Goal: Task Accomplishment & Management: Manage account settings

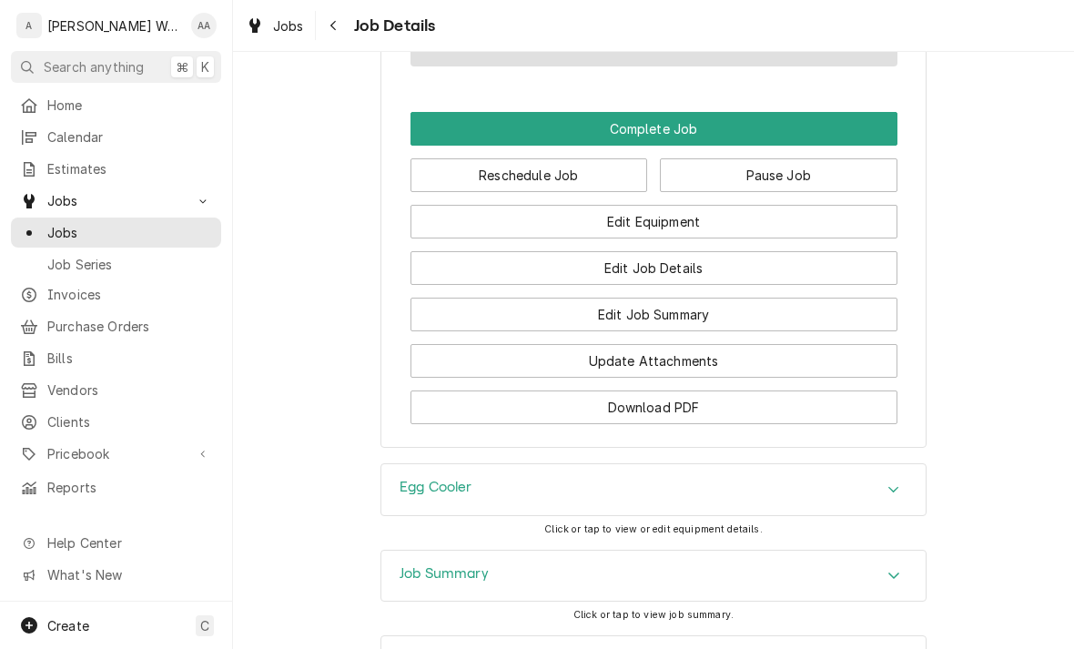
scroll to position [1707, 0]
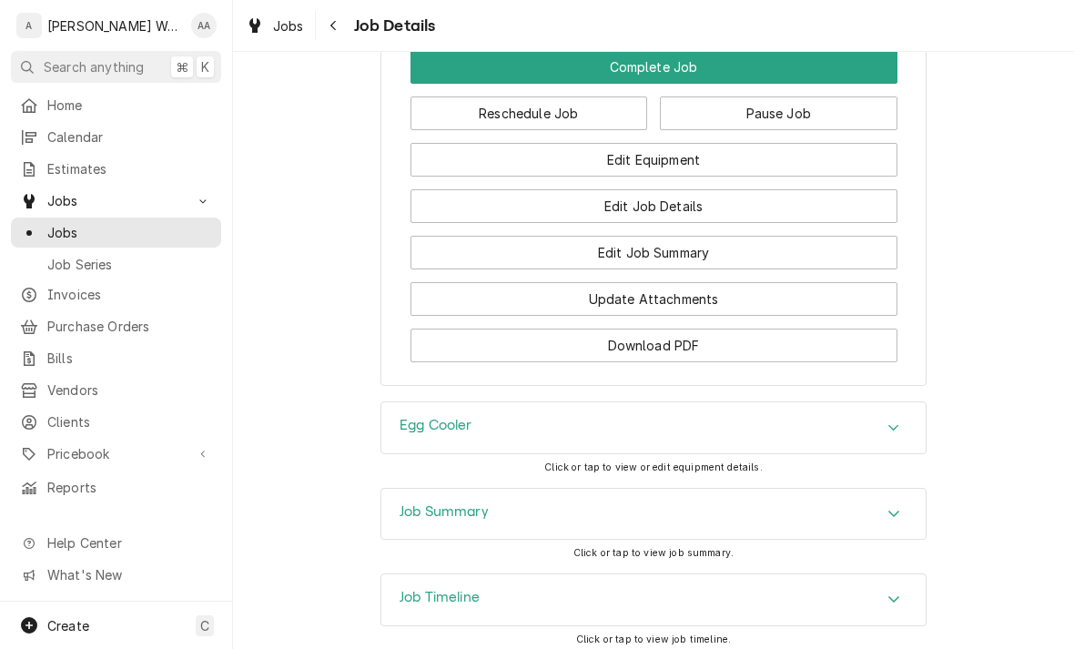
click at [477, 236] on button "Edit Job Summary" at bounding box center [653, 253] width 487 height 34
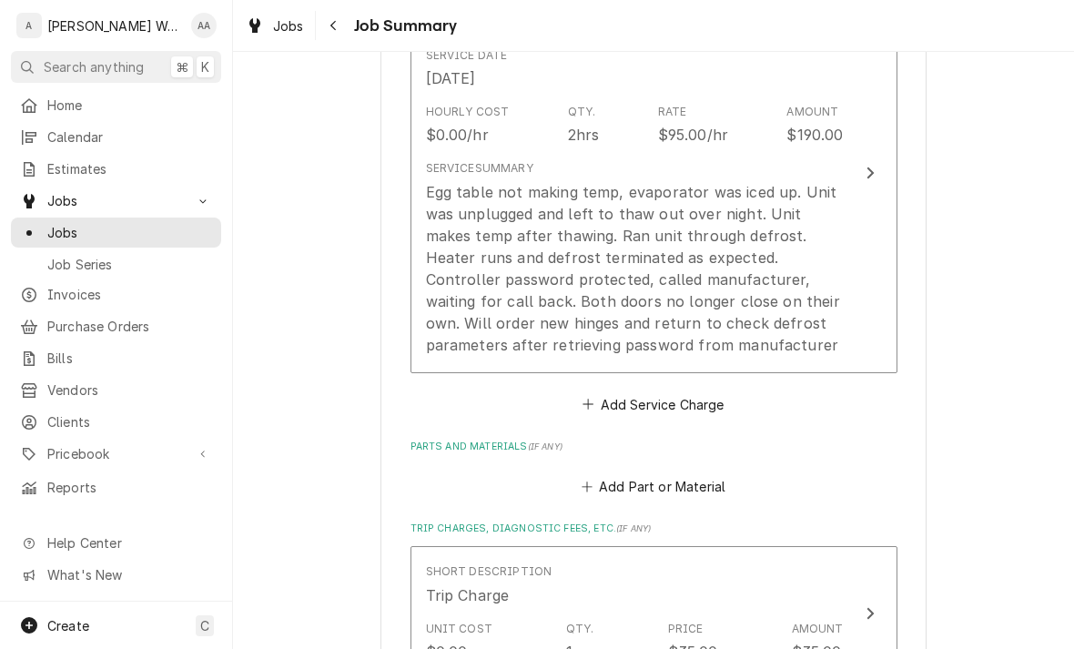
scroll to position [552, 0]
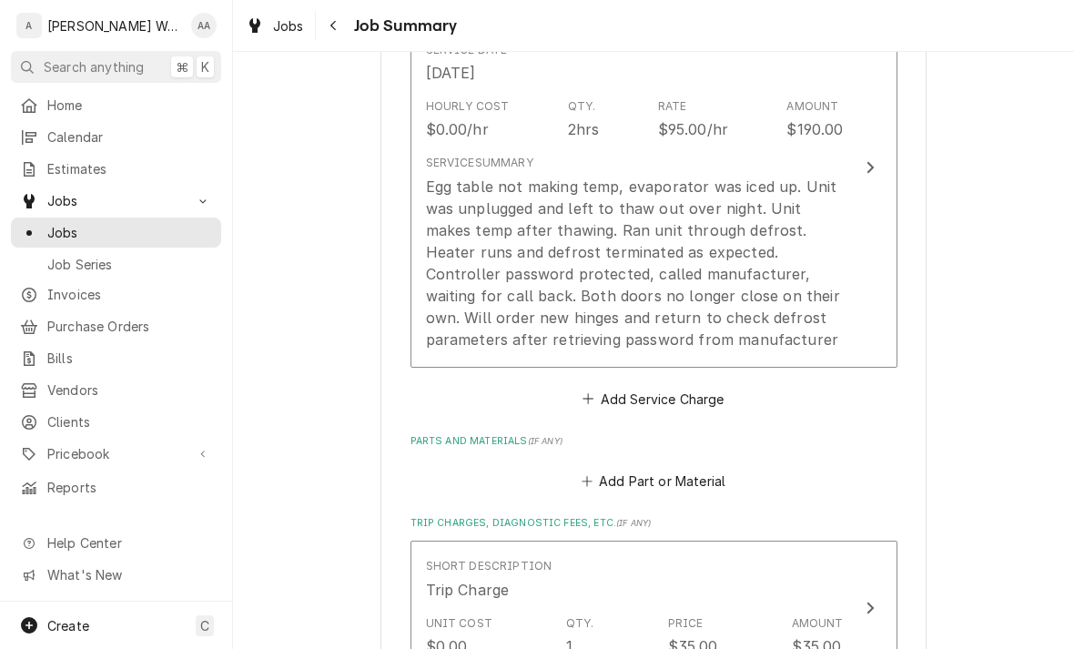
type textarea "x"
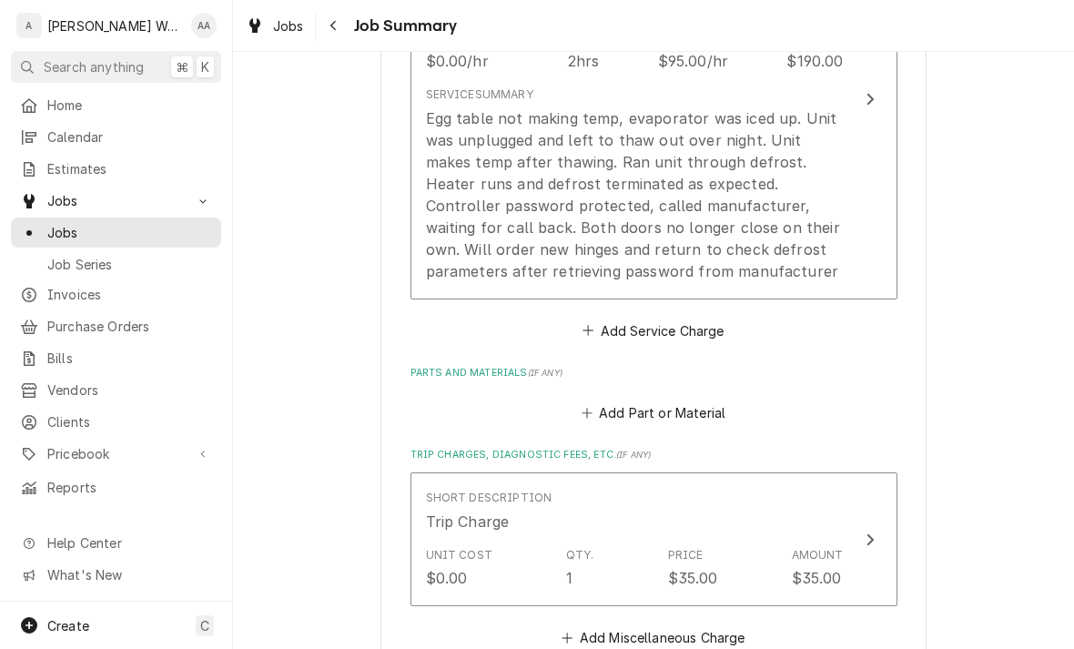
scroll to position [615, 0]
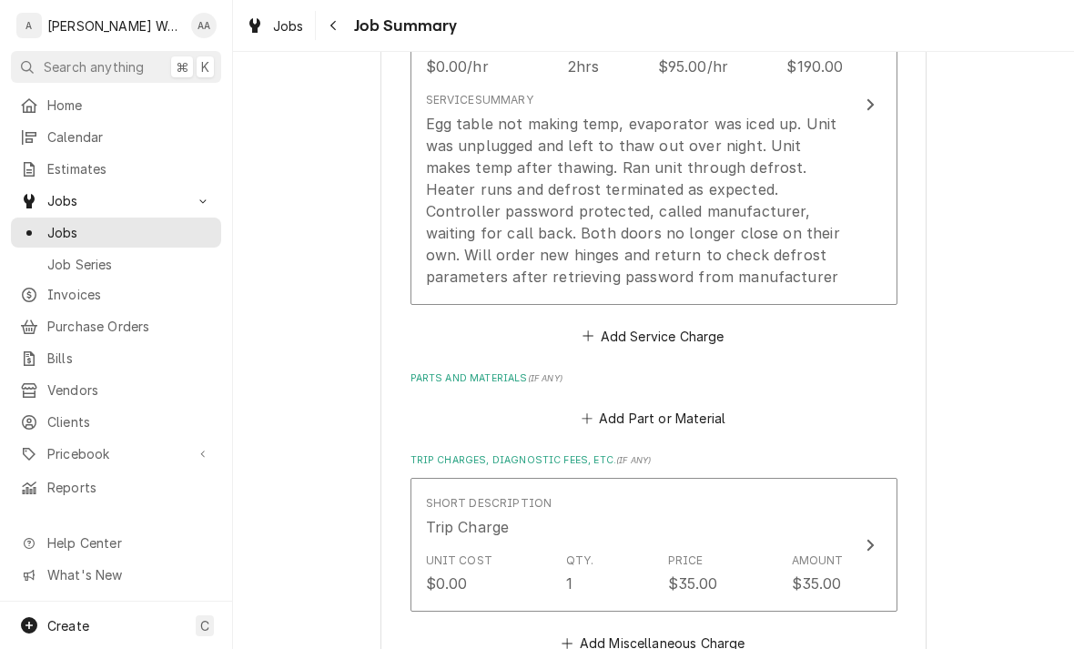
click at [630, 406] on button "Add Part or Material" at bounding box center [653, 418] width 150 height 25
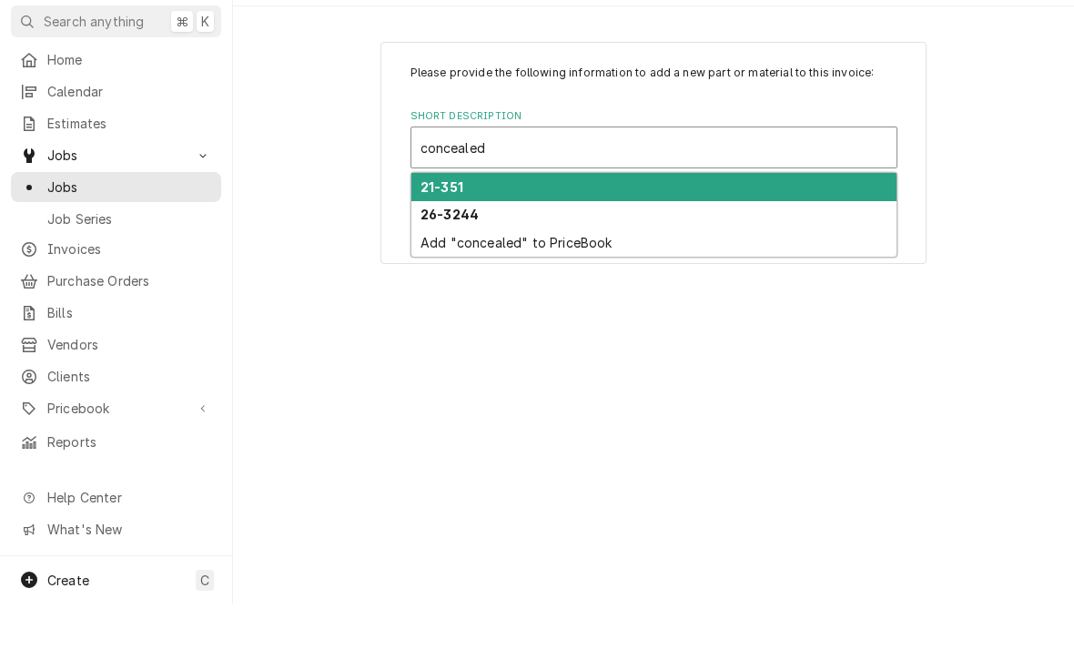
click at [441, 225] on strong "21-351" at bounding box center [441, 232] width 43 height 15
type input "concealed"
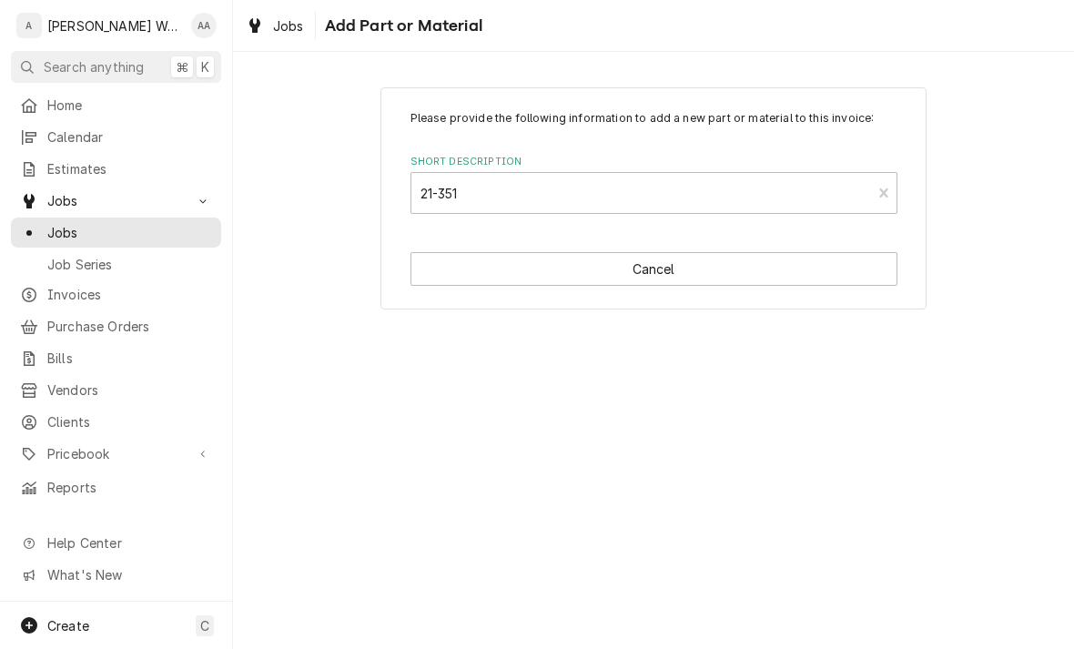
type textarea "x"
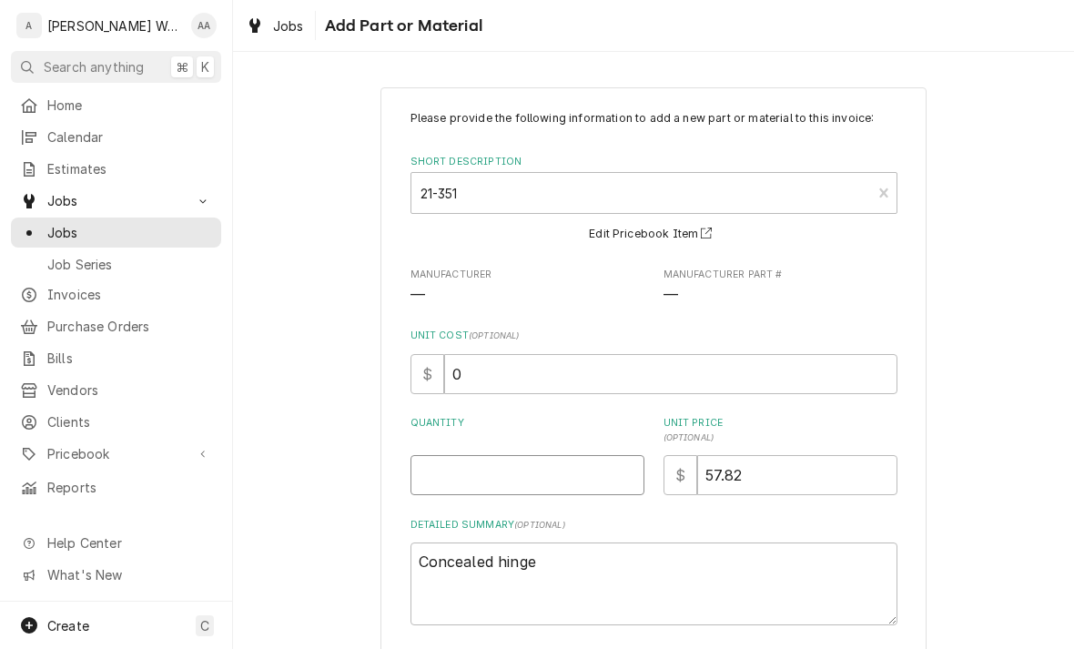
click at [460, 473] on input "Quantity" at bounding box center [527, 475] width 234 height 40
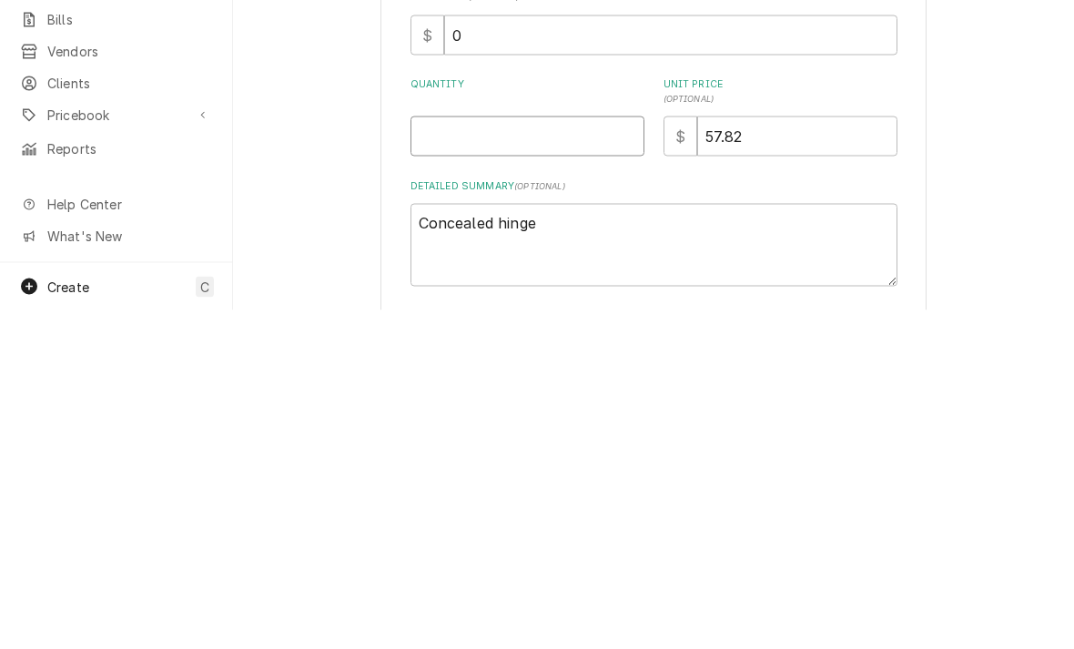
type input "2"
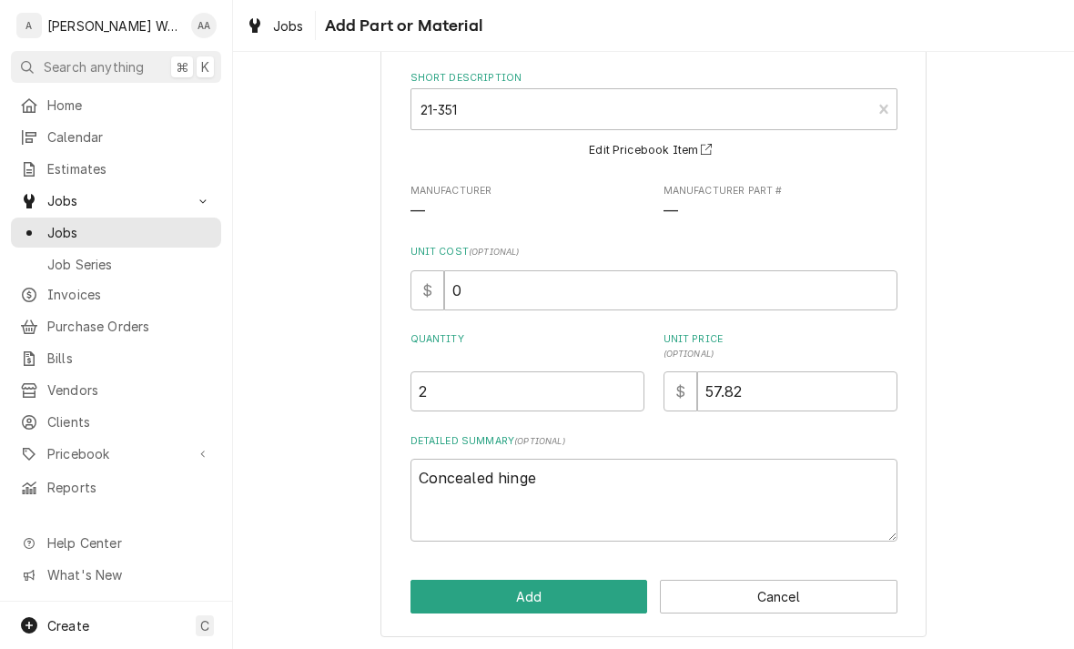
click at [469, 594] on button "Add" at bounding box center [529, 597] width 238 height 34
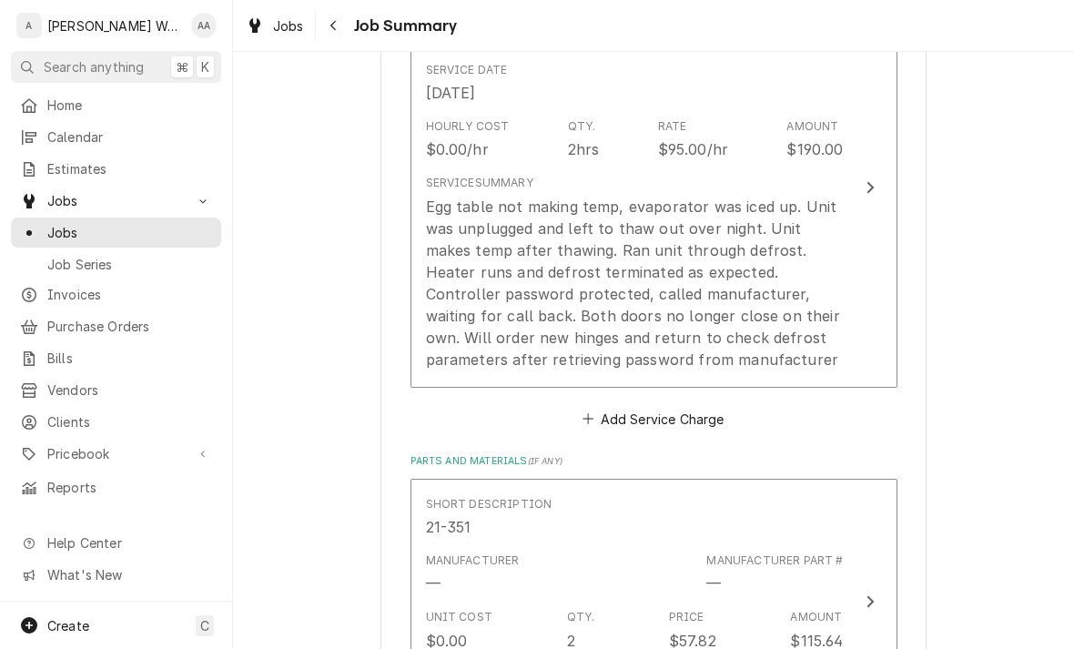
scroll to position [522, 0]
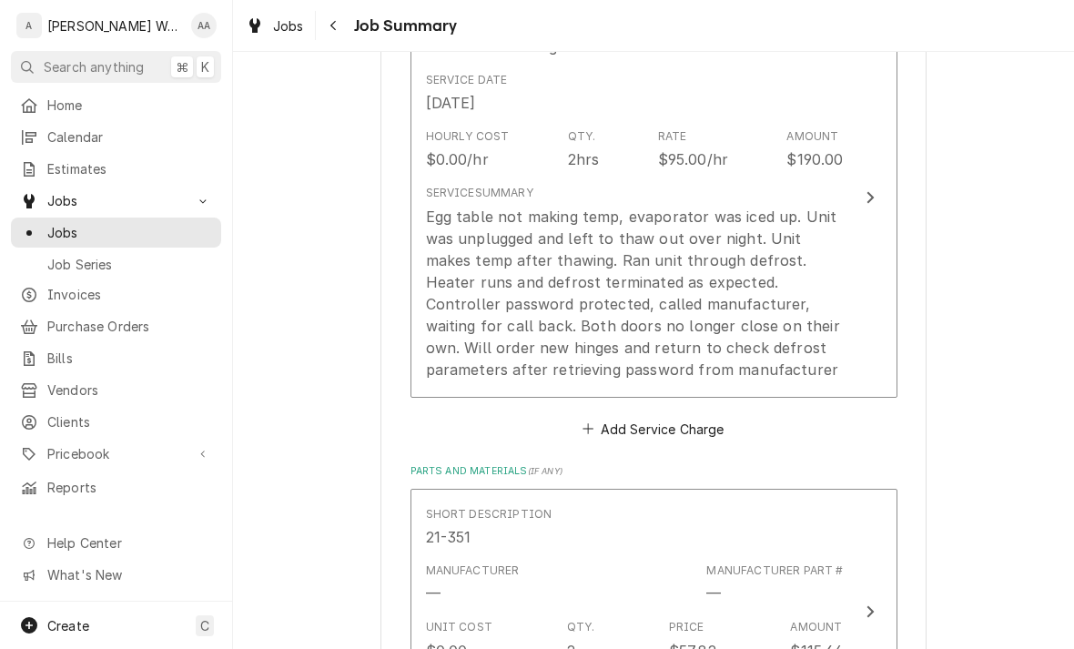
click at [453, 344] on div "Egg table not making temp, evaporator was iced up. Unit was unplugged and left …" at bounding box center [635, 293] width 418 height 175
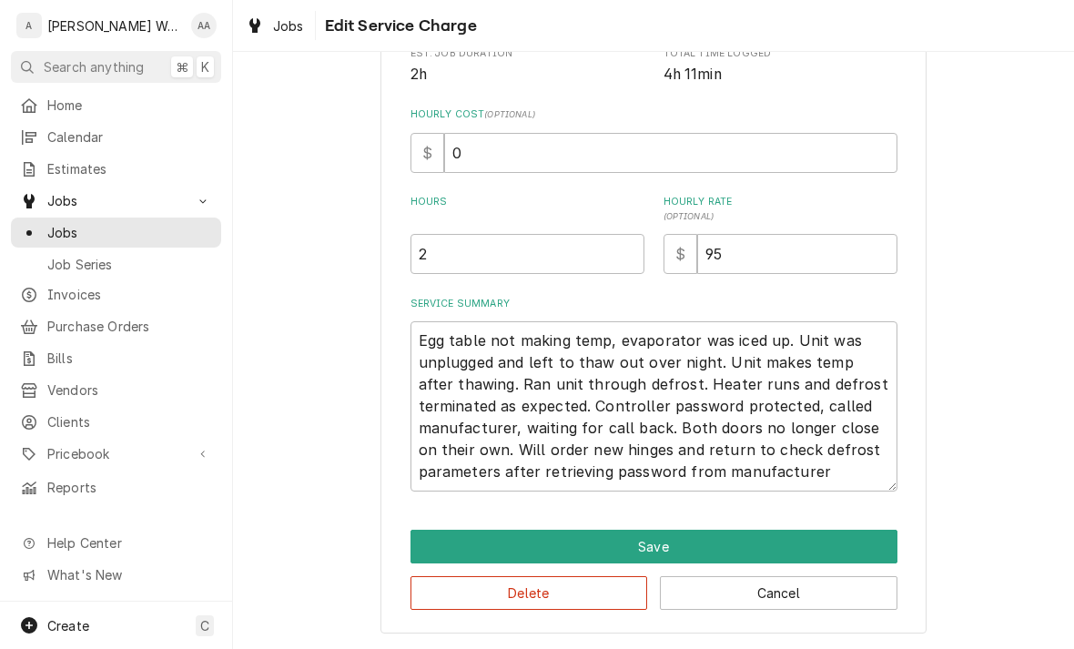
scroll to position [250, 0]
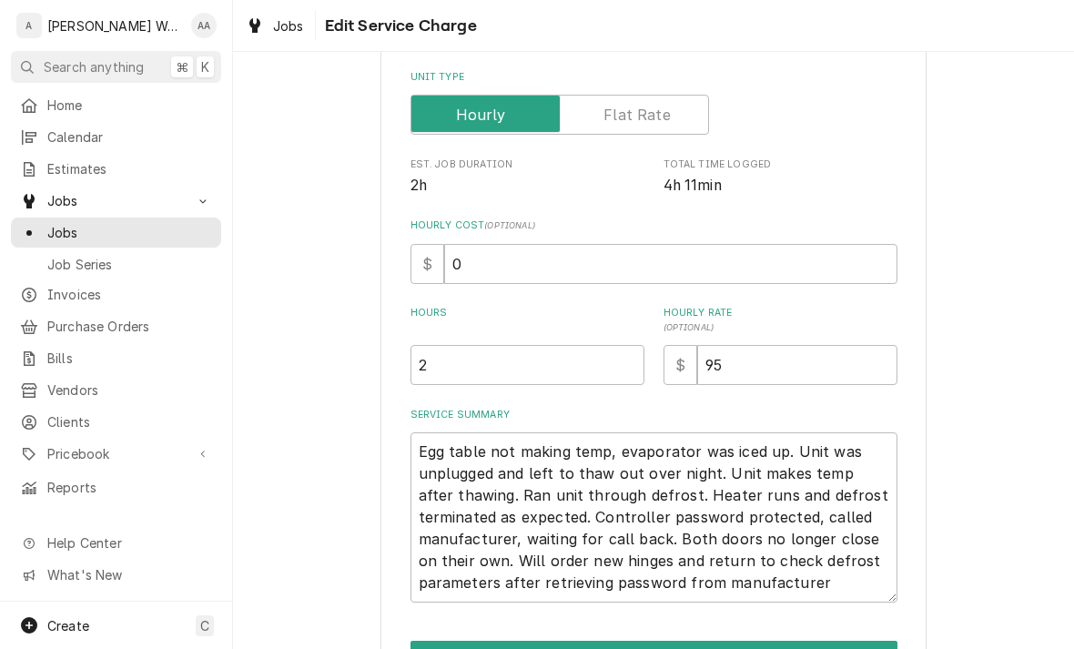
type textarea "x"
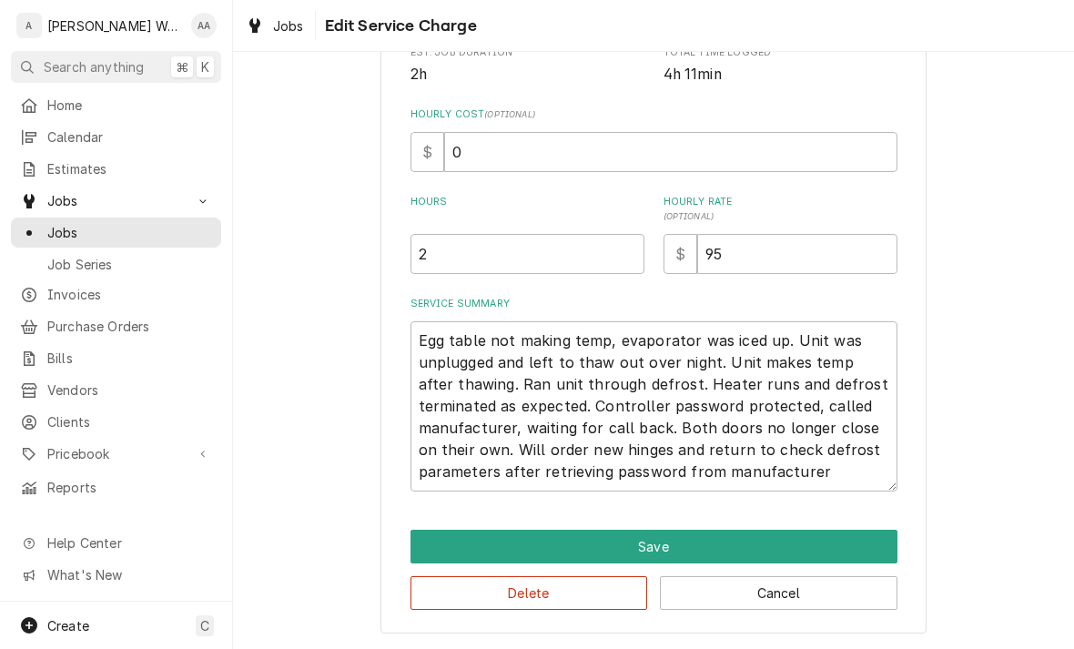
scroll to position [395, 0]
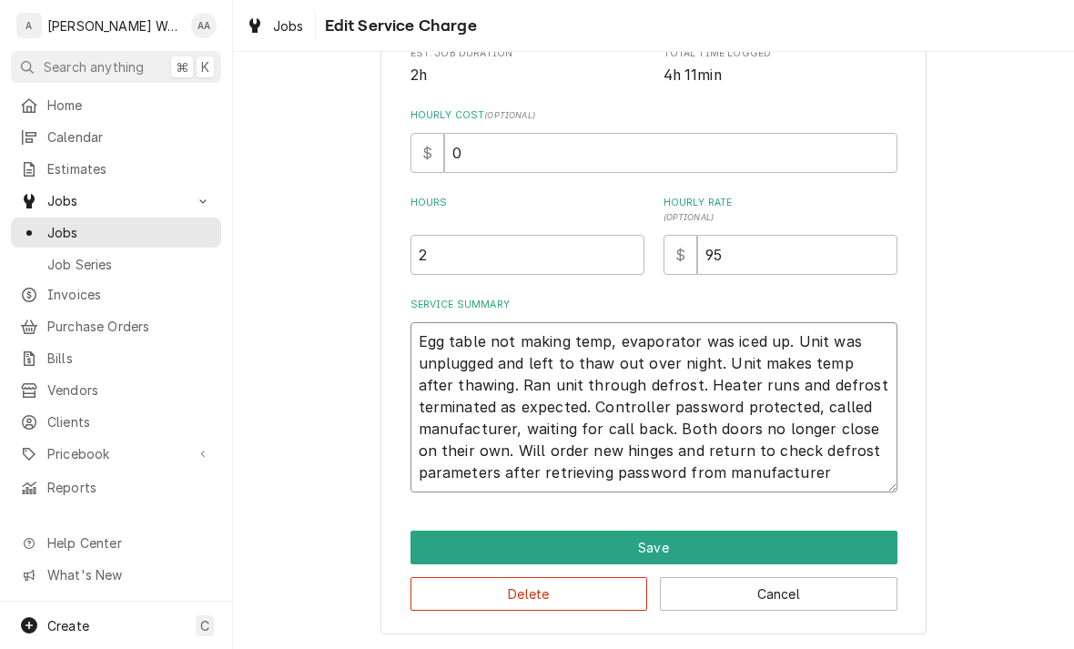
click at [860, 459] on textarea "Egg table not making temp, evaporator was iced up. Unit was unplugged and left …" at bounding box center [653, 407] width 487 height 170
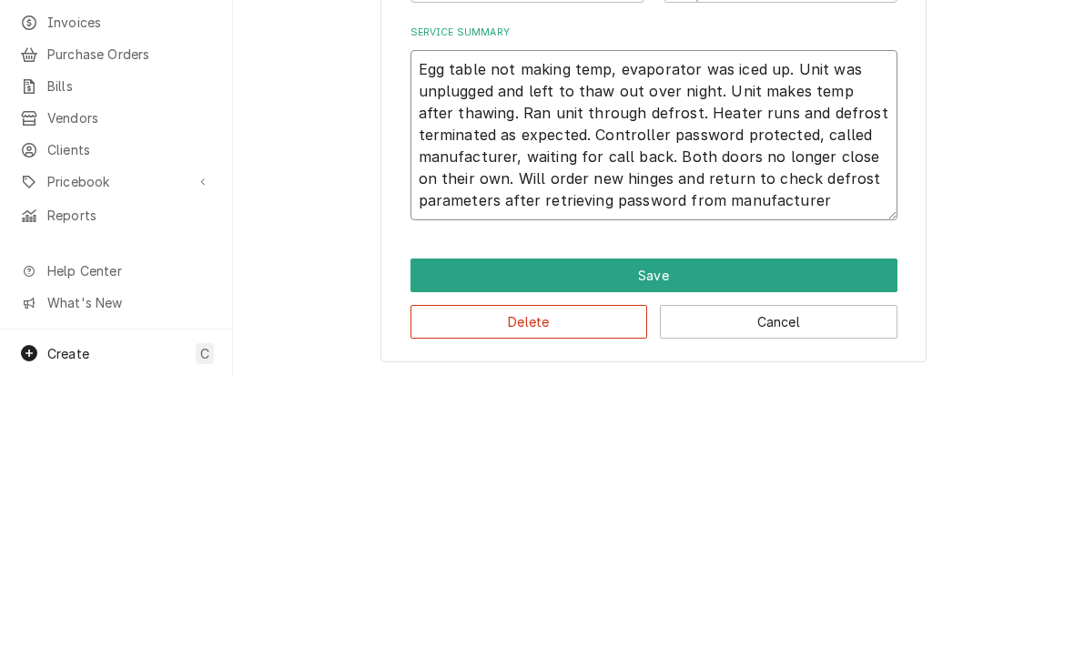
type textarea "Egg table not making temp, evaporator was iced up. Unit was unplugged and left …"
type textarea "x"
type textarea "Egg table not making temp, evaporator was iced up. Unit was unplugged and left …"
type textarea "x"
type textarea "Egg table not making temp, evaporator was iced up. Unit was unplugged and left …"
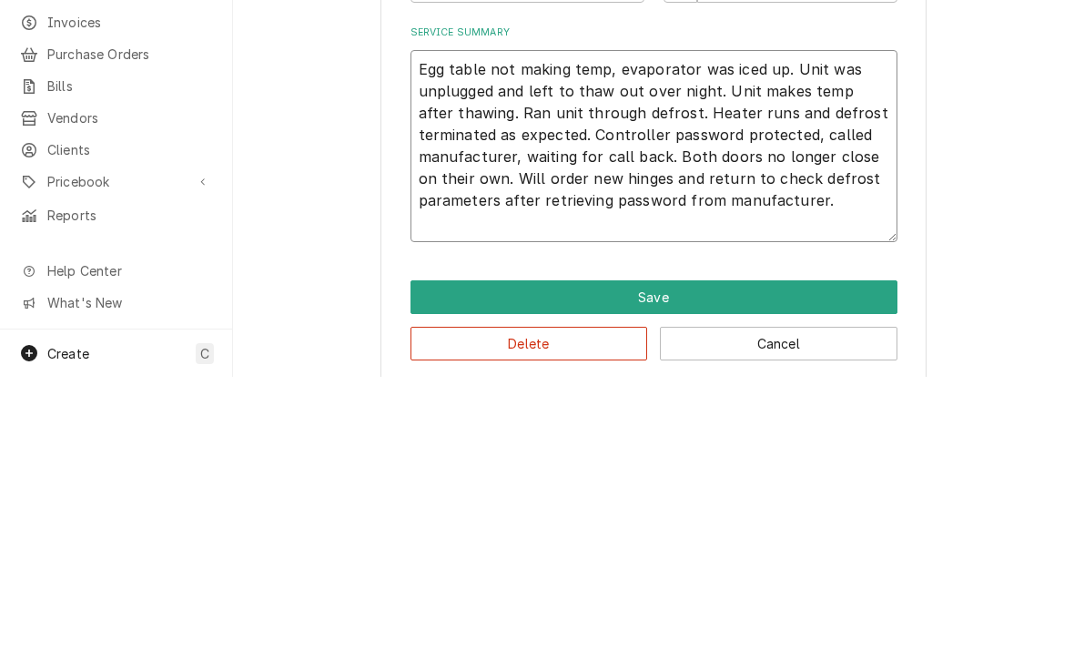
type textarea "x"
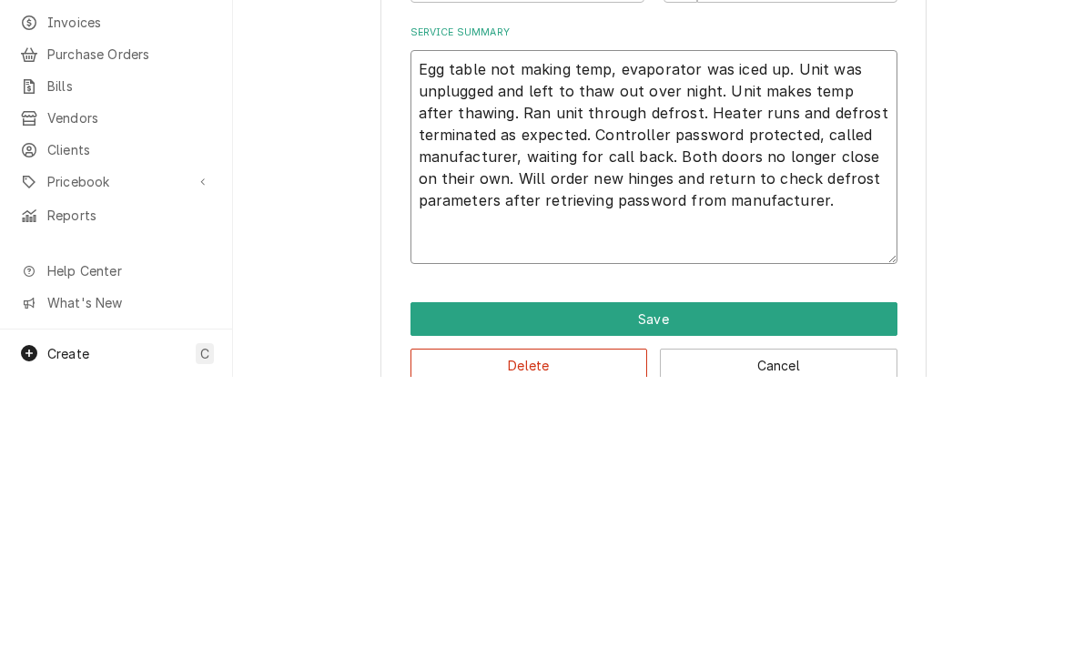
type textarea "Egg table not making temp, evaporator was iced up. Unit was unplugged and left …"
type textarea "x"
type textarea "Egg table not making temp, evaporator was iced up. Unit was unplugged and left …"
type textarea "x"
type textarea "Egg table not making temp, evaporator was iced up. Unit was unplugged and left …"
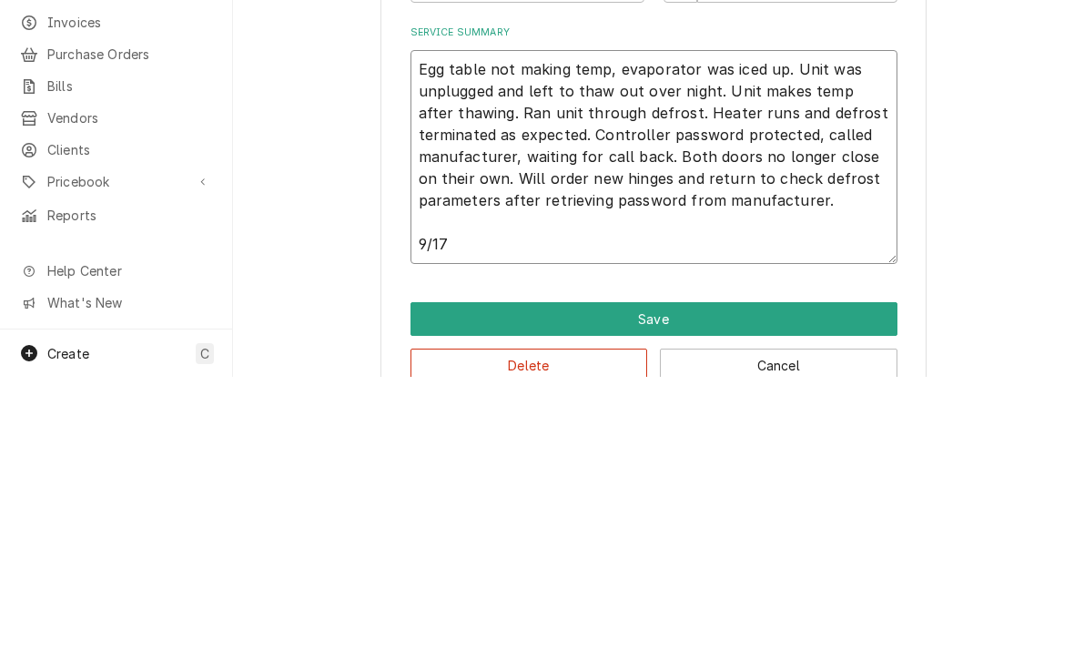
type textarea "x"
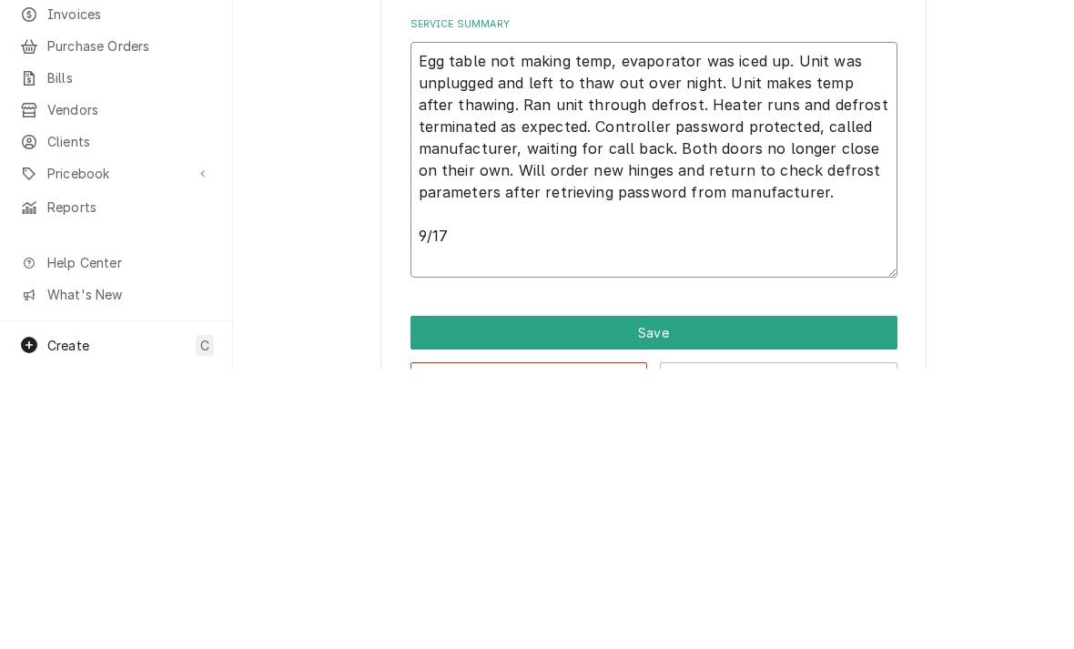
type textarea "Egg table not making temp, evaporator was iced up. Unit was unplugged and left …"
type textarea "x"
type textarea "Egg table not making temp, evaporator was iced up. Unit was unplugged and left …"
type textarea "x"
type textarea "Egg table not making temp, evaporator was iced up. Unit was unplugged and left …"
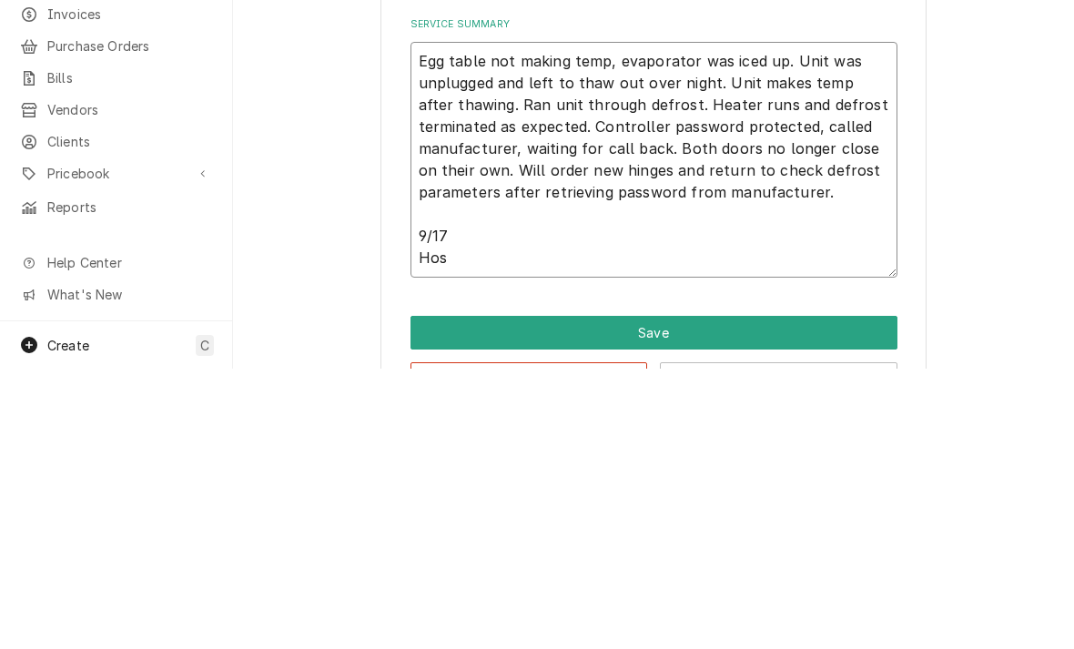
type textarea "x"
type textarea "Egg table not making temp, evaporator was iced up. Unit was unplugged and left …"
type textarea "x"
type textarea "Egg table not making temp, evaporator was iced up. Unit was unplugged and left …"
type textarea "x"
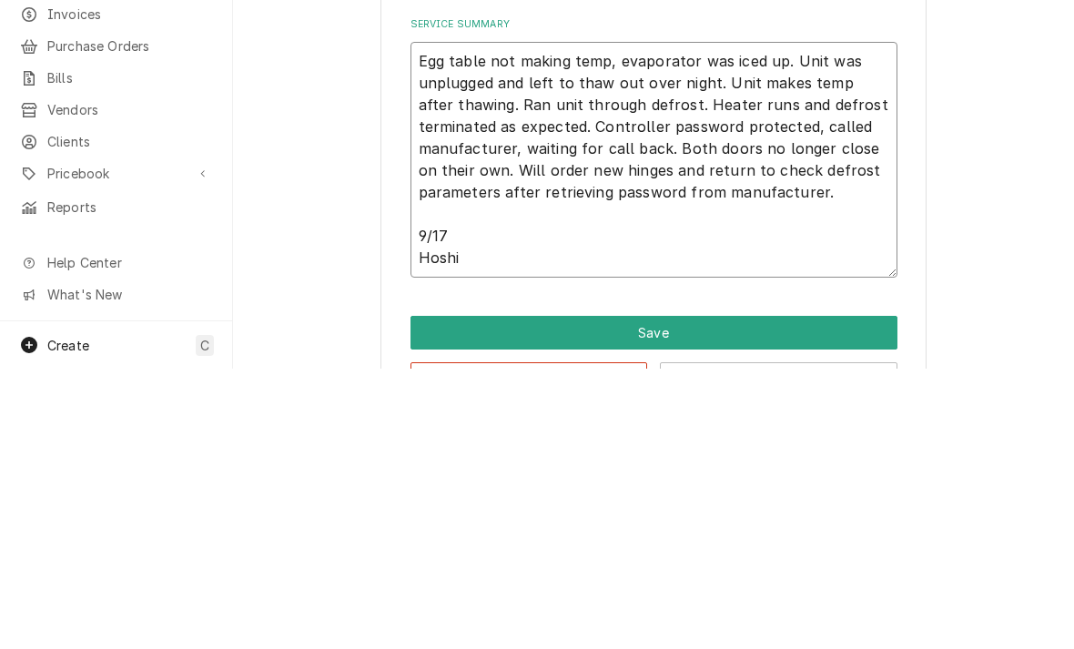
type textarea "Egg table not making temp, evaporator was iced up. Unit was unplugged and left …"
type textarea "x"
type textarea "Egg table not making temp, evaporator was iced up. Unit was unplugged and left …"
type textarea "x"
type textarea "Egg table not making temp, evaporator was iced up. Unit was unplugged and left …"
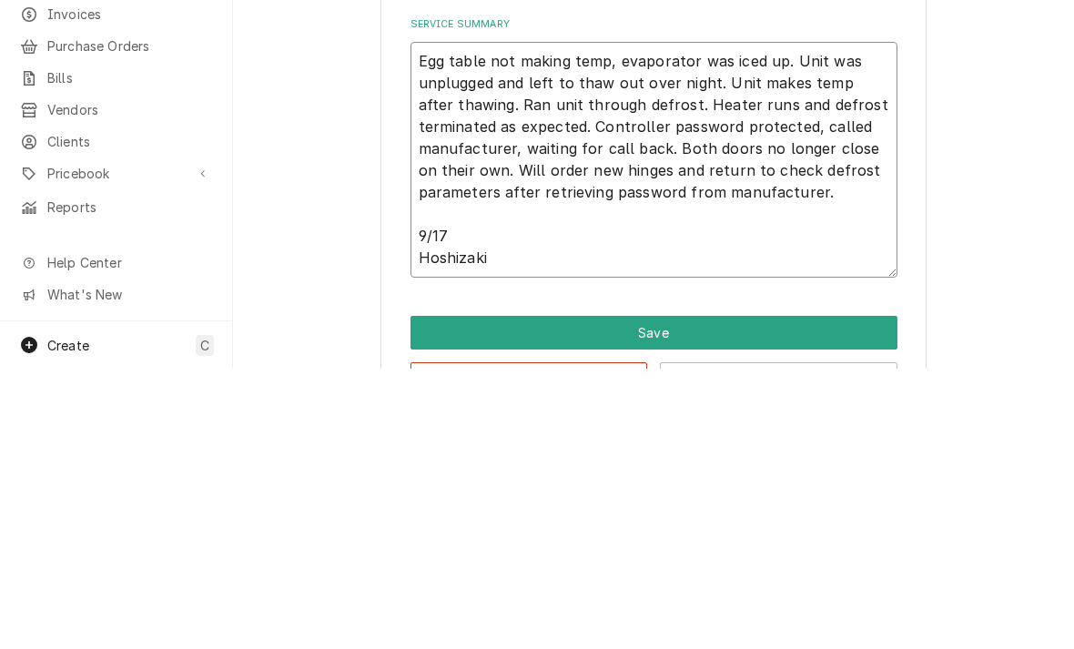
type textarea "x"
type textarea "Egg table not making temp, evaporator was iced up. Unit was unplugged and left …"
type textarea "x"
type textarea "Egg table not making temp, evaporator was iced up. Unit was unplugged and left …"
type textarea "x"
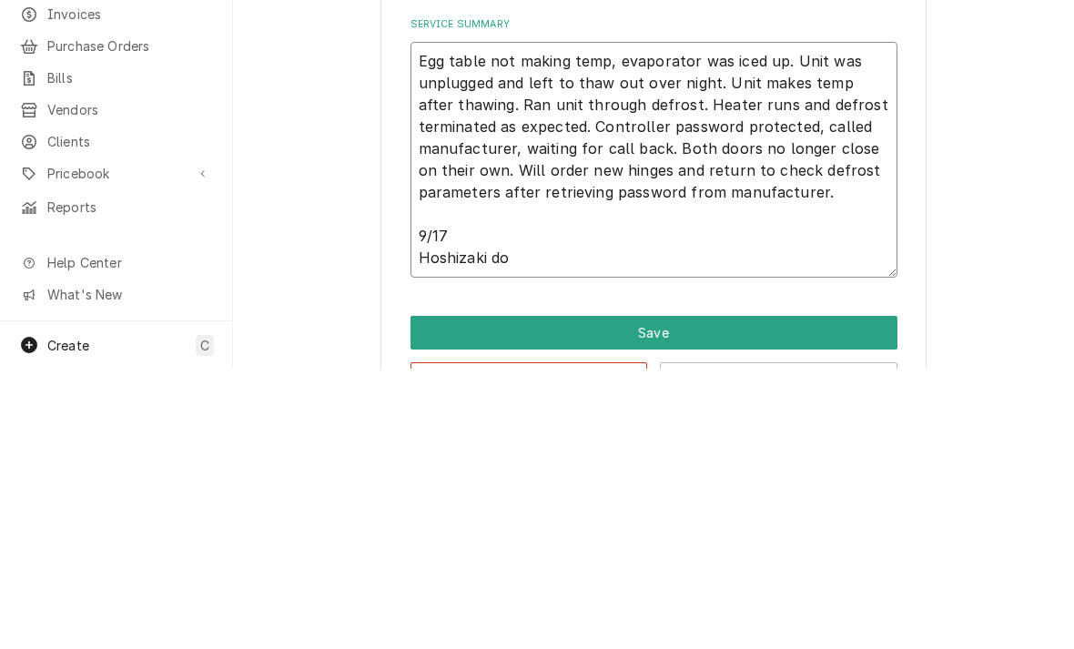
type textarea "Egg table not making temp, evaporator was iced up. Unit was unplugged and left …"
type textarea "x"
type textarea "Egg table not making temp, evaporator was iced up. Unit was unplugged and left …"
type textarea "x"
type textarea "Egg table not making temp, evaporator was iced up. Unit was unplugged and left …"
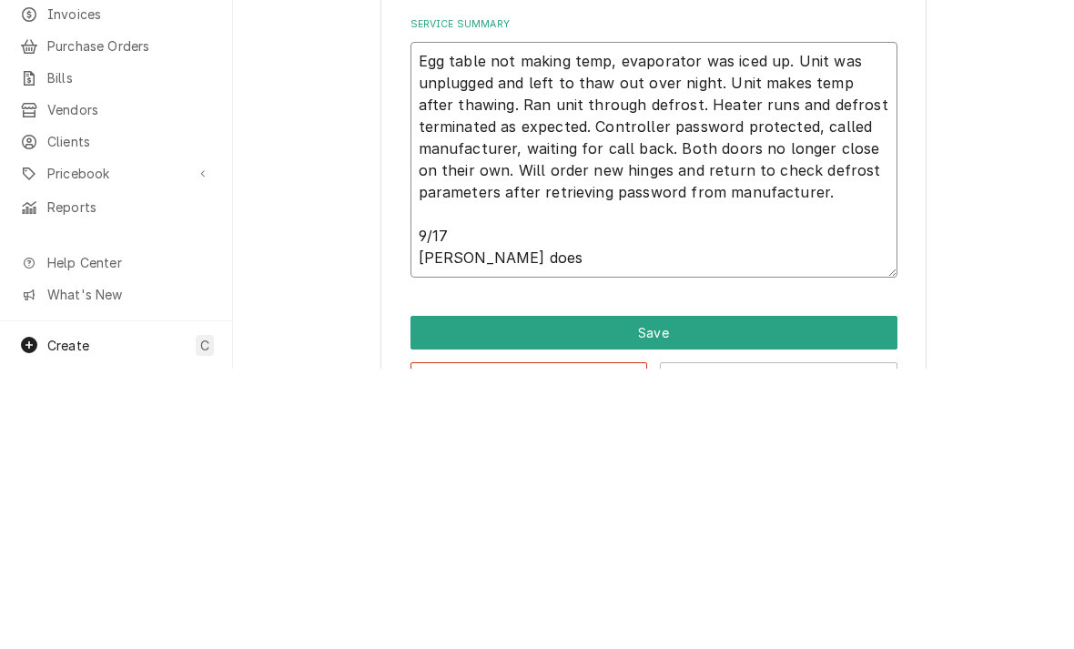
type textarea "x"
type textarea "Egg table not making temp, evaporator was iced up. Unit was unplugged and left …"
type textarea "x"
type textarea "Egg table not making temp, evaporator was iced up. Unit was unplugged and left …"
type textarea "x"
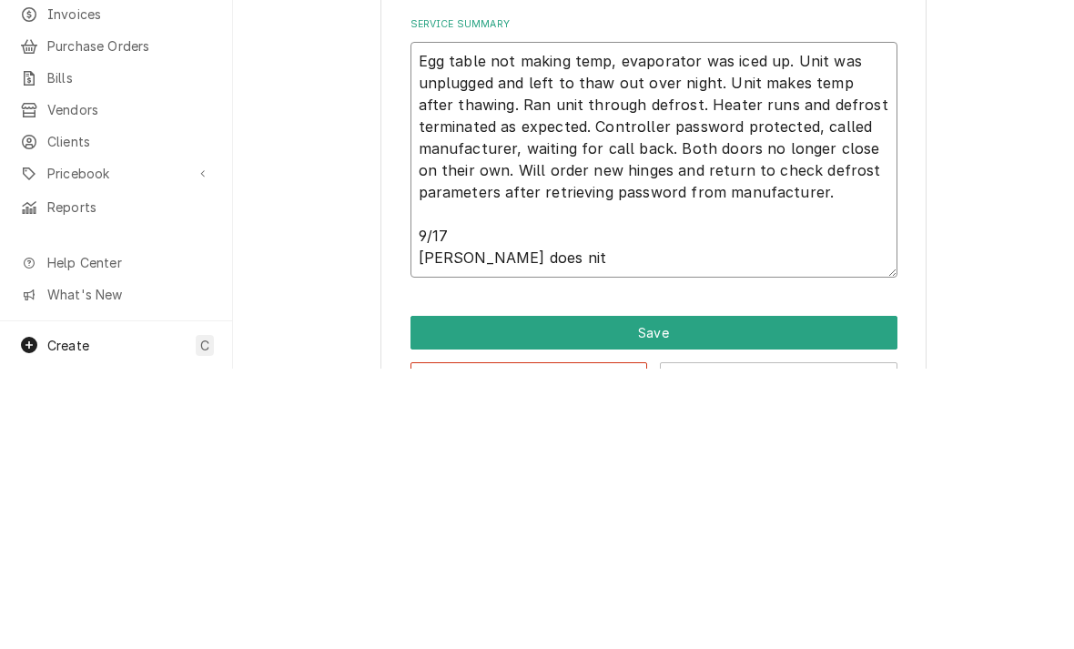
type textarea "Egg table not making temp, evaporator was iced up. Unit was unplugged and left …"
type textarea "x"
type textarea "Egg table not making temp, evaporator was iced up. Unit was unplugged and left …"
type textarea "x"
type textarea "Egg table not making temp, evaporator was iced up. Unit was unplugged and left …"
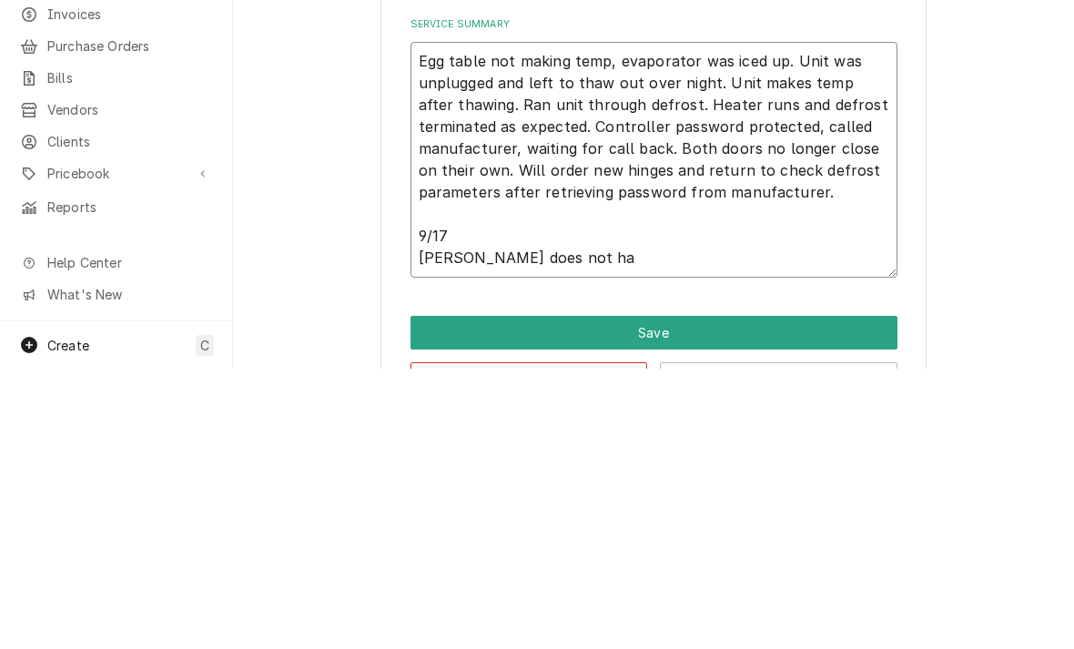
type textarea "x"
type textarea "Egg table not making temp, evaporator was iced up. Unit was unplugged and left …"
type textarea "x"
type textarea "Egg table not making temp, evaporator was iced up. Unit was unplugged and left …"
type textarea "x"
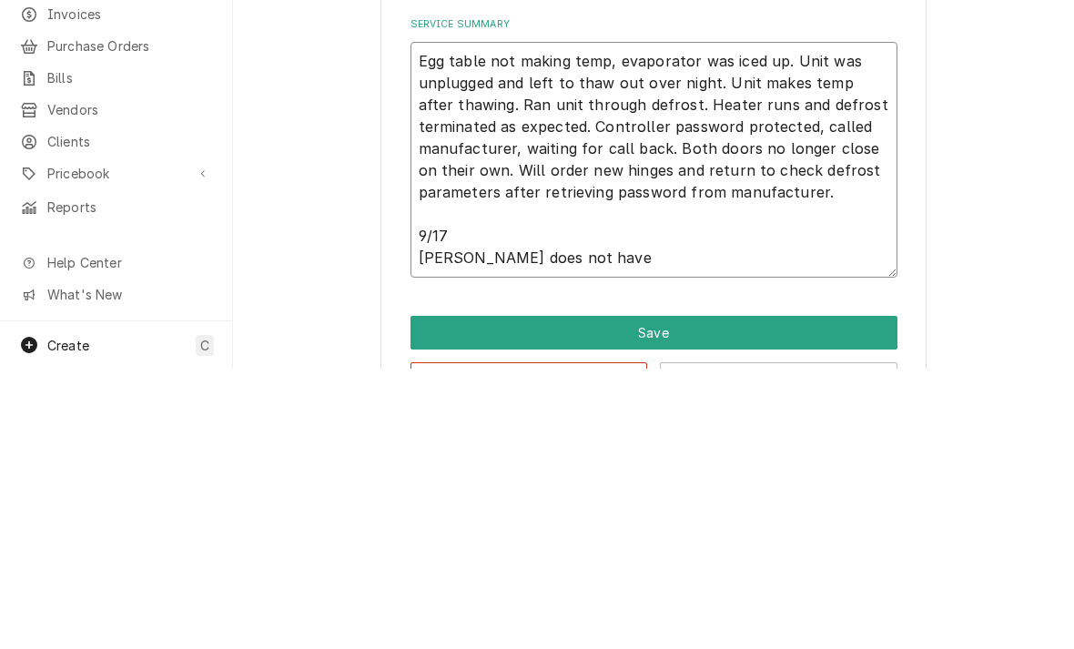
type textarea "Egg table not making temp, evaporator was iced up. Unit was unplugged and left …"
type textarea "x"
type textarea "Egg table not making temp, evaporator was iced up. Unit was unplugged and left …"
type textarea "x"
type textarea "Egg table not making temp, evaporator was iced up. Unit was unplugged and left …"
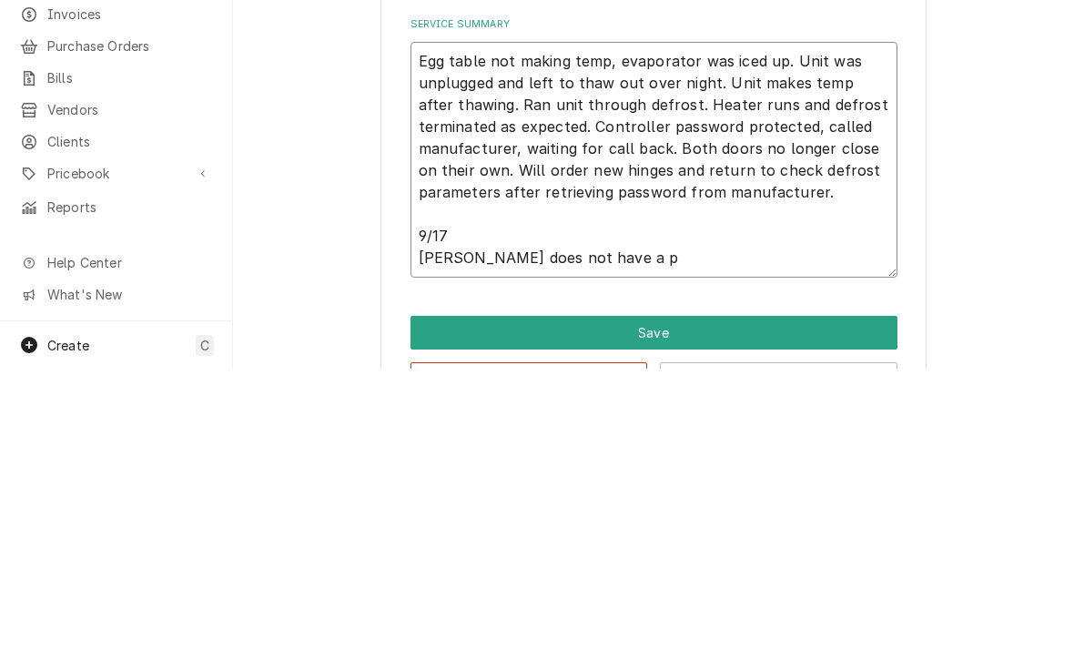
type textarea "x"
type textarea "Egg table not making temp, evaporator was iced up. Unit was unplugged and left …"
type textarea "x"
type textarea "Egg table not making temp, evaporator was iced up. Unit was unplugged and left …"
type textarea "x"
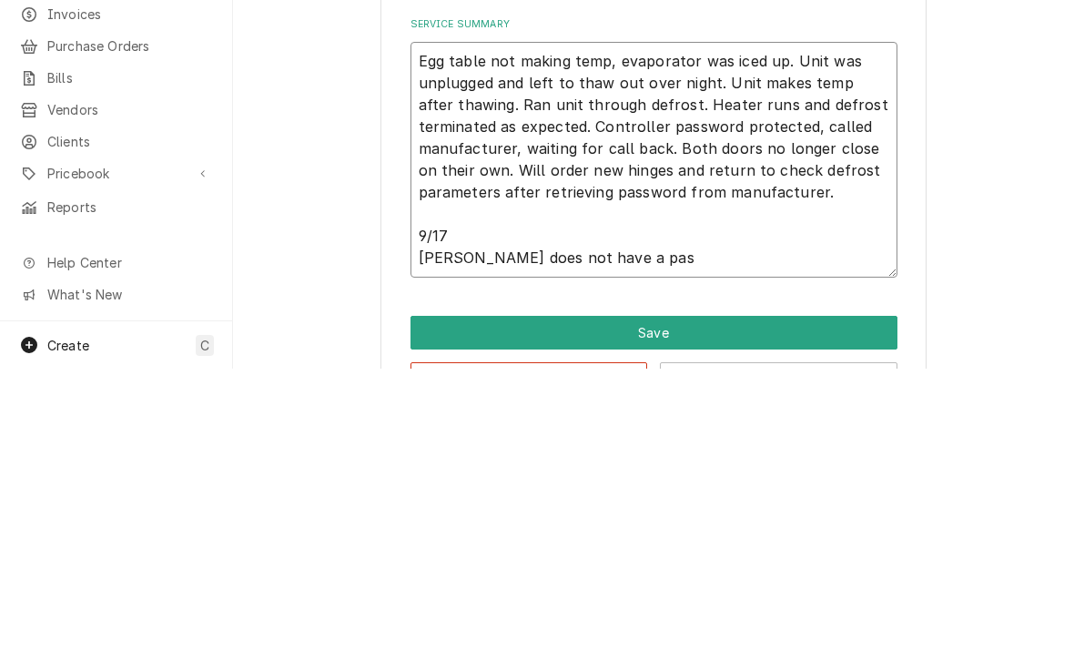
type textarea "Egg table not making temp, evaporator was iced up. Unit was unplugged and left …"
type textarea "x"
type textarea "Egg table not making temp, evaporator was iced up. Unit was unplugged and left …"
type textarea "x"
type textarea "Egg table not making temp, evaporator was iced up. Unit was unplugged and left …"
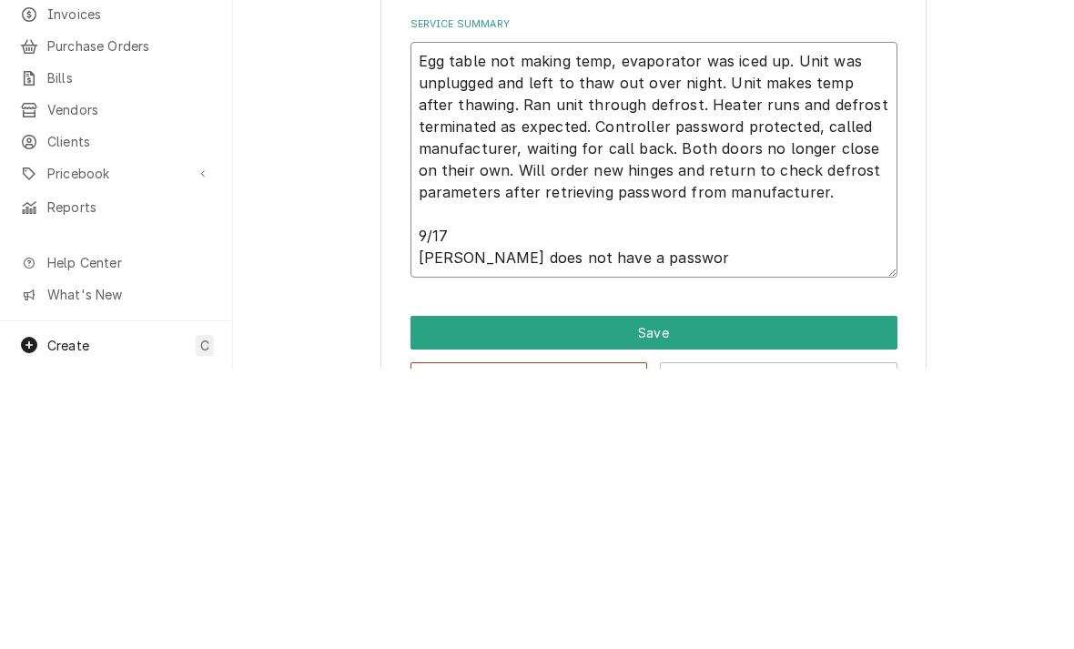
type textarea "x"
type textarea "Egg table not making temp, evaporator was iced up. Unit was unplugged and left …"
type textarea "x"
type textarea "Egg table not making temp, evaporator was iced up. Unit was unplugged and left …"
type textarea "x"
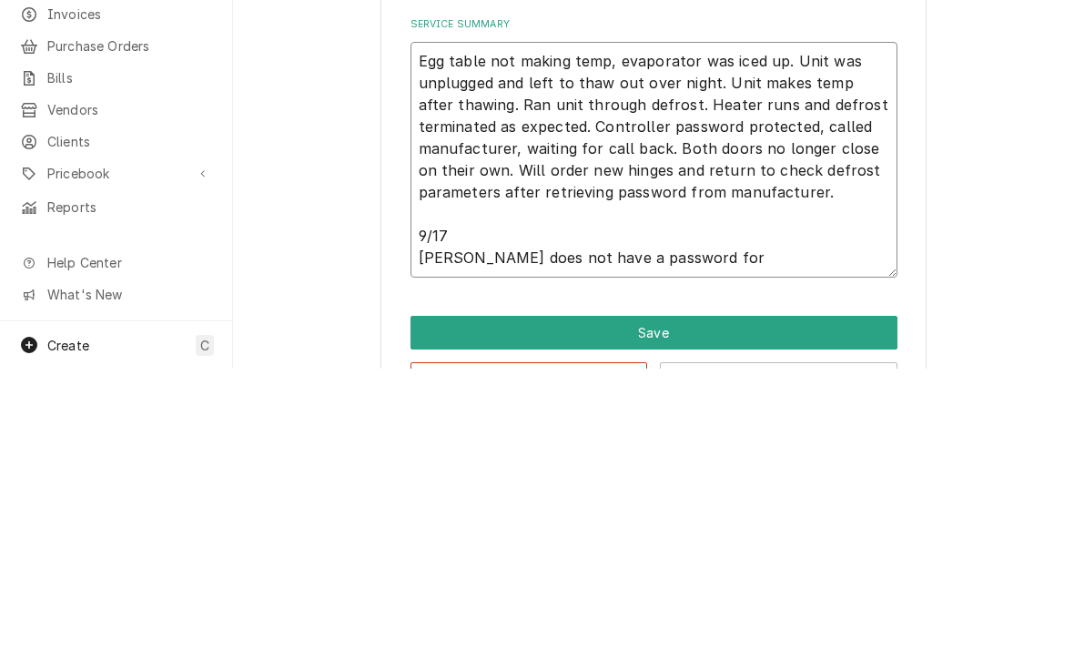
type textarea "Egg table not making temp, evaporator was iced up. Unit was unplugged and left …"
type textarea "x"
type textarea "Egg table not making temp, evaporator was iced up. Unit was unplugged and left …"
type textarea "x"
type textarea "Egg table not making temp, evaporator was iced up. Unit was unplugged and left …"
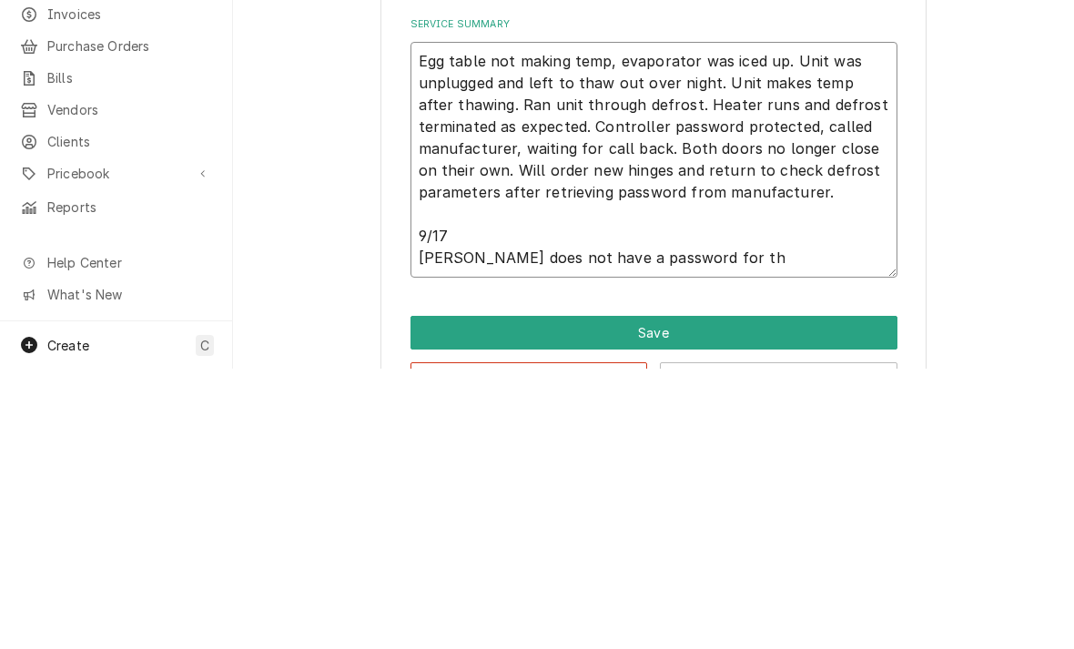
type textarea "x"
type textarea "Egg table not making temp, evaporator was iced up. Unit was unplugged and left …"
type textarea "x"
type textarea "Egg table not making temp, evaporator was iced up. Unit was unplugged and left …"
type textarea "x"
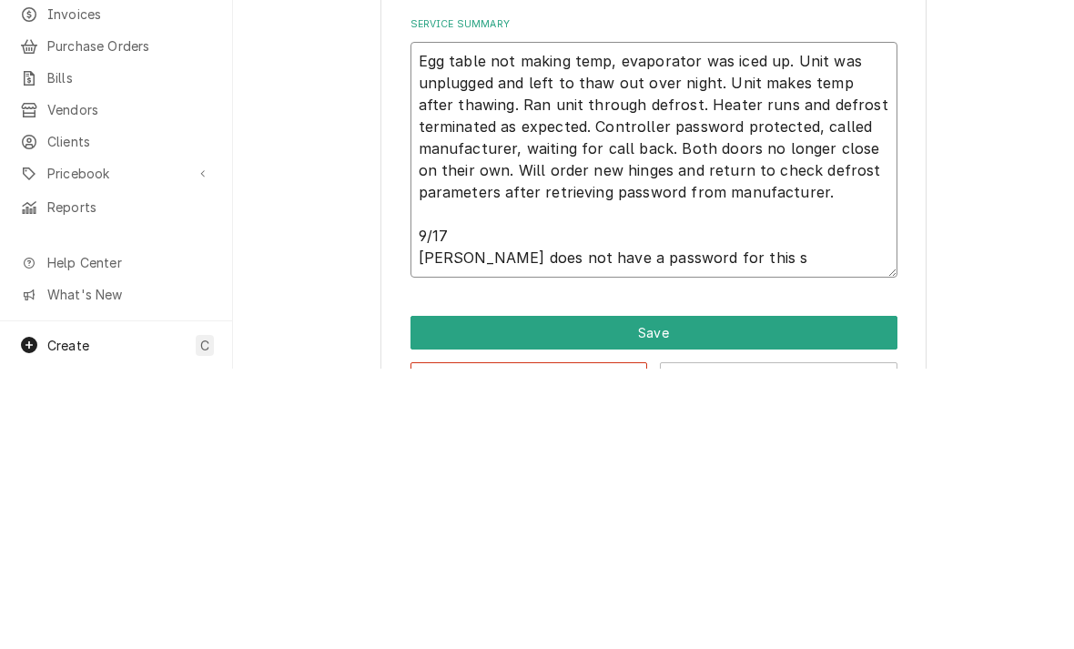
type textarea "Egg table not making temp, evaporator was iced up. Unit was unplugged and left …"
type textarea "x"
type textarea "Egg table not making temp, evaporator was iced up. Unit was unplugged and left …"
type textarea "x"
type textarea "Egg table not making temp, evaporator was iced up. Unit was unplugged and left …"
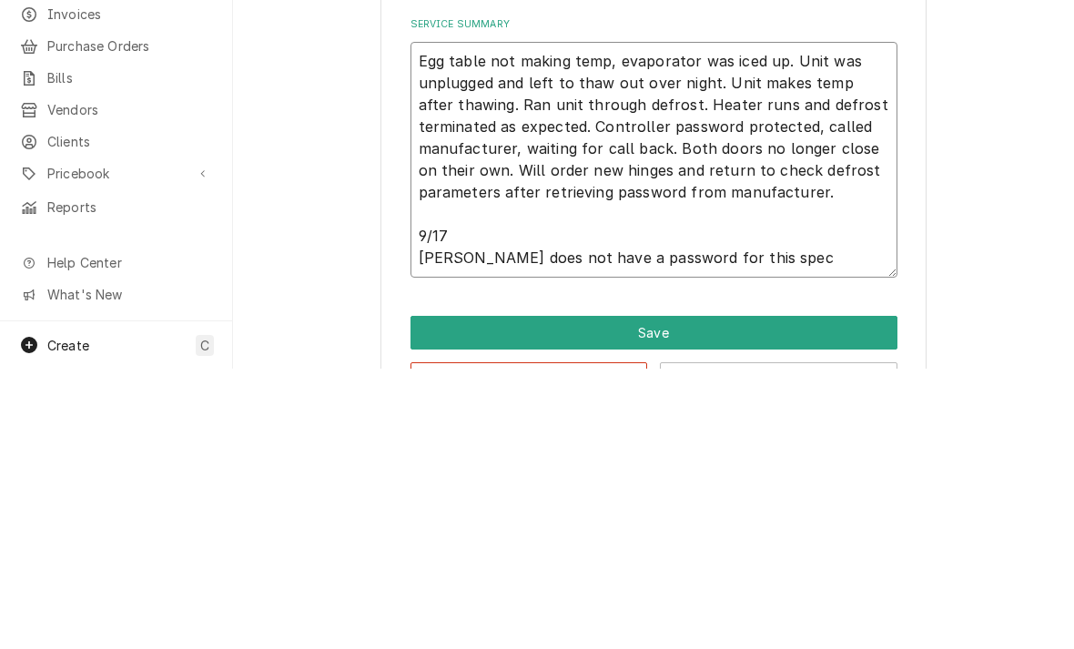
type textarea "x"
type textarea "Egg table not making temp, evaporator was iced up. Unit was unplugged and left …"
type textarea "x"
type textarea "Egg table not making temp, evaporator was iced up. Unit was unplugged and left …"
type textarea "x"
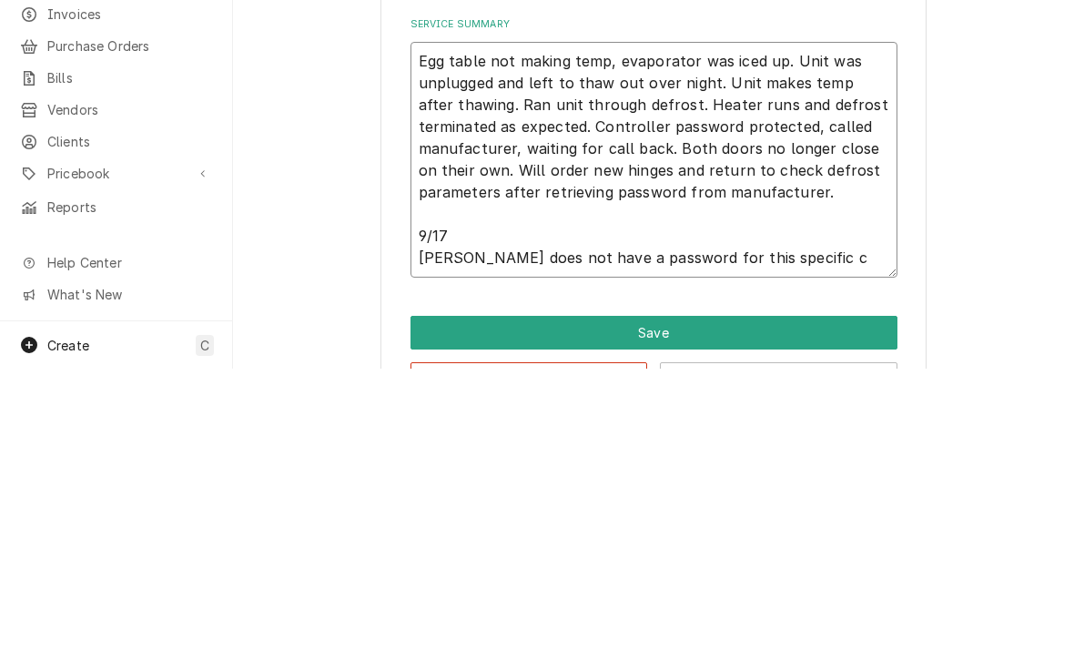
type textarea "Egg table not making temp, evaporator was iced up. Unit was unplugged and left …"
type textarea "x"
type textarea "Egg table not making temp, evaporator was iced up. Unit was unplugged and left …"
type textarea "x"
type textarea "Egg table not making temp, evaporator was iced up. Unit was unplugged and left …"
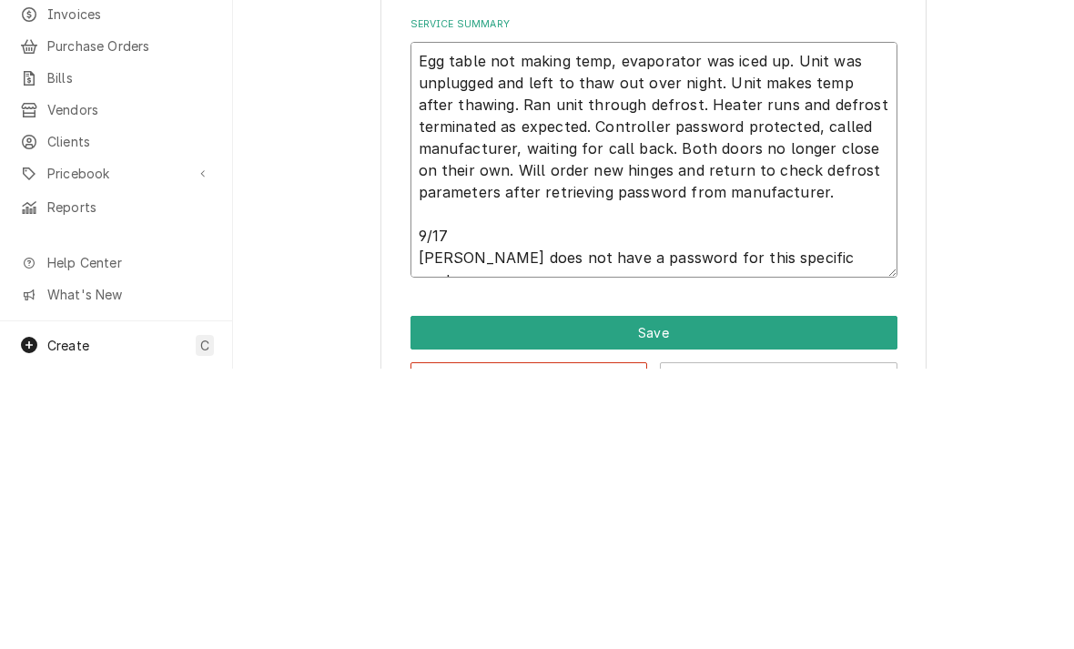
type textarea "x"
type textarea "Egg table not making temp, evaporator was iced up. Unit was unplugged and left …"
type textarea "x"
type textarea "Egg table not making temp, evaporator was iced up. Unit was unplugged and left …"
type textarea "x"
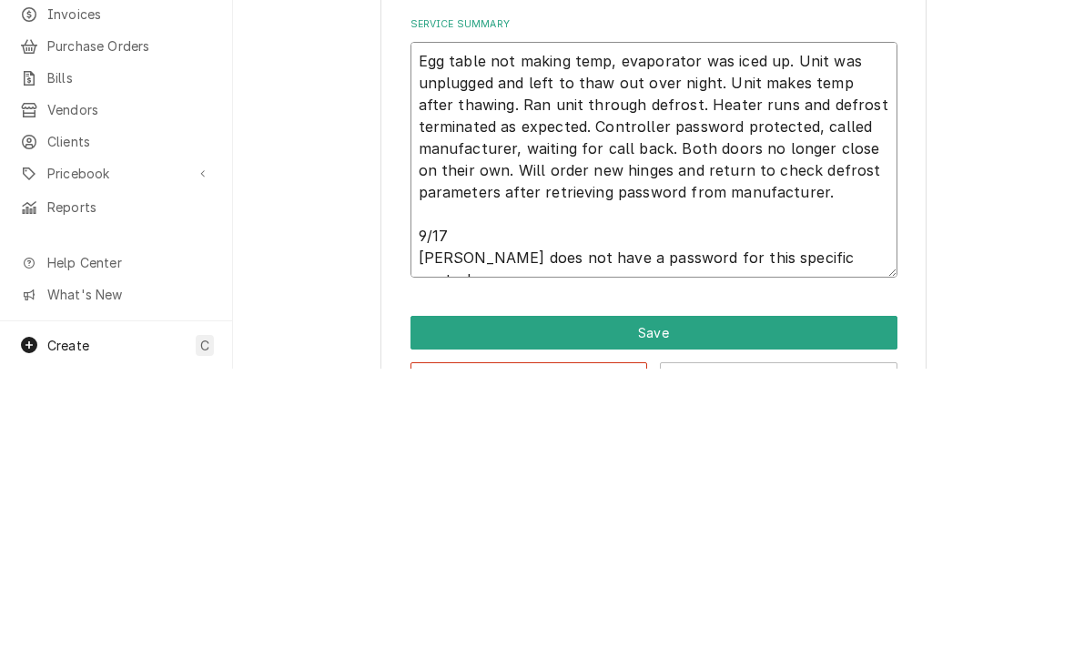
type textarea "Egg table not making temp, evaporator was iced up. Unit was unplugged and left …"
type textarea "x"
type textarea "Egg table not making temp, evaporator was iced up. Unit was unplugged and left …"
type textarea "x"
type textarea "Egg table not making temp, evaporator was iced up. Unit was unplugged and left …"
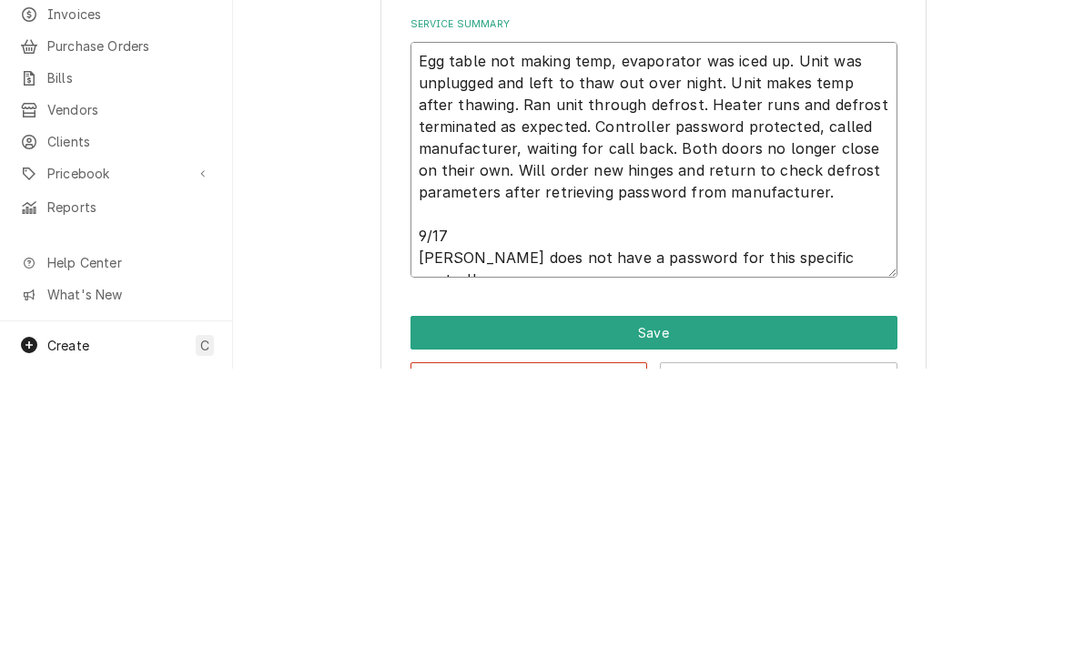
type textarea "x"
type textarea "Egg table not making temp, evaporator was iced up. Unit was unplugged and left …"
type textarea "x"
type textarea "Egg table not making temp, evaporator was iced up. Unit was unplugged and left …"
type textarea "x"
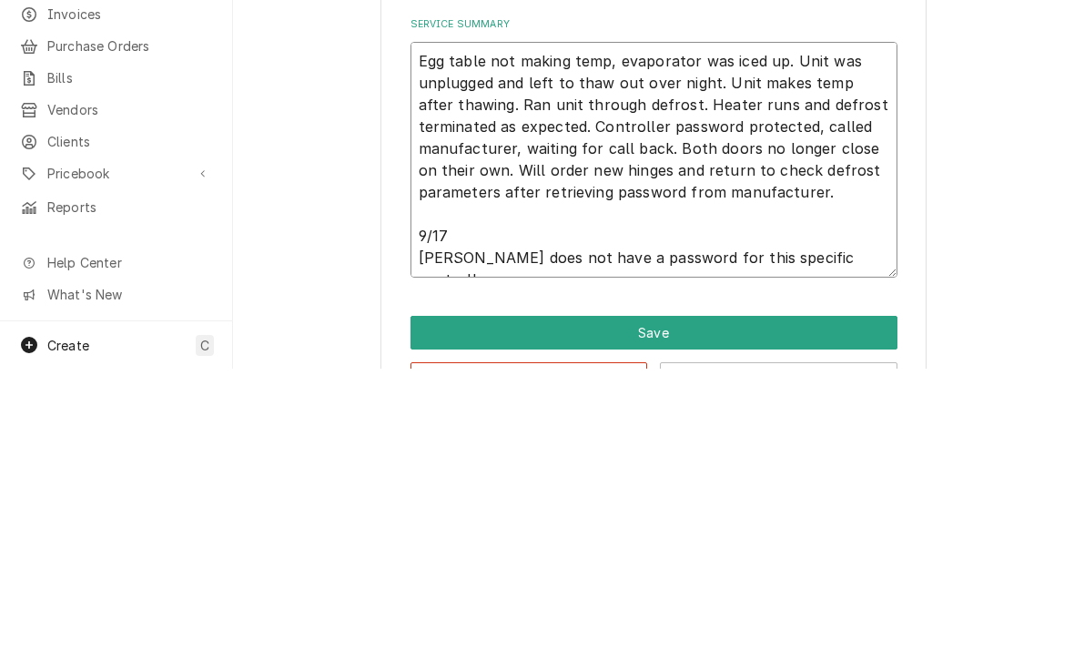
type textarea "Egg table not making temp, evaporator was iced up. Unit was unplugged and left …"
type textarea "x"
type textarea "Egg table not making temp, evaporator was iced up. Unit was unplugged and left …"
type textarea "x"
type textarea "Egg table not making temp, evaporator was iced up. Unit was unplugged and left …"
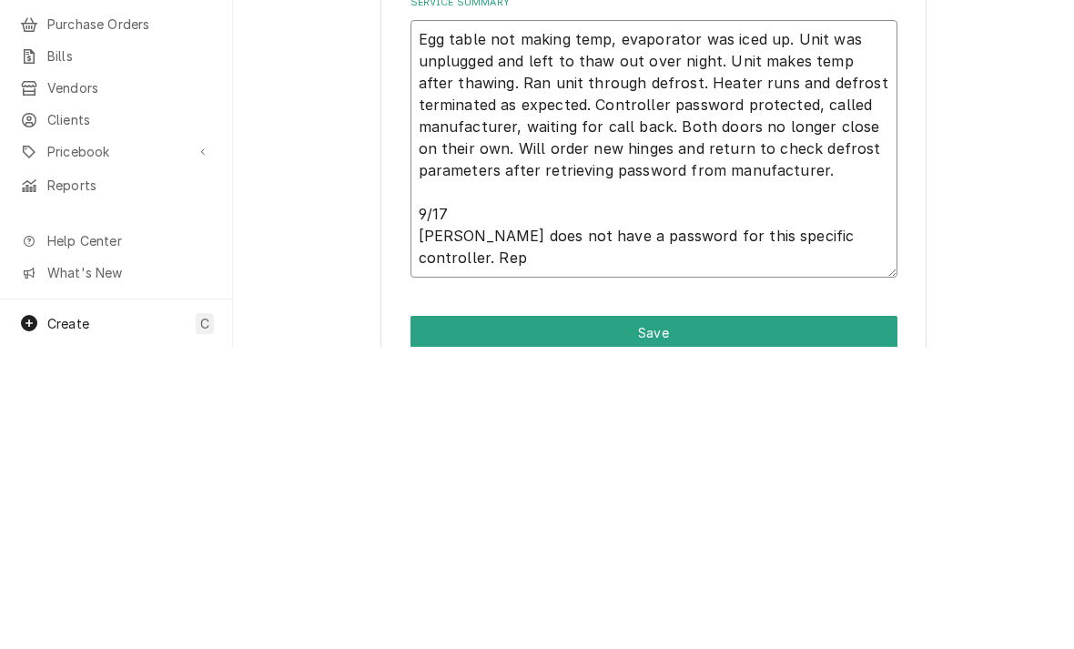
type textarea "x"
type textarea "Egg table not making temp, evaporator was iced up. Unit was unplugged and left …"
type textarea "x"
type textarea "Egg table not making temp, evaporator was iced up. Unit was unplugged and left …"
type textarea "x"
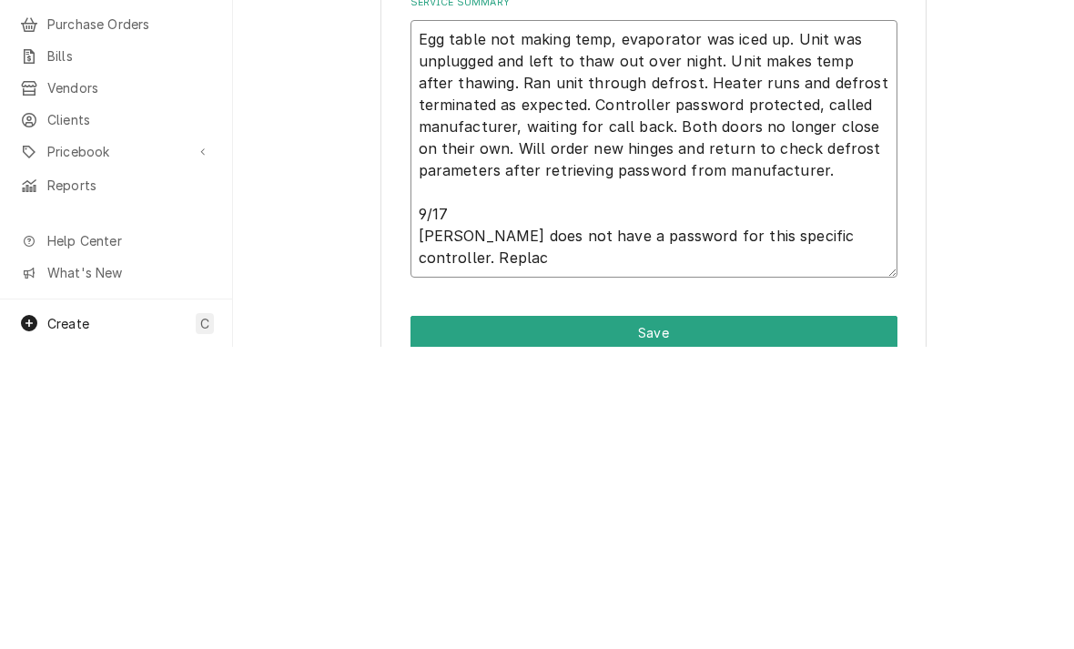
type textarea "Egg table not making temp, evaporator was iced up. Unit was unplugged and left …"
type textarea "x"
type textarea "Egg table not making temp, evaporator was iced up. Unit was unplugged and left …"
type textarea "x"
type textarea "Egg table not making temp, evaporator was iced up. Unit was unplugged and left …"
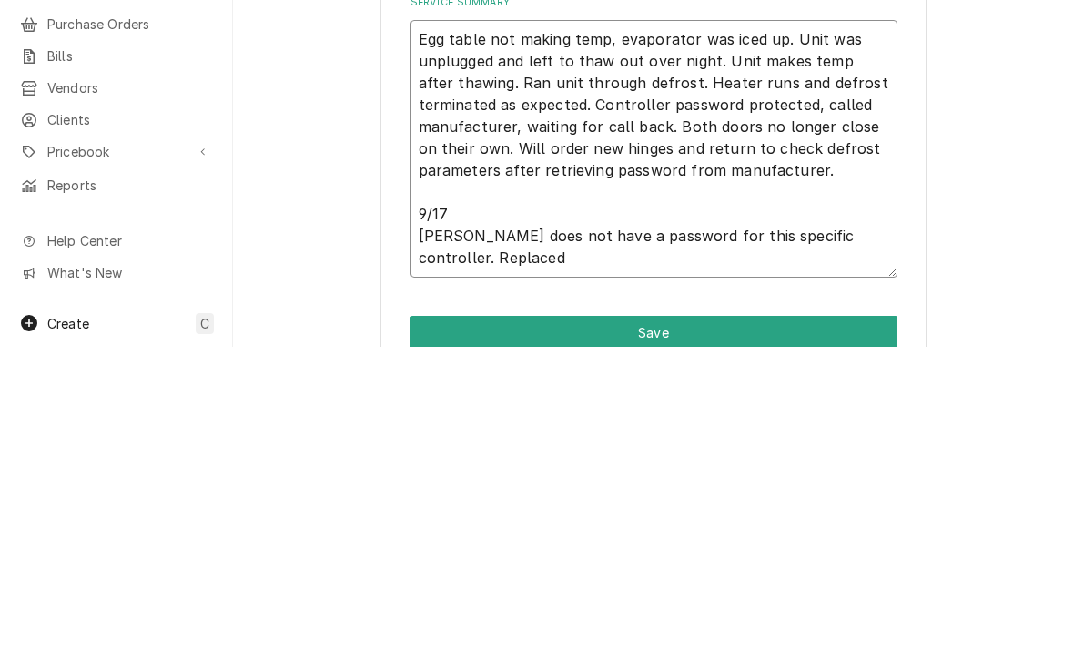
type textarea "x"
type textarea "Egg table not making temp, evaporator was iced up. Unit was unplugged and left …"
type textarea "x"
type textarea "Egg table not making temp, evaporator was iced up. Unit was unplugged and left …"
type textarea "x"
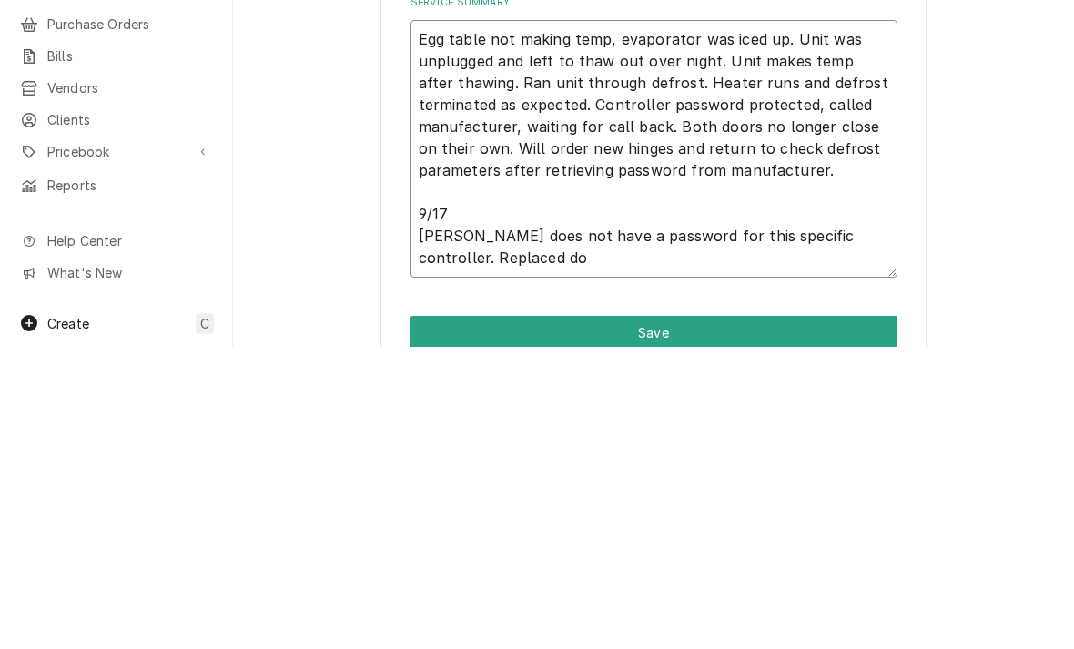
type textarea "Egg table not making temp, evaporator was iced up. Unit was unplugged and left …"
type textarea "x"
type textarea "Egg table not making temp, evaporator was iced up. Unit was unplugged and left …"
type textarea "x"
type textarea "Egg table not making temp, evaporator was iced up. Unit was unplugged and left …"
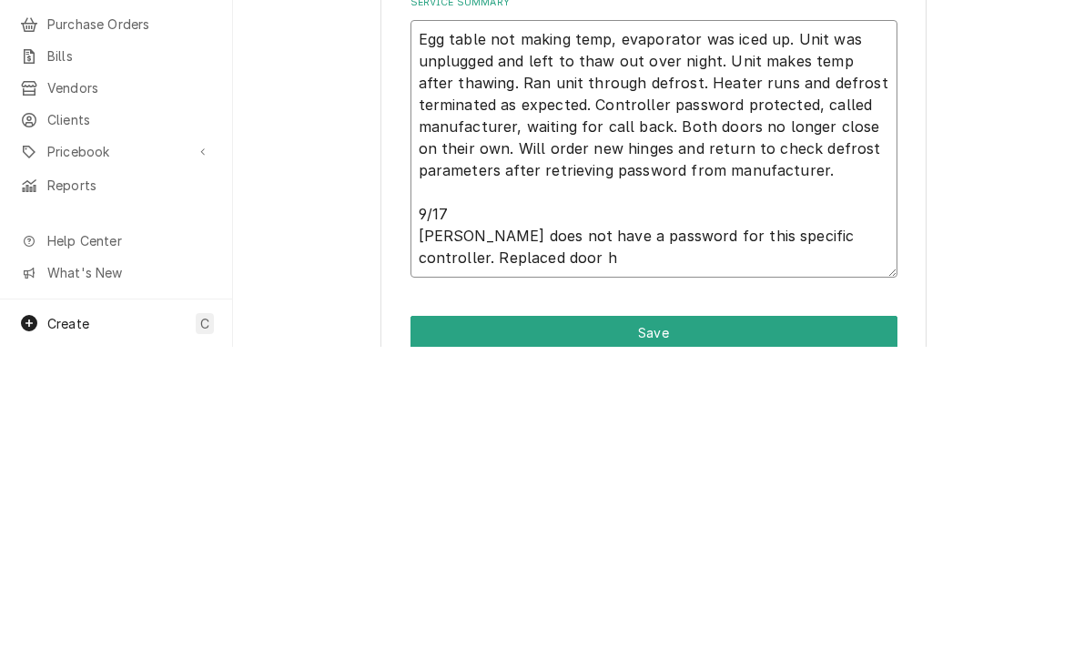
type textarea "x"
type textarea "Egg table not making temp, evaporator was iced up. Unit was unplugged and left …"
type textarea "x"
type textarea "Egg table not making temp, evaporator was iced up. Unit was unplugged and left …"
type textarea "x"
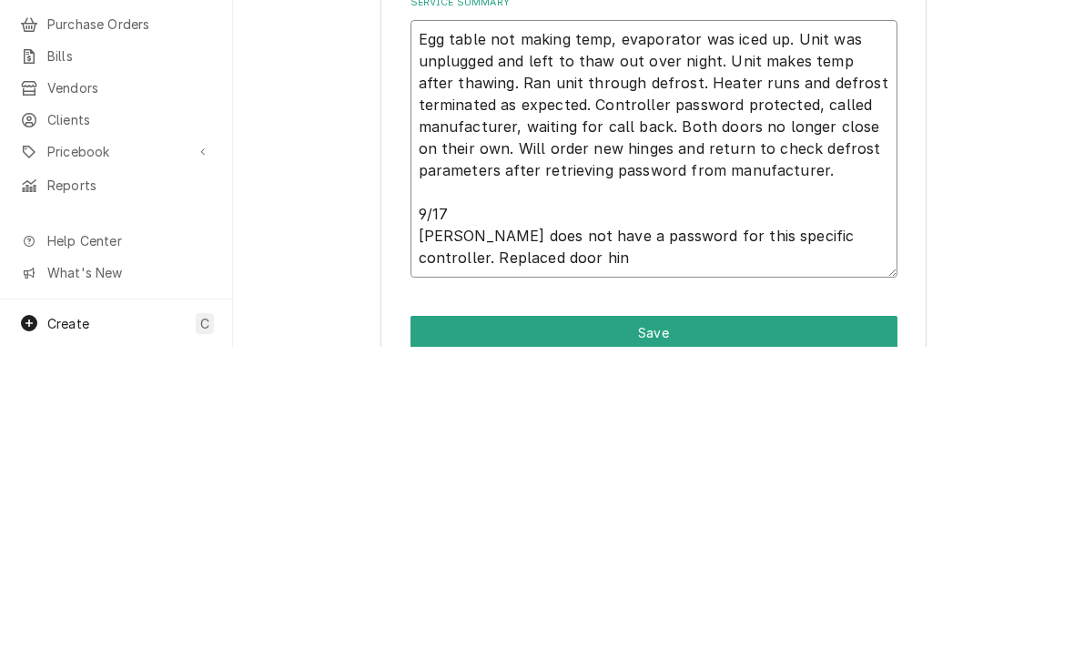
type textarea "Egg table not making temp, evaporator was iced up. Unit was unplugged and left …"
type textarea "x"
type textarea "Egg table not making temp, evaporator was iced up. Unit was unplugged and left …"
type textarea "x"
type textarea "Egg table not making temp, evaporator was iced up. Unit was unplugged and left …"
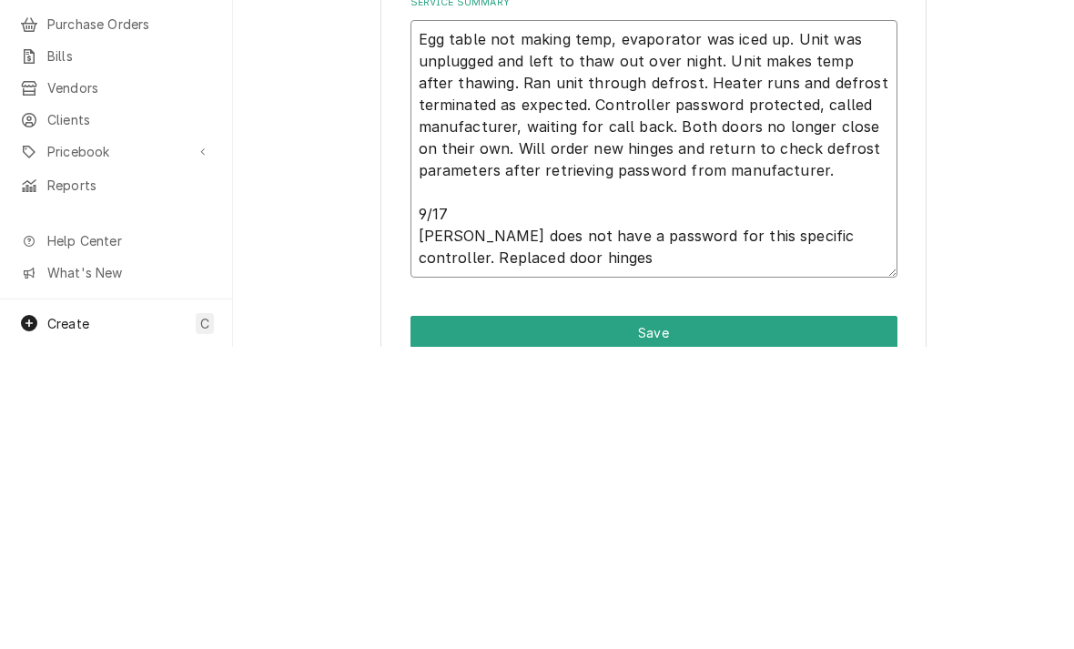
type textarea "x"
type textarea "Egg table not making temp, evaporator was iced up. Unit was unplugged and left …"
type textarea "x"
type textarea "Egg table not making temp, evaporator was iced up. Unit was unplugged and left …"
type textarea "x"
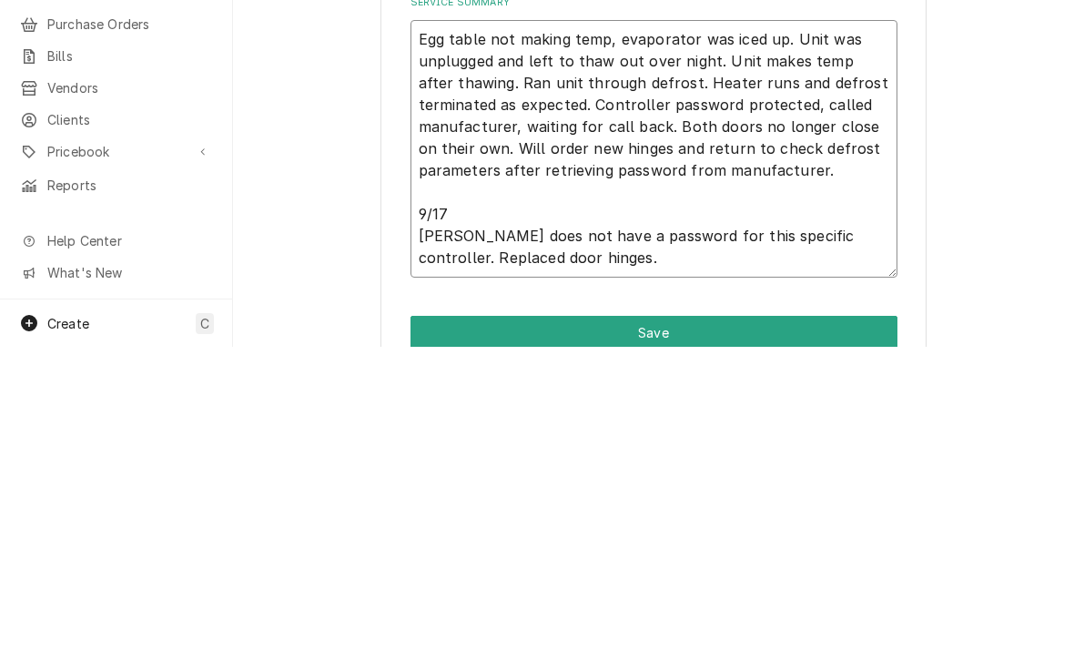
type textarea "Egg table not making temp, evaporator was iced up. Unit was unplugged and left …"
type textarea "x"
type textarea "Egg table not making temp, evaporator was iced up. Unit was unplugged and left …"
type textarea "x"
type textarea "Egg table not making temp, evaporator was iced up. Unit was unplugged and left …"
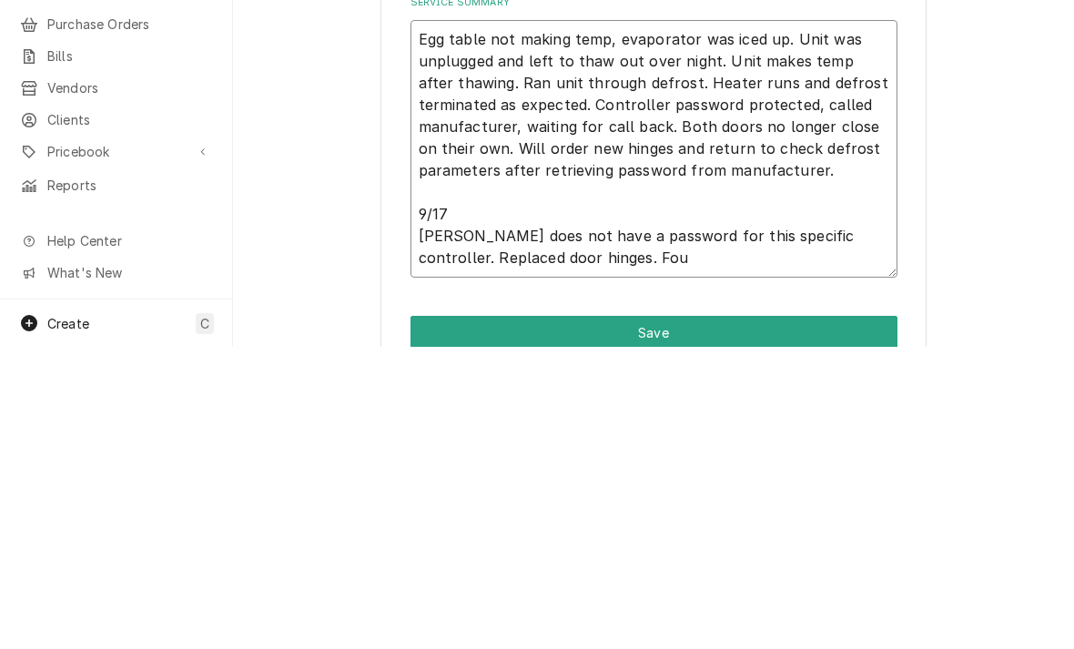
type textarea "x"
type textarea "Egg table not making temp, evaporator was iced up. Unit was unplugged and left …"
type textarea "x"
type textarea "Egg table not making temp, evaporator was iced up. Unit was unplugged and left …"
type textarea "x"
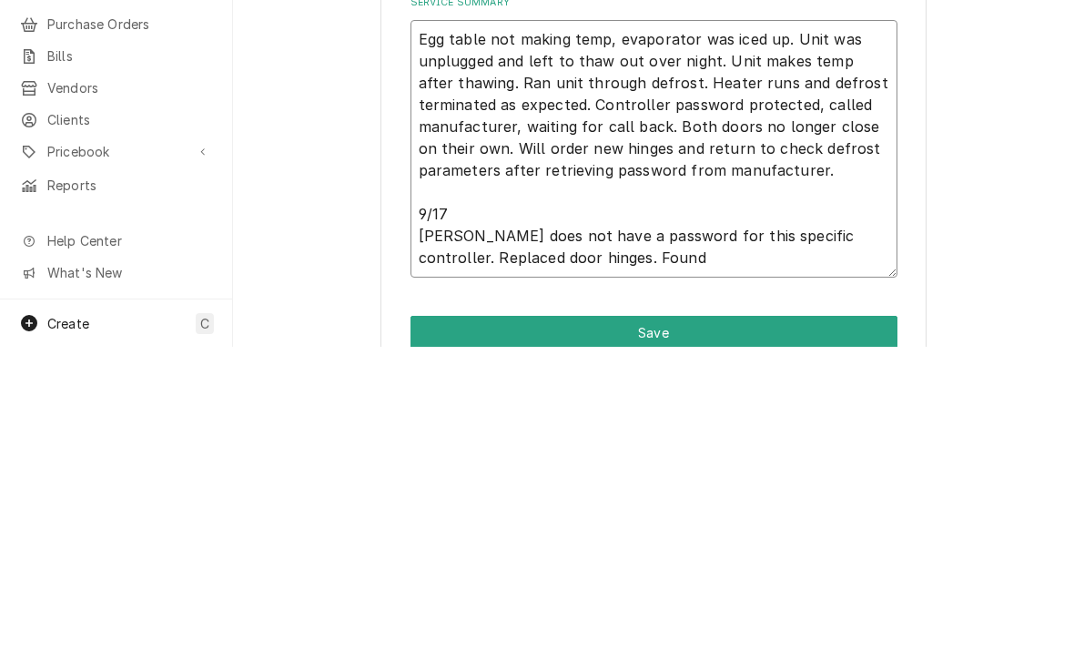
type textarea "Egg table not making temp, evaporator was iced up. Unit was unplugged and left …"
type textarea "x"
type textarea "Egg table not making temp, evaporator was iced up. Unit was unplugged and left …"
type textarea "x"
type textarea "Egg table not making temp, evaporator was iced up. Unit was unplugged and left …"
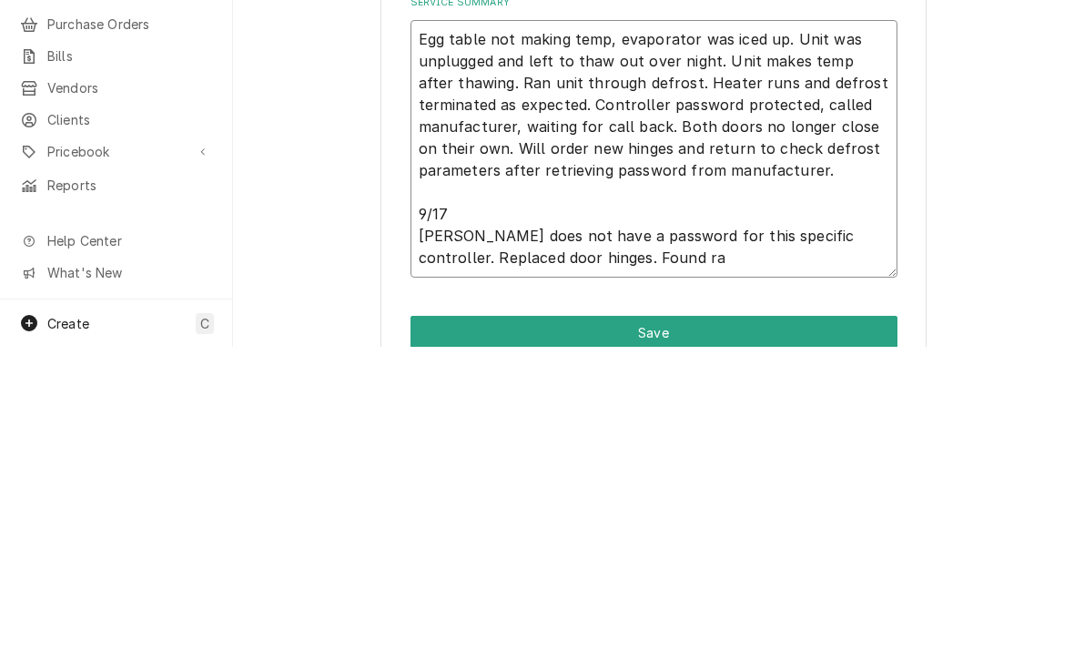
type textarea "x"
type textarea "Egg table not making temp, evaporator was iced up. Unit was unplugged and left …"
type textarea "x"
type textarea "Egg table not making temp, evaporator was iced up. Unit was unplugged and left …"
type textarea "x"
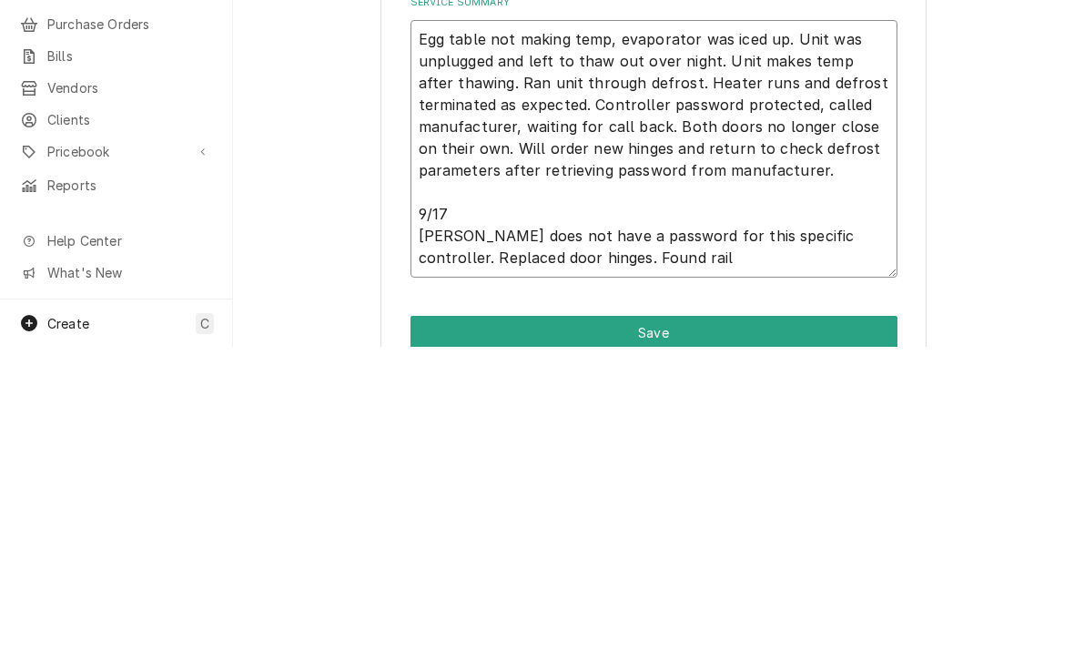
type textarea "Egg table not making temp, evaporator was iced up. Unit was unplugged and left …"
type textarea "x"
type textarea "Egg table not making temp, evaporator was iced up. Unit was unplugged and left …"
type textarea "x"
type textarea "Egg table not making temp, evaporator was iced up. Unit was unplugged and left …"
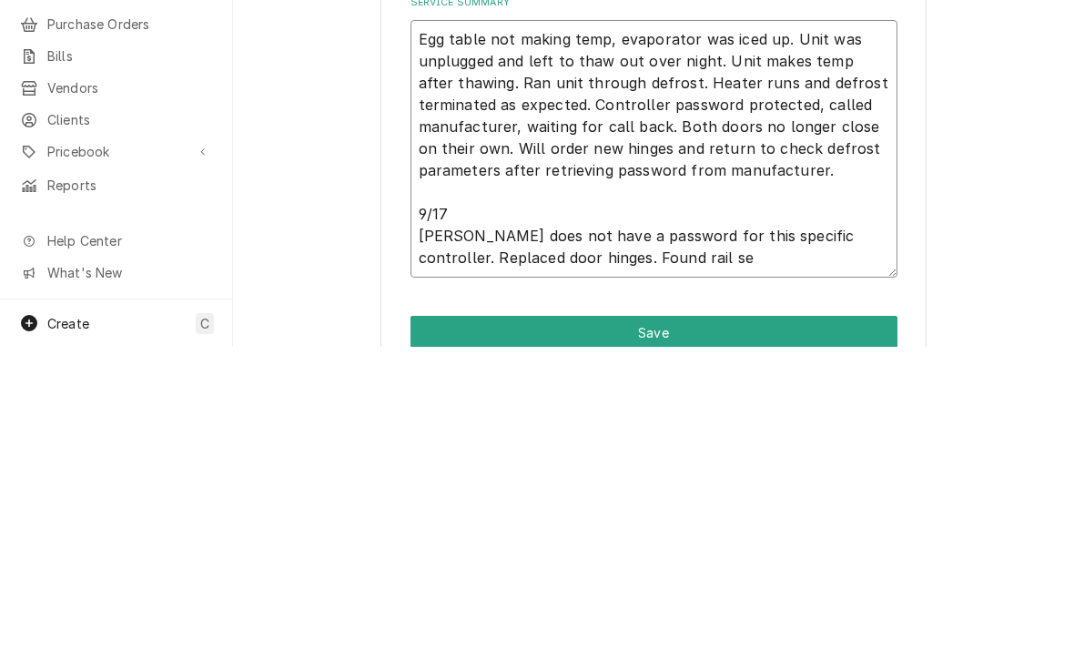
type textarea "x"
type textarea "Egg table not making temp, evaporator was iced up. Unit was unplugged and left …"
type textarea "x"
type textarea "Egg table not making temp, evaporator was iced up. Unit was unplugged and left …"
type textarea "x"
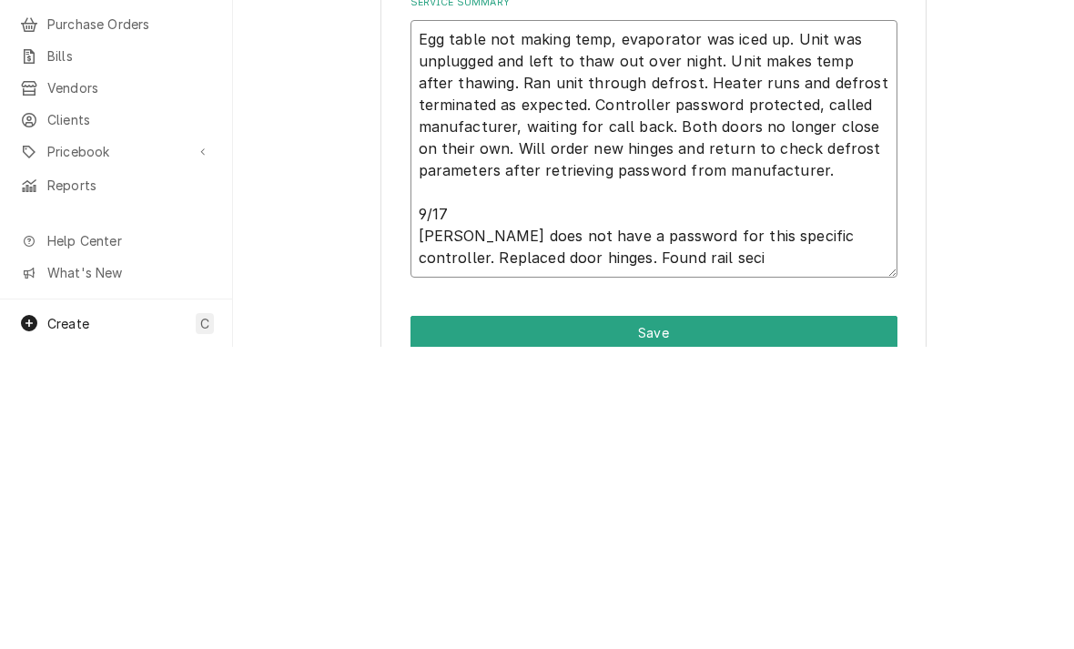
type textarea "Egg table not making temp, evaporator was iced up. Unit was unplugged and left …"
type textarea "x"
type textarea "Egg table not making temp, evaporator was iced up. Unit was unplugged and left …"
type textarea "x"
type textarea "Egg table not making temp, evaporator was iced up. Unit was unplugged and left …"
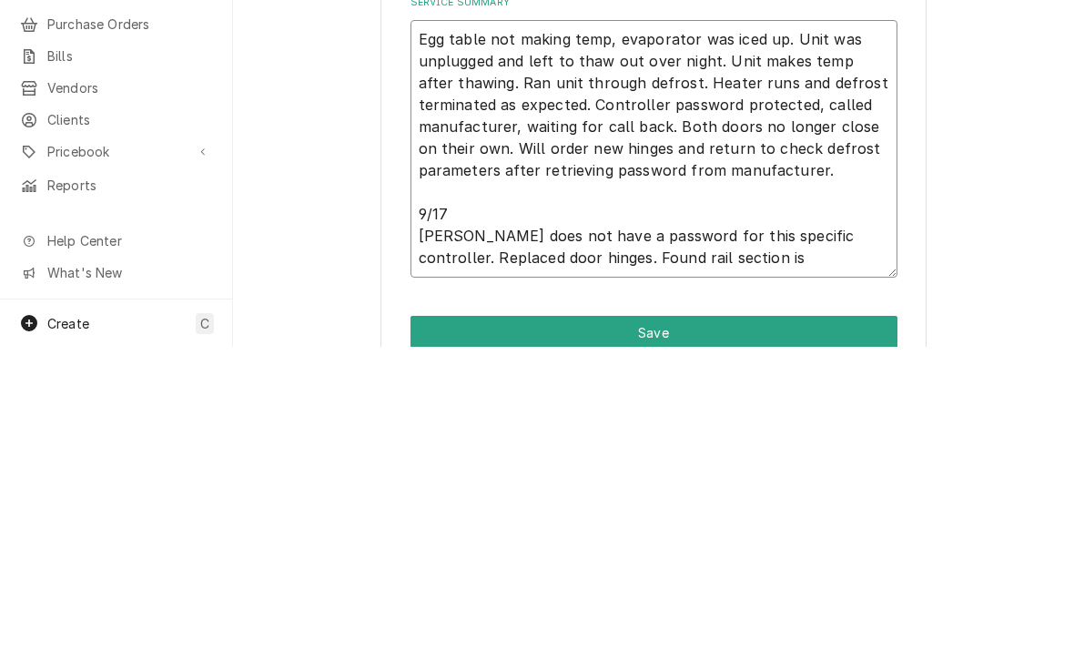
type textarea "x"
type textarea "Egg table not making temp, evaporator was iced up. Unit was unplugged and left …"
type textarea "x"
type textarea "Egg table not making temp, evaporator was iced up. Unit was unplugged and left …"
type textarea "x"
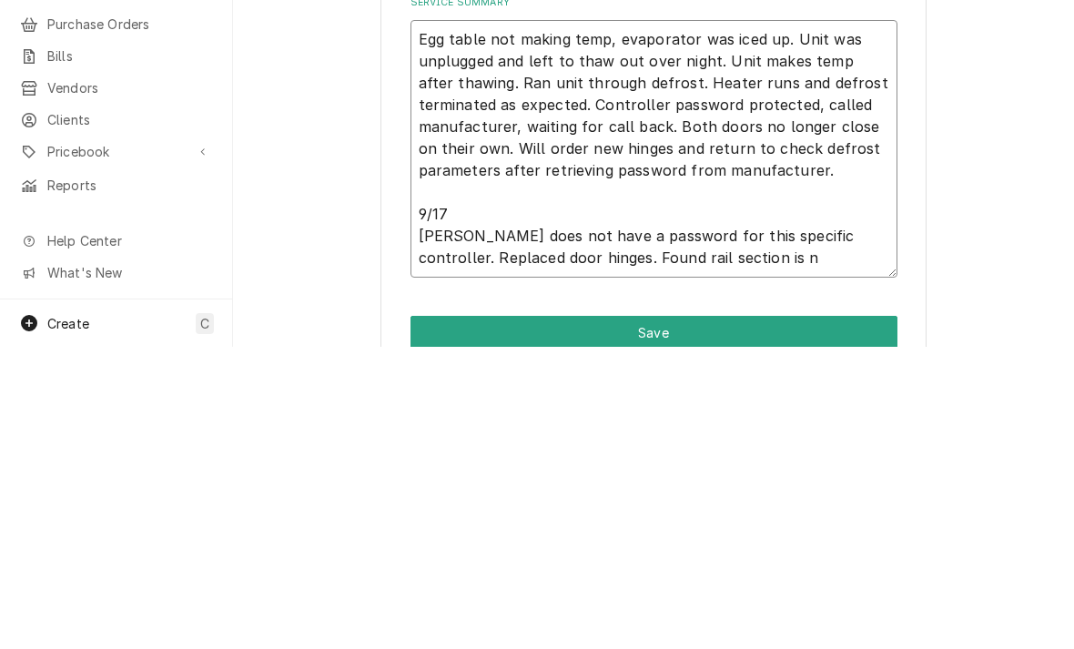
type textarea "Egg table not making temp, evaporator was iced up. Unit was unplugged and left …"
type textarea "x"
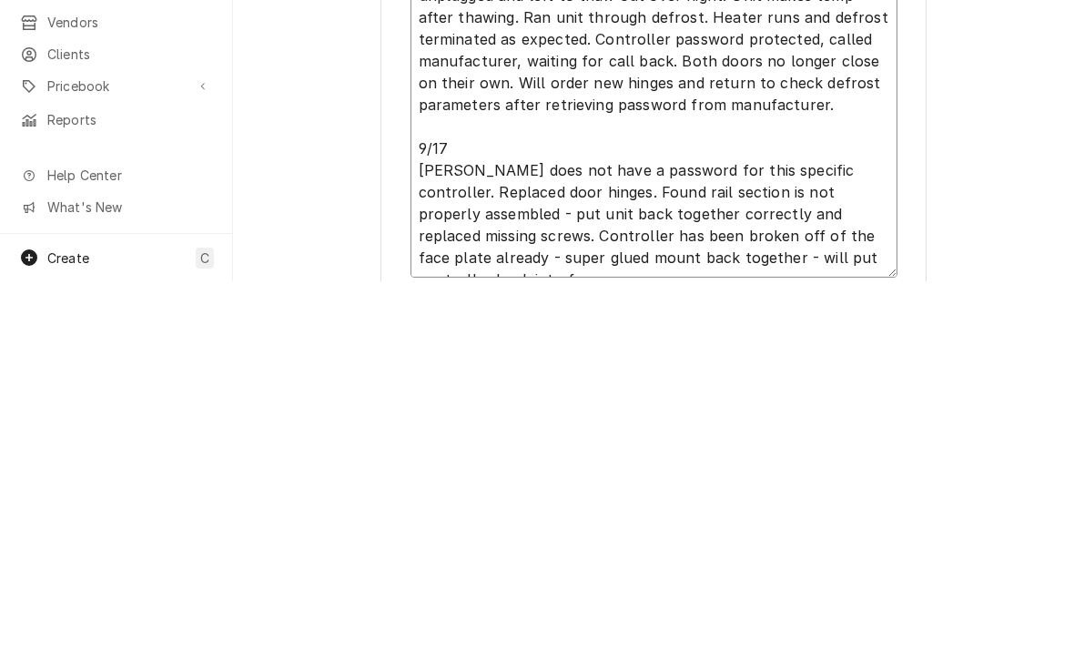
scroll to position [400, 0]
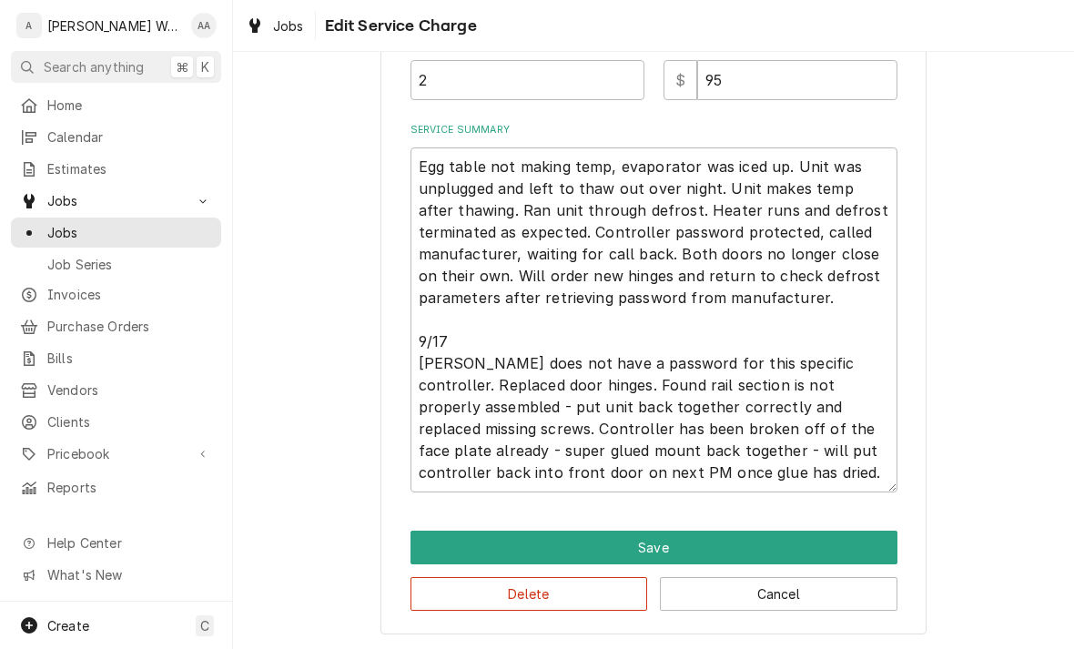
click at [442, 539] on button "Save" at bounding box center [653, 548] width 487 height 34
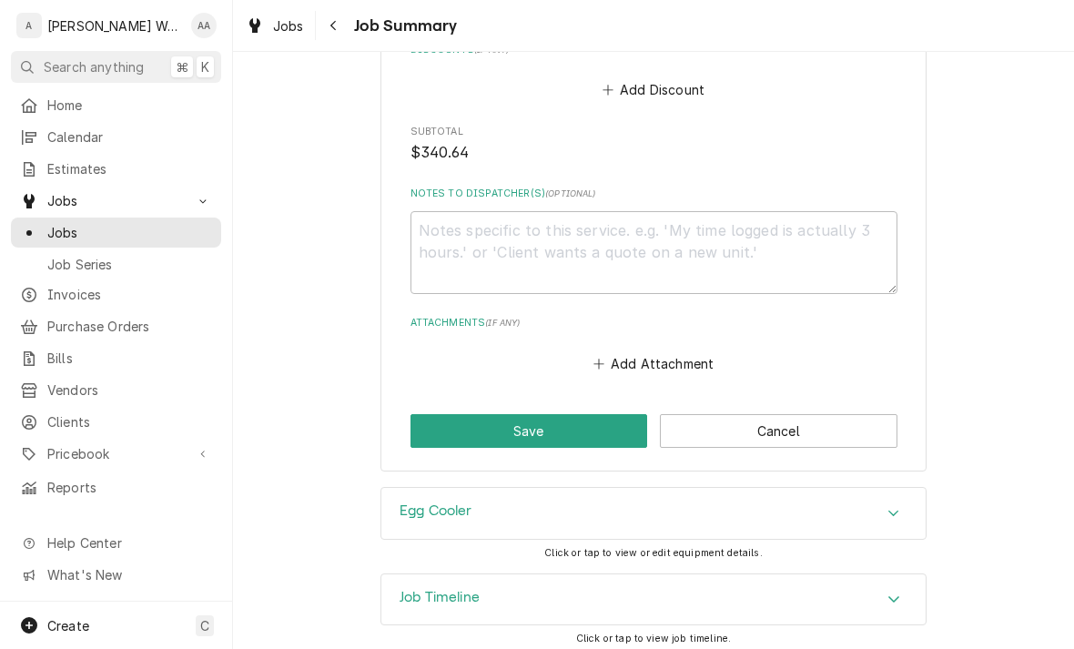
click at [421, 599] on div "Job Timeline" at bounding box center [439, 600] width 80 height 22
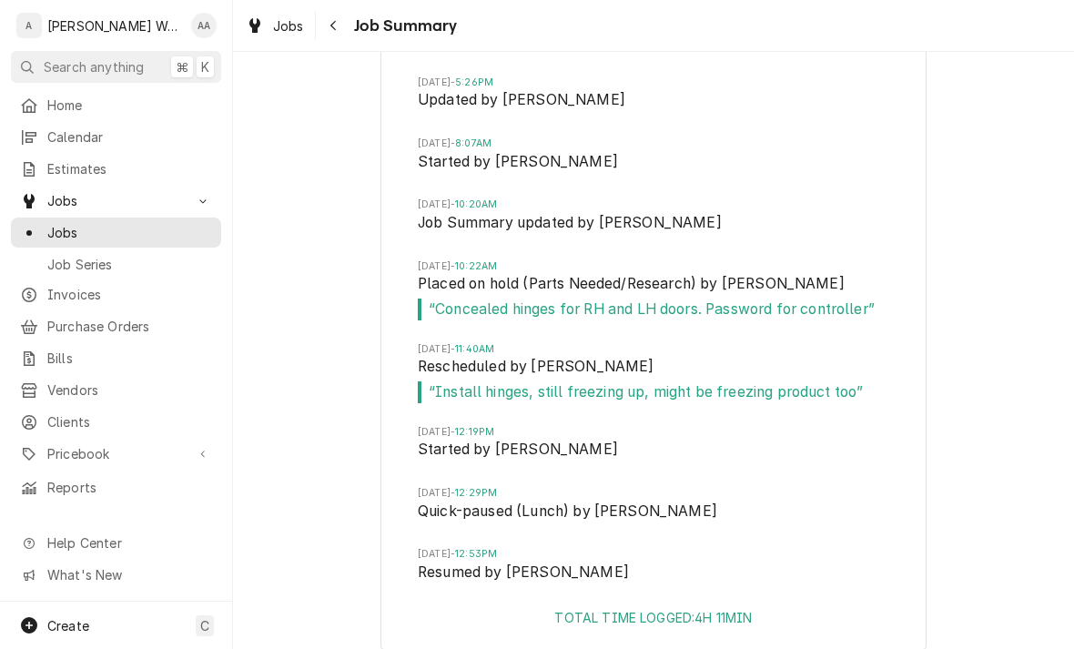
scroll to position [2330, 0]
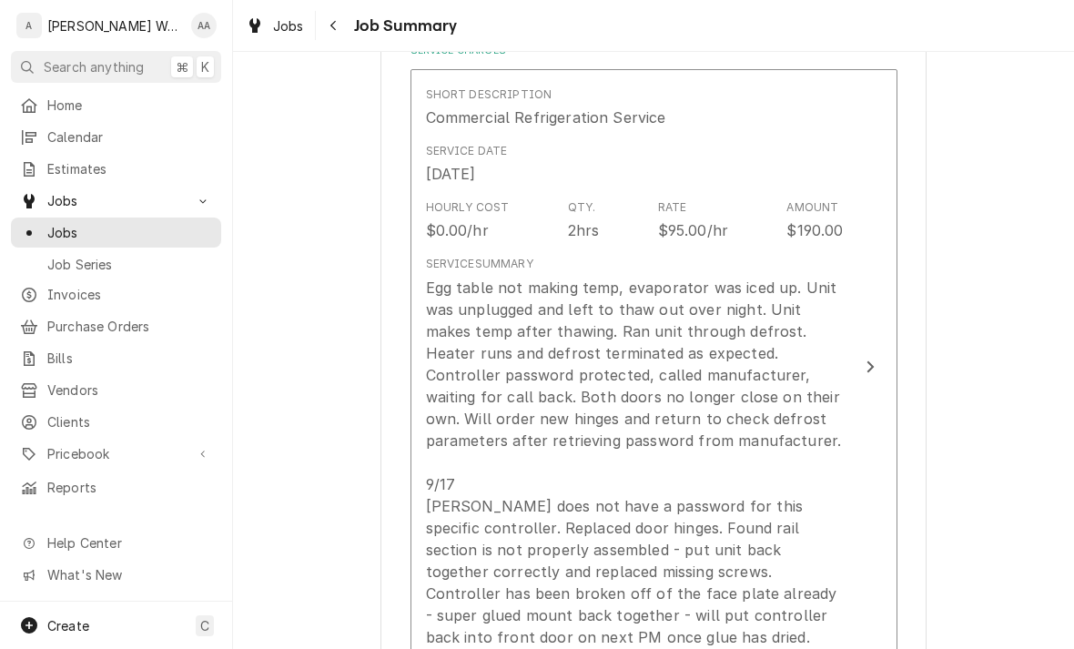
click at [492, 440] on div "Egg table not making temp, evaporator was iced up. Unit was unplugged and left …" at bounding box center [635, 462] width 418 height 371
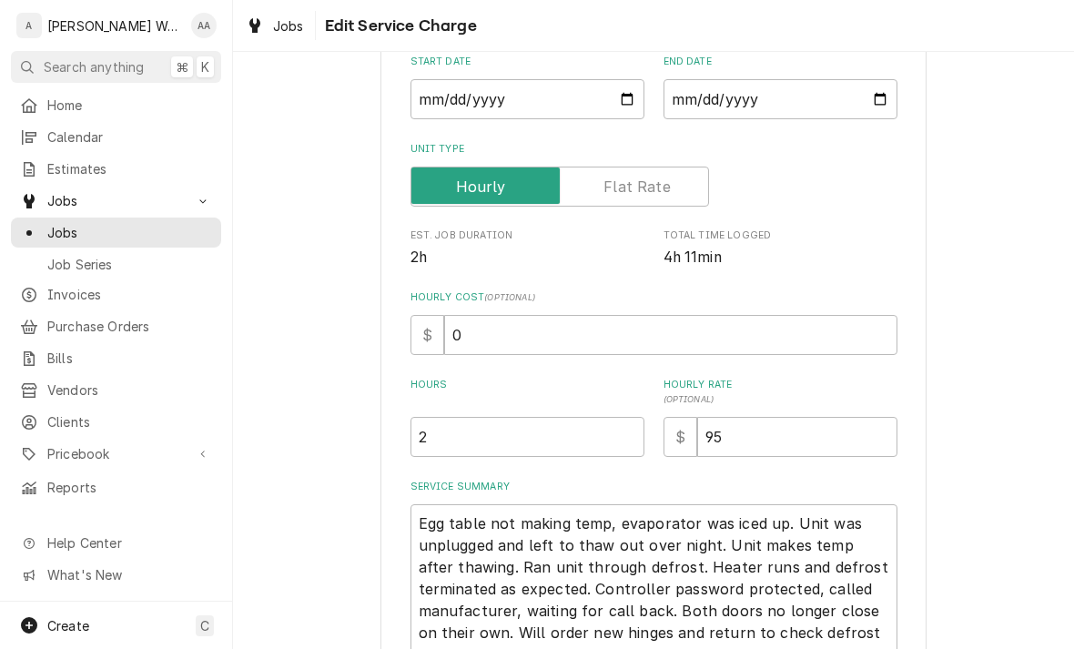
scroll to position [220, 0]
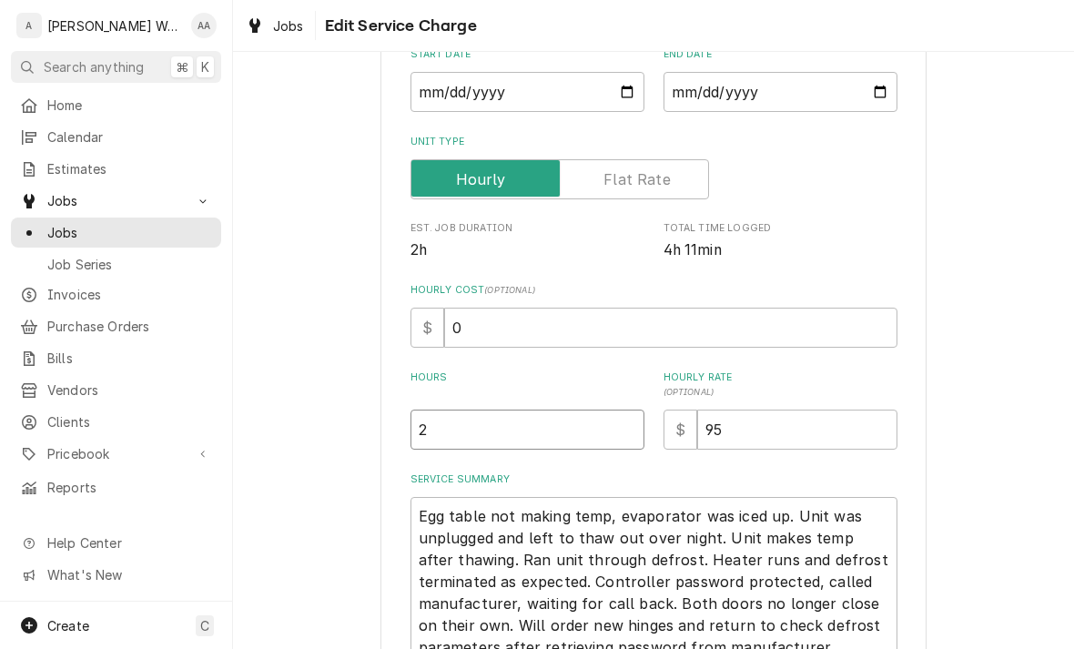
click at [467, 427] on input "2" at bounding box center [527, 429] width 234 height 40
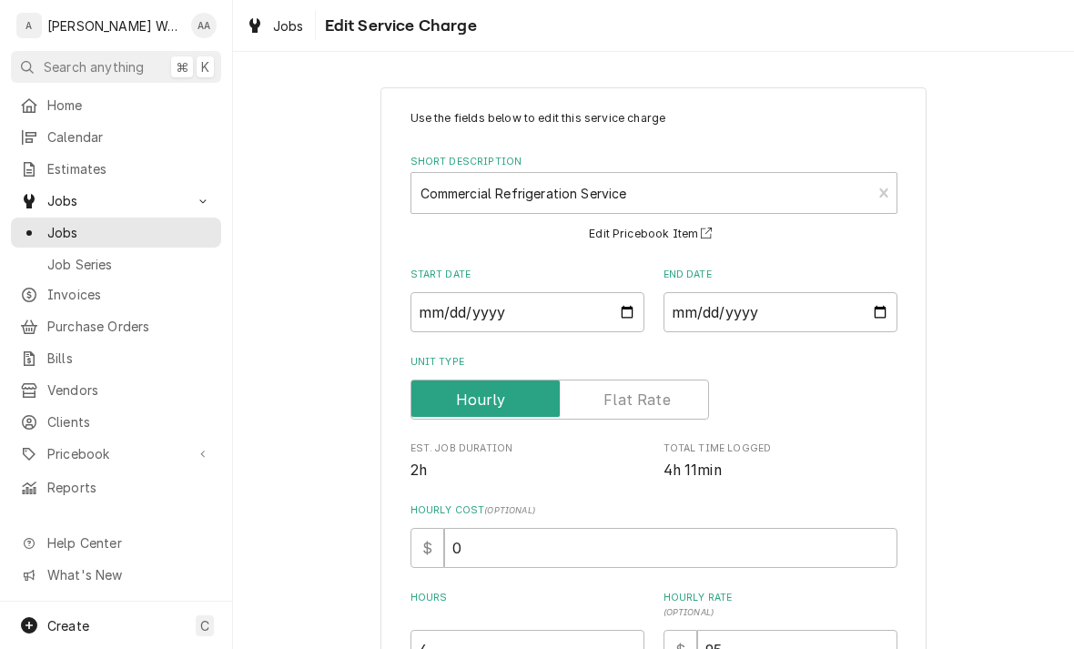
scroll to position [0, 0]
click at [744, 318] on input "2025-08-20" at bounding box center [780, 312] width 234 height 40
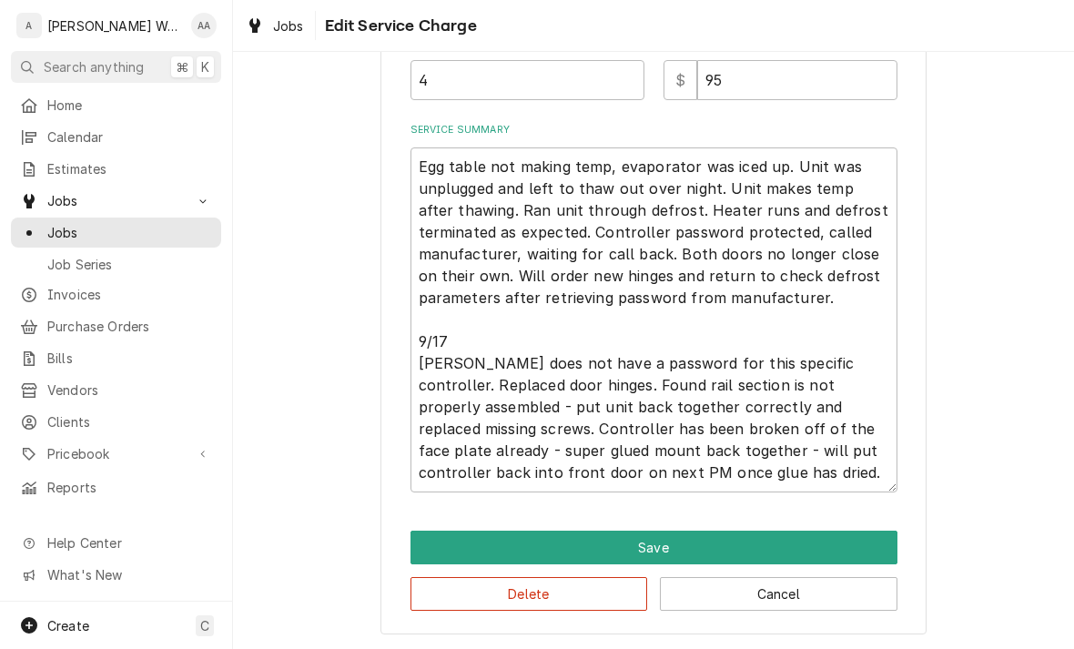
click at [445, 550] on button "Save" at bounding box center [653, 548] width 487 height 34
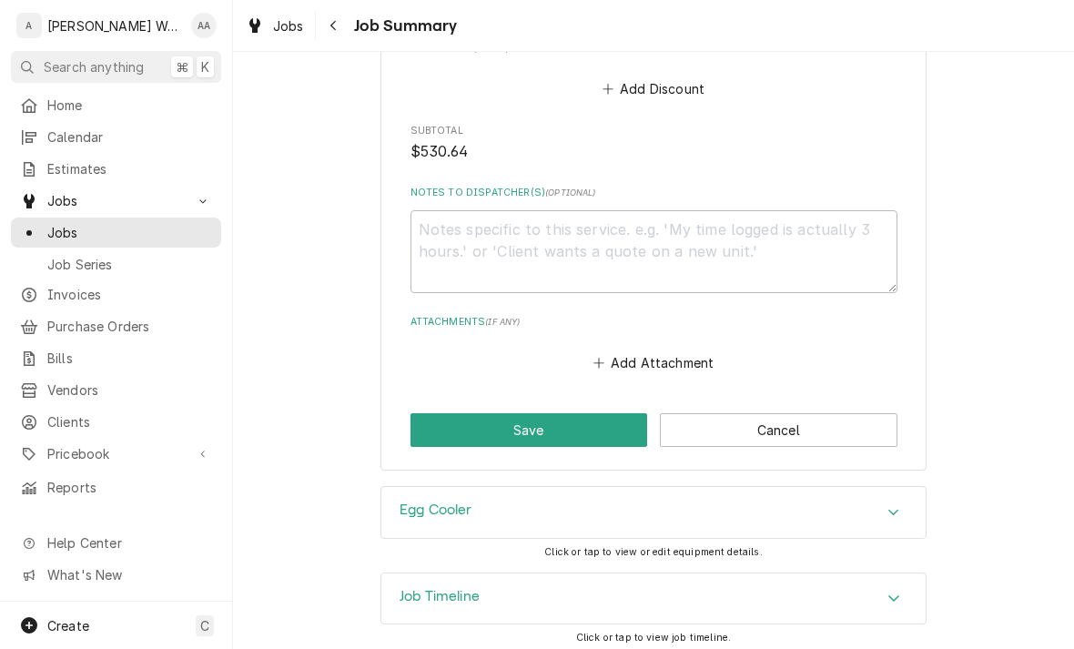
scroll to position [1703, 0]
click at [450, 426] on button "Save" at bounding box center [529, 431] width 238 height 34
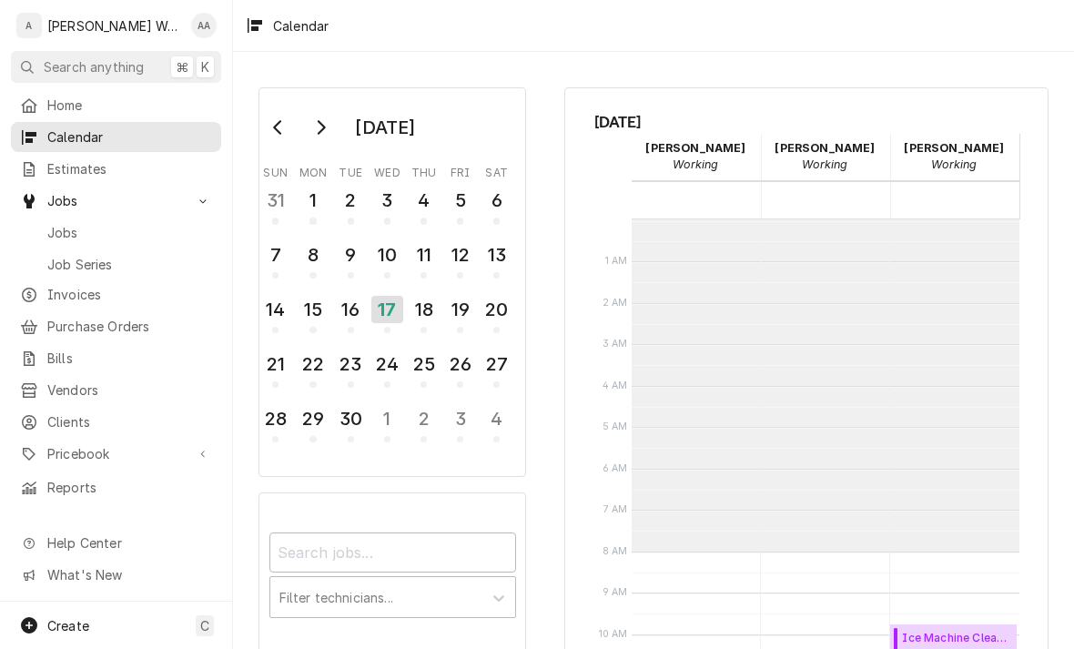
scroll to position [331, 0]
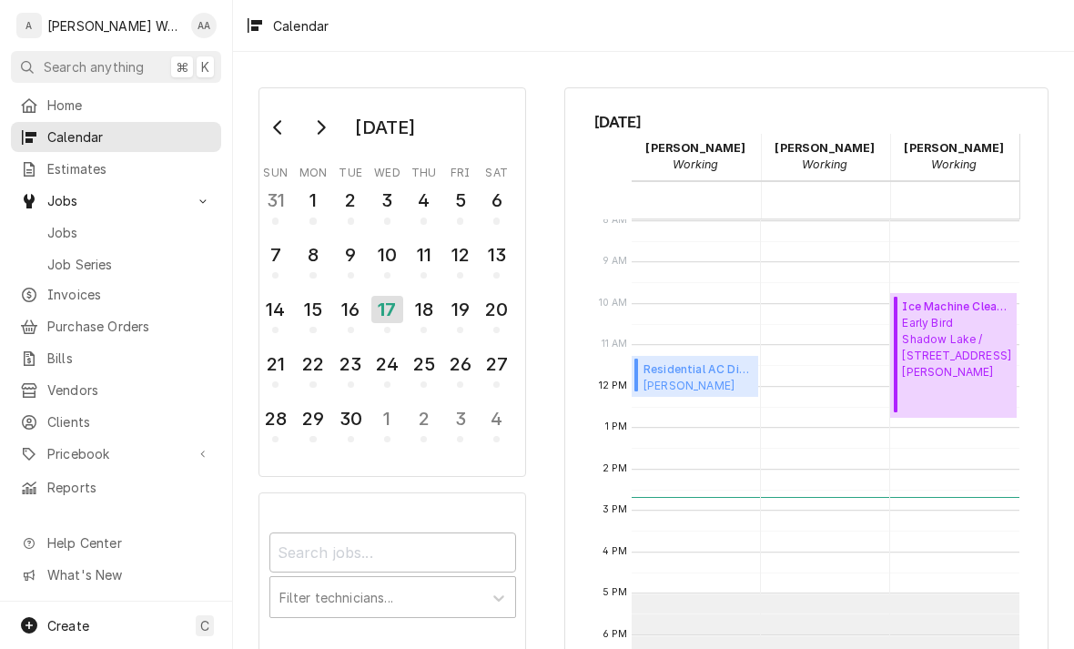
click at [66, 235] on div "Jobs" at bounding box center [116, 232] width 203 height 23
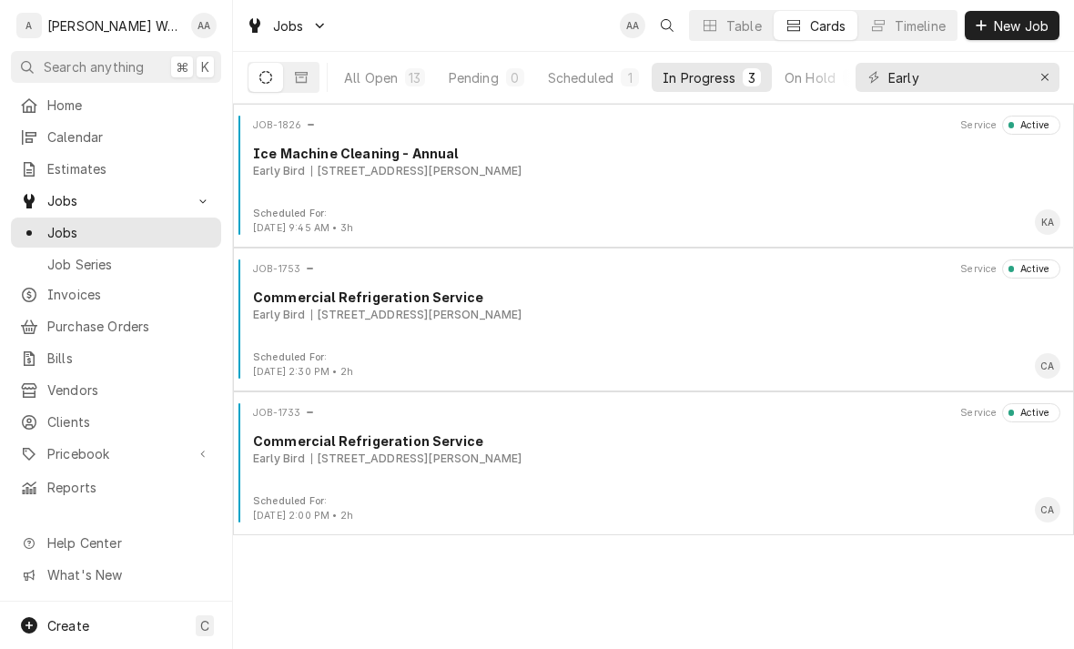
click at [352, 172] on div "7775 Olson Dr Unit 101, Papillion, NE 68046" at bounding box center [416, 171] width 211 height 16
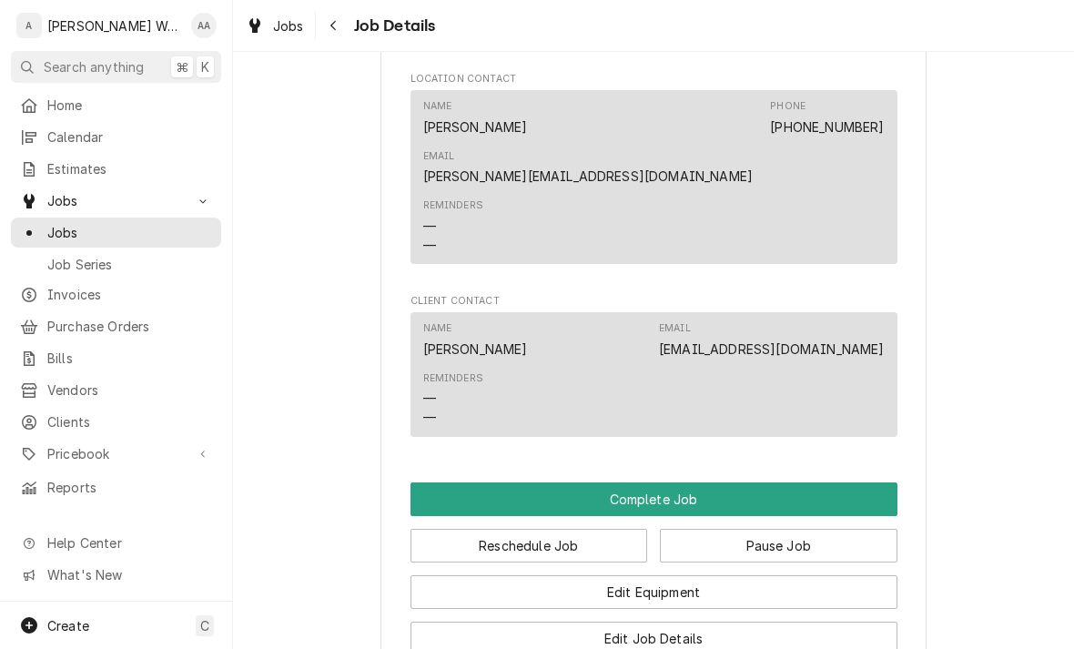
scroll to position [1117, 0]
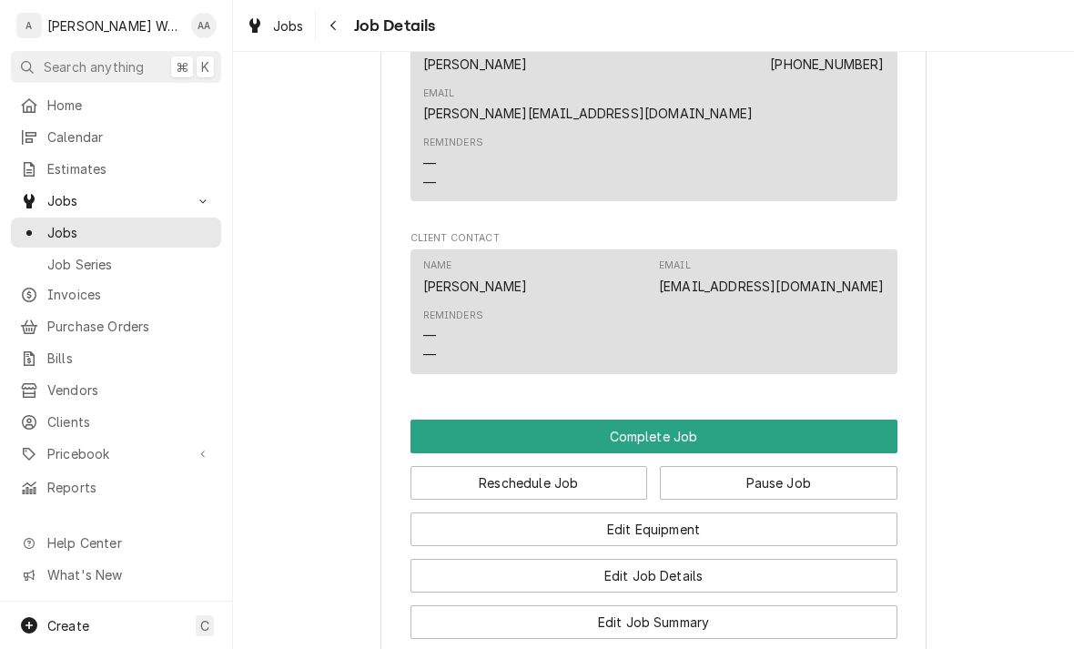
click at [450, 419] on button "Complete Job" at bounding box center [653, 436] width 487 height 34
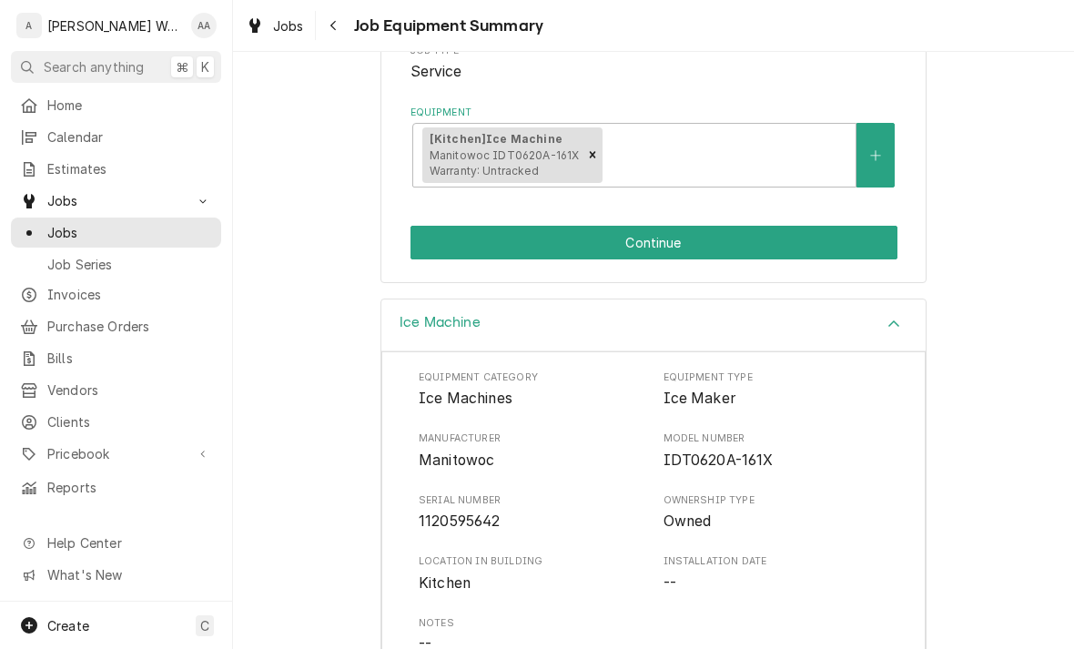
scroll to position [327, 0]
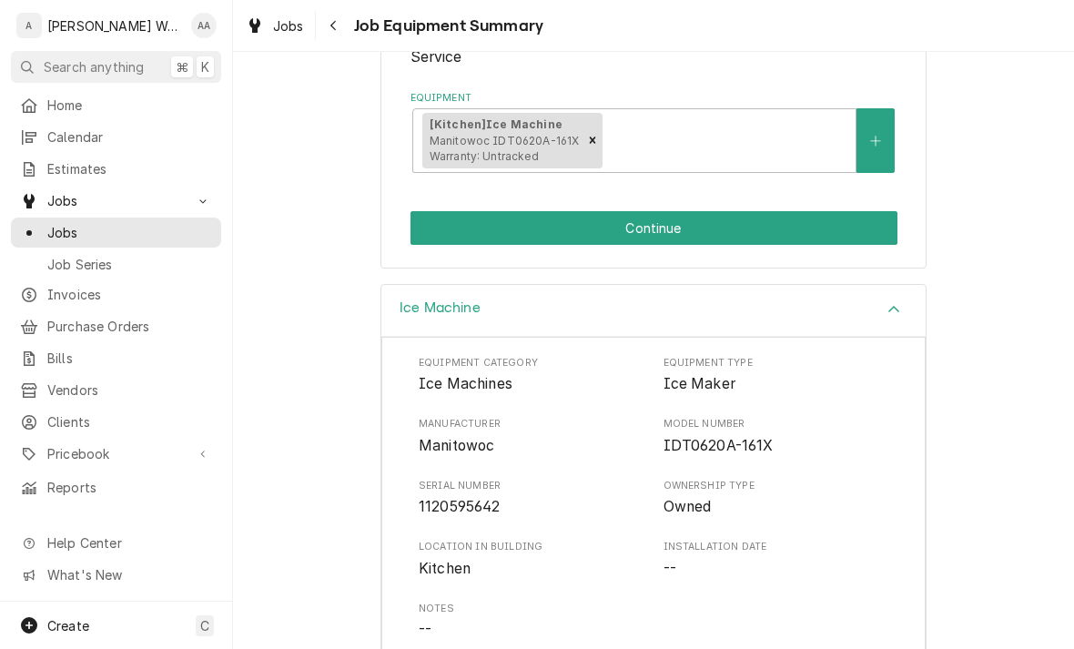
click at [449, 211] on button "Continue" at bounding box center [653, 228] width 487 height 34
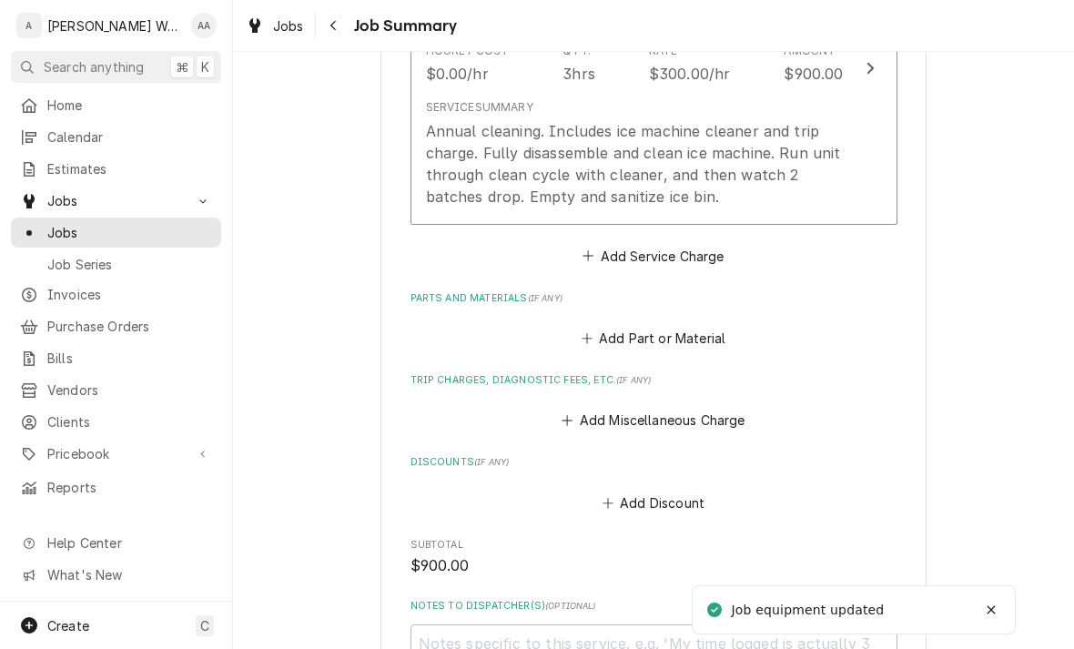
scroll to position [626, 0]
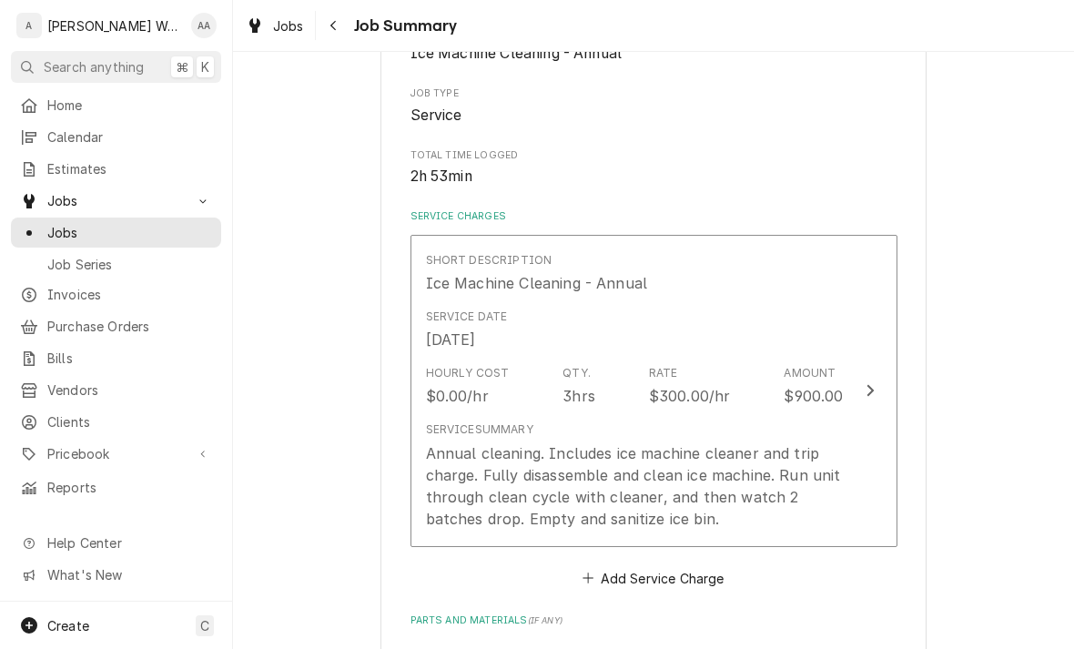
click at [479, 453] on div "Annual cleaning. Includes ice machine cleaner and trip charge. Fully disassembl…" at bounding box center [635, 485] width 418 height 87
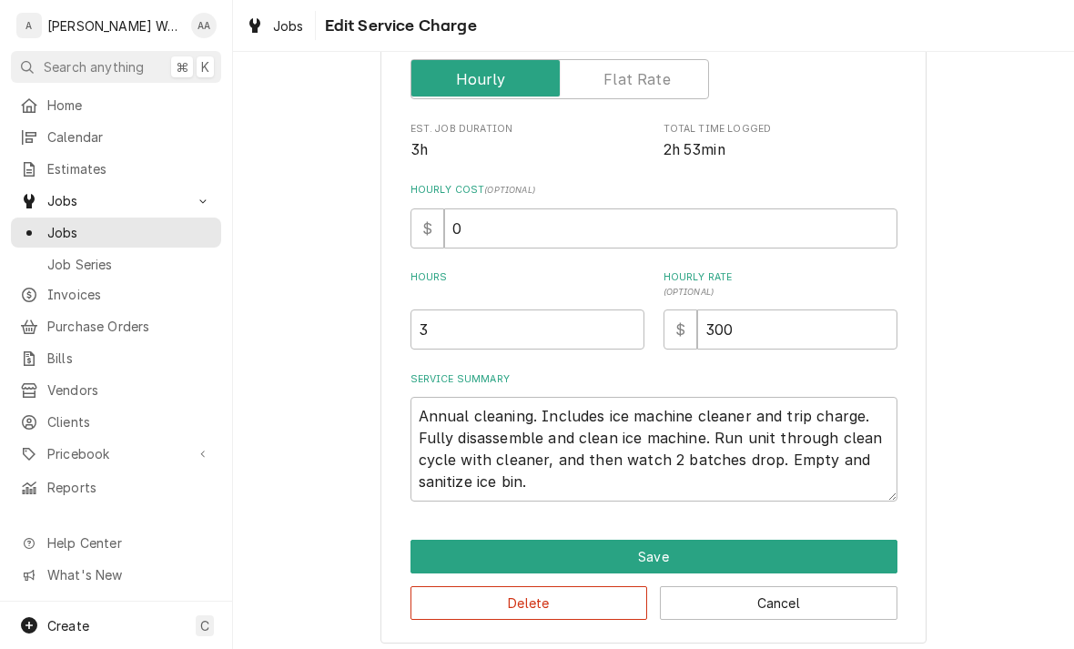
scroll to position [250, 0]
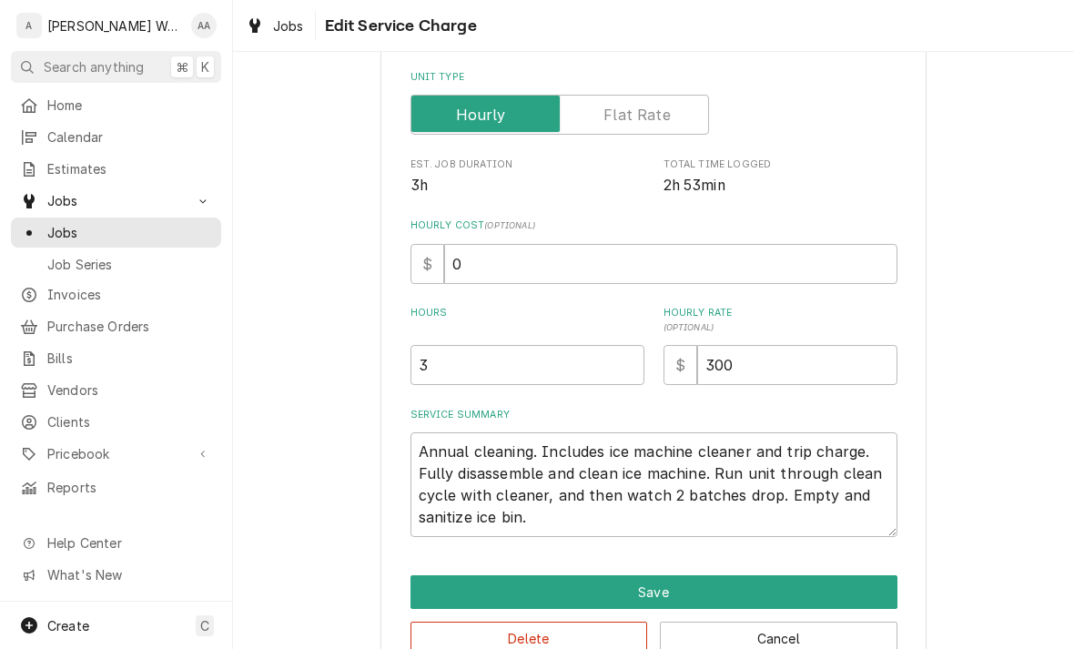
type textarea "x"
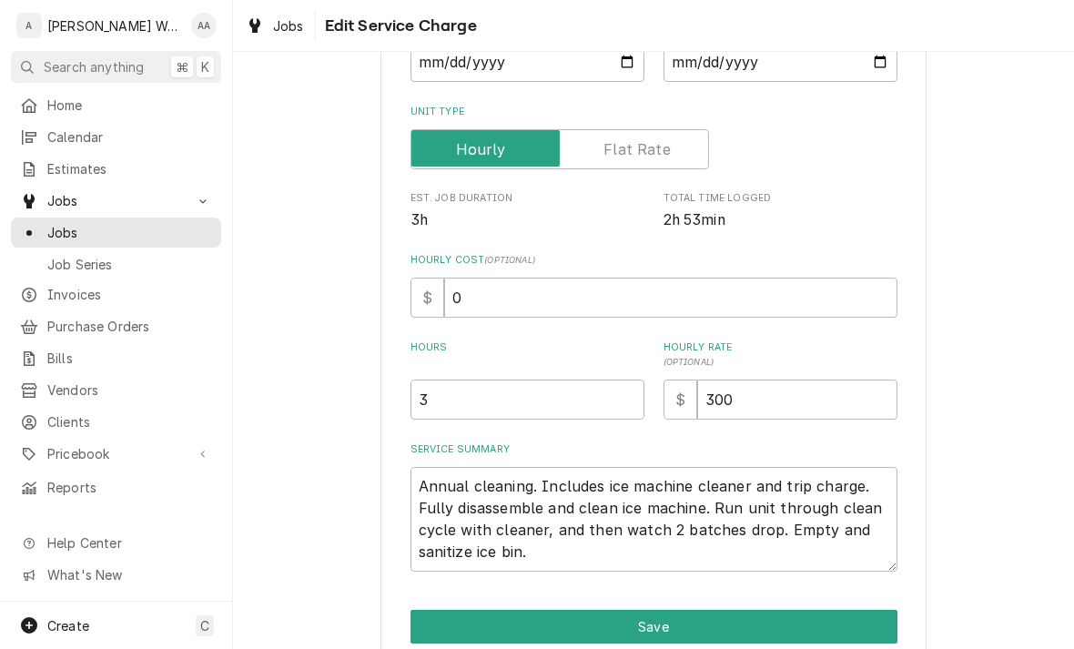
scroll to position [0, 0]
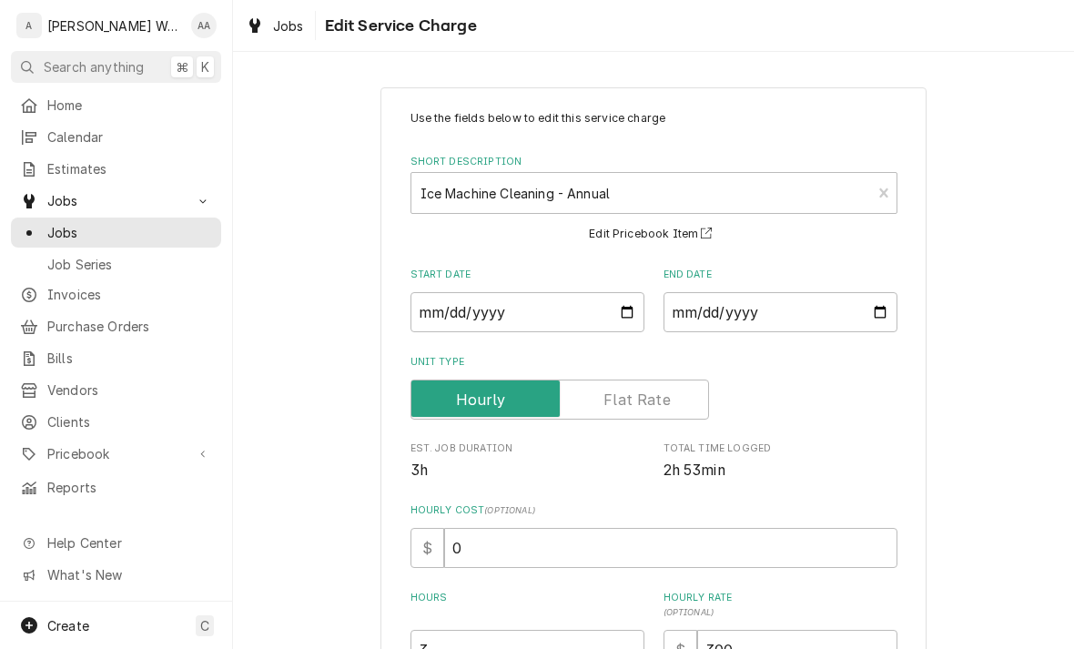
click at [607, 387] on input "Unit Type" at bounding box center [560, 399] width 282 height 40
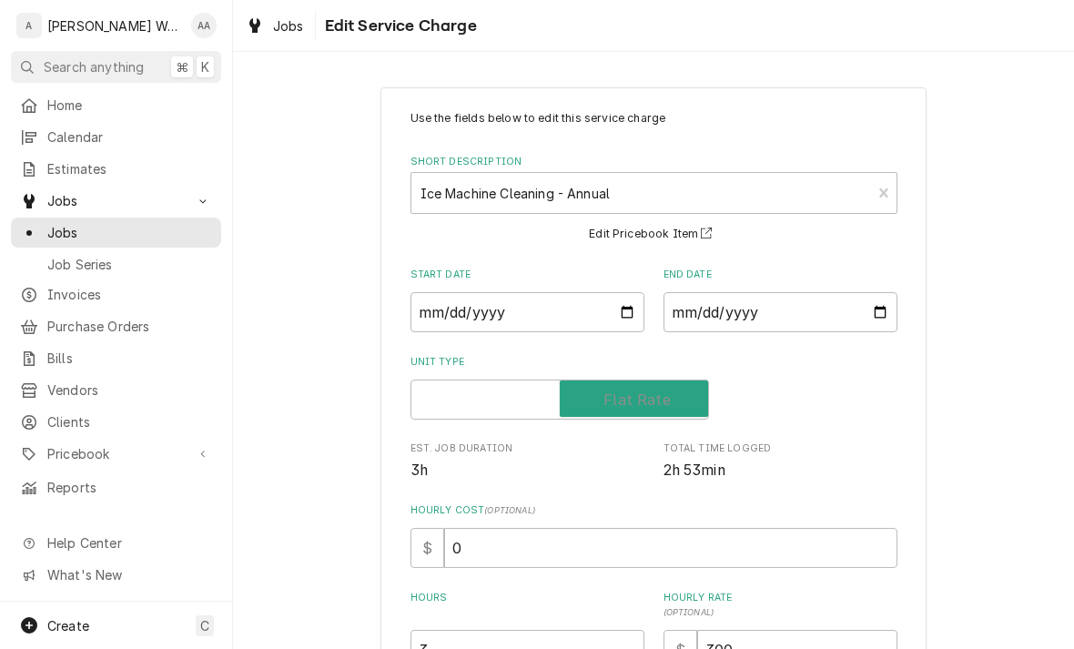
checkbox input "true"
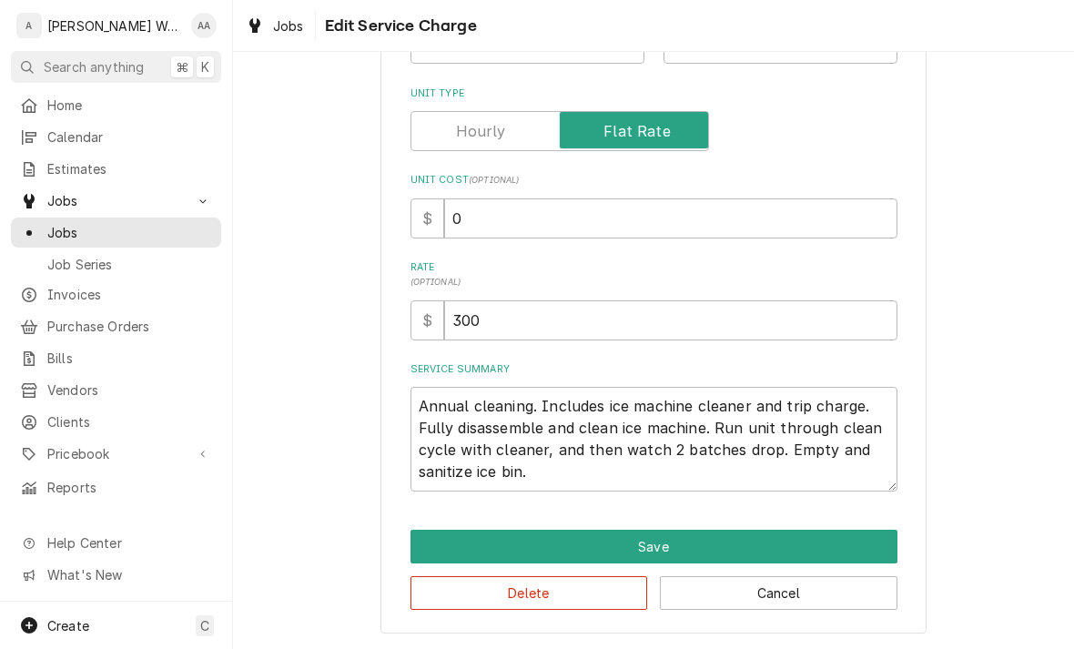
click at [450, 552] on button "Save" at bounding box center [653, 547] width 487 height 34
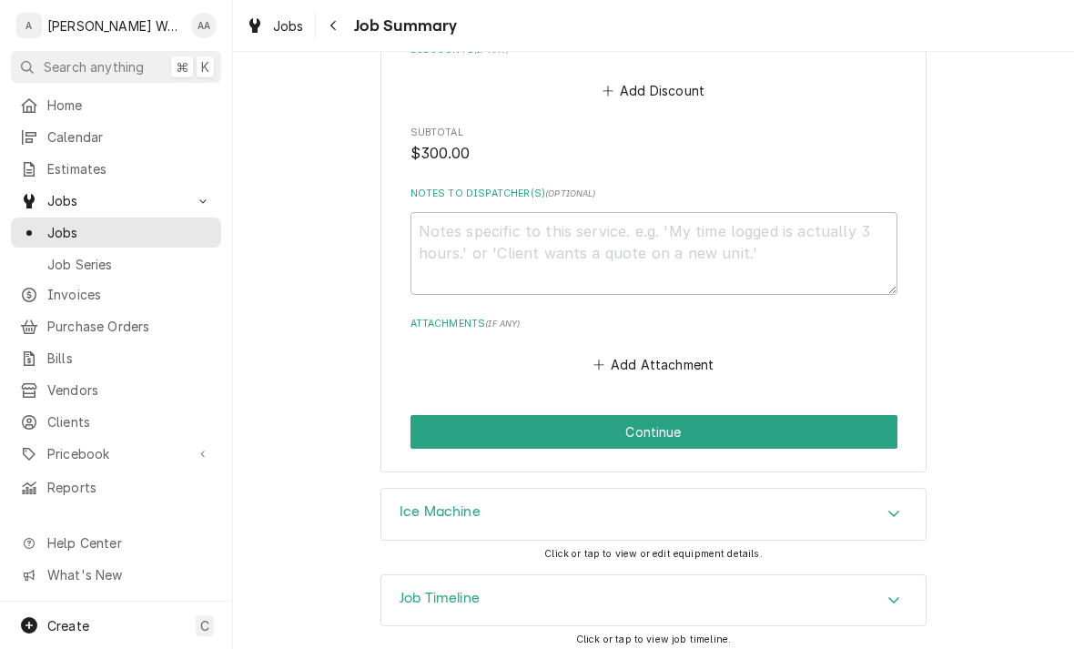
scroll to position [1019, 0]
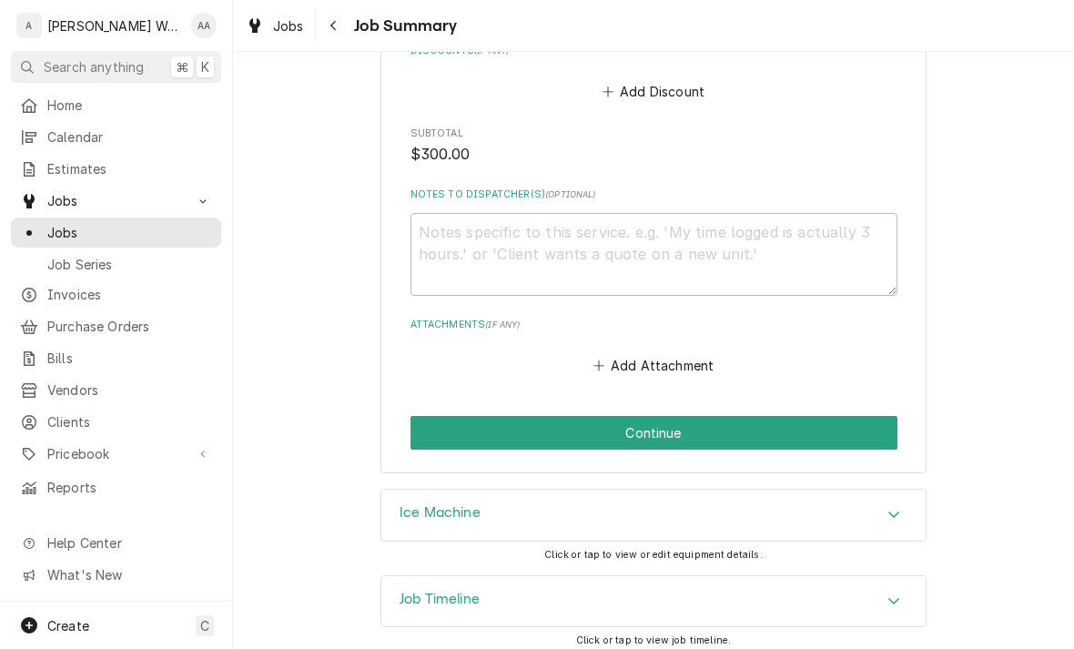
click at [449, 432] on button "Continue" at bounding box center [653, 433] width 487 height 34
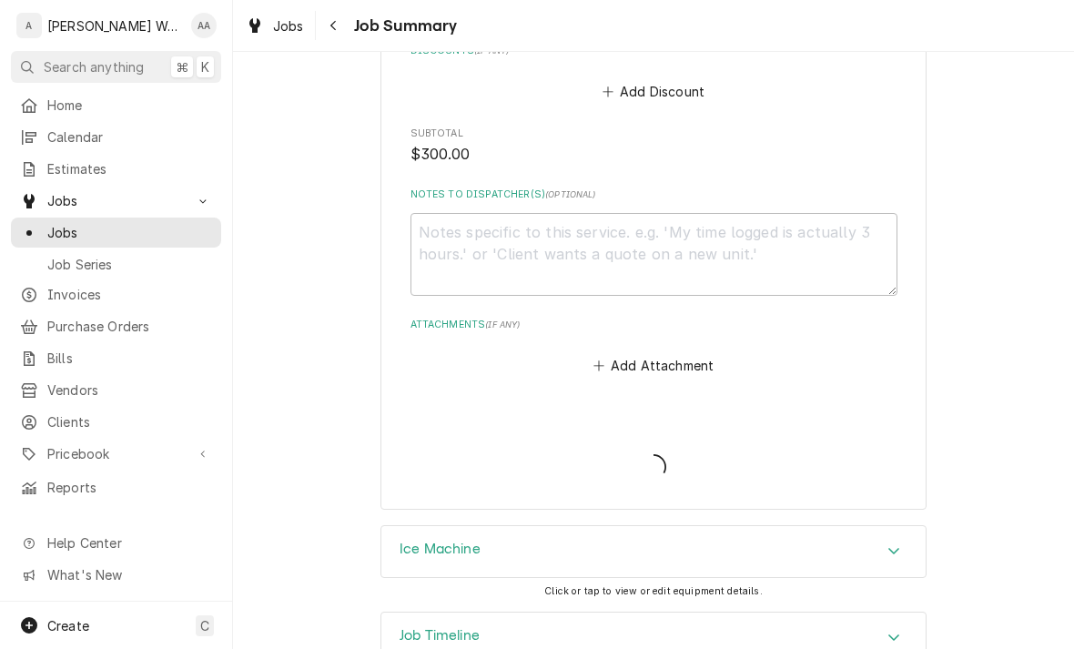
type textarea "x"
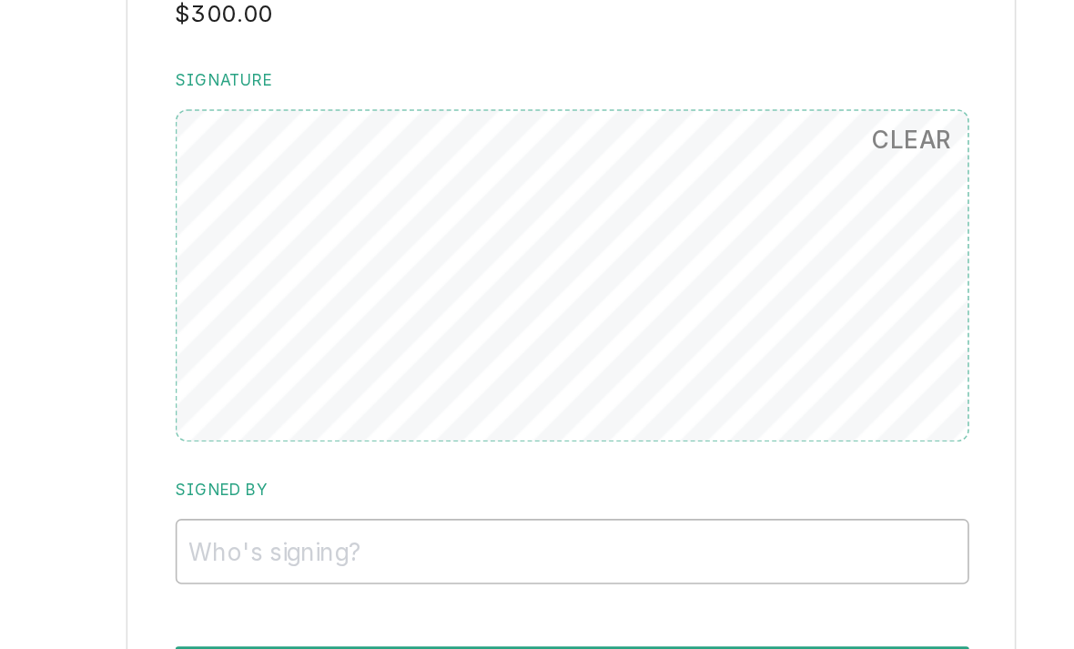
scroll to position [924, 0]
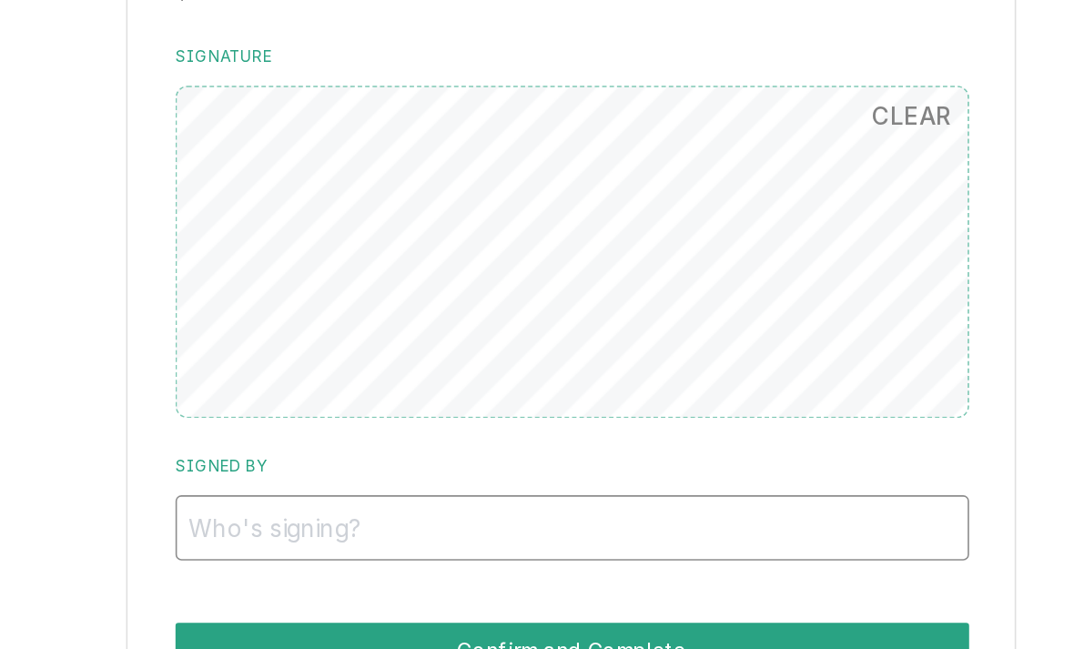
click at [410, 387] on input "Signed By" at bounding box center [653, 407] width 487 height 40
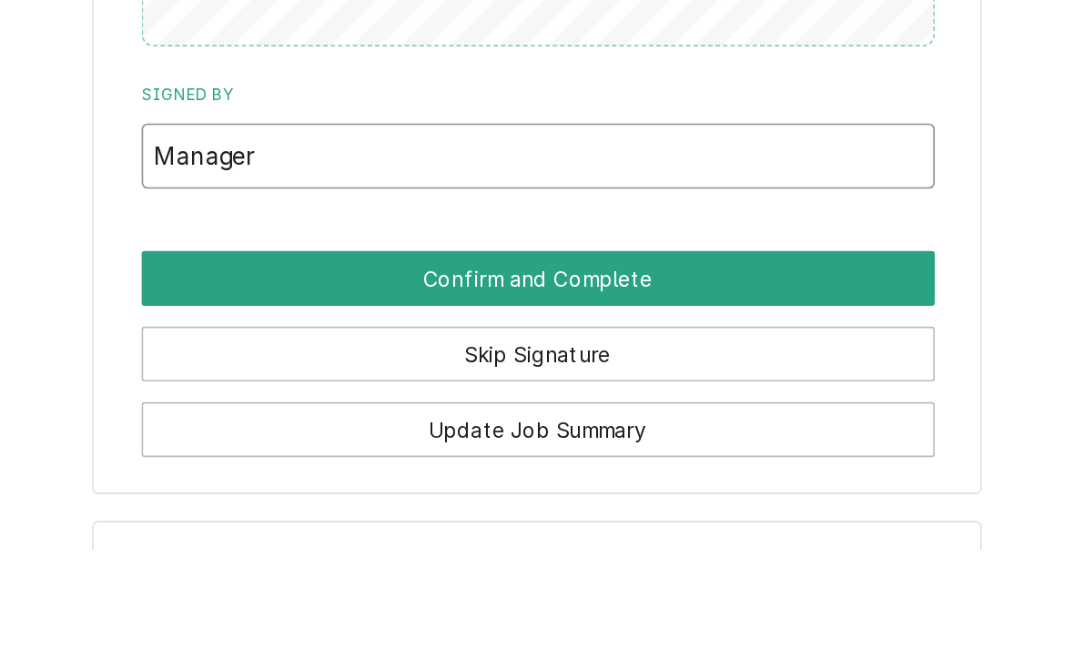
type input "Manager"
click at [410, 465] on button "Confirm and Complete" at bounding box center [653, 482] width 487 height 34
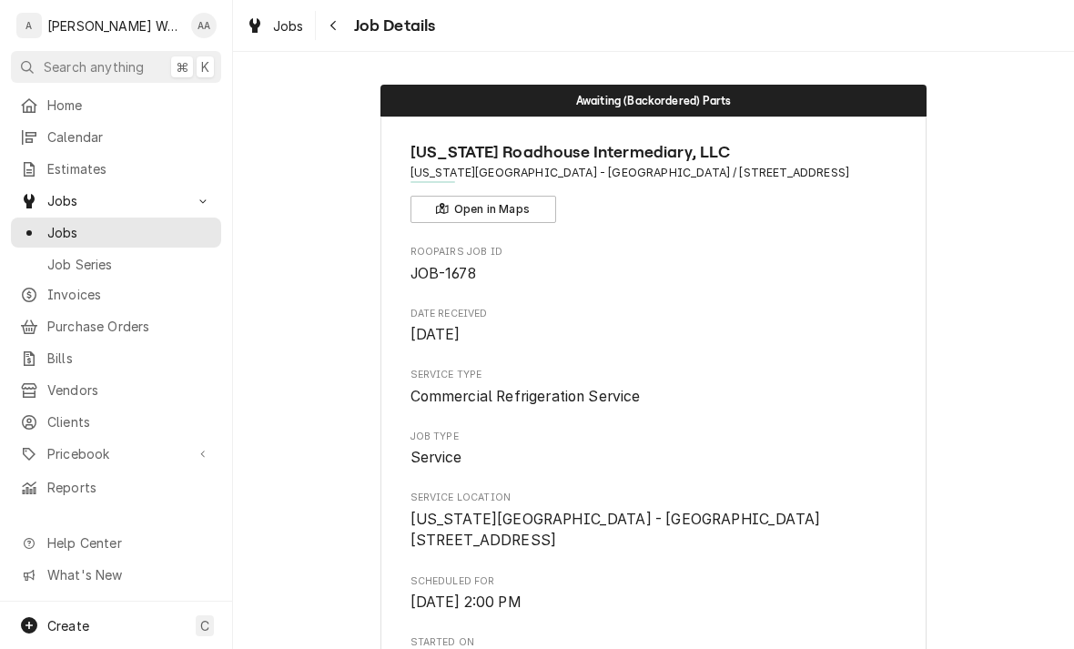
click at [75, 217] on link "Jobs" at bounding box center [116, 232] width 210 height 30
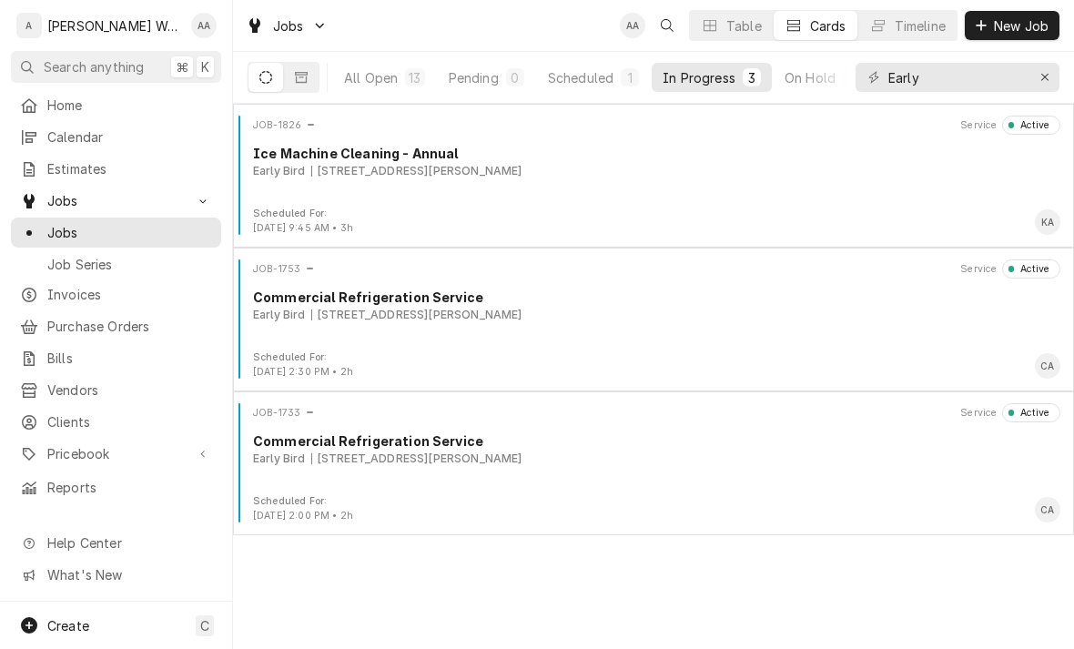
click at [308, 295] on div "Commercial Refrigeration Service" at bounding box center [656, 297] width 807 height 19
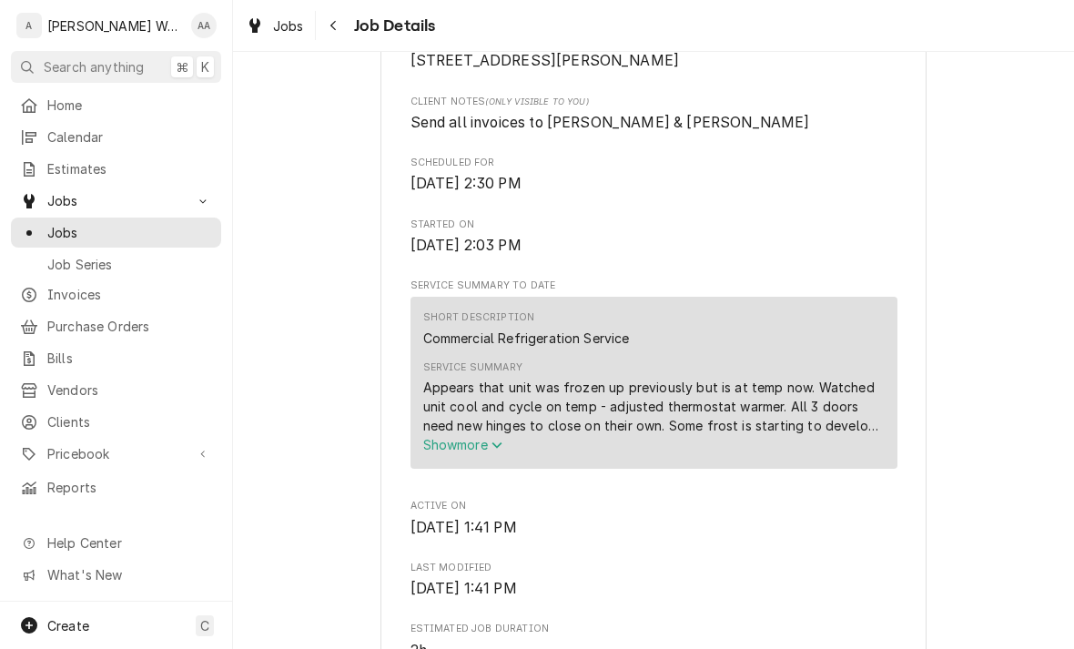
scroll to position [487, 0]
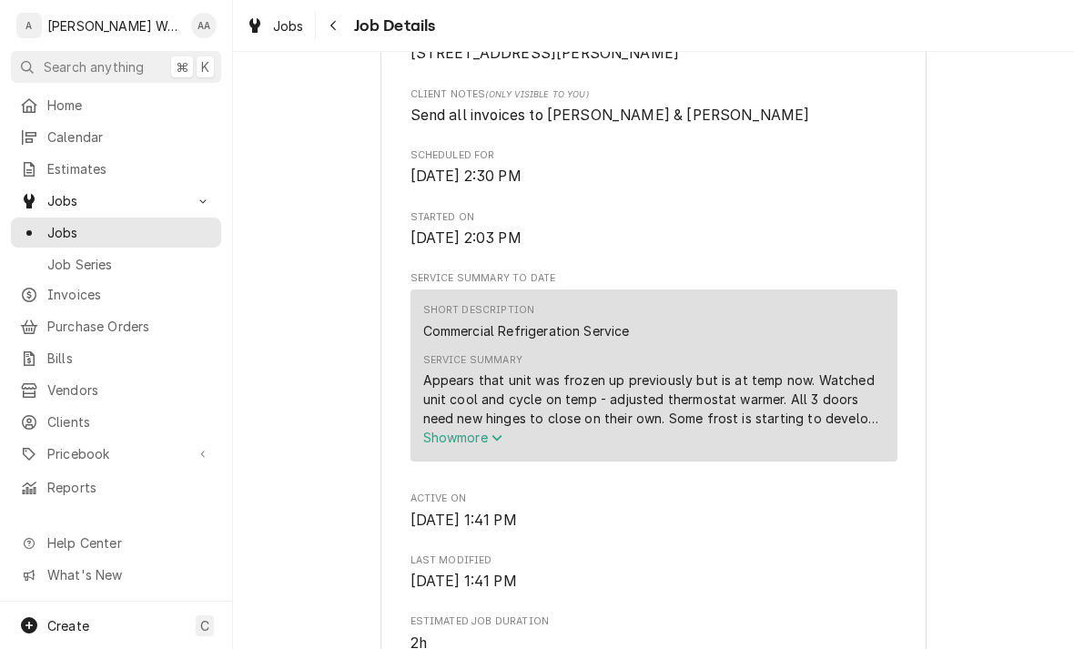
click at [441, 445] on span "Show more" at bounding box center [463, 437] width 80 height 15
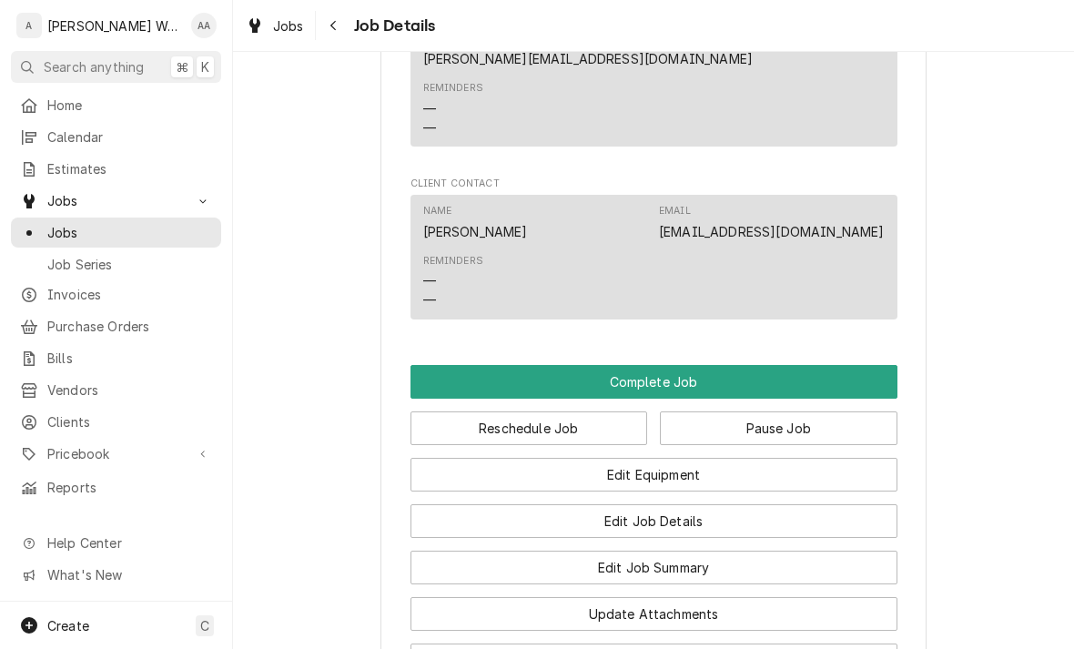
scroll to position [1508, 0]
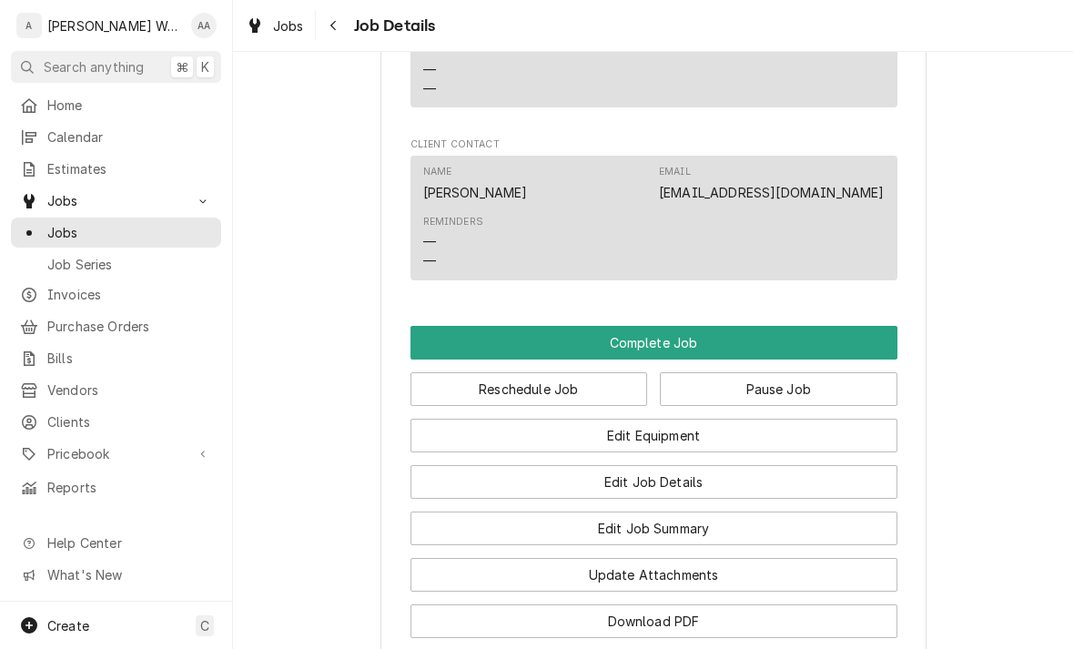
click at [445, 326] on button "Complete Job" at bounding box center [653, 343] width 487 height 34
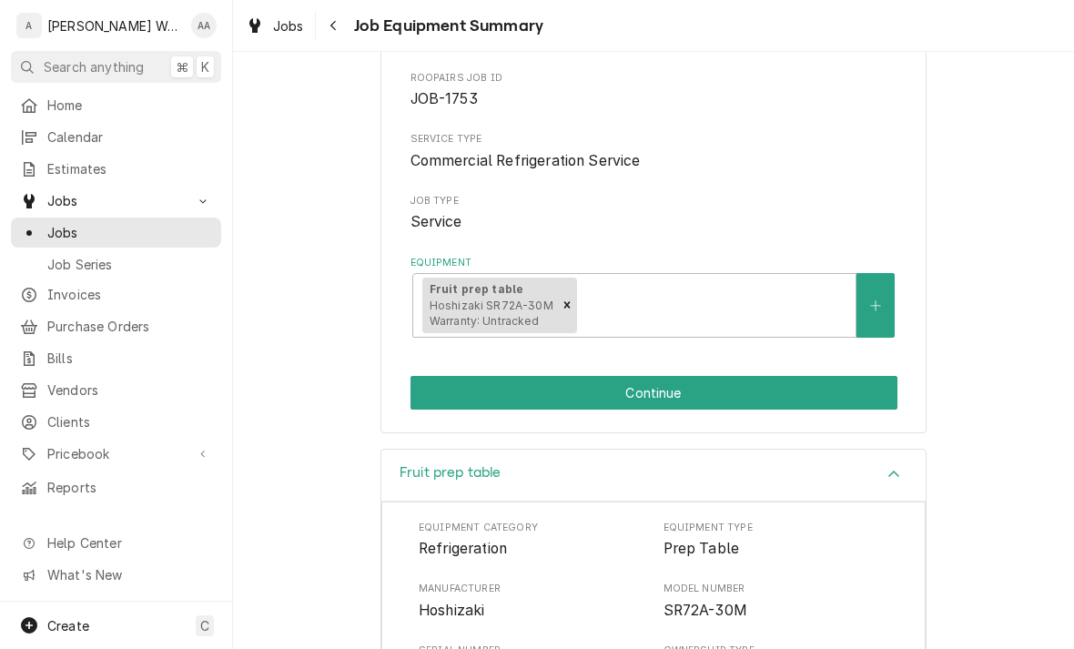
scroll to position [167, 0]
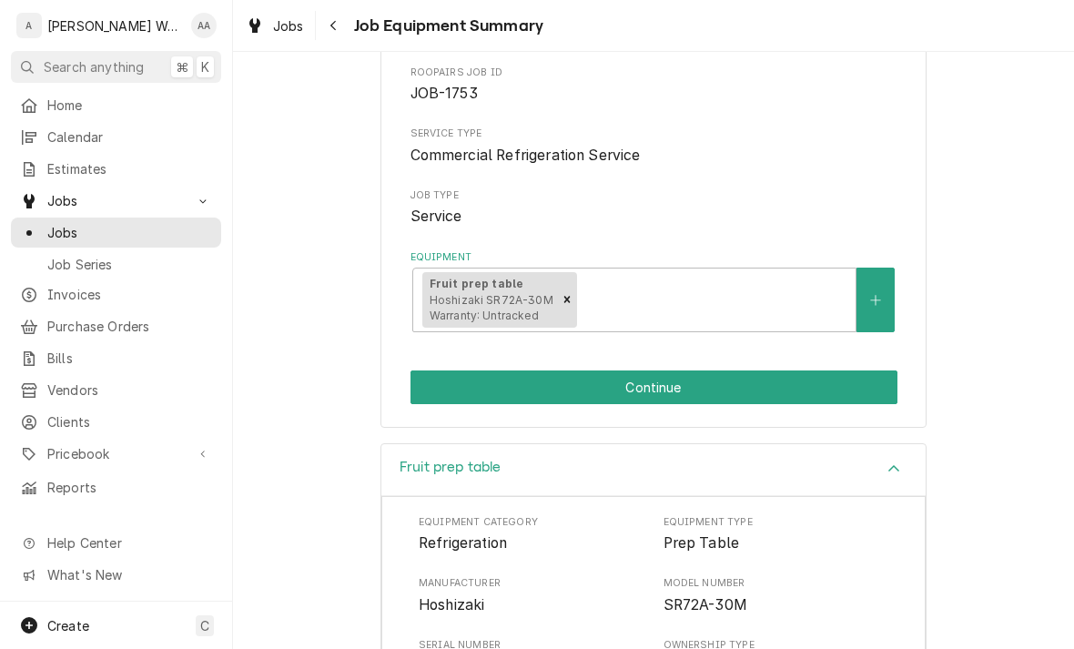
click at [437, 389] on button "Continue" at bounding box center [653, 387] width 487 height 34
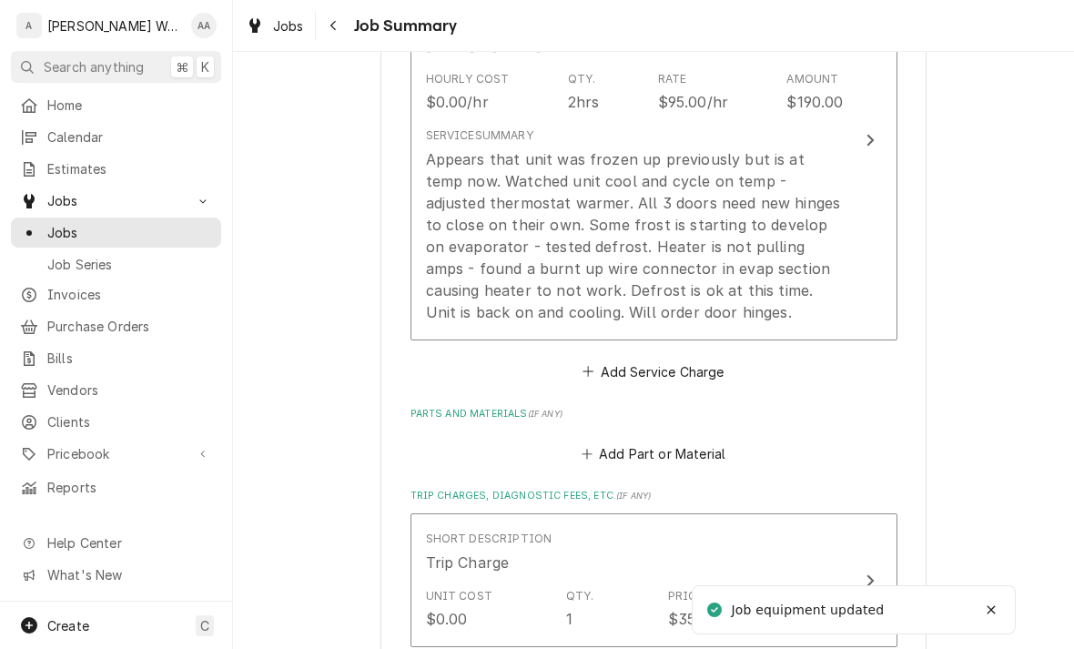
scroll to position [641, 0]
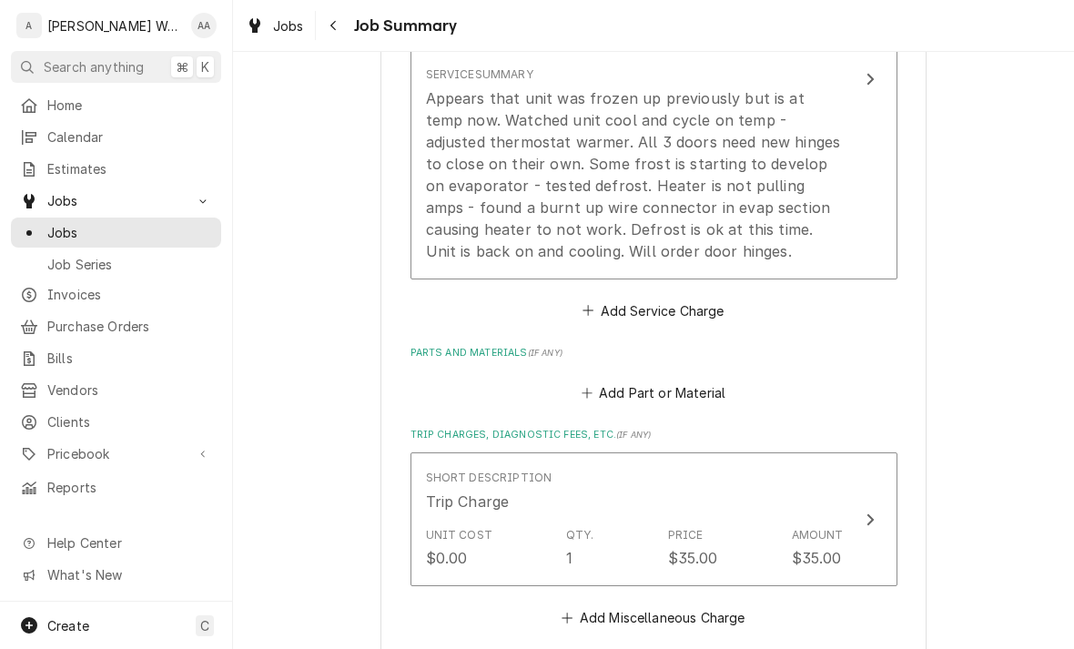
click at [625, 396] on button "Add Part or Material" at bounding box center [653, 392] width 150 height 25
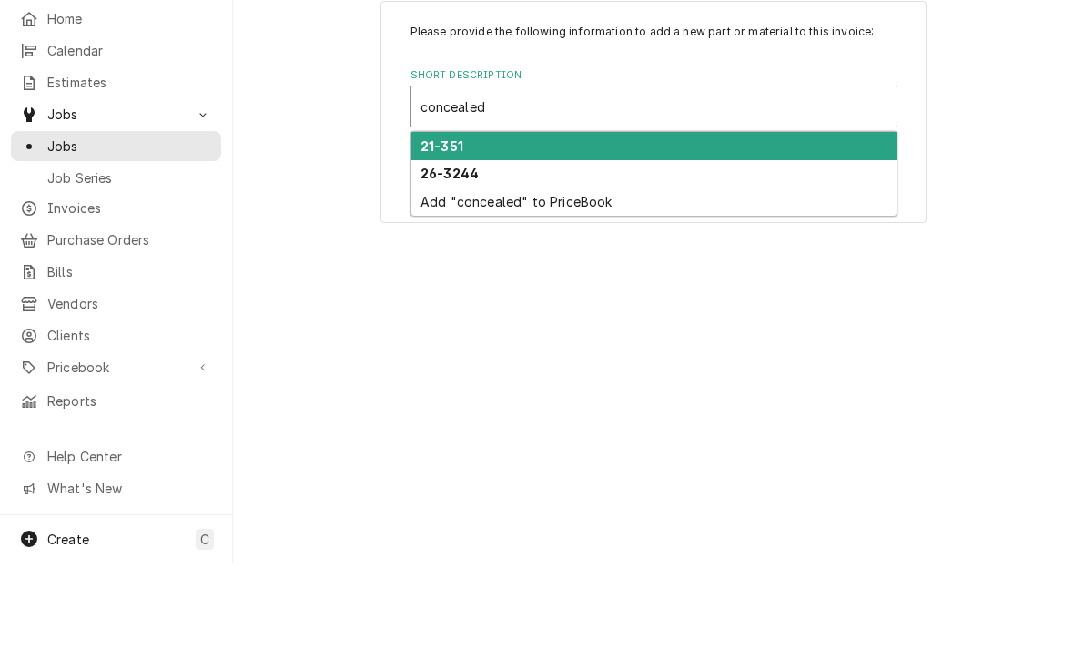
click at [434, 225] on strong "21-351" at bounding box center [441, 232] width 43 height 15
type input "concealed"
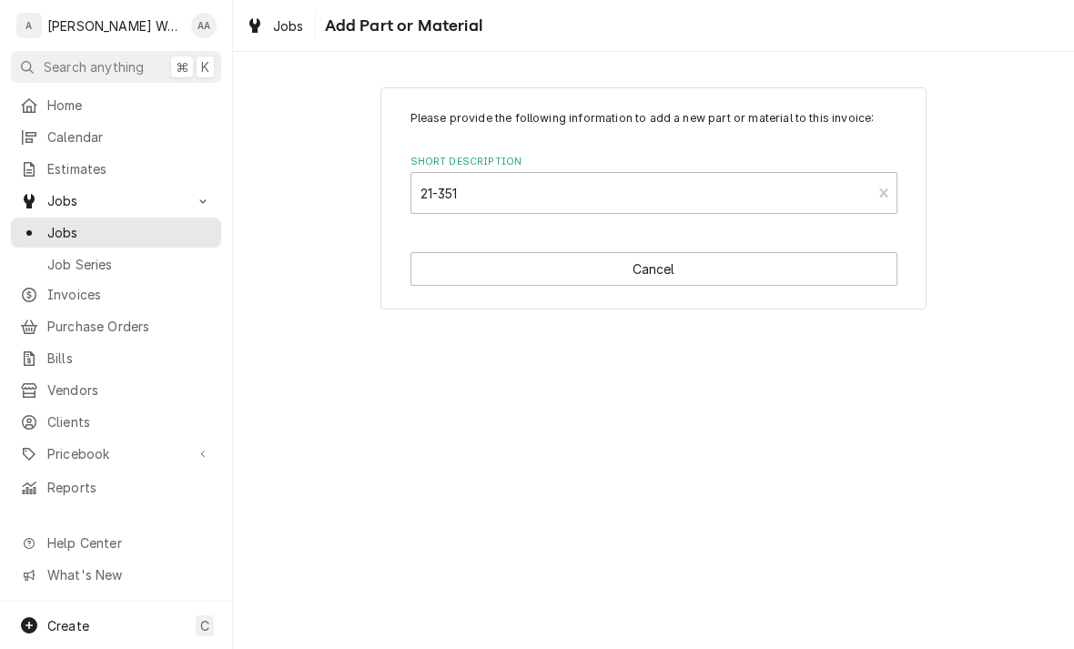
type textarea "x"
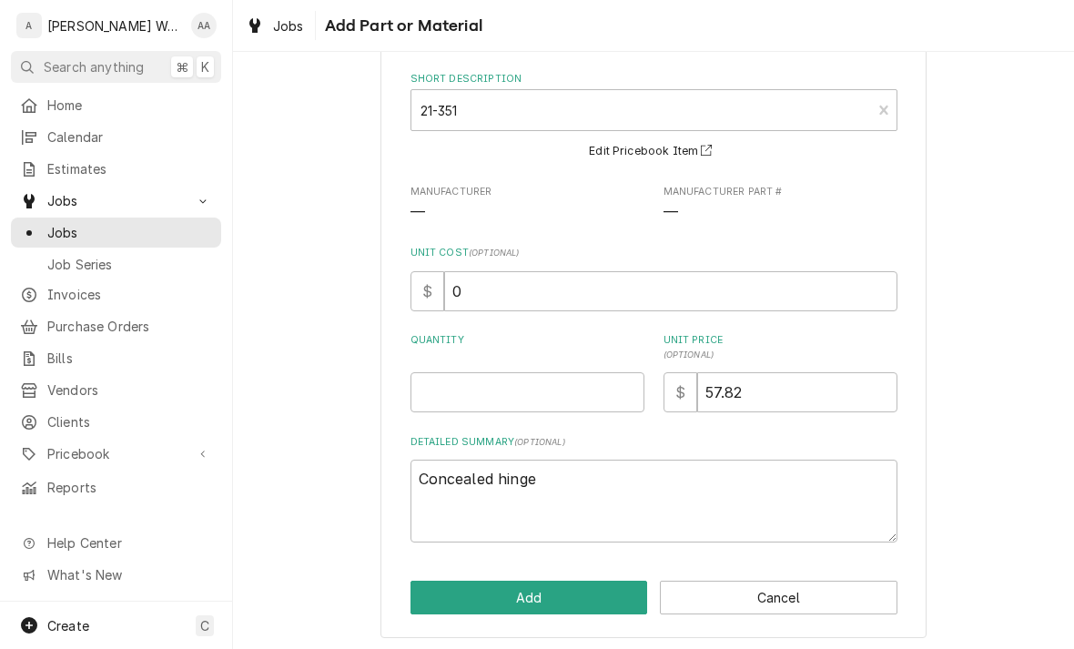
scroll to position [84, 0]
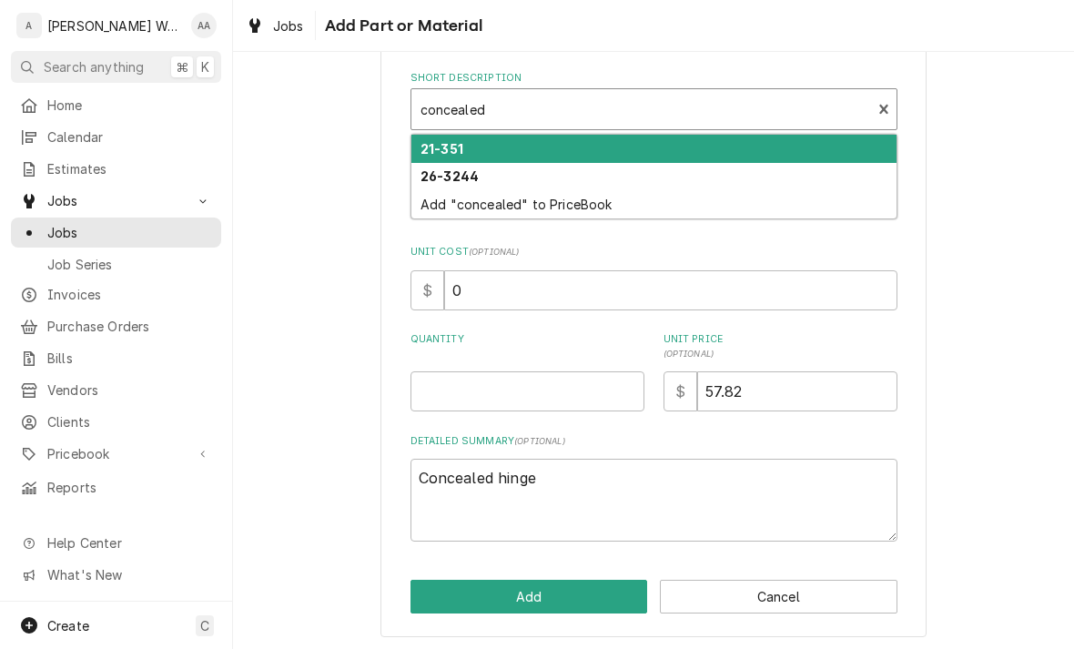
click at [441, 184] on strong "26-3244" at bounding box center [449, 175] width 58 height 15
type input "concealed"
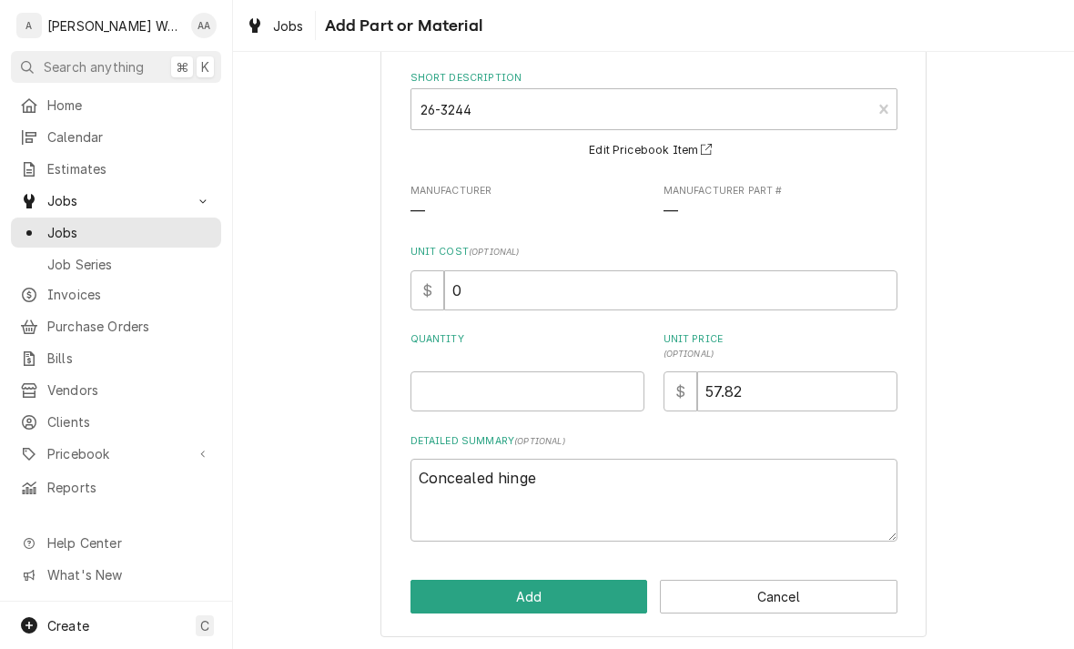
type textarea "x"
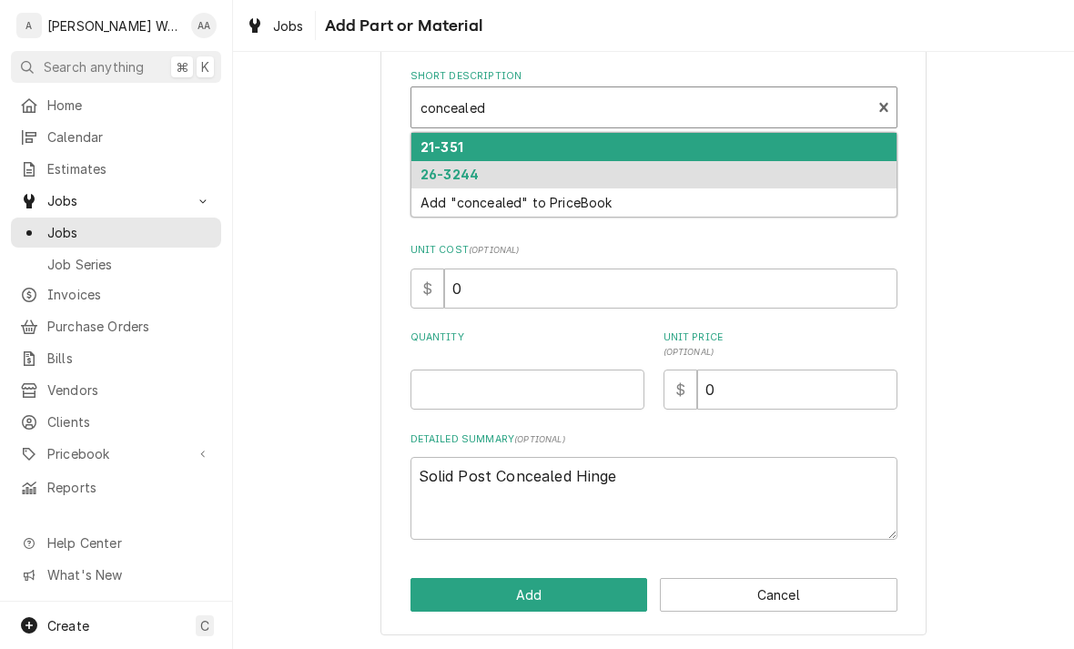
type input "concealed"
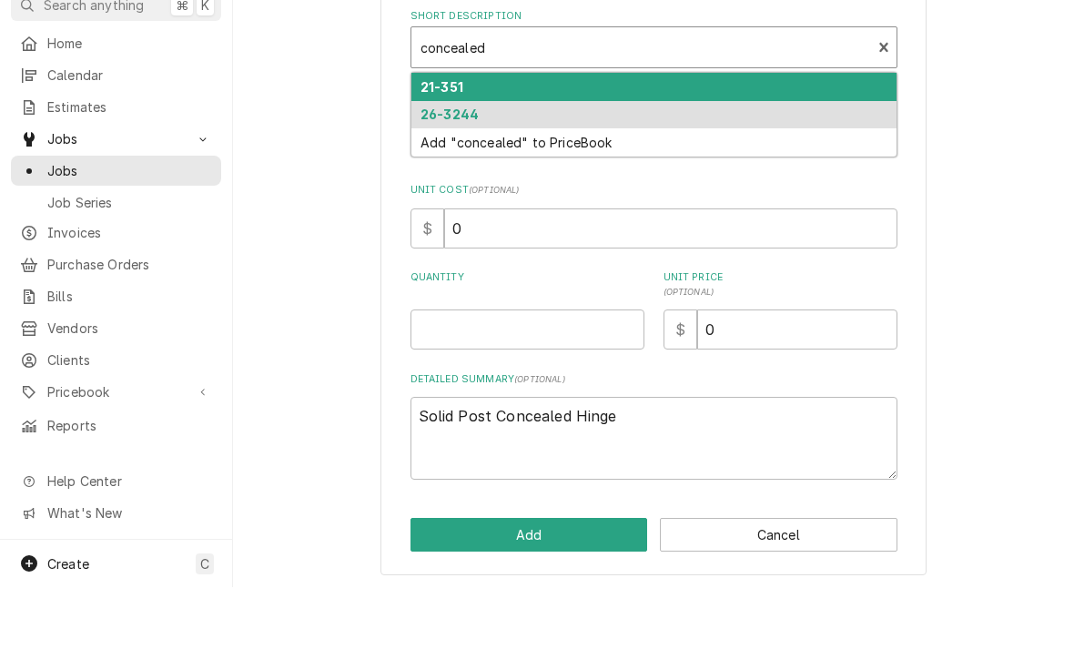
click at [437, 141] on strong "21-351" at bounding box center [441, 148] width 43 height 15
type input "concealed"
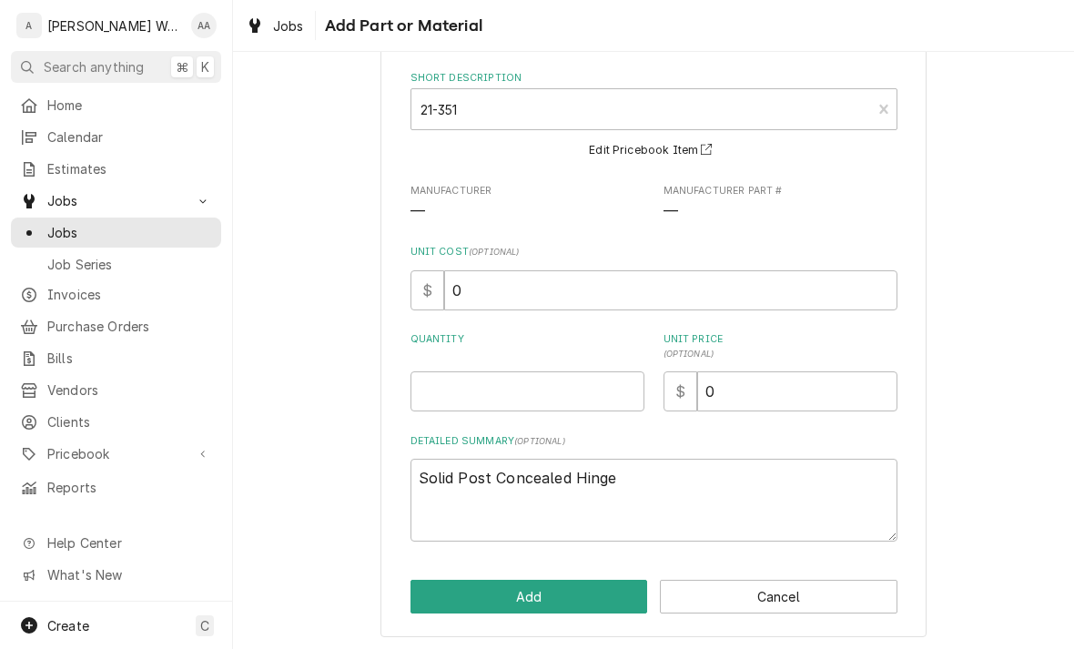
type textarea "x"
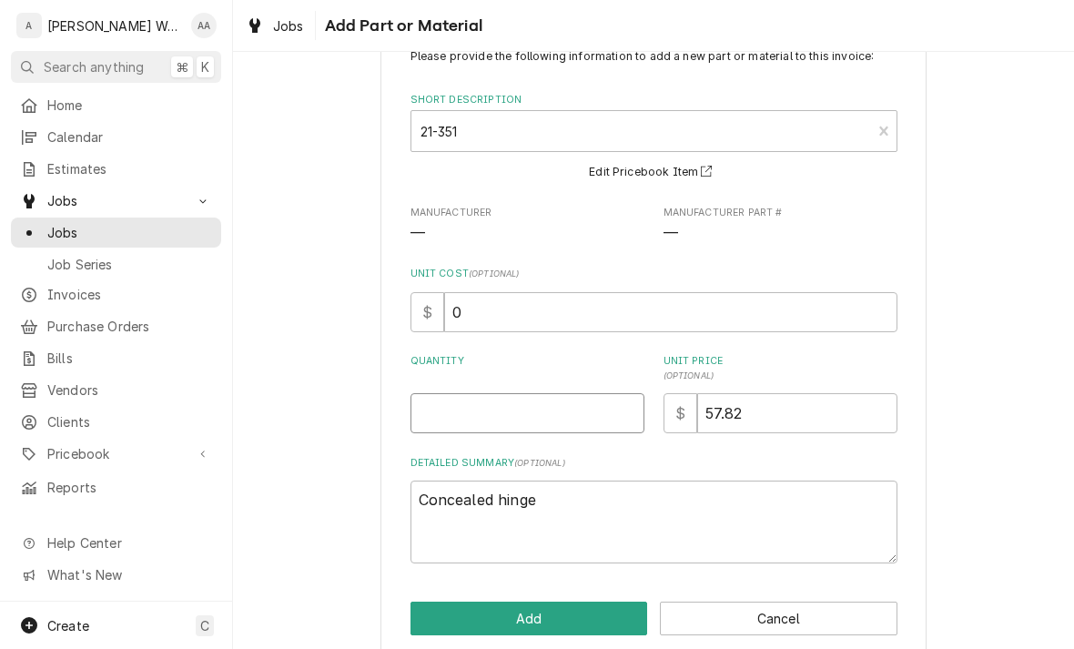
click at [428, 424] on input "Quantity" at bounding box center [527, 413] width 234 height 40
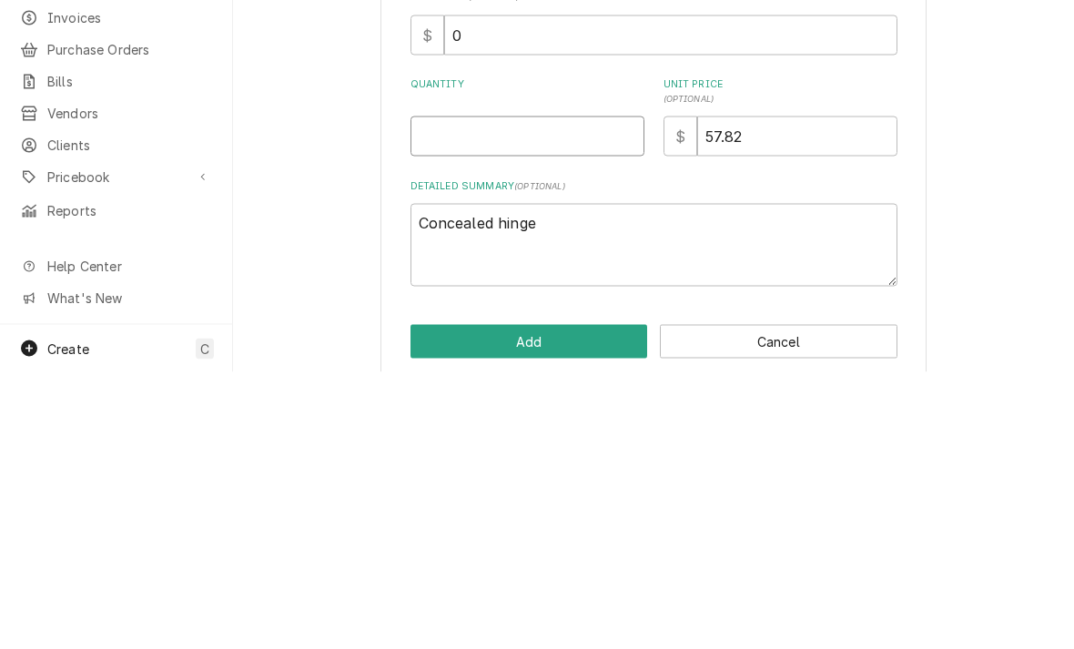
type input "3"
type textarea "x"
type input "3"
click at [726, 393] on input "57.82" at bounding box center [797, 413] width 200 height 40
type input "5.82"
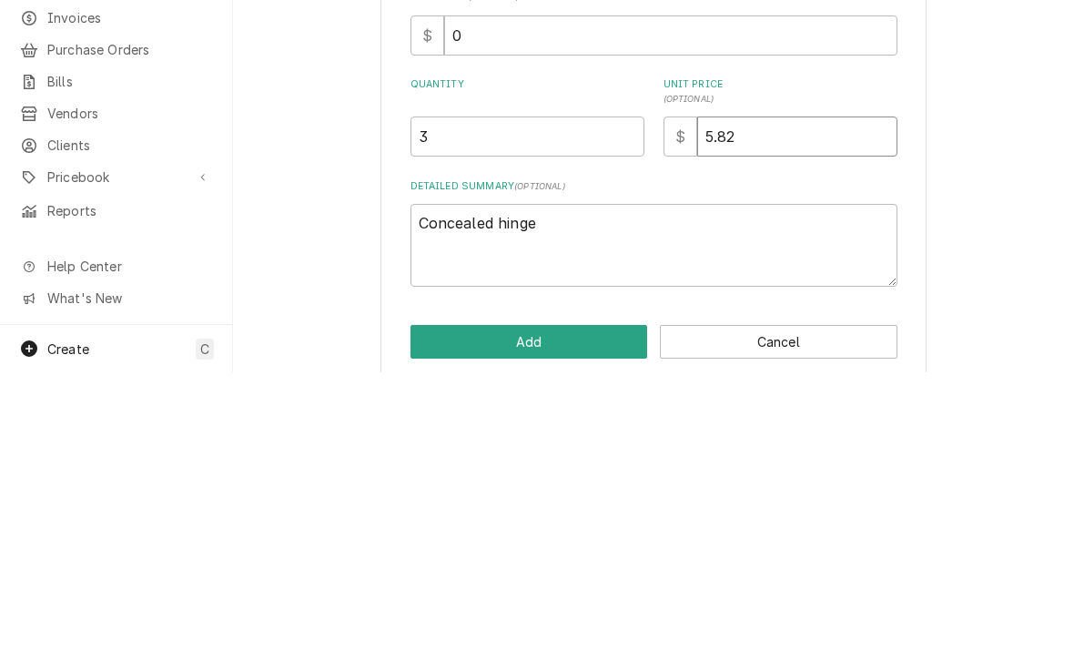
type textarea "x"
type input "52.82"
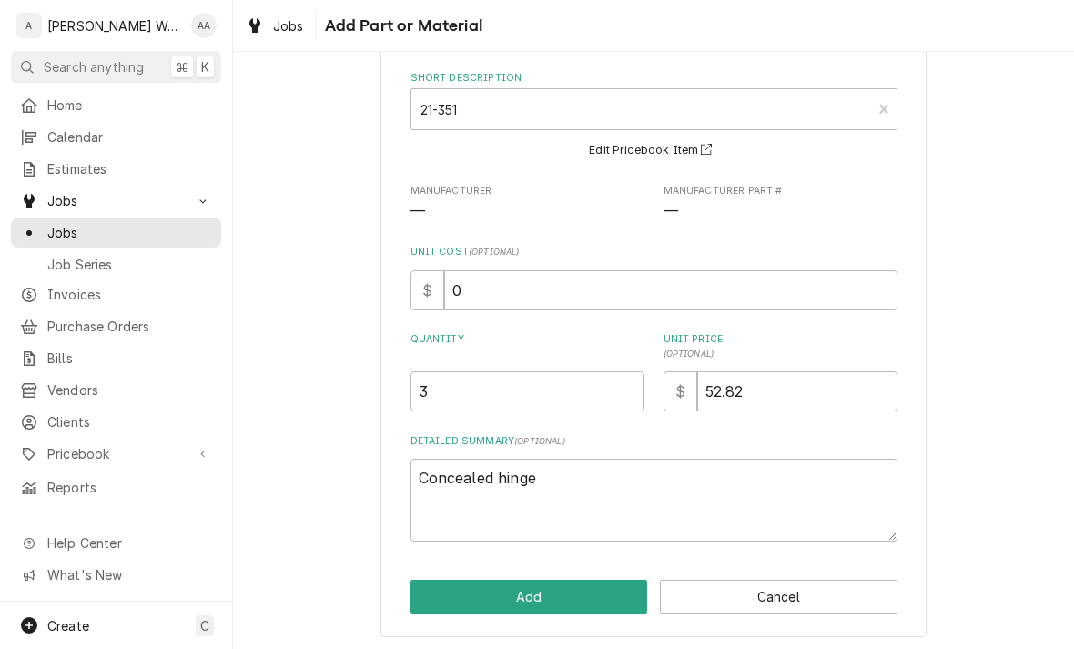
click at [450, 590] on button "Add" at bounding box center [529, 597] width 238 height 34
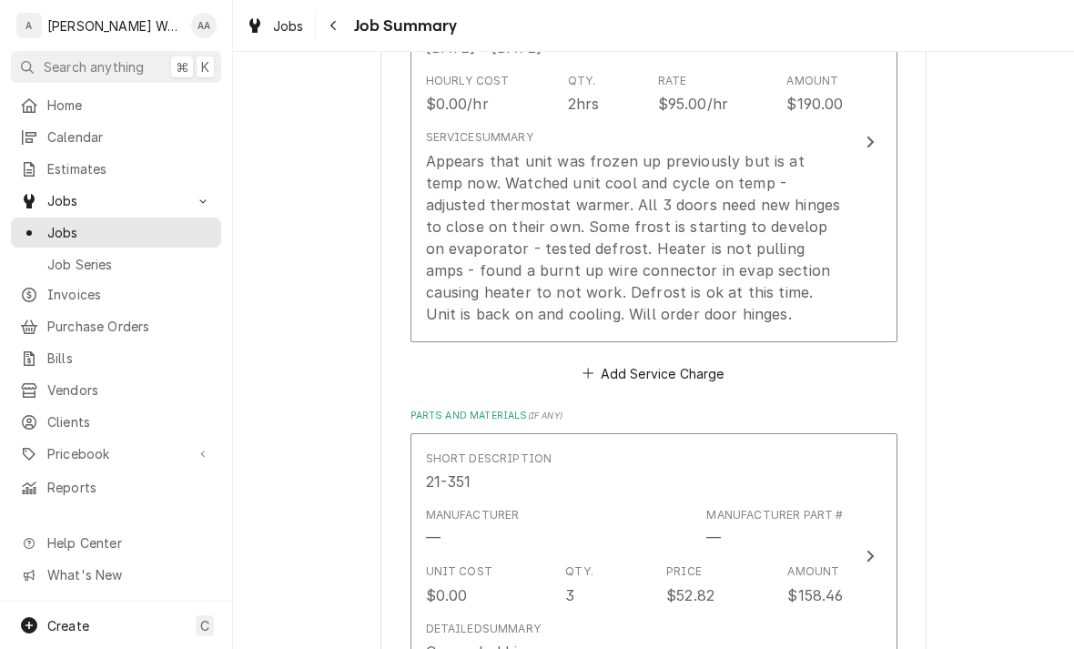
click at [474, 272] on div "Appears that unit was frozen up previously but is at temp now. Watched unit coo…" at bounding box center [635, 237] width 418 height 175
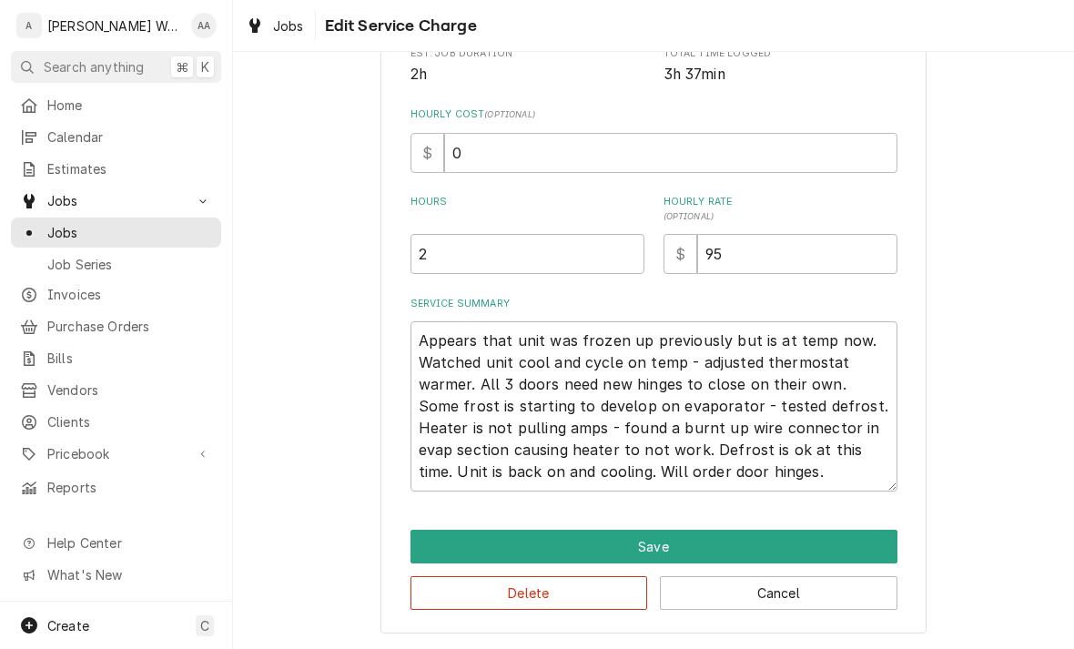
type textarea "x"
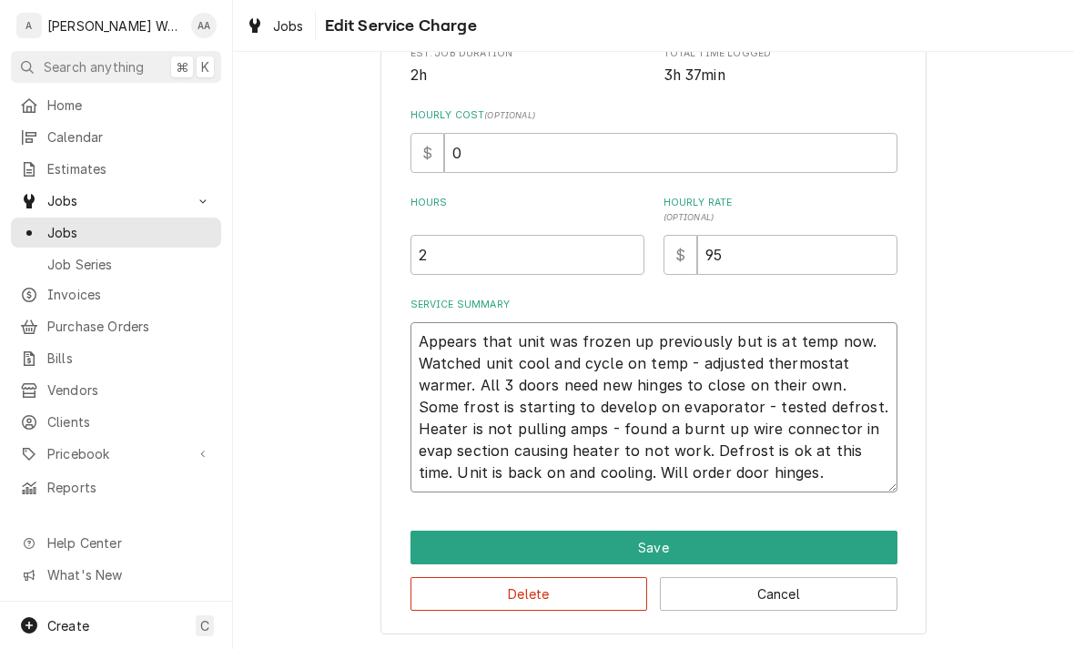
click at [854, 471] on textarea "Appears that unit was frozen up previously but is at temp now. Watched unit coo…" at bounding box center [653, 407] width 487 height 170
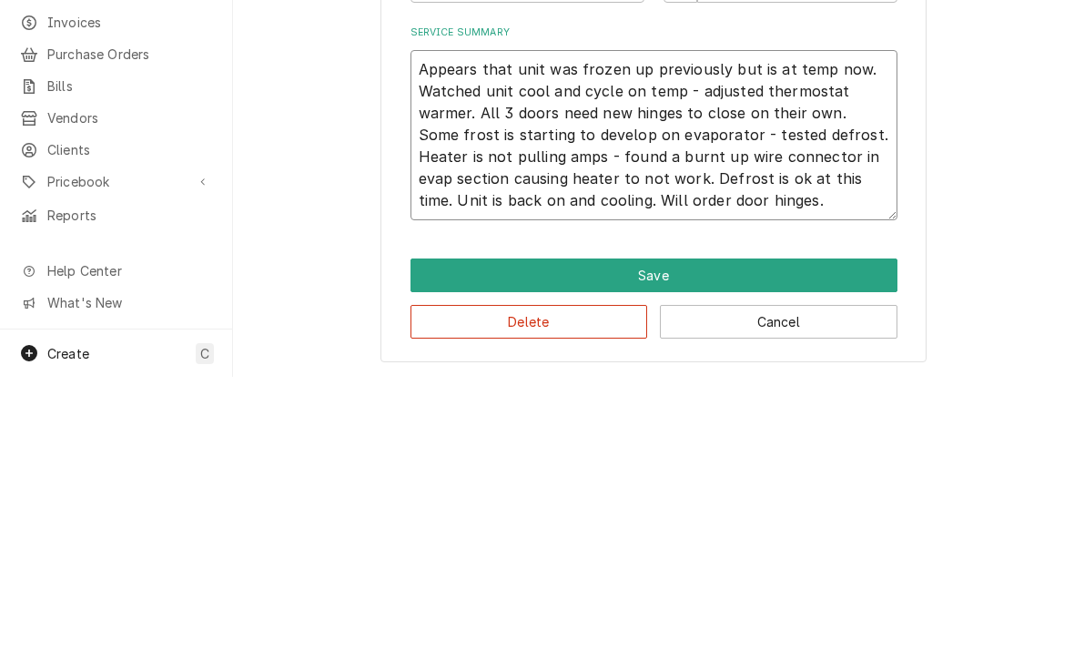
type textarea "Appears that unit was frozen up previously but is at temp now. Watched unit coo…"
type textarea "x"
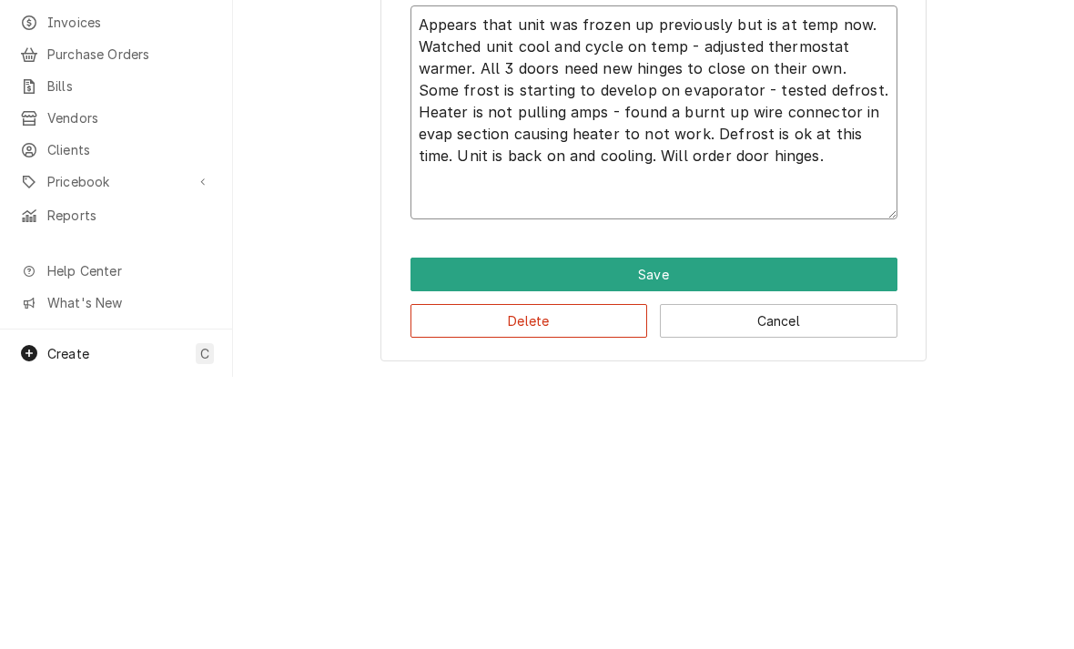
scroll to position [439, 0]
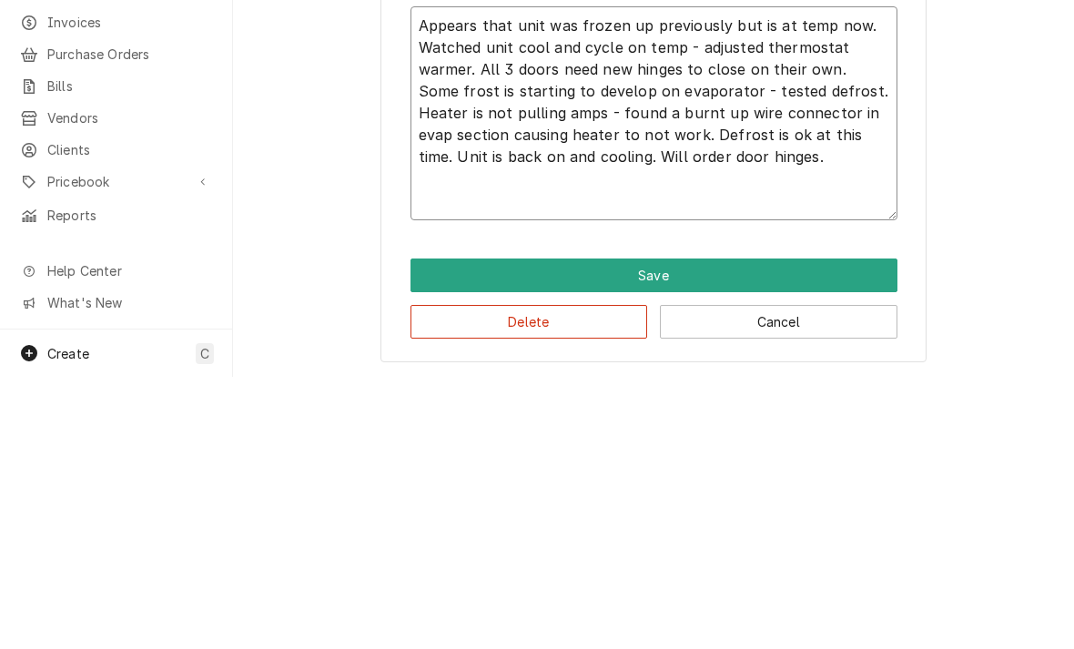
type textarea "Appears that unit was frozen up previously but is at temp now. Watched unit coo…"
type textarea "x"
type textarea "Appears that unit was frozen up previously but is at temp now. Watched unit coo…"
type textarea "x"
type textarea "Appears that unit was frozen up previously but is at temp now. Watched unit coo…"
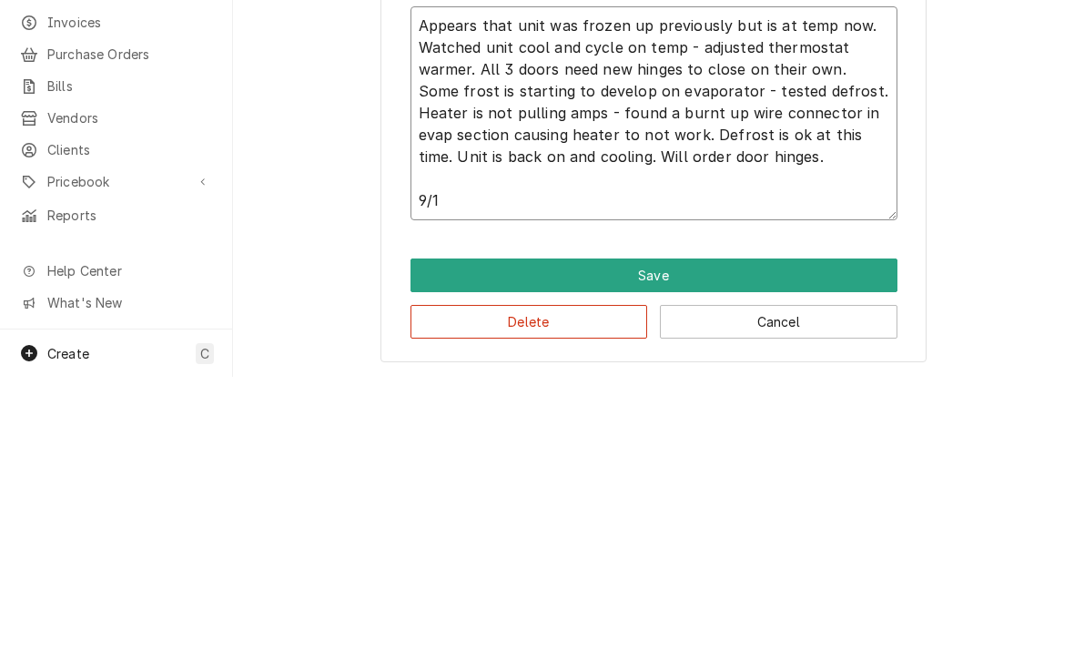
type textarea "x"
type textarea "Appears that unit was frozen up previously but is at temp now. Watched unit coo…"
type textarea "x"
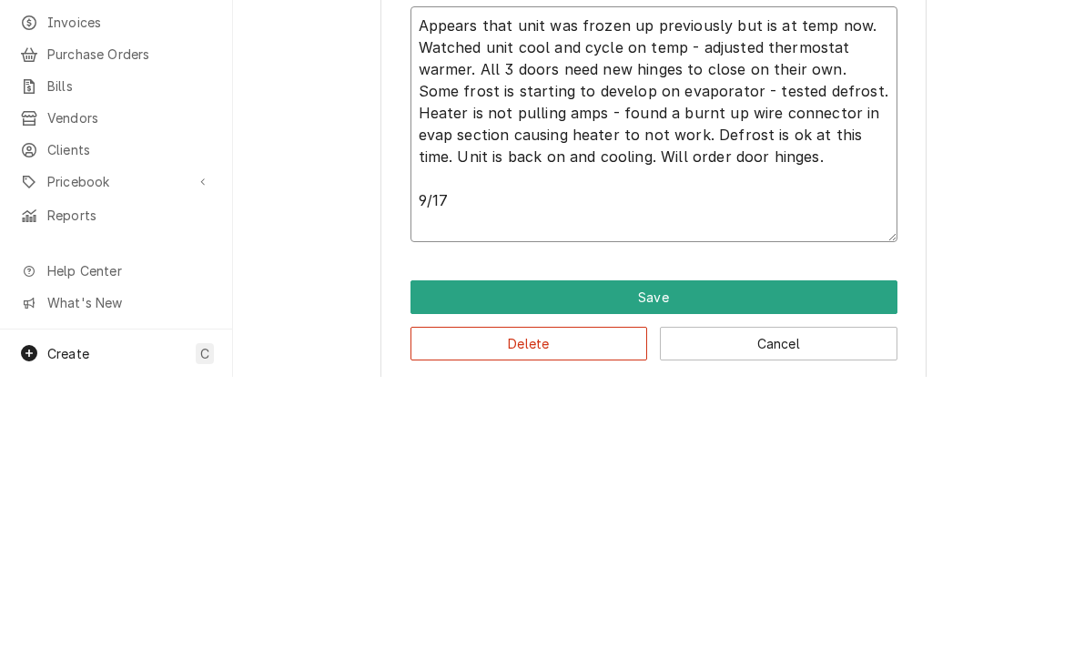
type textarea "Appears that unit was frozen up previously but is at temp now. Watched unit coo…"
type textarea "x"
type textarea "Appears that unit was frozen up previously but is at temp now. Watched unit coo…"
type textarea "x"
type textarea "Appears that unit was frozen up previously but is at temp now. Watched unit coo…"
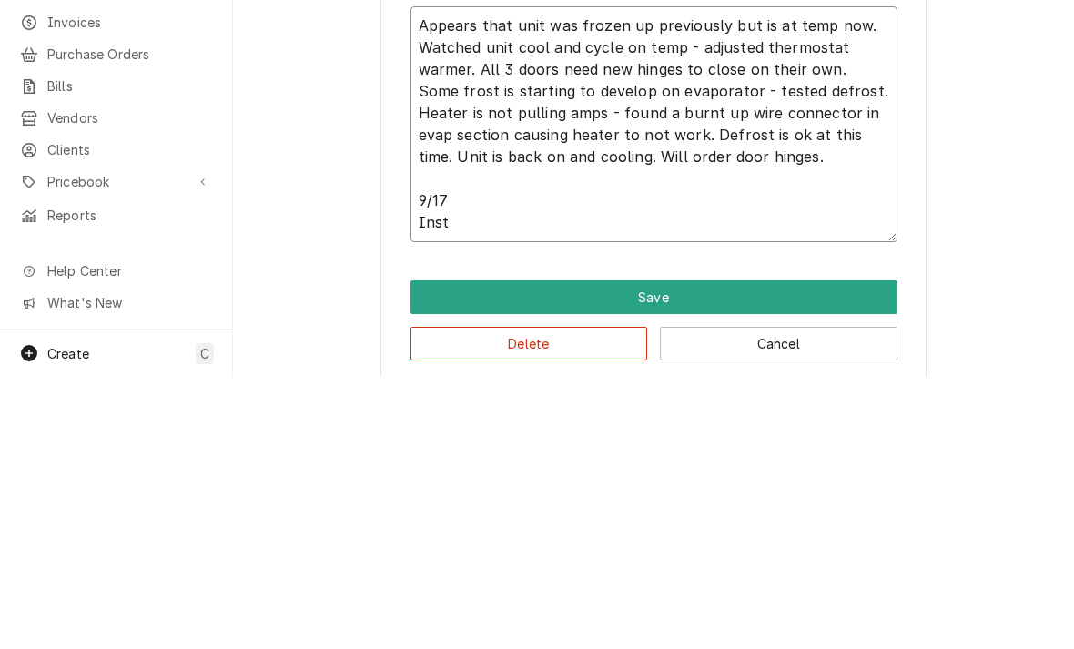
type textarea "x"
type textarea "Appears that unit was frozen up previously but is at temp now. Watched unit coo…"
type textarea "x"
type textarea "Appears that unit was frozen up previously but is at temp now. Watched unit coo…"
type textarea "x"
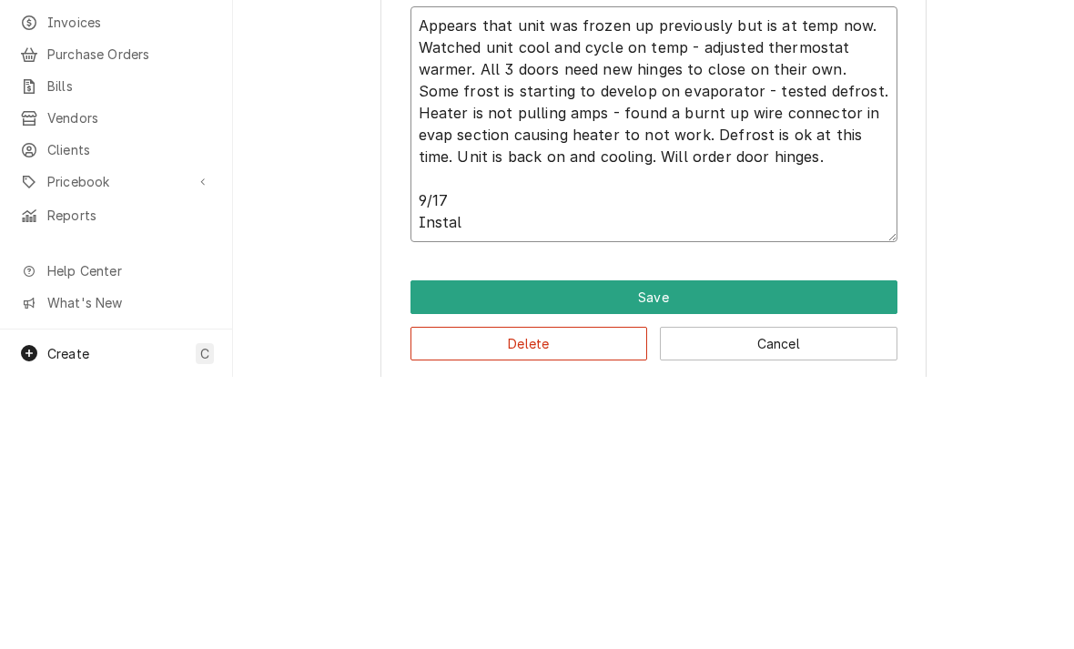
type textarea "Appears that unit was frozen up previously but is at temp now. Watched unit coo…"
type textarea "x"
type textarea "Appears that unit was frozen up previously but is at temp now. Watched unit coo…"
type textarea "x"
type textarea "Appears that unit was frozen up previously but is at temp now. Watched unit coo…"
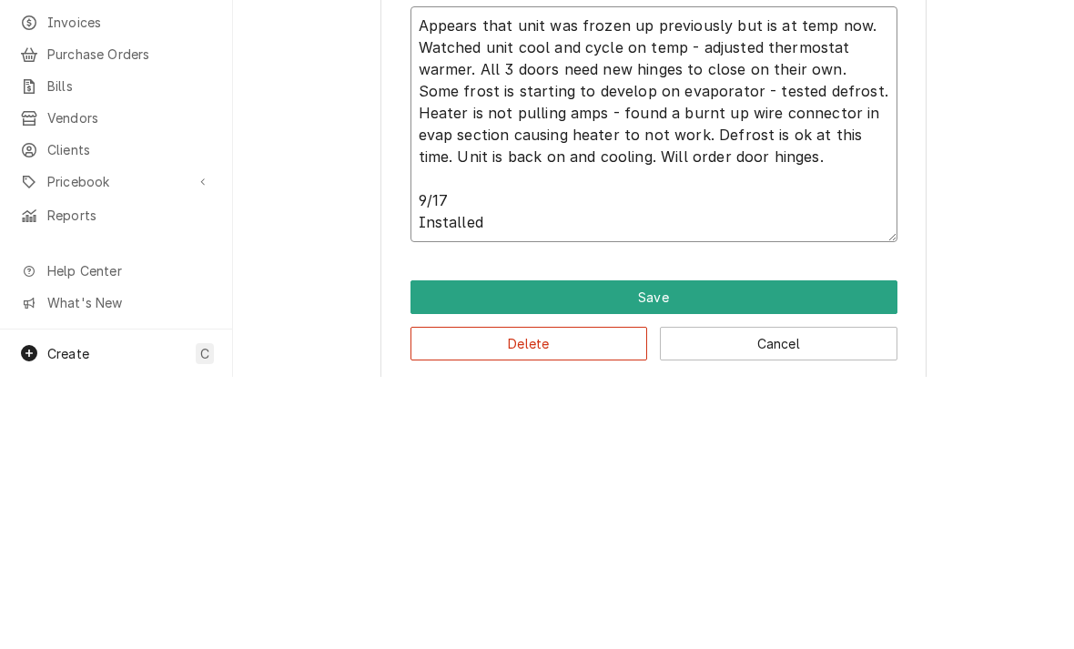
type textarea "x"
type textarea "Appears that unit was frozen up previously but is at temp now. Watched unit coo…"
type textarea "x"
type textarea "Appears that unit was frozen up previously but is at temp now. Watched unit coo…"
type textarea "x"
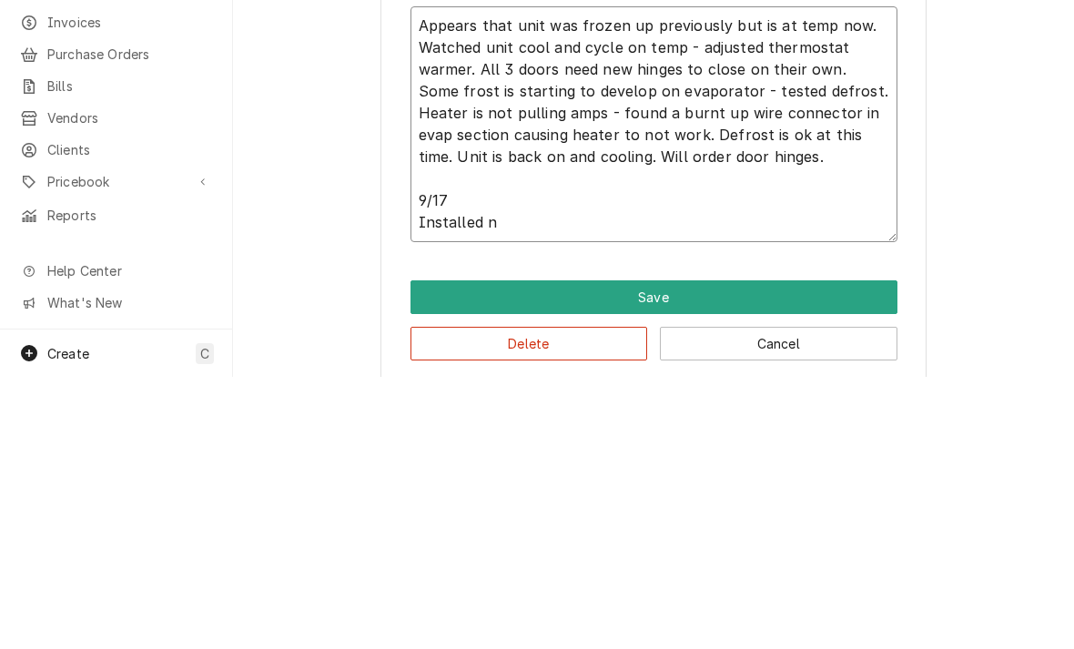
type textarea "Appears that unit was frozen up previously but is at temp now. Watched unit coo…"
type textarea "x"
type textarea "Appears that unit was frozen up previously but is at temp now. Watched unit coo…"
type textarea "x"
type textarea "Appears that unit was frozen up previously but is at temp now. Watched unit coo…"
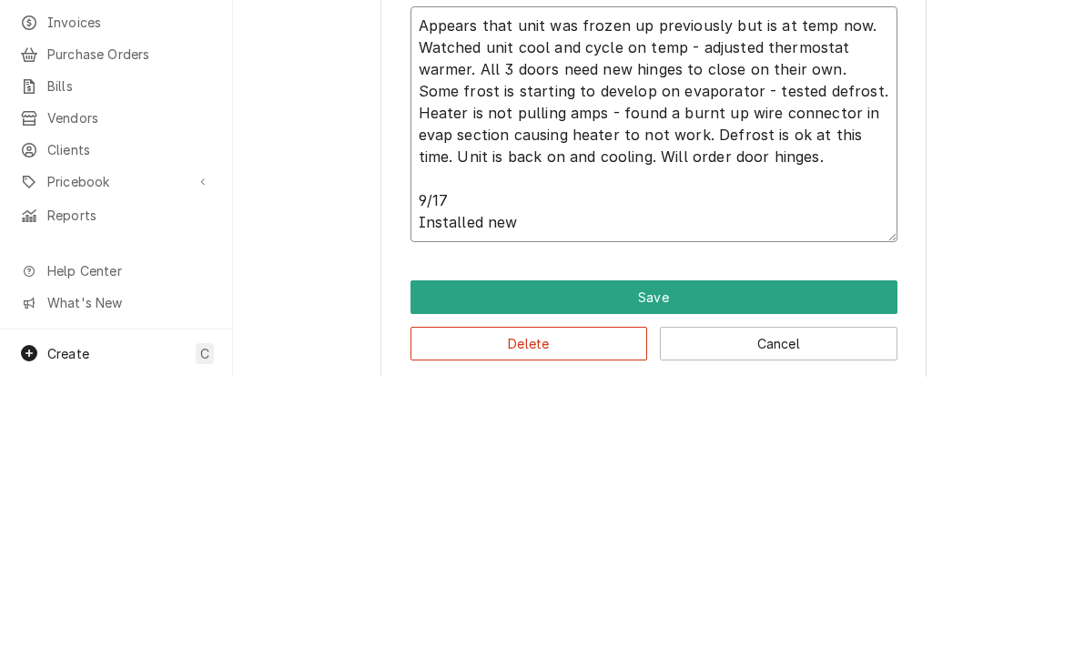
type textarea "x"
type textarea "Appears that unit was frozen up previously but is at temp now. Watched unit coo…"
type textarea "x"
type textarea "Appears that unit was frozen up previously but is at temp now. Watched unit coo…"
type textarea "x"
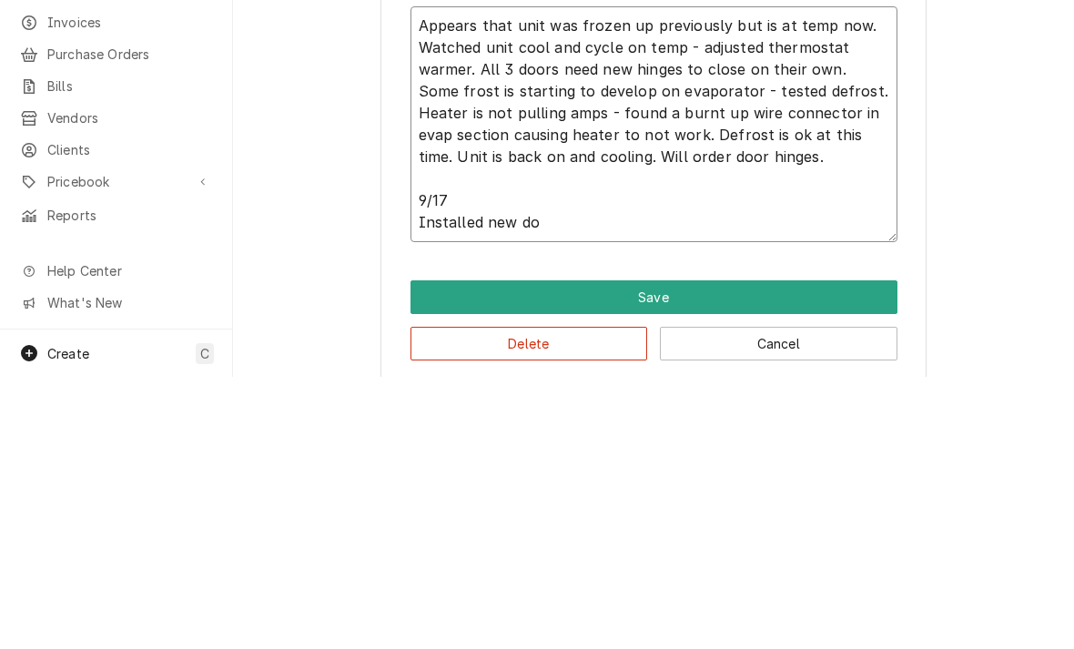
type textarea "Appears that unit was frozen up previously but is at temp now. Watched unit coo…"
type textarea "x"
type textarea "Appears that unit was frozen up previously but is at temp now. Watched unit coo…"
type textarea "x"
type textarea "Appears that unit was frozen up previously but is at temp now. Watched unit coo…"
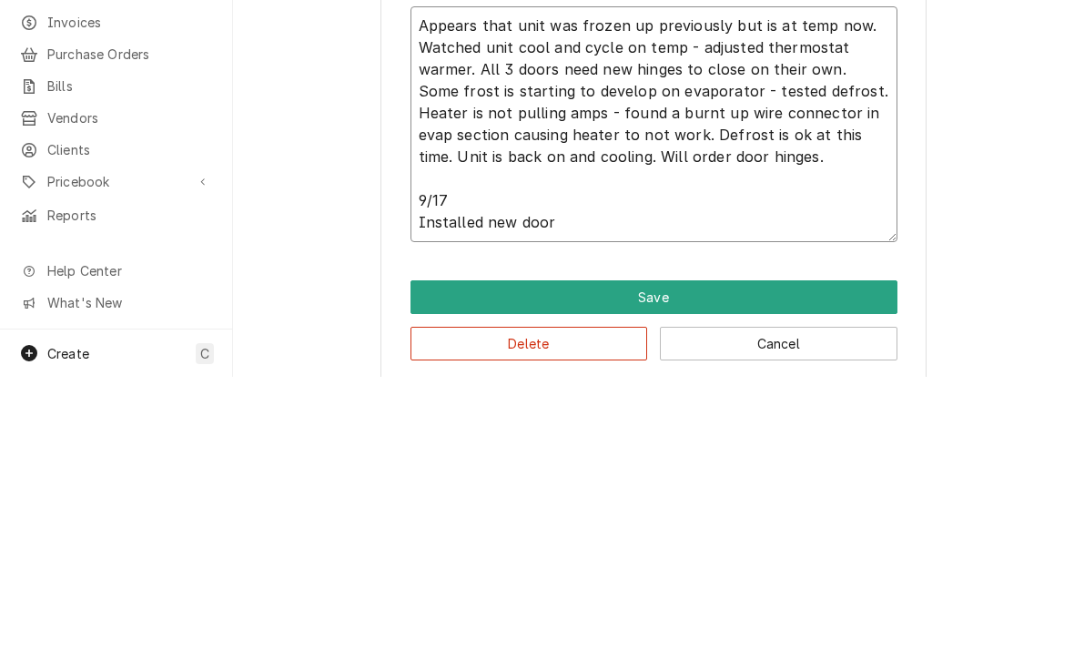
type textarea "x"
type textarea "Appears that unit was frozen up previously but is at temp now. Watched unit coo…"
type textarea "x"
type textarea "Appears that unit was frozen up previously but is at temp now. Watched unit coo…"
type textarea "x"
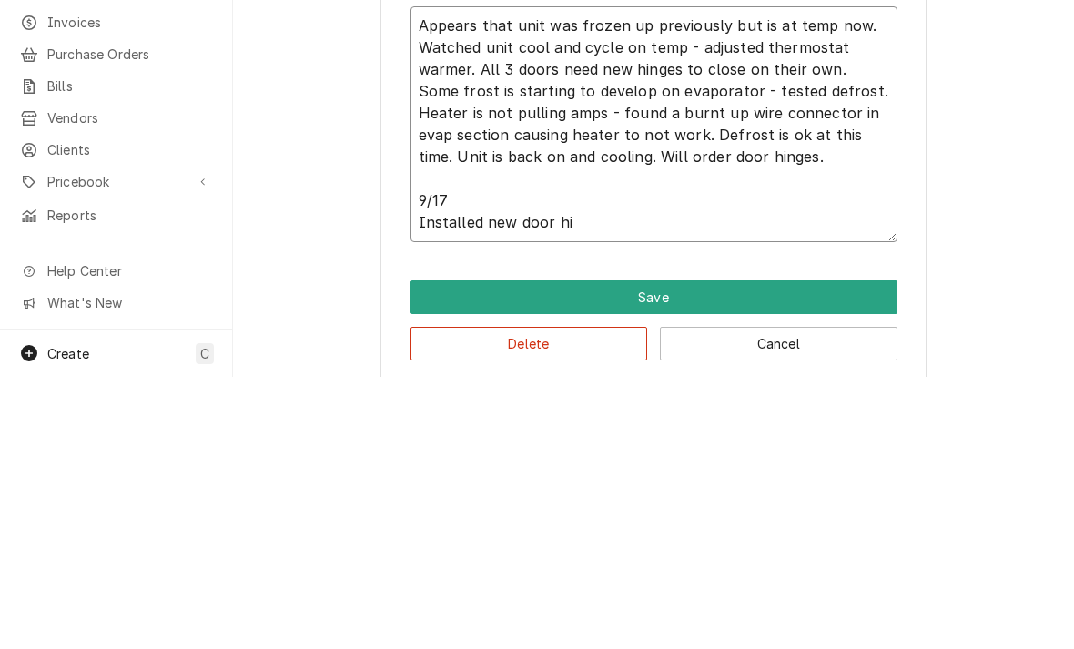
type textarea "Appears that unit was frozen up previously but is at temp now. Watched unit coo…"
type textarea "x"
type textarea "Appears that unit was frozen up previously but is at temp now. Watched unit coo…"
type textarea "x"
type textarea "Appears that unit was frozen up previously but is at temp now. Watched unit coo…"
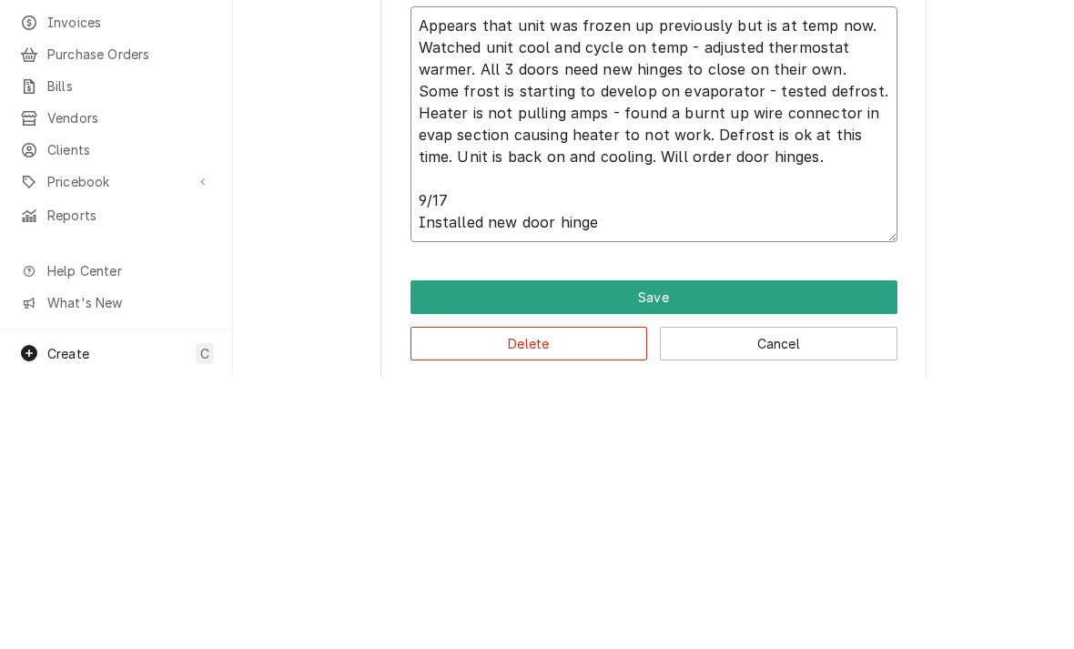
type textarea "x"
type textarea "Appears that unit was frozen up previously but is at temp now. Watched unit coo…"
type textarea "x"
type textarea "Appears that unit was frozen up previously but is at temp now. Watched unit coo…"
type textarea "x"
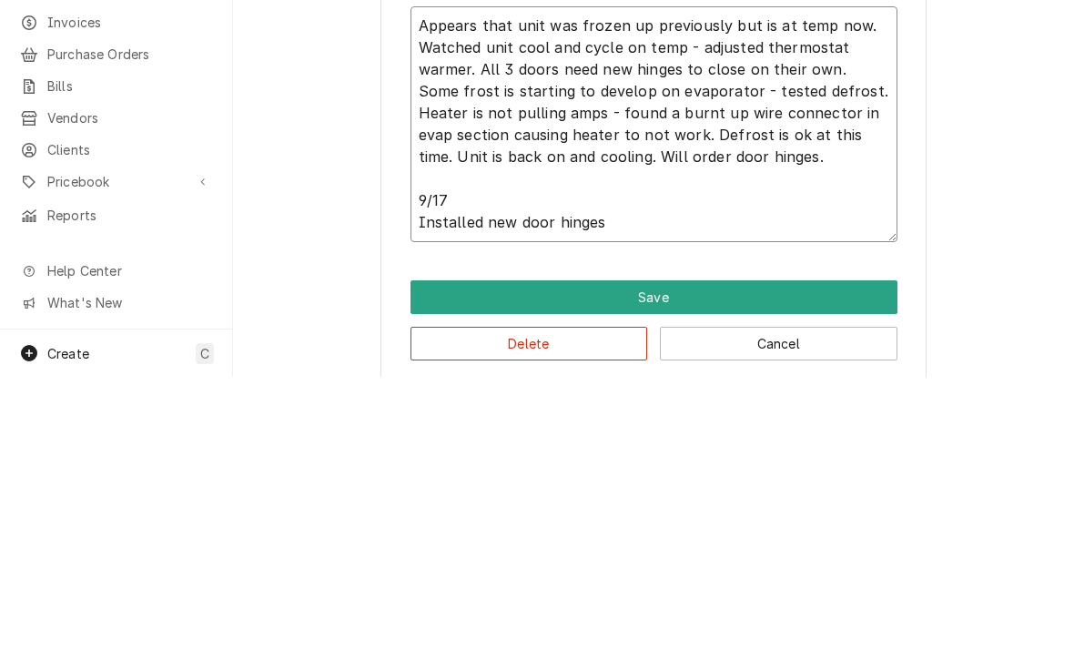
type textarea "Appears that unit was frozen up previously but is at temp now. Watched unit coo…"
type textarea "x"
type textarea "Appears that unit was frozen up previously but is at temp now. Watched unit coo…"
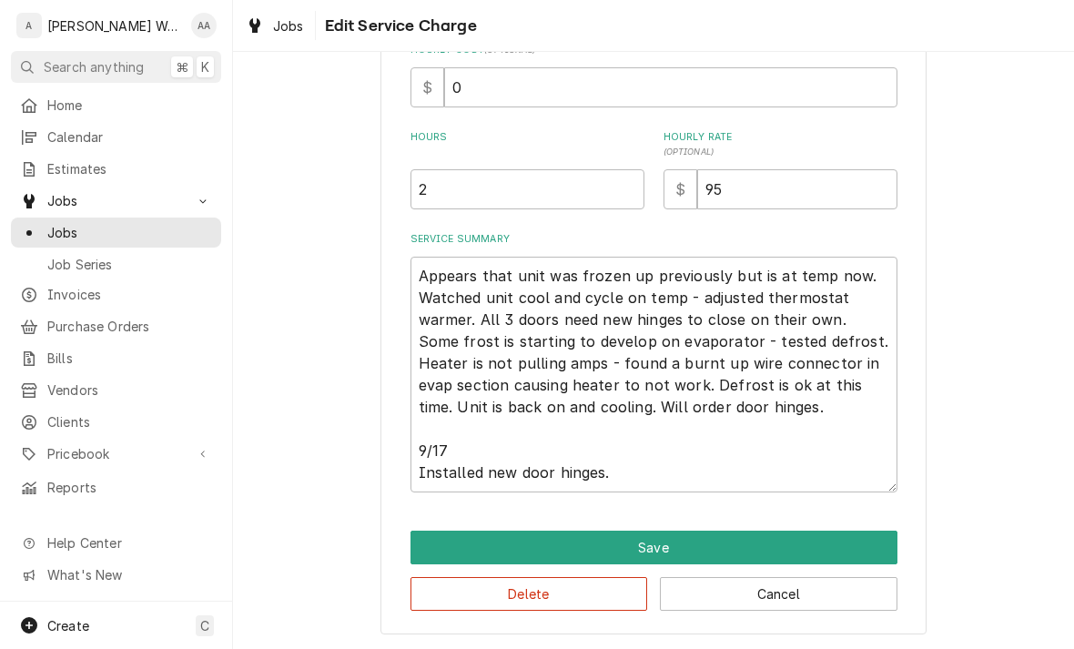
click at [449, 548] on button "Save" at bounding box center [653, 548] width 487 height 34
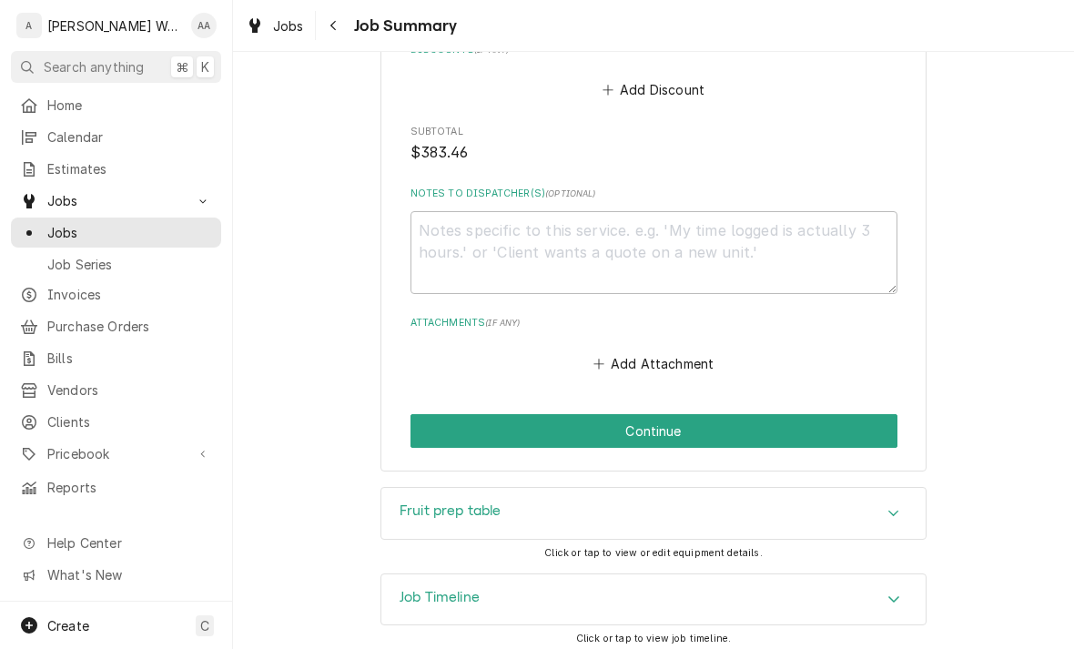
click at [419, 602] on div "Job Timeline" at bounding box center [653, 599] width 544 height 51
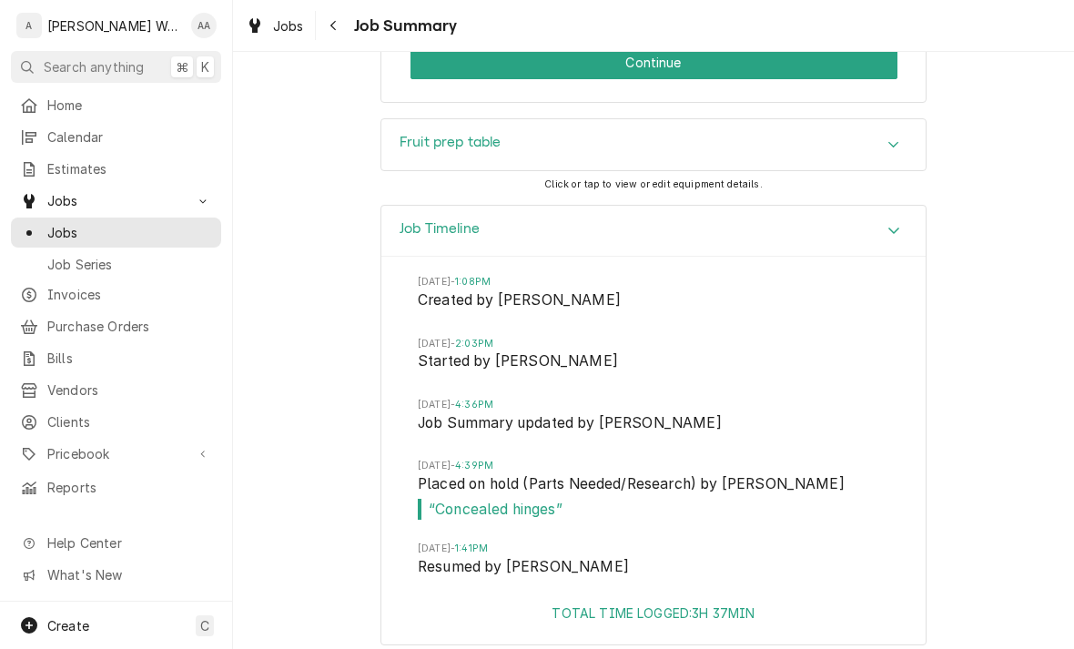
scroll to position [1939, 0]
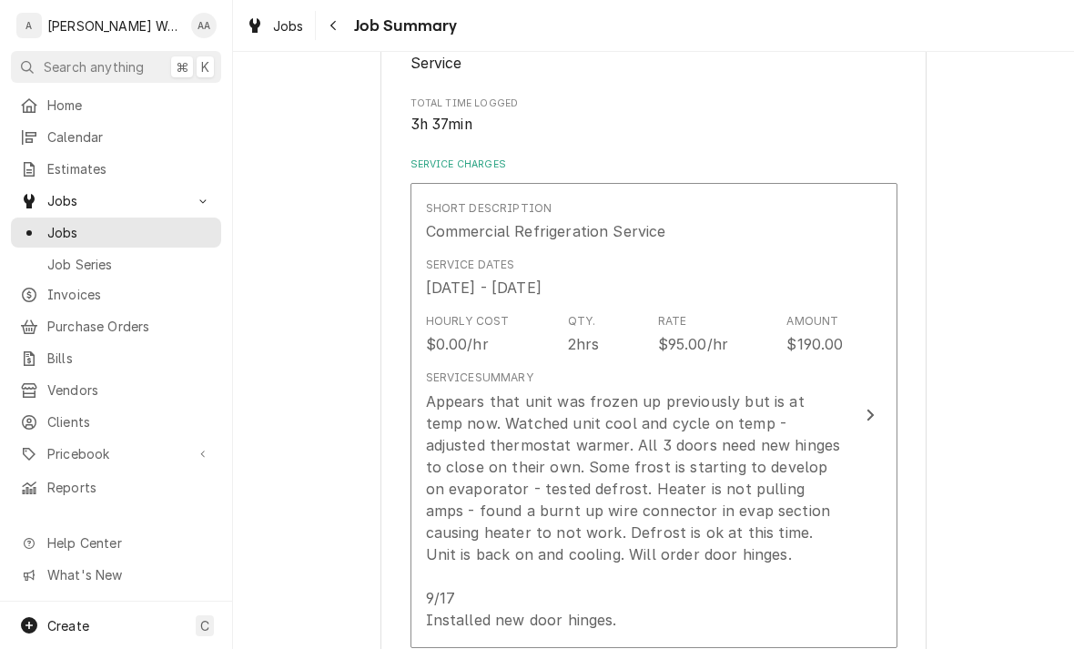
click at [463, 434] on div "Appears that unit was frozen up previously but is at temp now. Watched unit coo…" at bounding box center [635, 510] width 418 height 240
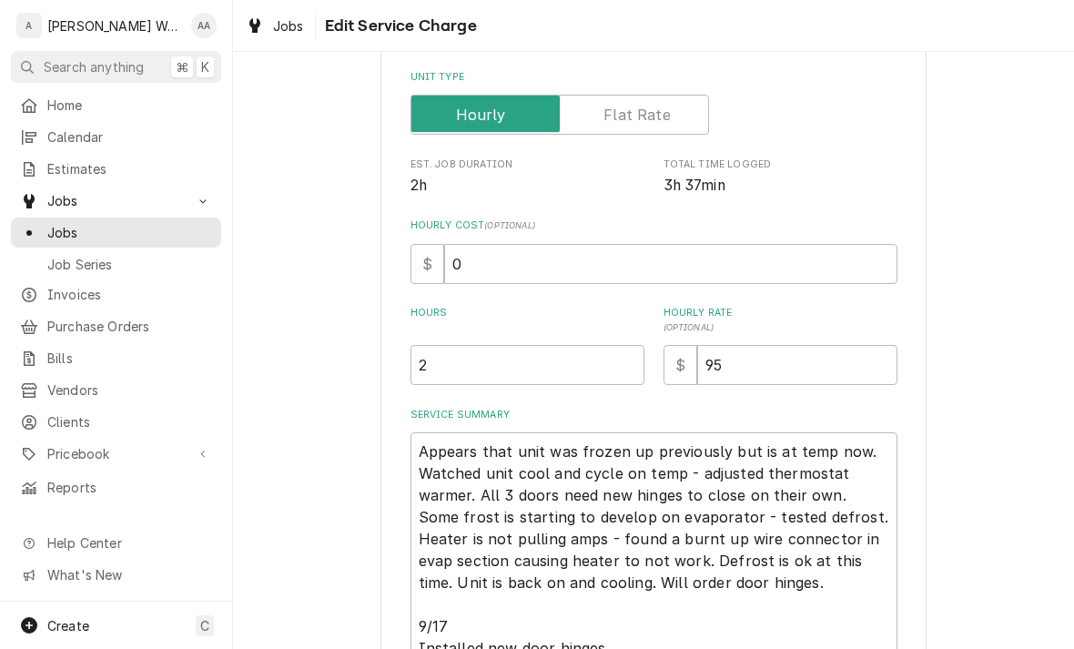
type textarea "x"
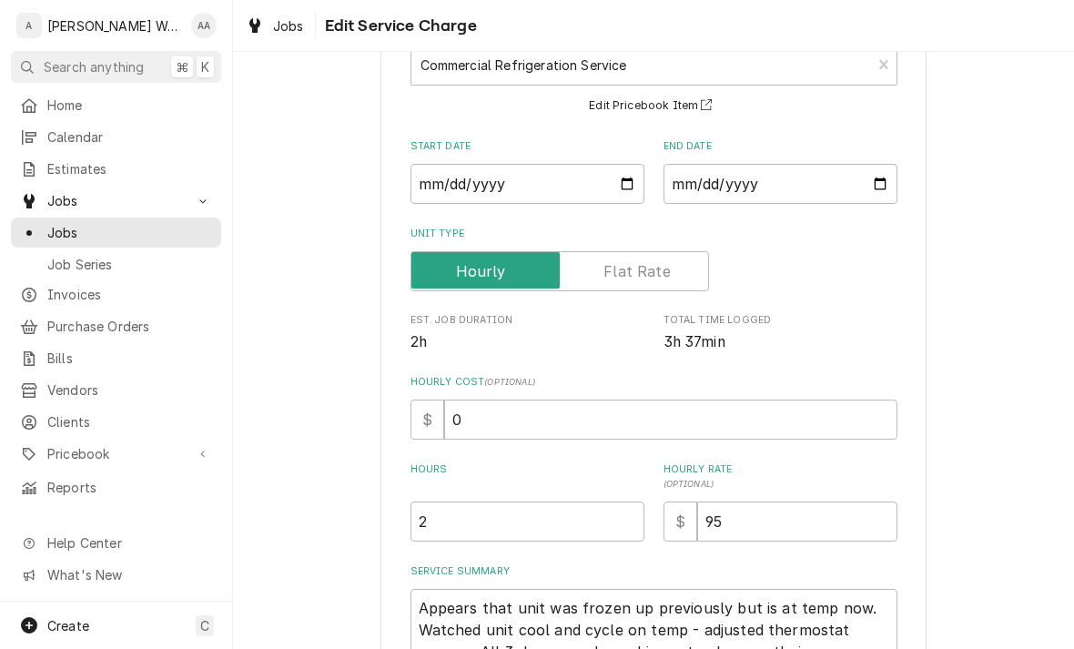
scroll to position [140, 0]
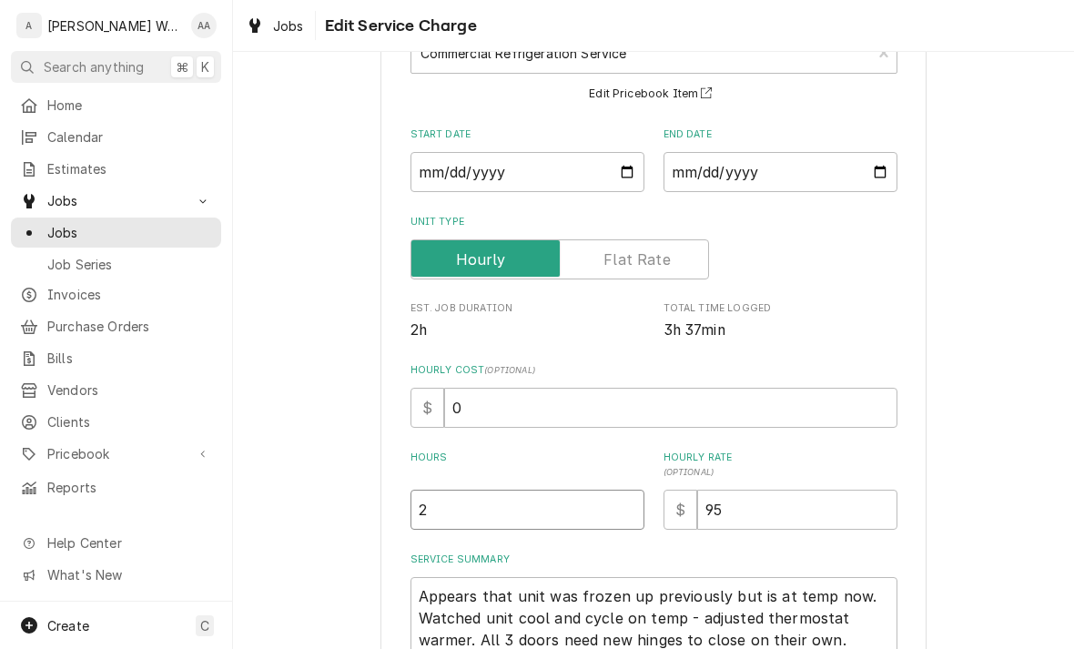
click at [468, 510] on input "2" at bounding box center [527, 510] width 234 height 40
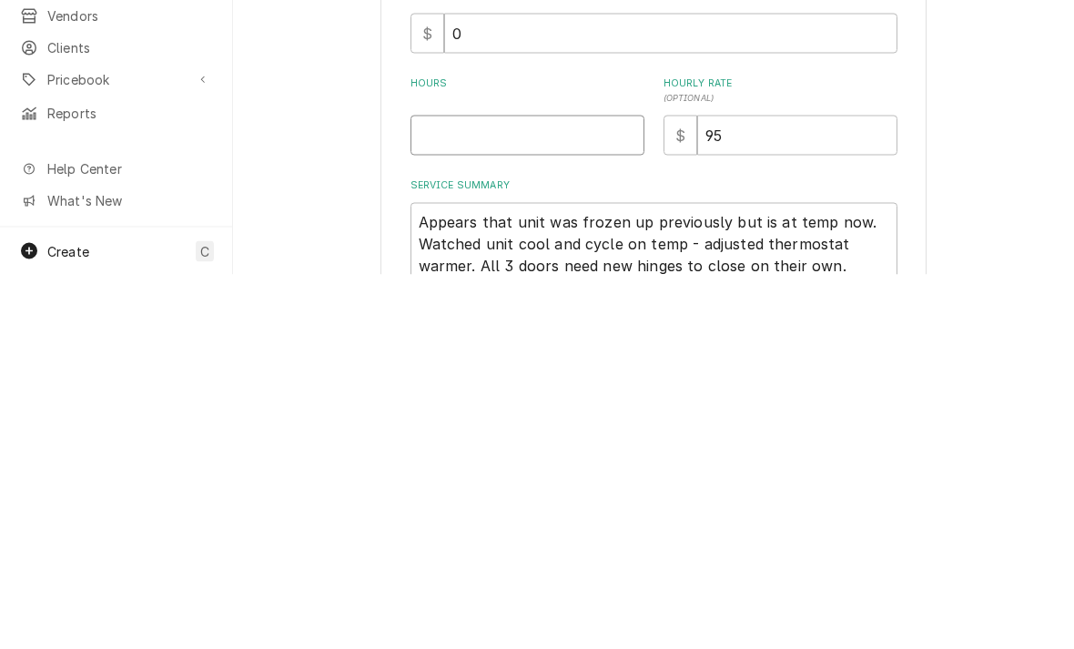
type textarea "x"
type input "3"
type textarea "x"
type input "3.2"
type textarea "x"
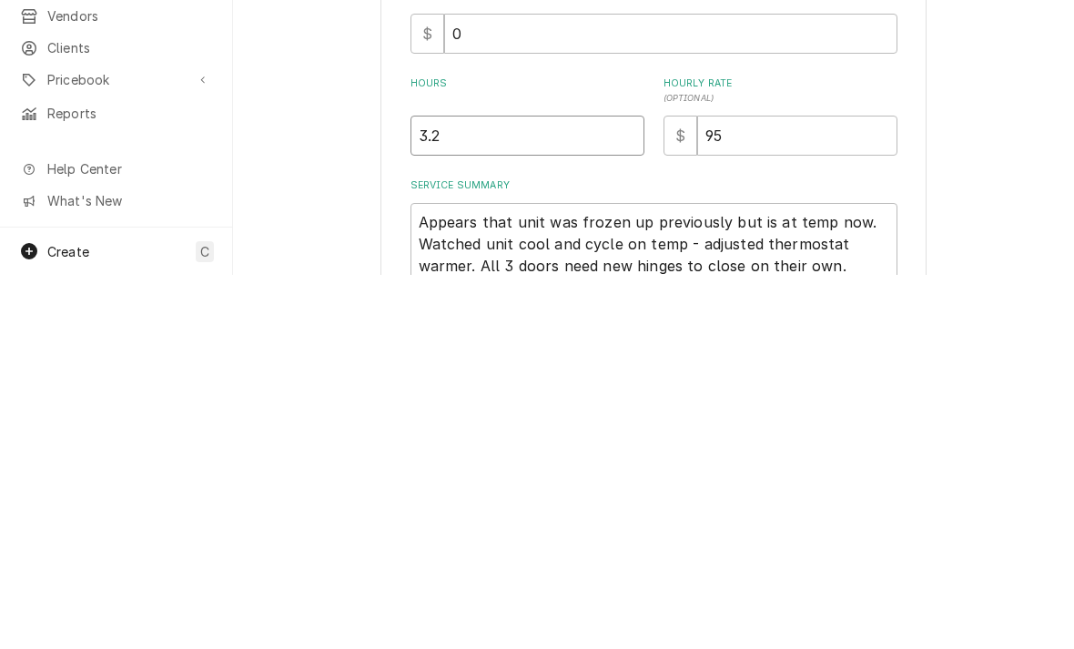
type input "3.25"
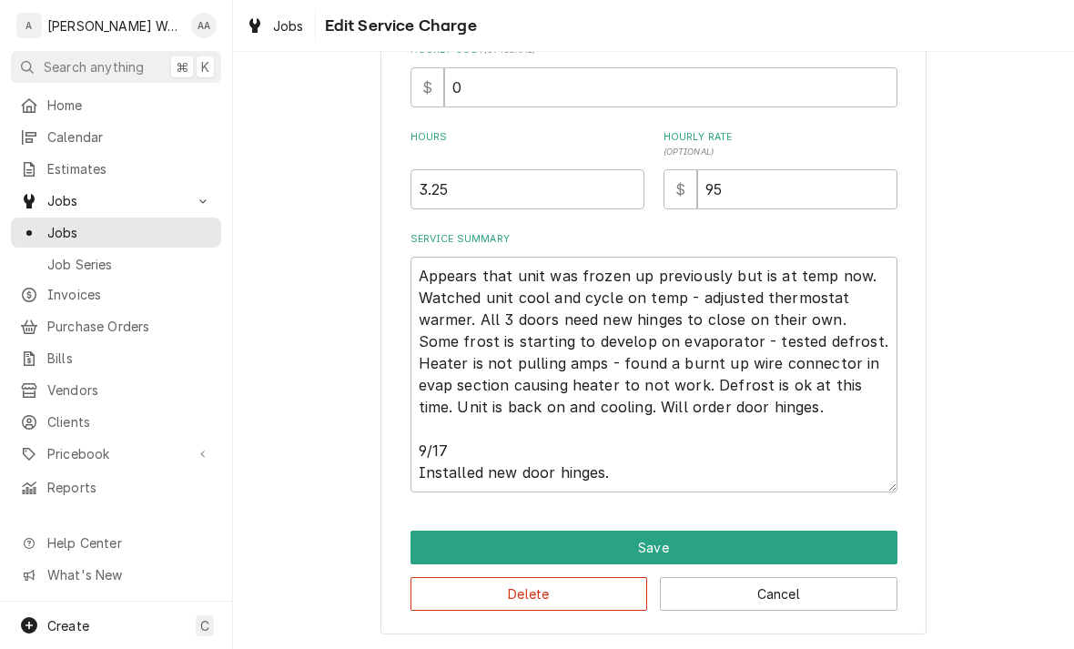
click at [422, 536] on button "Save" at bounding box center [653, 548] width 487 height 34
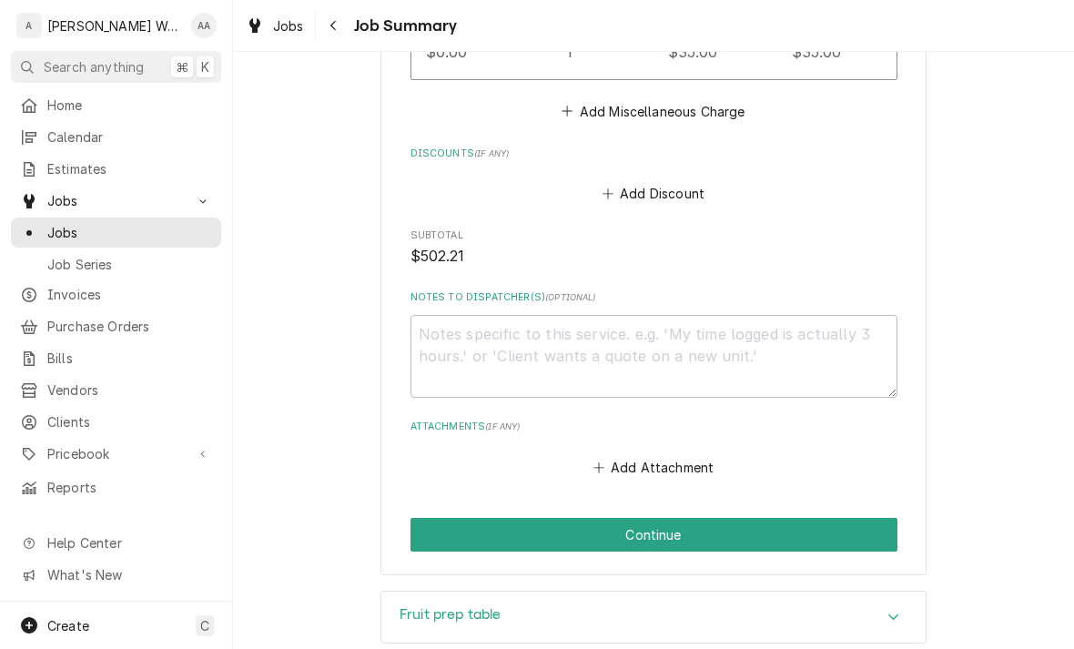
scroll to position [1508, 0]
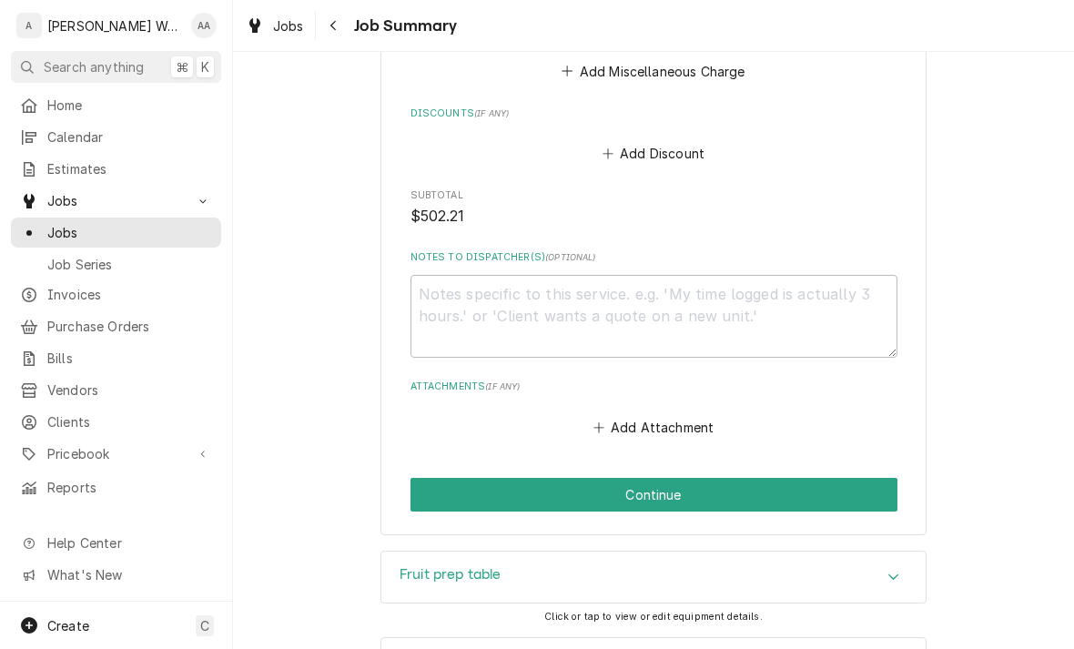
click at [441, 491] on button "Continue" at bounding box center [653, 495] width 487 height 34
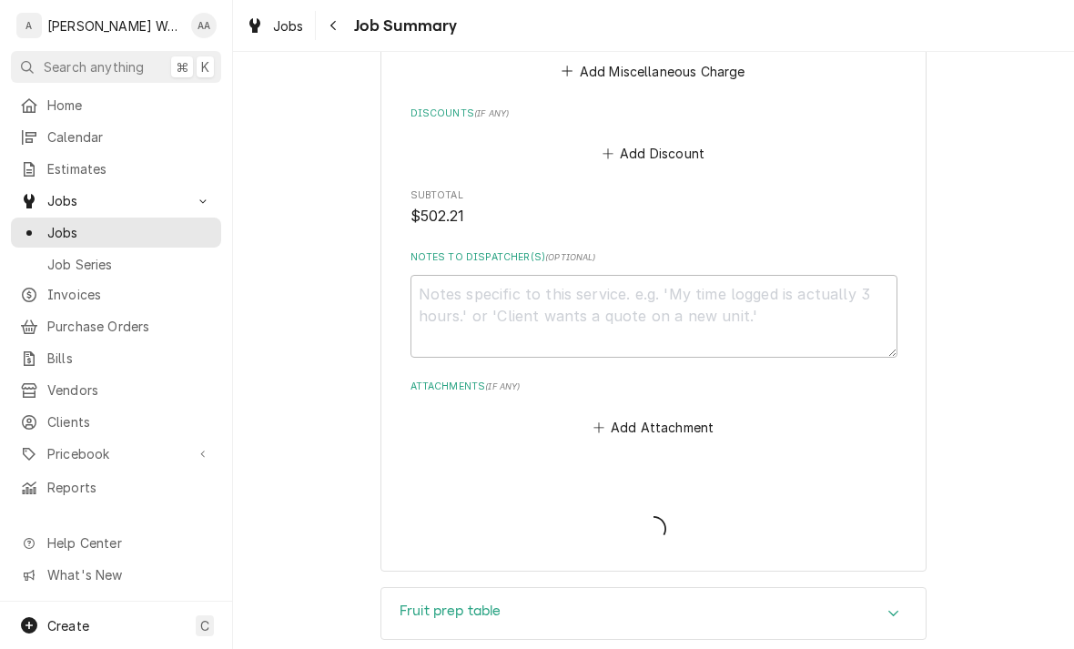
type textarea "x"
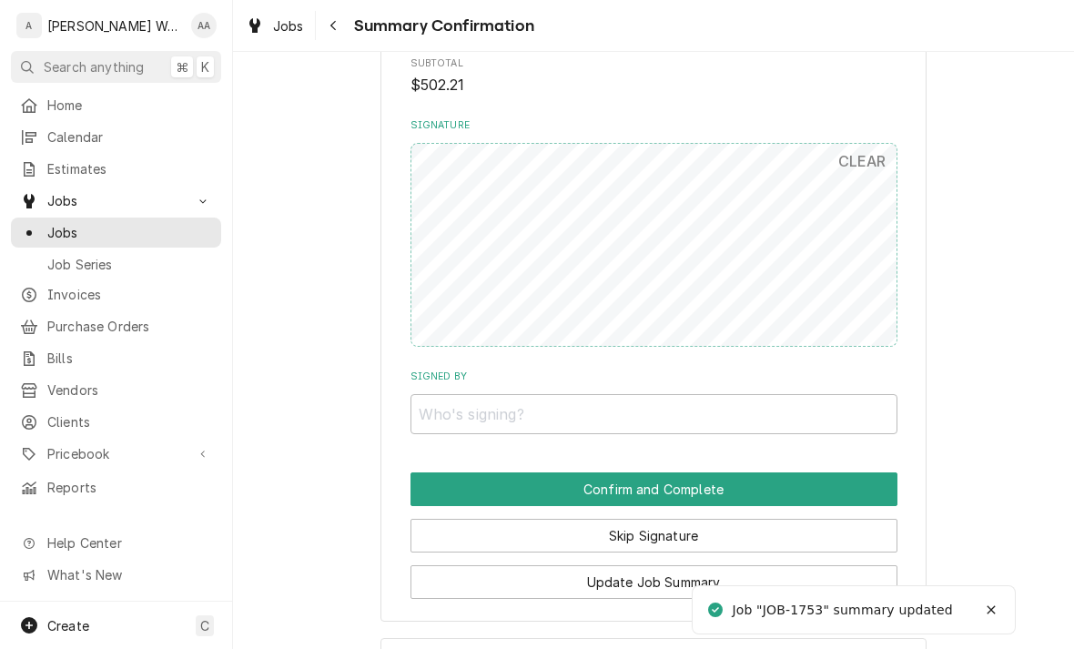
scroll to position [1361, 0]
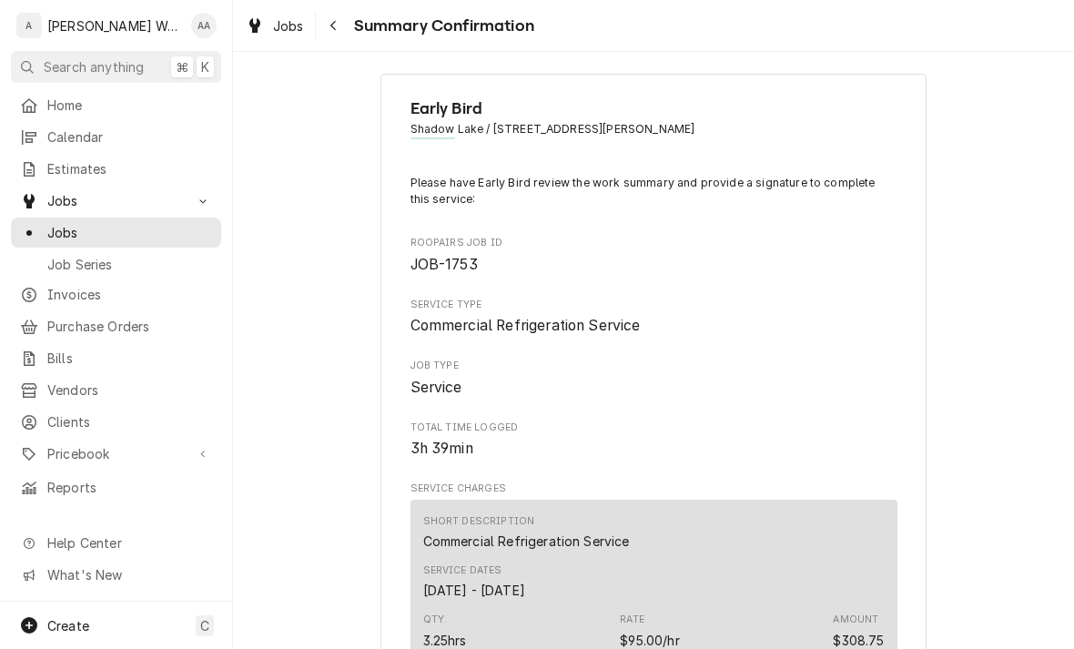
scroll to position [18, 0]
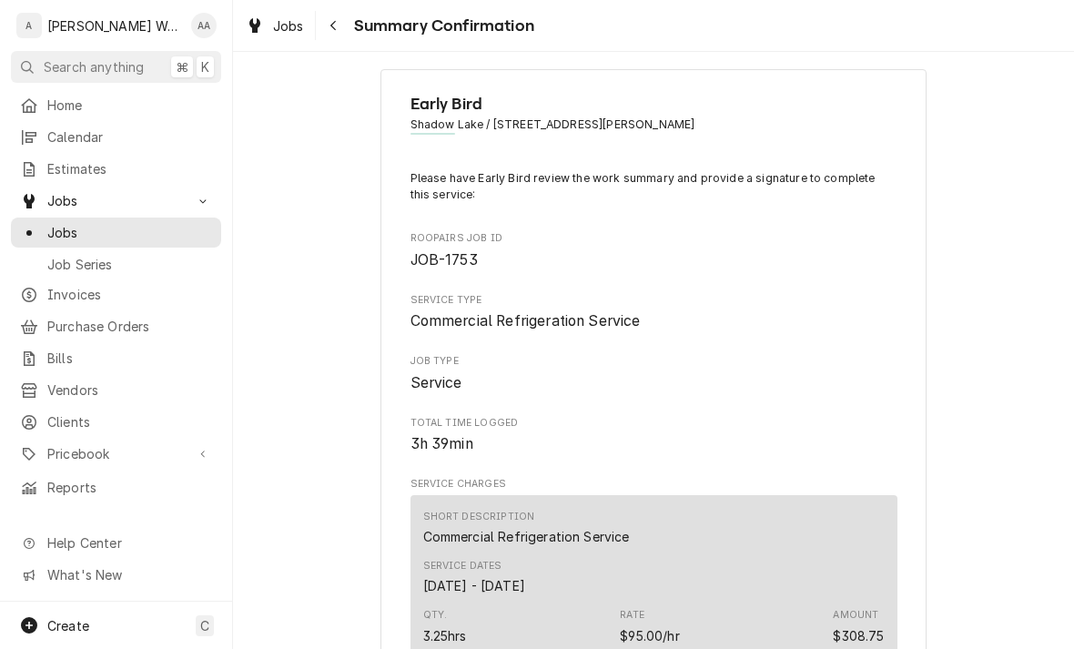
click at [342, 26] on div "Navigate back" at bounding box center [334, 25] width 18 height 18
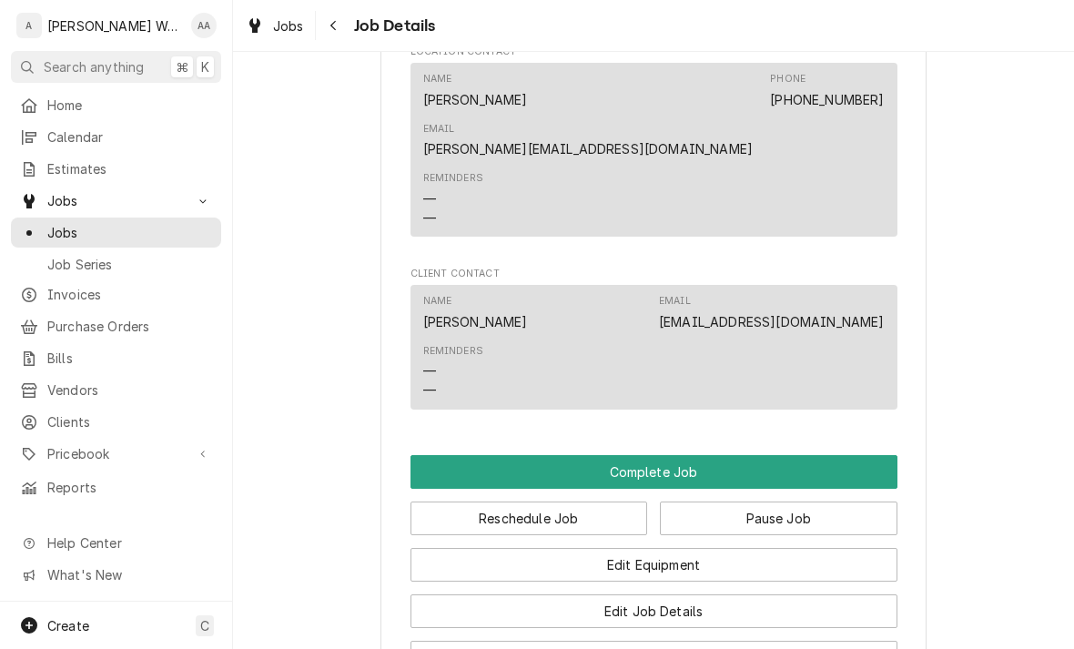
scroll to position [1307, 0]
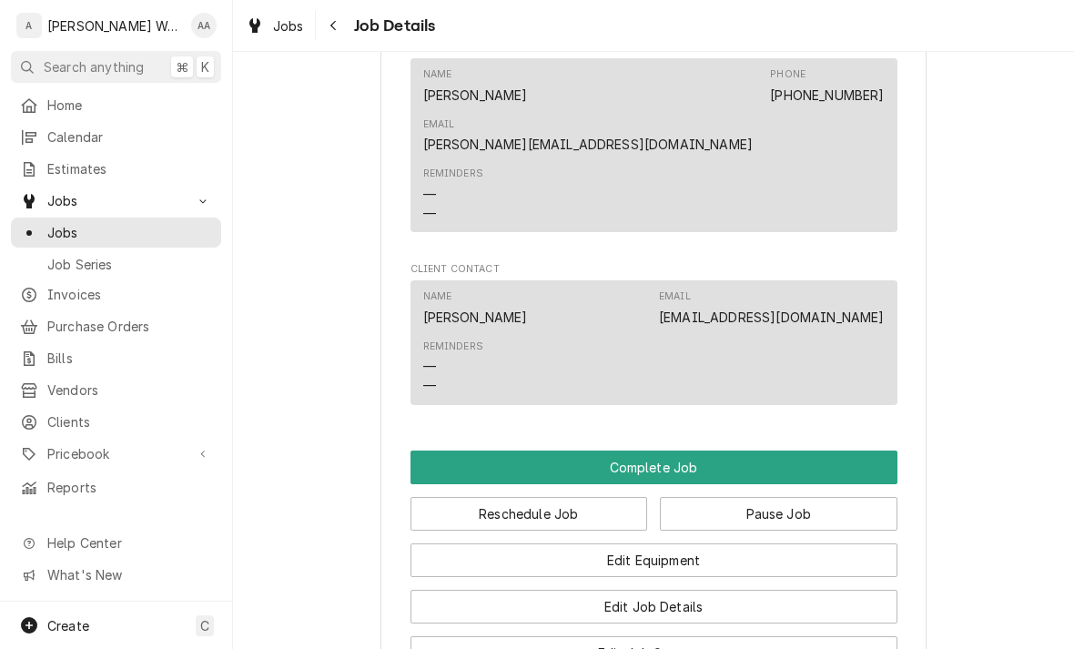
click at [447, 450] on button "Complete Job" at bounding box center [653, 467] width 487 height 34
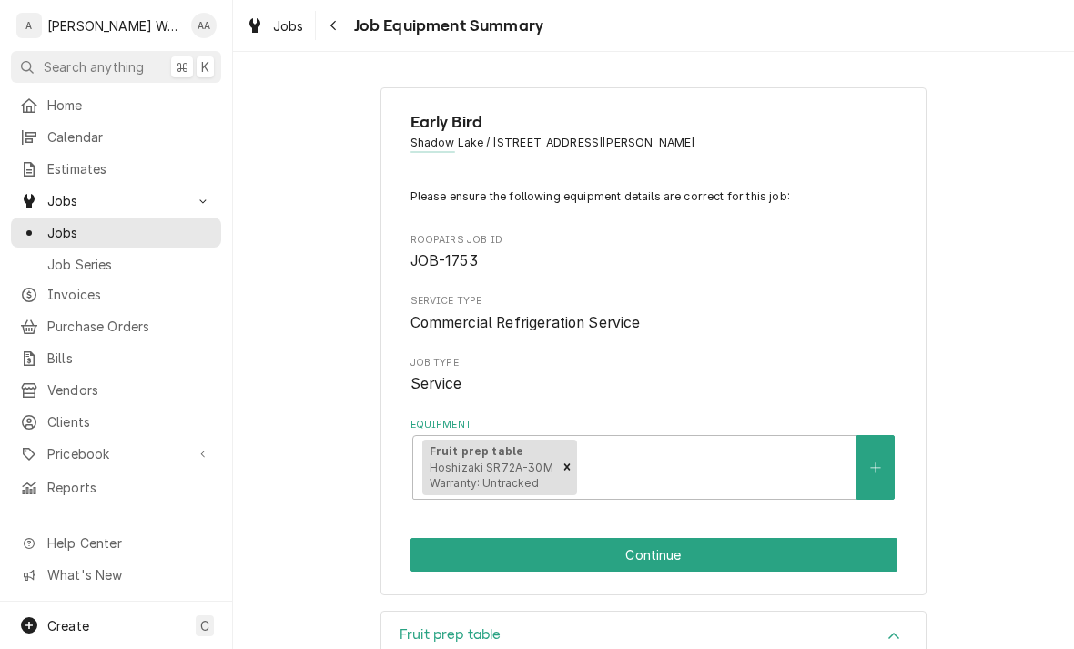
click at [423, 555] on button "Continue" at bounding box center [653, 555] width 487 height 34
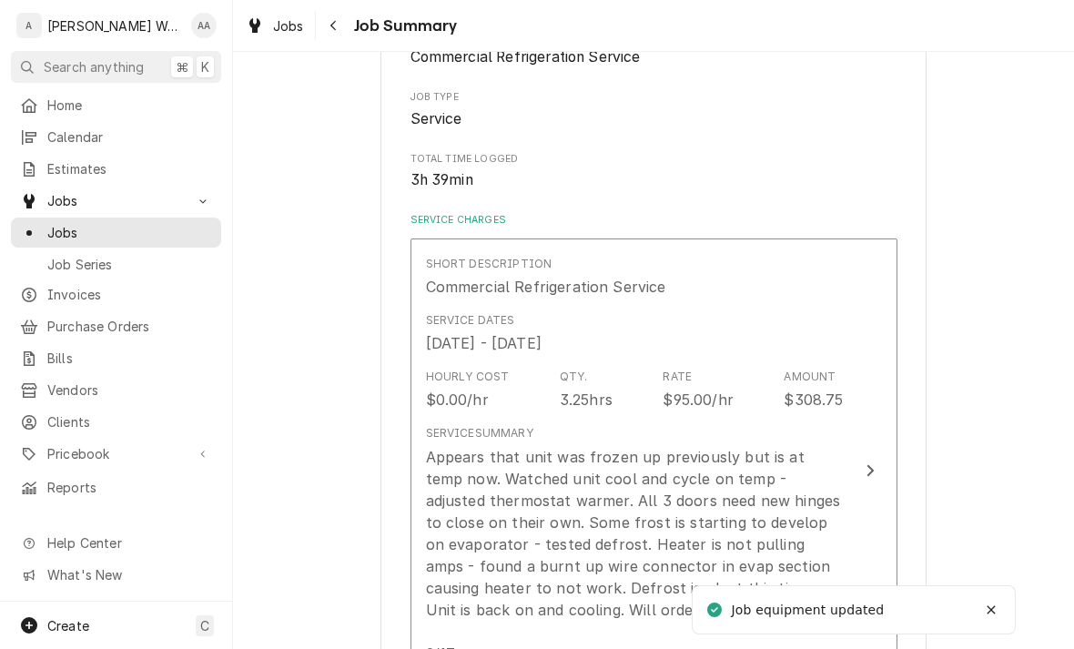
click at [478, 463] on div "Appears that unit was frozen up previously but is at temp now. Watched unit coo…" at bounding box center [635, 566] width 418 height 240
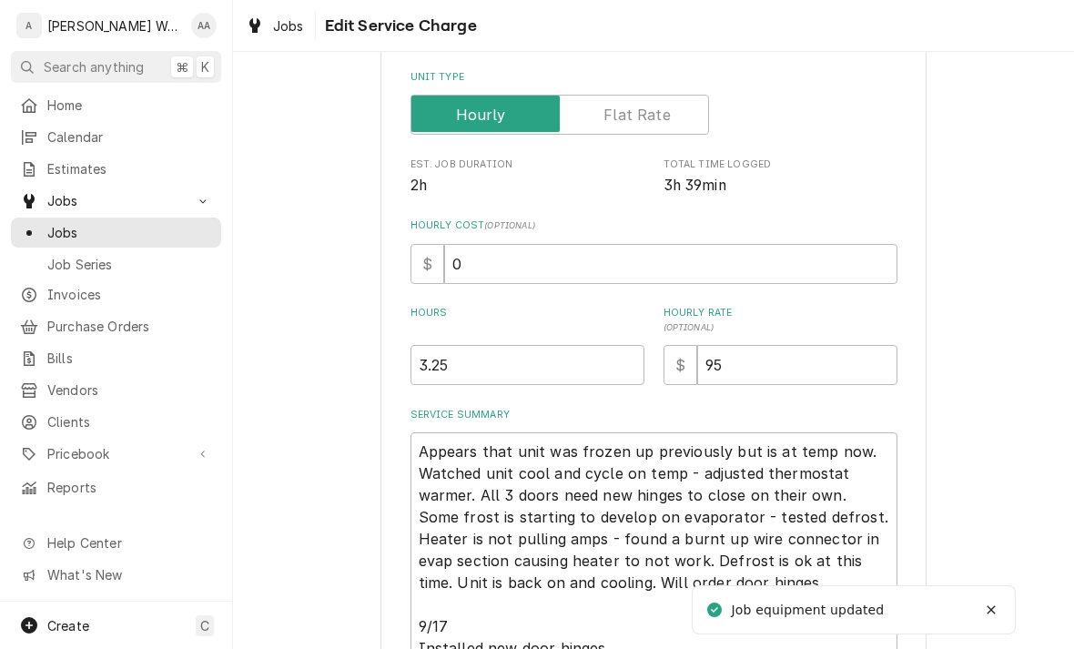
type textarea "x"
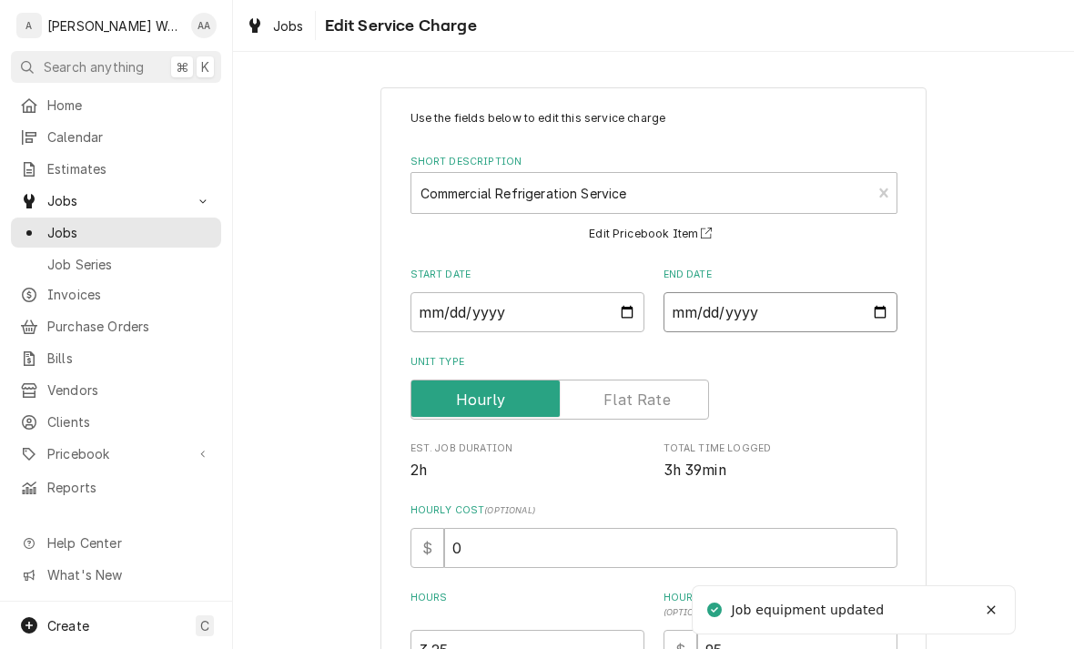
click at [753, 311] on input "[DATE]" at bounding box center [780, 312] width 234 height 40
type input "[DATE]"
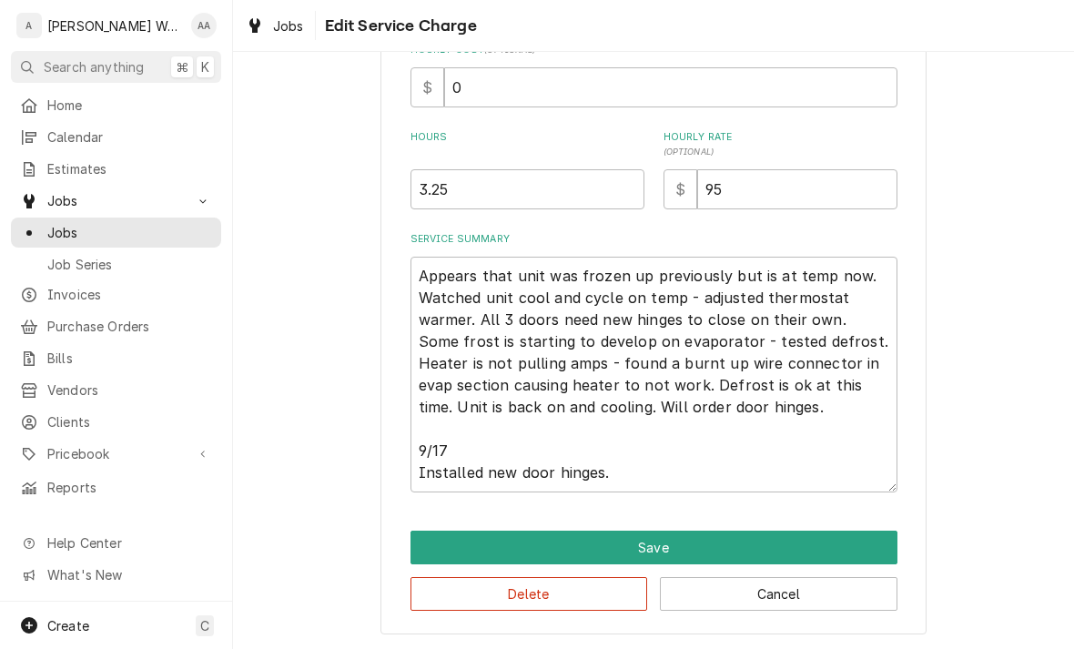
click at [455, 558] on button "Save" at bounding box center [653, 548] width 487 height 34
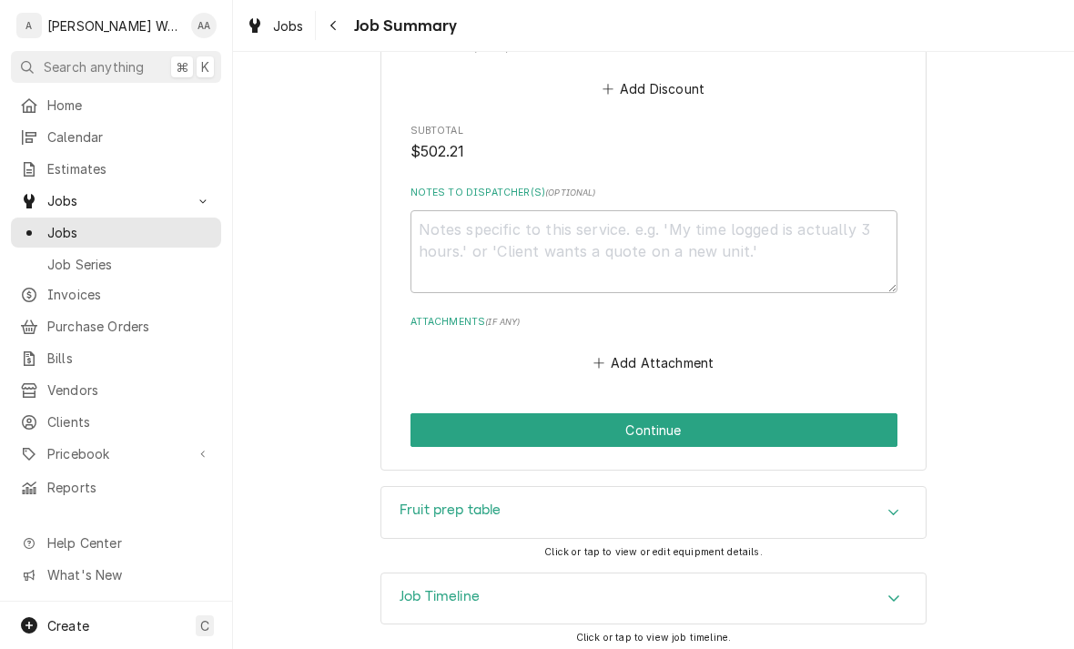
scroll to position [1572, 0]
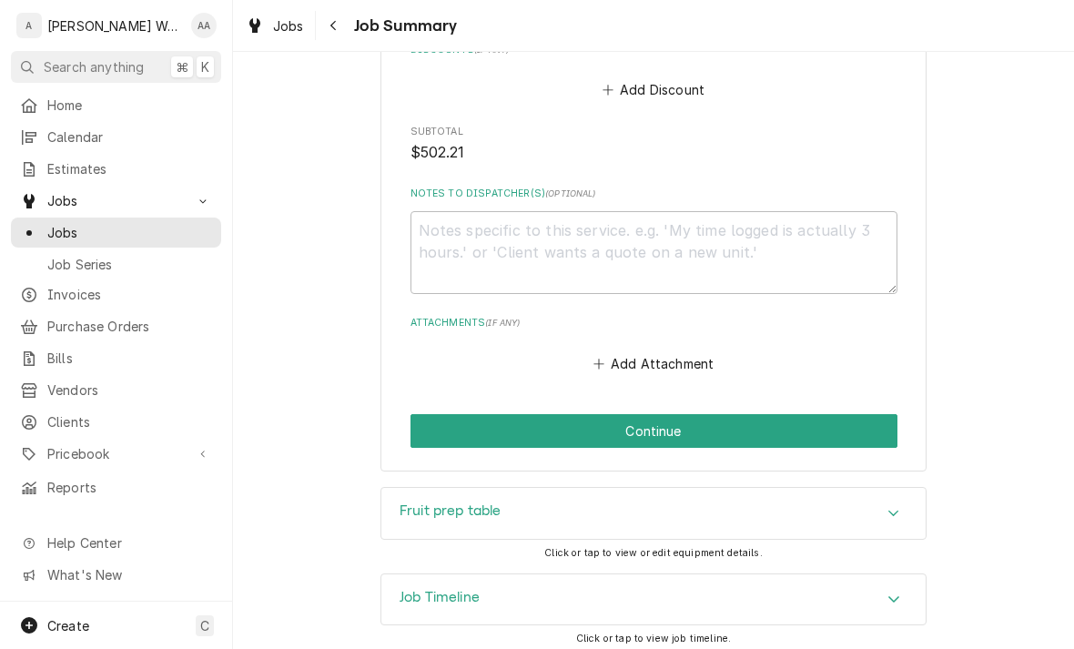
click at [456, 425] on button "Continue" at bounding box center [653, 431] width 487 height 34
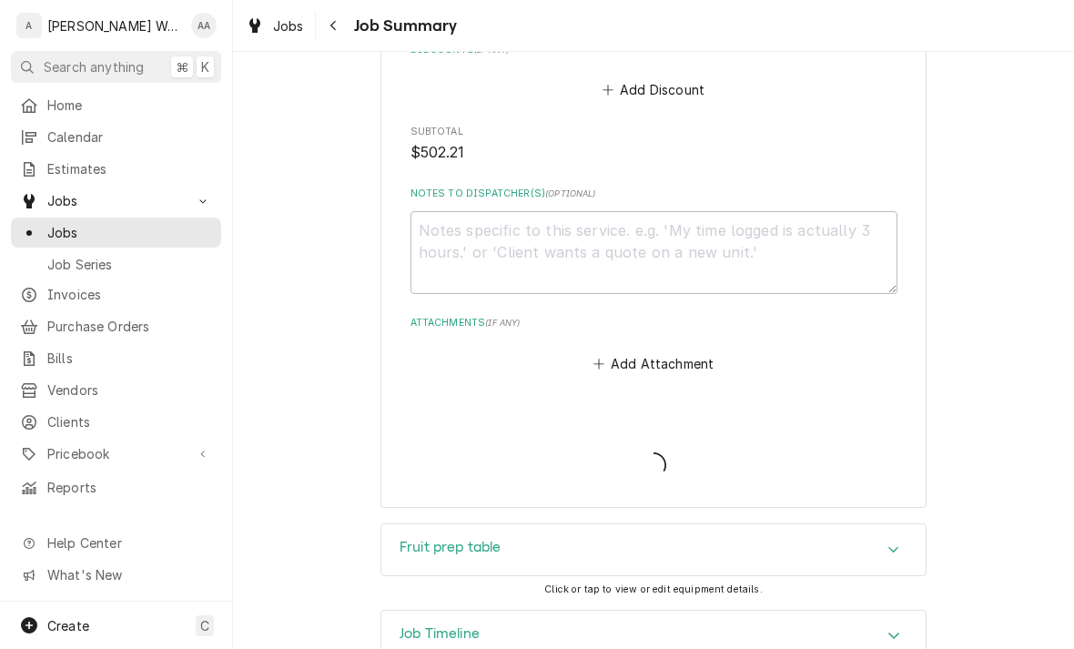
type textarea "x"
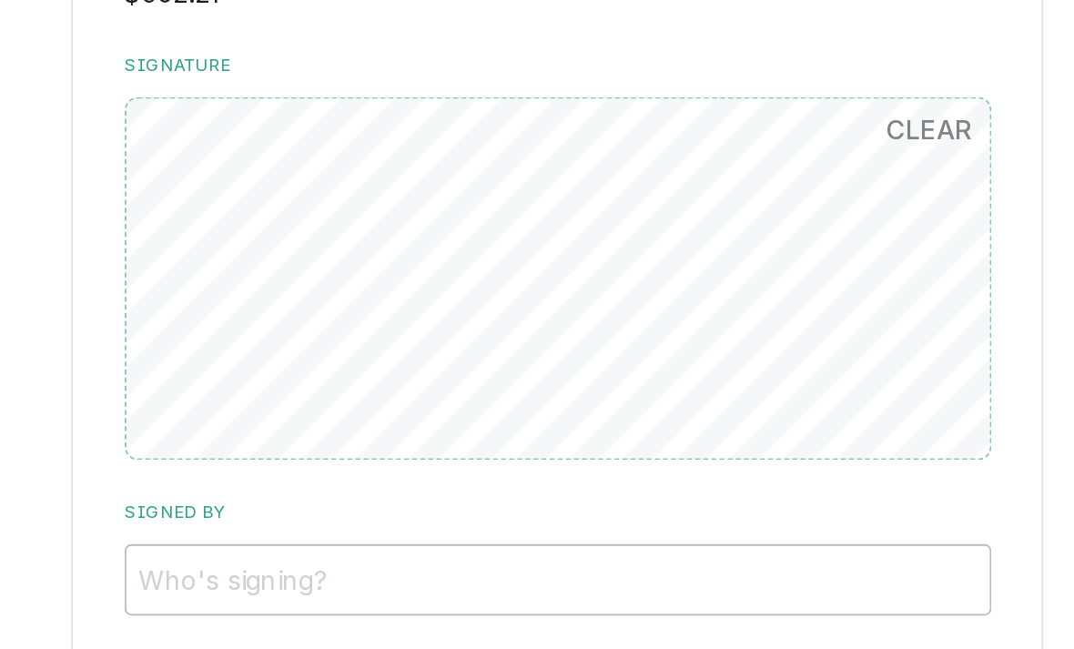
scroll to position [1349, 0]
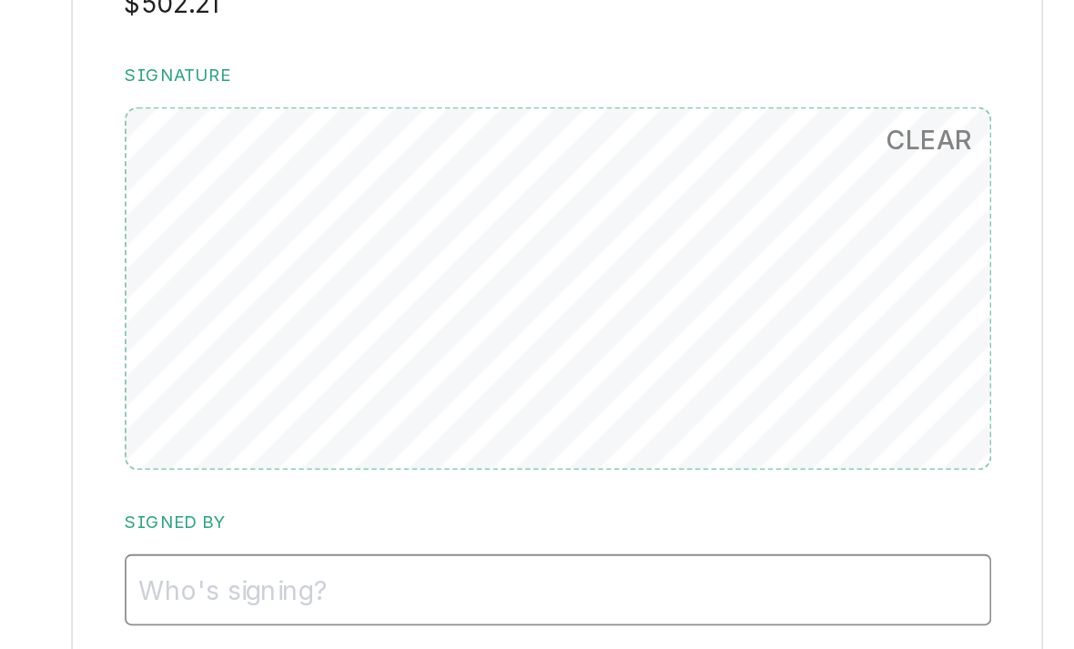
click at [410, 402] on input "Signed By" at bounding box center [653, 422] width 487 height 40
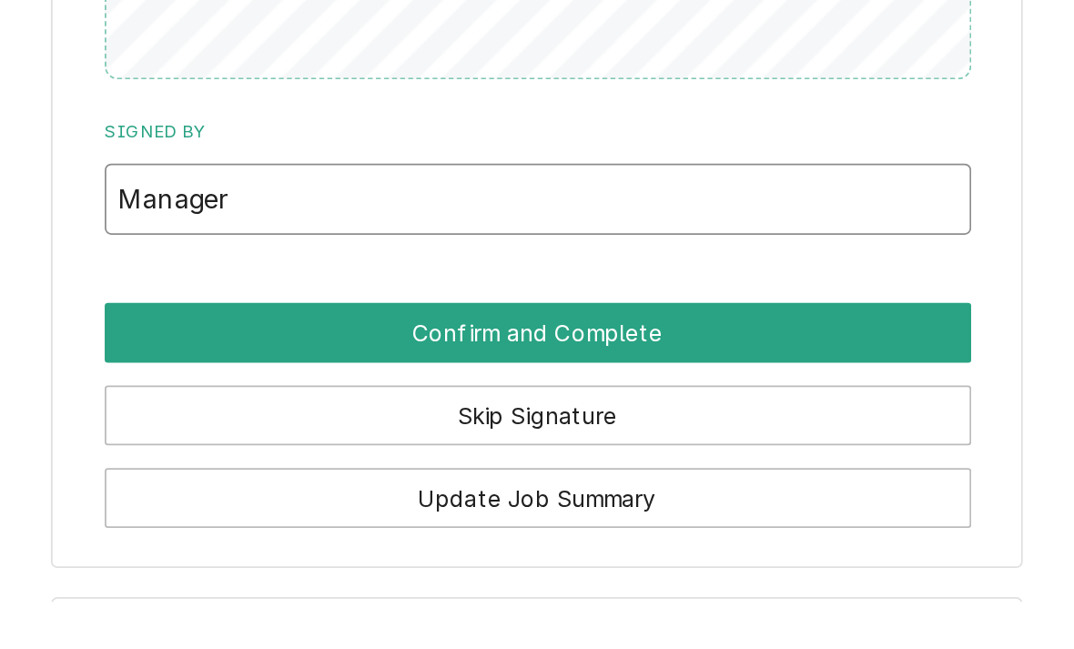
type input "Manager"
click at [410, 480] on button "Confirm and Complete" at bounding box center [653, 497] width 487 height 34
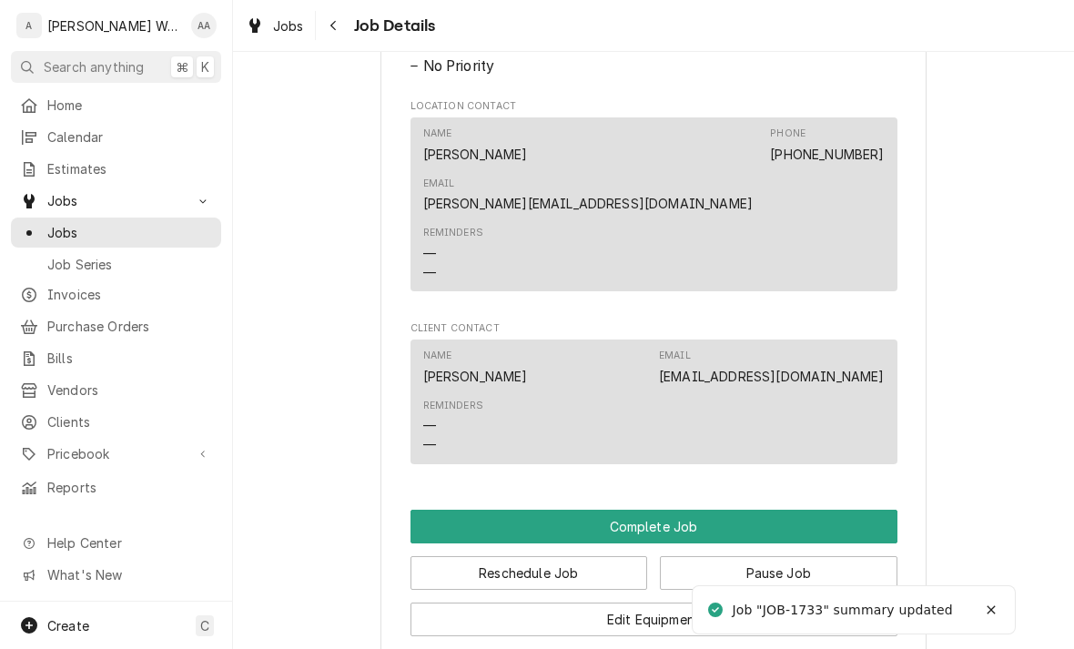
scroll to position [1288, 0]
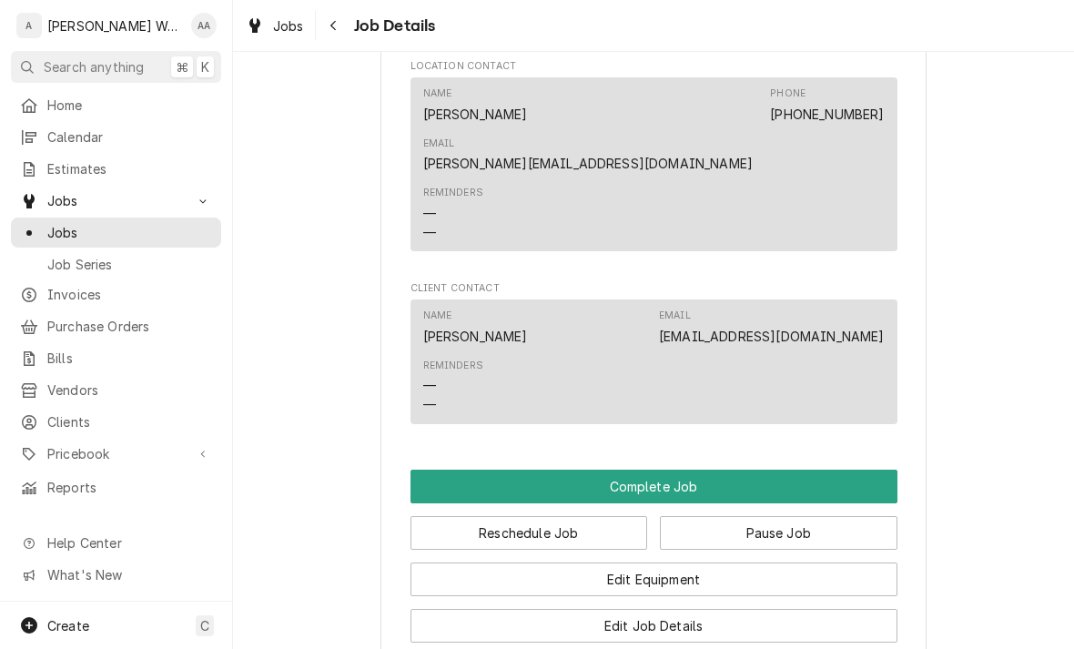
click at [828, 470] on button "Complete Job" at bounding box center [653, 487] width 487 height 34
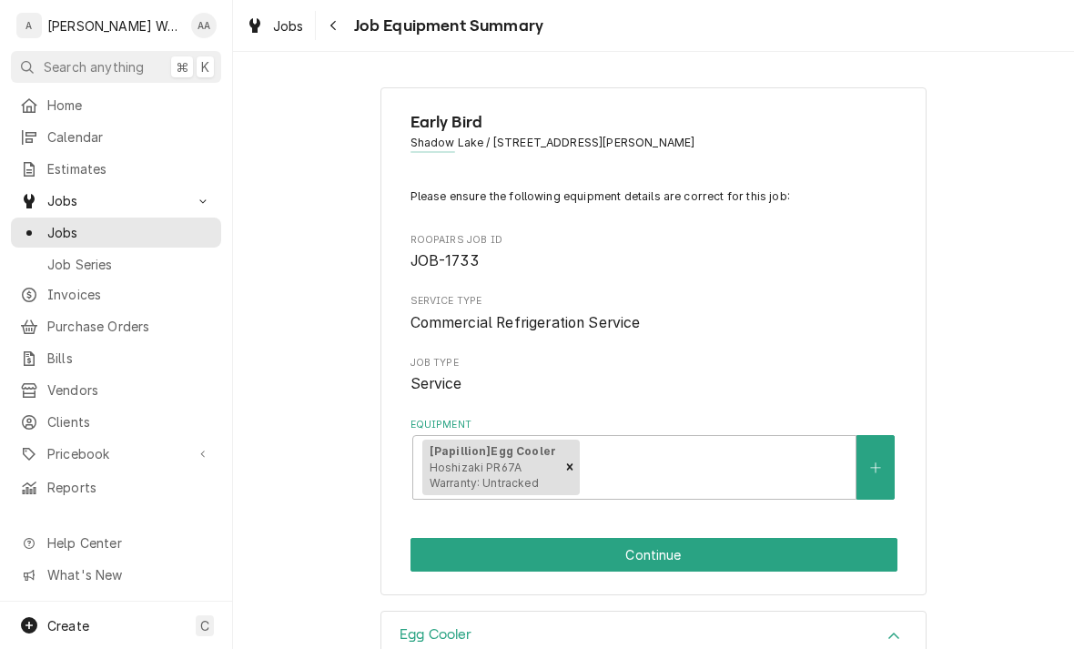
click at [828, 550] on button "Continue" at bounding box center [653, 555] width 487 height 34
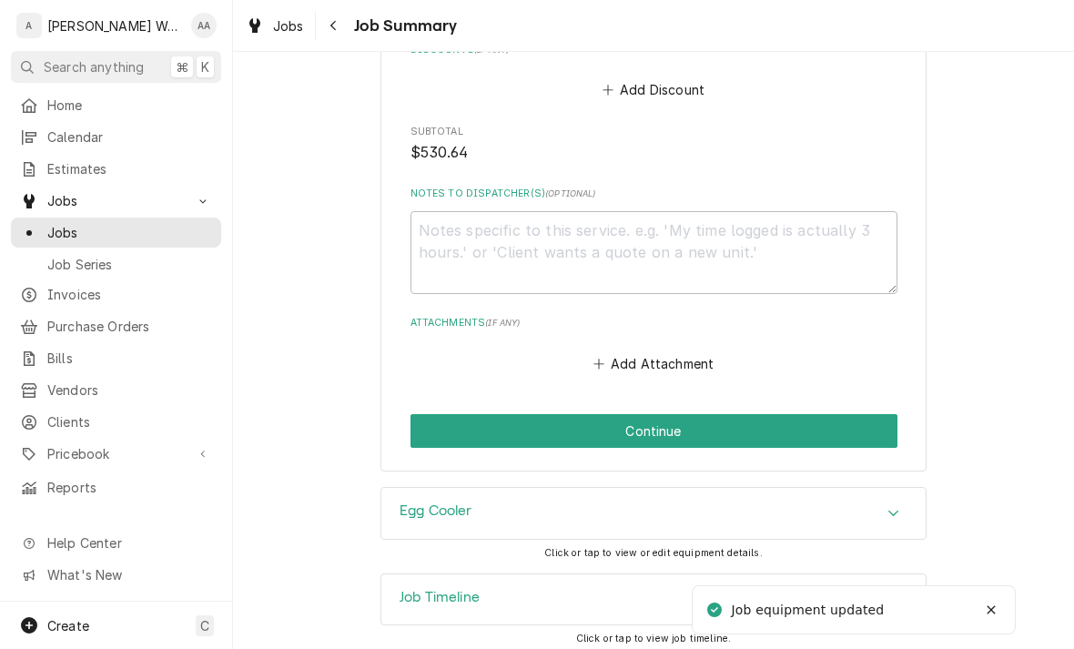
scroll to position [1703, 0]
click at [856, 424] on button "Continue" at bounding box center [653, 431] width 487 height 34
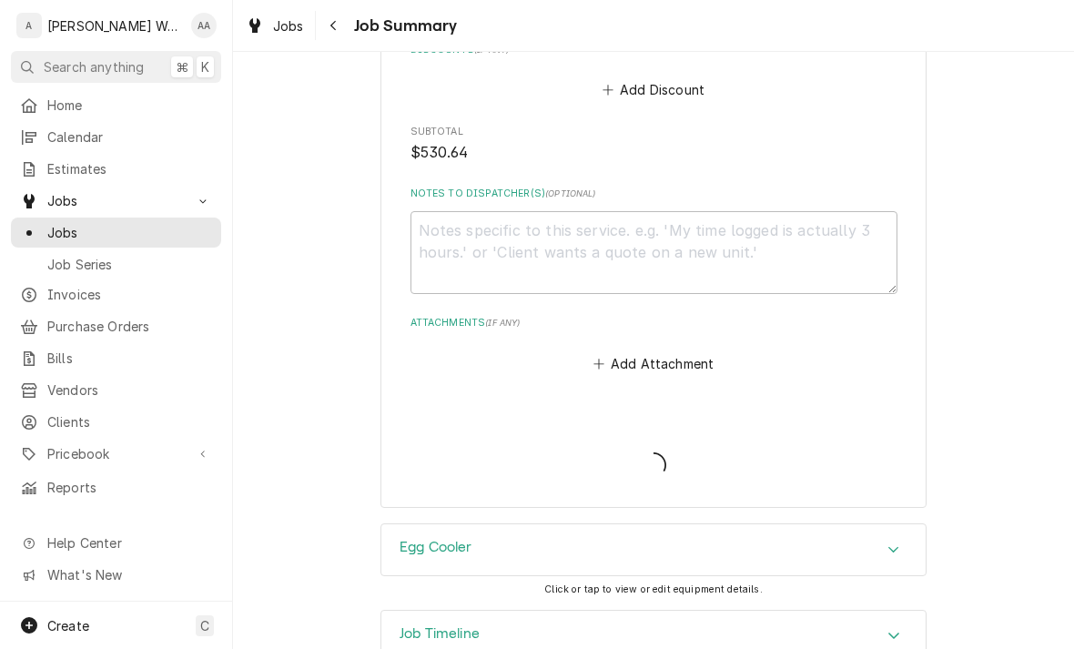
type textarea "x"
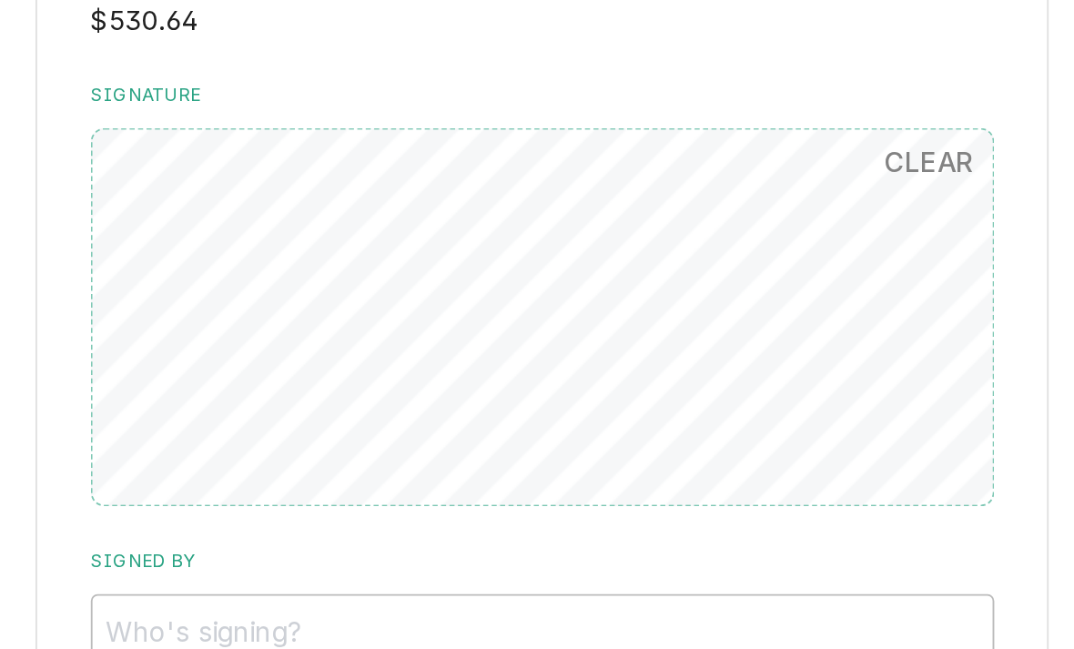
scroll to position [1337, 0]
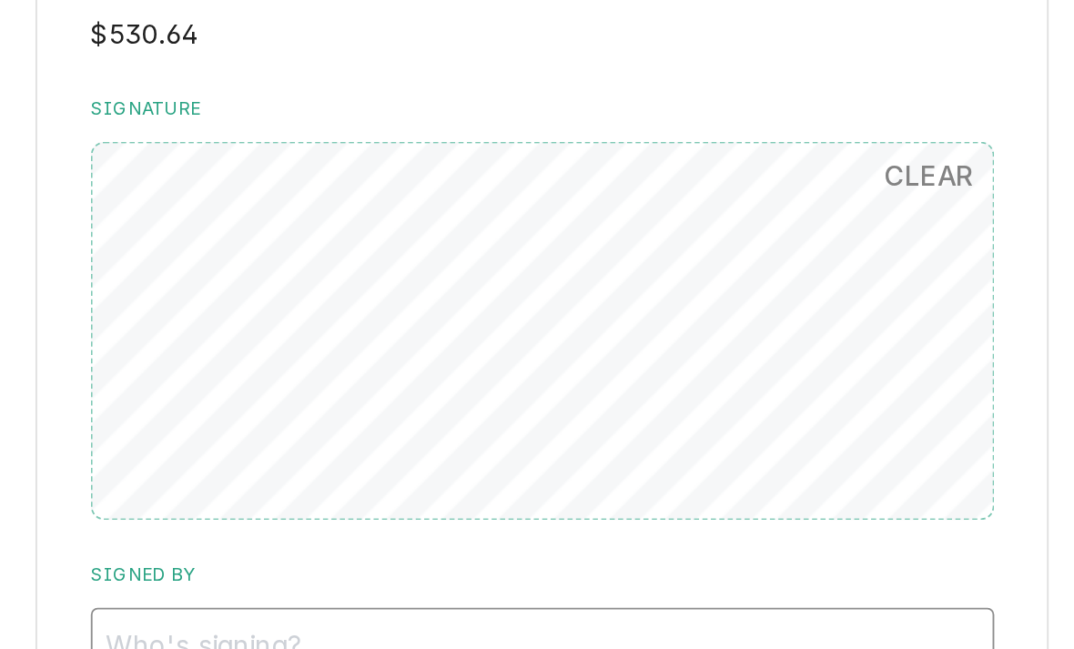
click at [410, 510] on input "Signed By" at bounding box center [653, 530] width 487 height 40
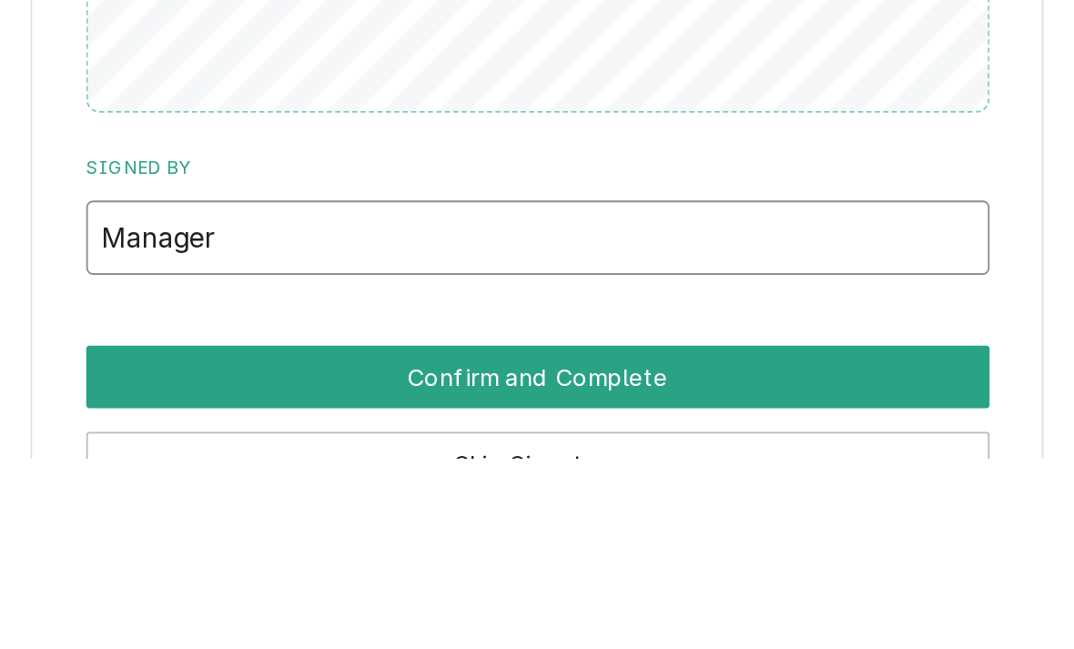
type input "Manager"
click at [410, 588] on button "Confirm and Complete" at bounding box center [653, 605] width 487 height 34
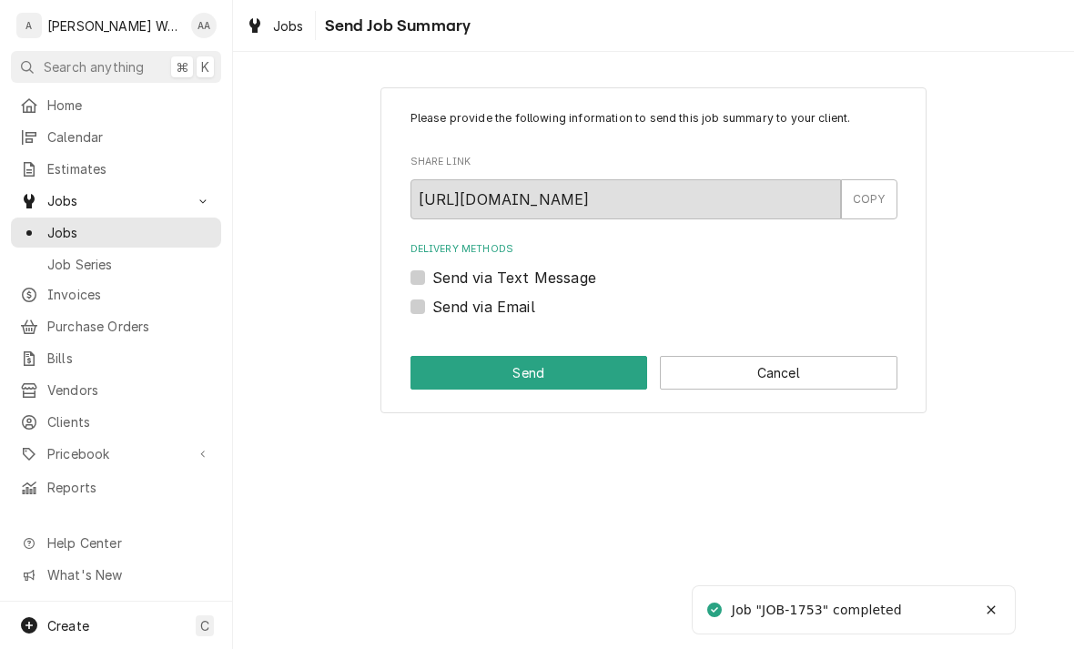
click at [851, 380] on button "Cancel" at bounding box center [779, 373] width 238 height 34
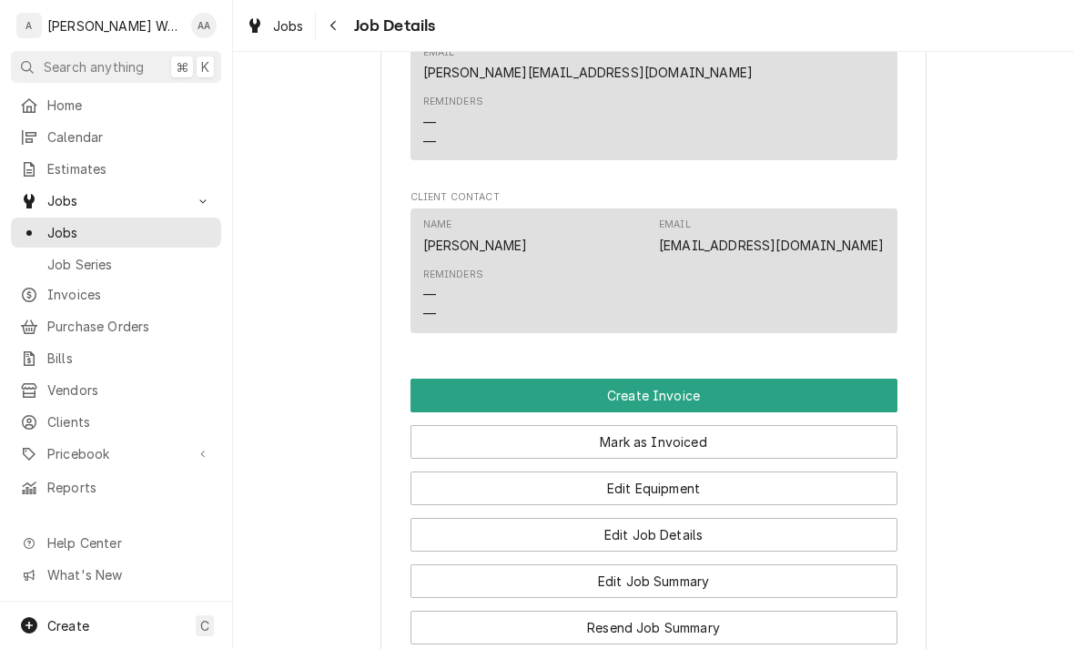
scroll to position [1170, 0]
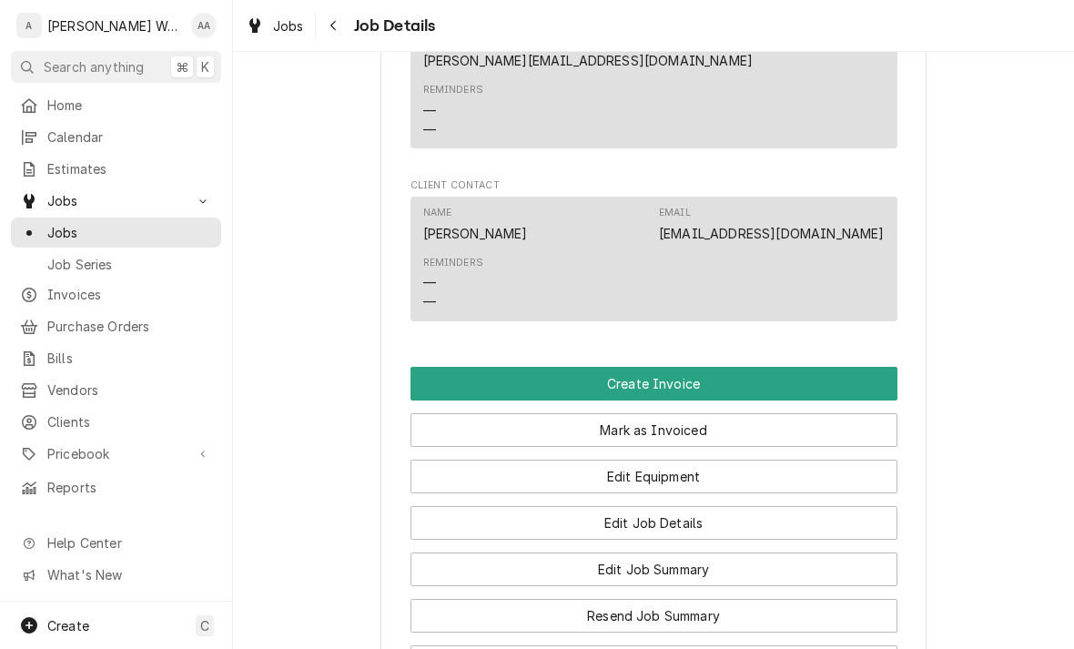
click at [469, 367] on button "Create Invoice" at bounding box center [653, 384] width 487 height 34
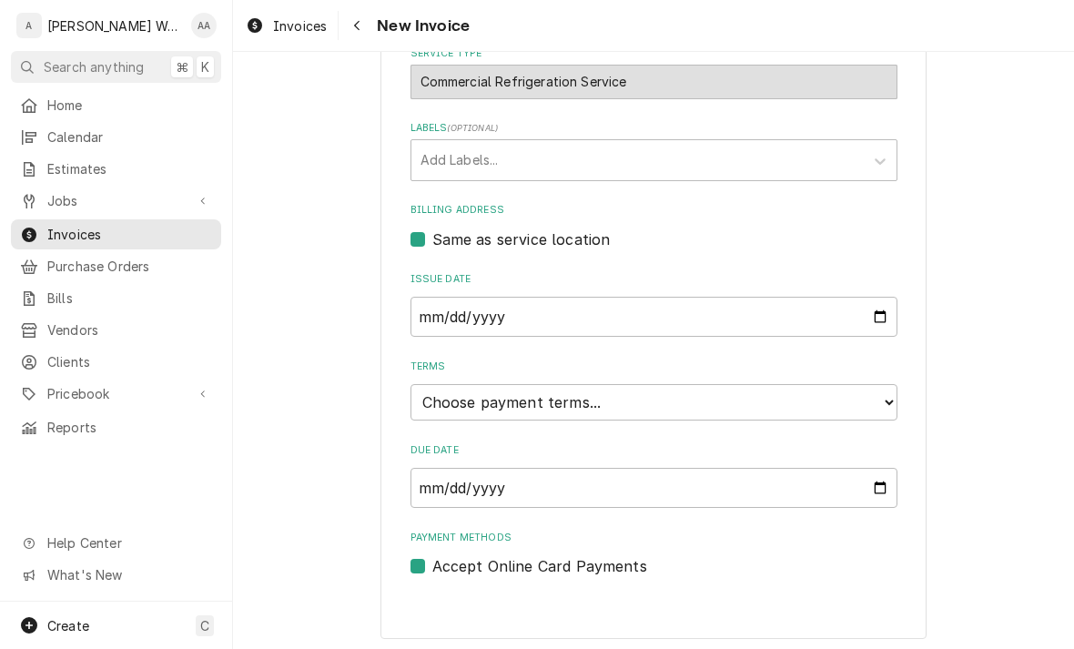
scroll to position [514, 0]
click at [444, 403] on select "Choose payment terms... Same Day Net 7 Net 14 Net 21 Net 30 Net 45 Net 60 Net 90" at bounding box center [653, 403] width 487 height 36
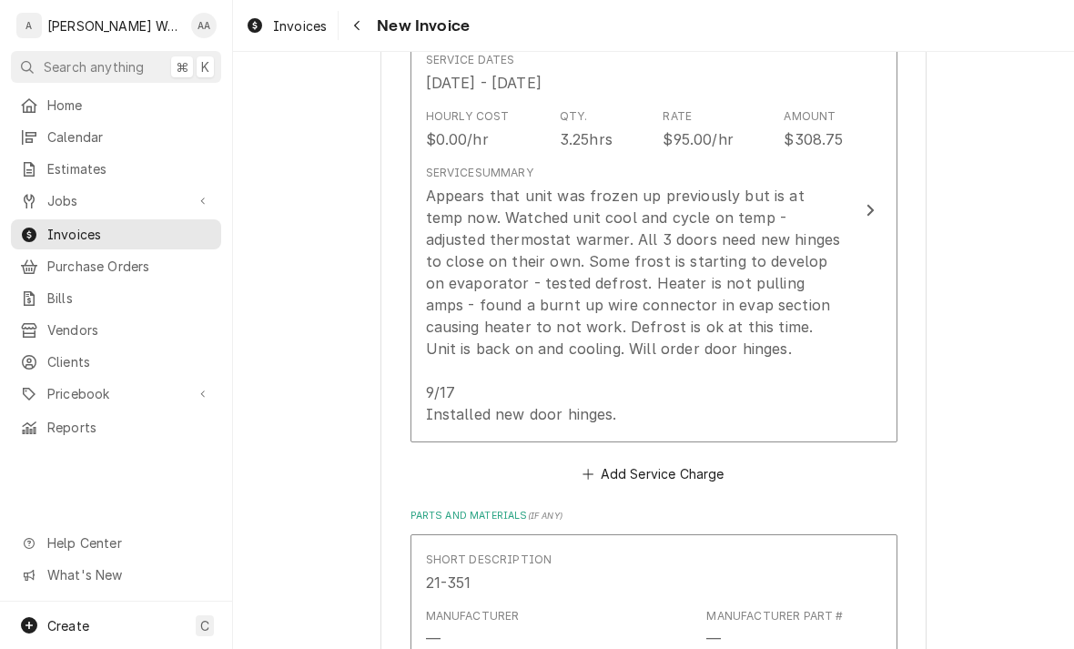
scroll to position [1230, 0]
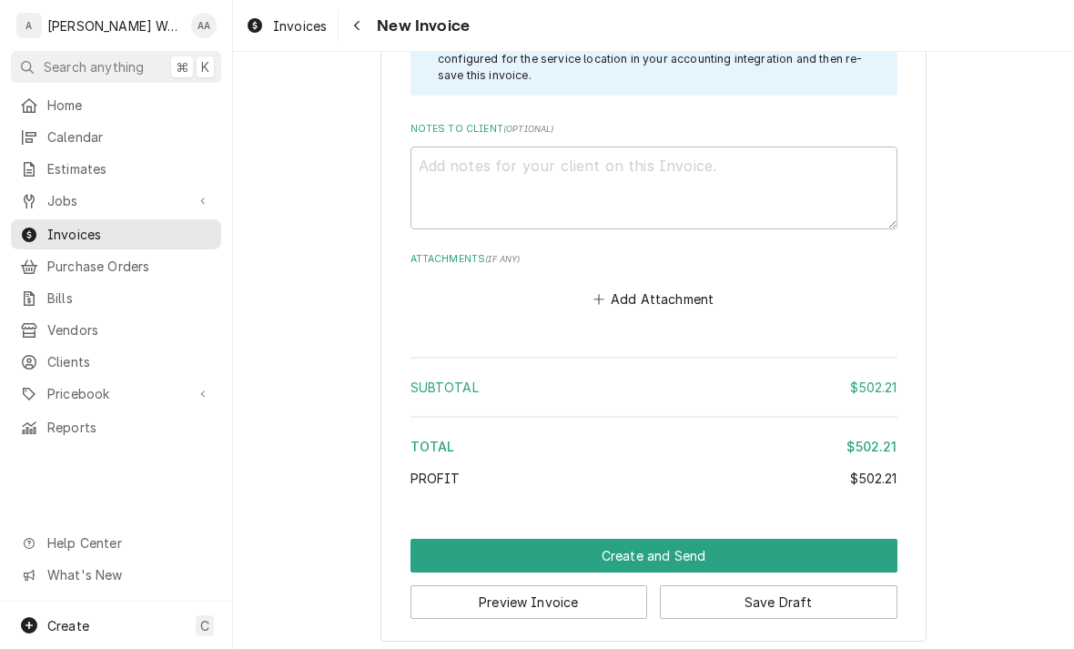
click at [430, 550] on button "Create and Send" at bounding box center [653, 556] width 487 height 34
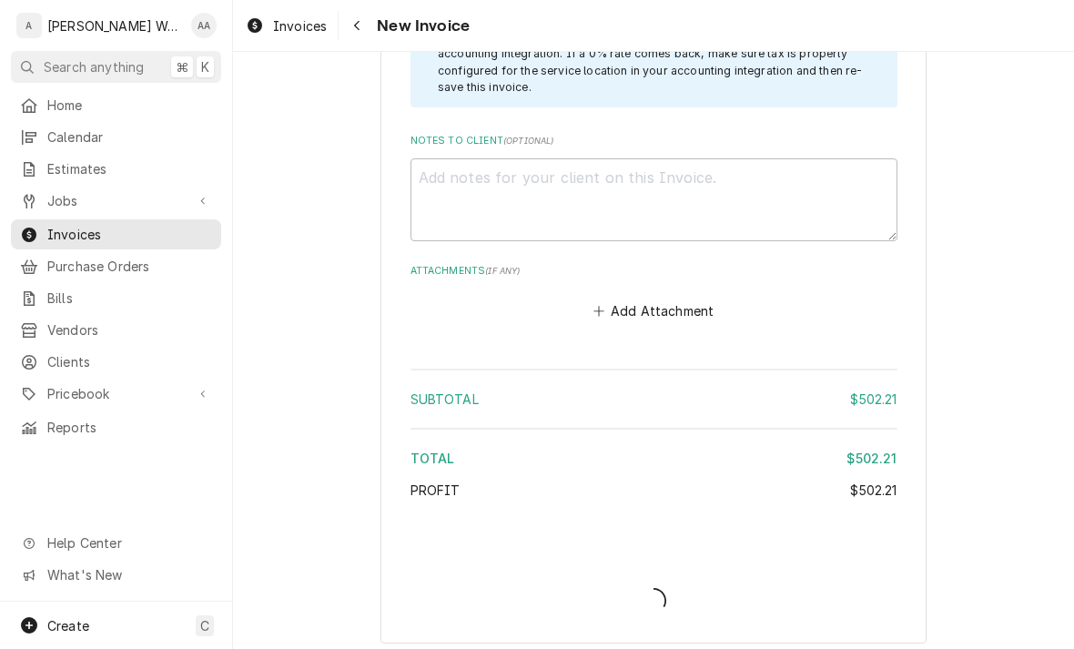
type textarea "x"
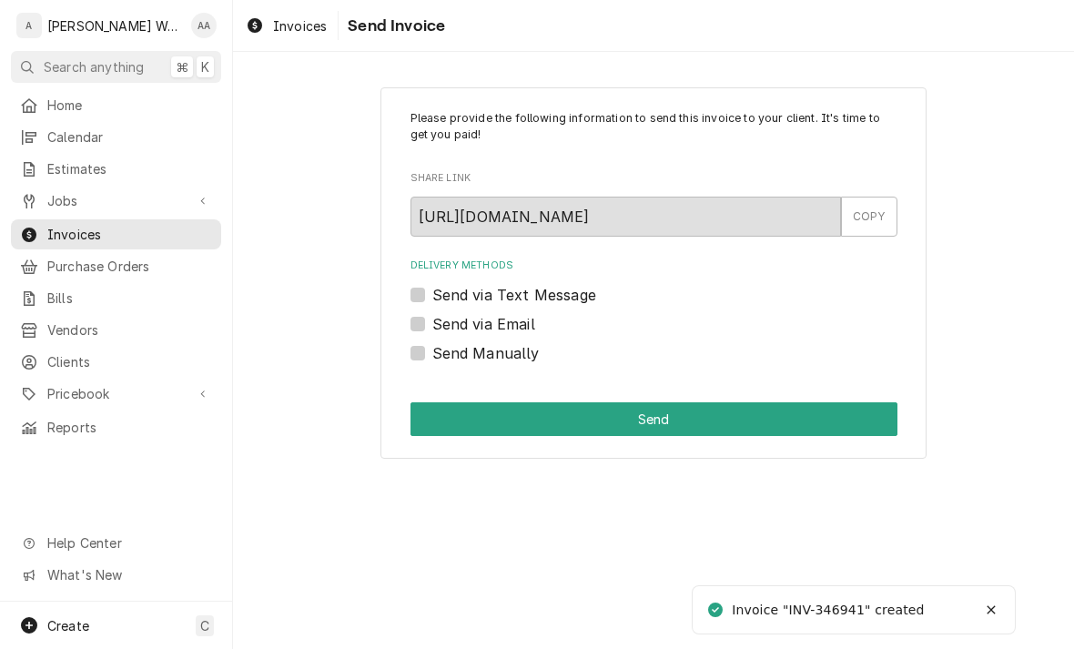
click at [432, 324] on label "Send via Email" at bounding box center [483, 324] width 103 height 22
click at [432, 324] on input "Send via Email" at bounding box center [675, 333] width 487 height 40
checkbox input "true"
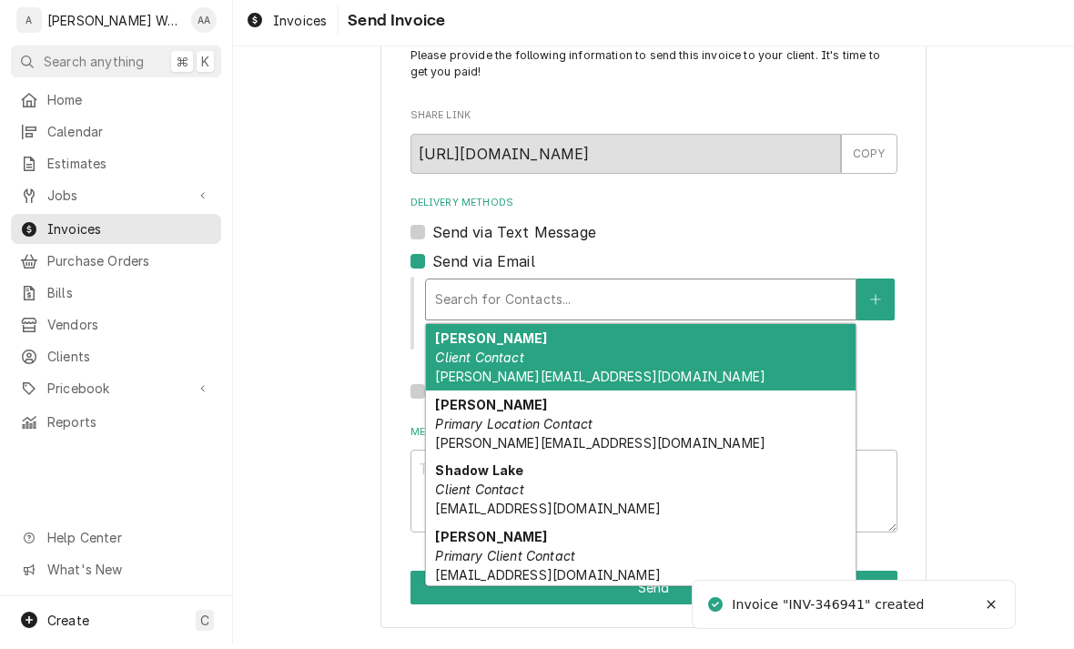
scroll to position [56, 0]
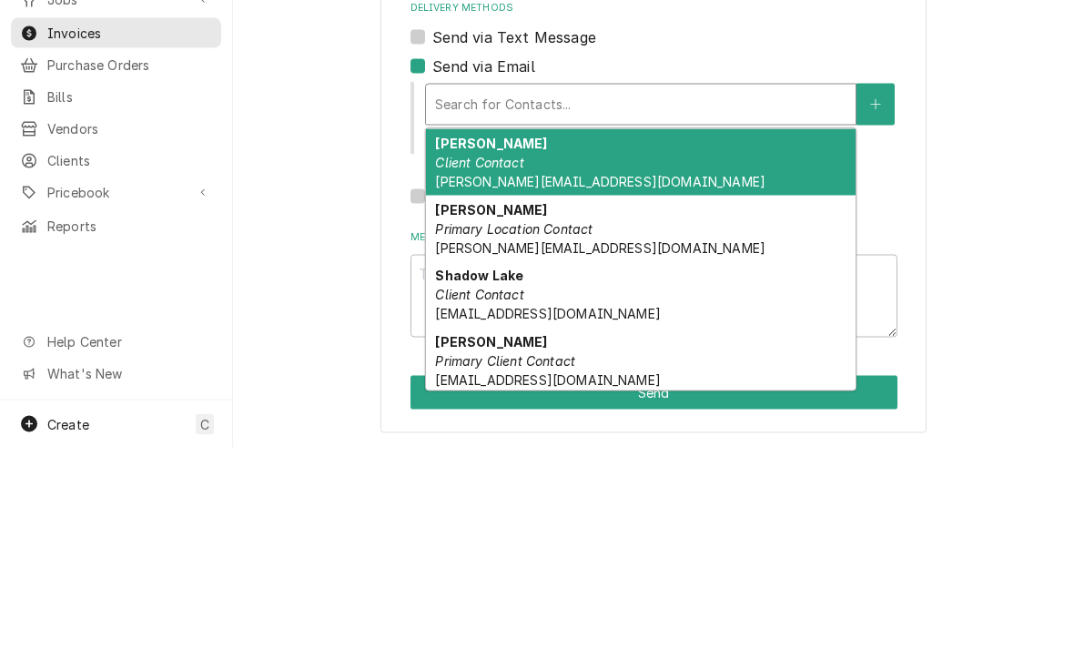
click at [450, 356] on em "Client Contact" at bounding box center [479, 363] width 88 height 15
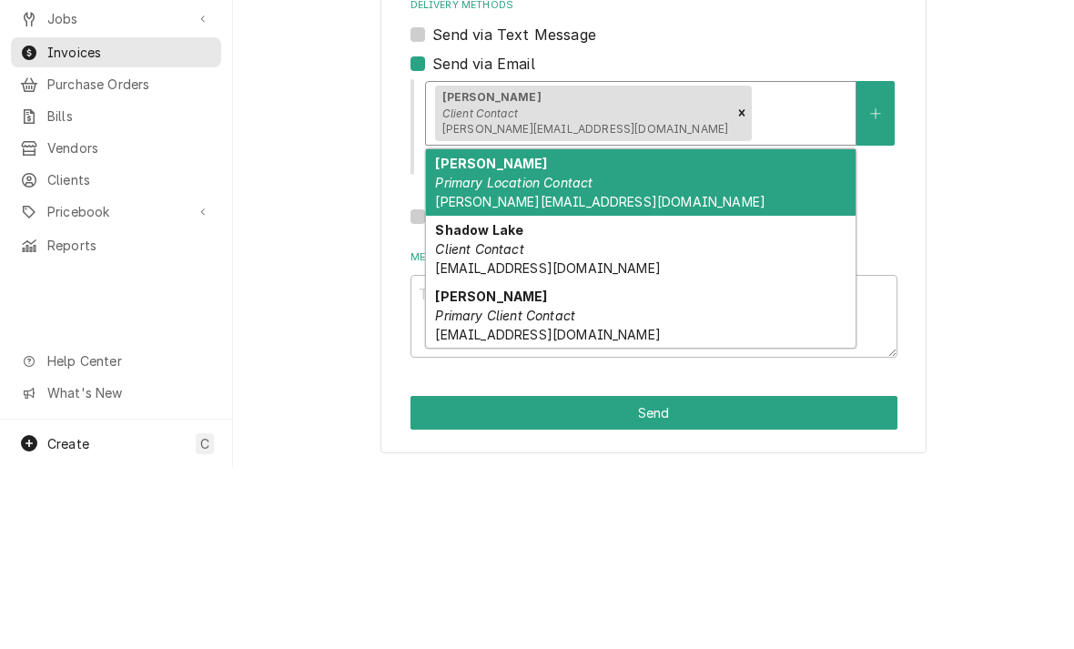
scroll to position [76, 0]
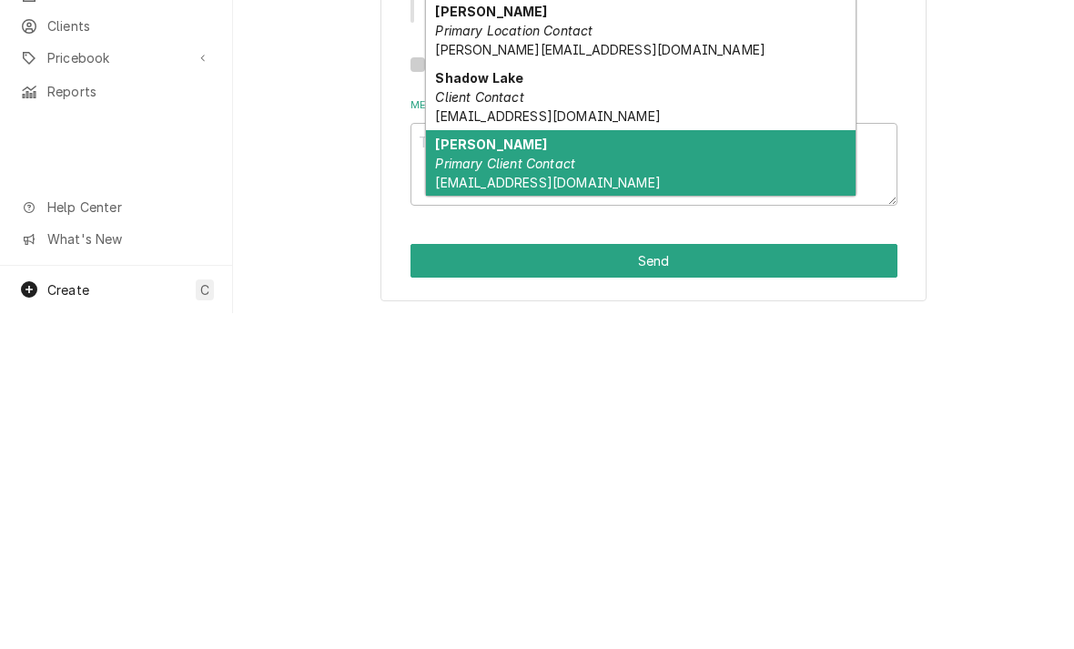
click at [463, 510] on span "[EMAIL_ADDRESS][DOMAIN_NAME]" at bounding box center [547, 517] width 225 height 15
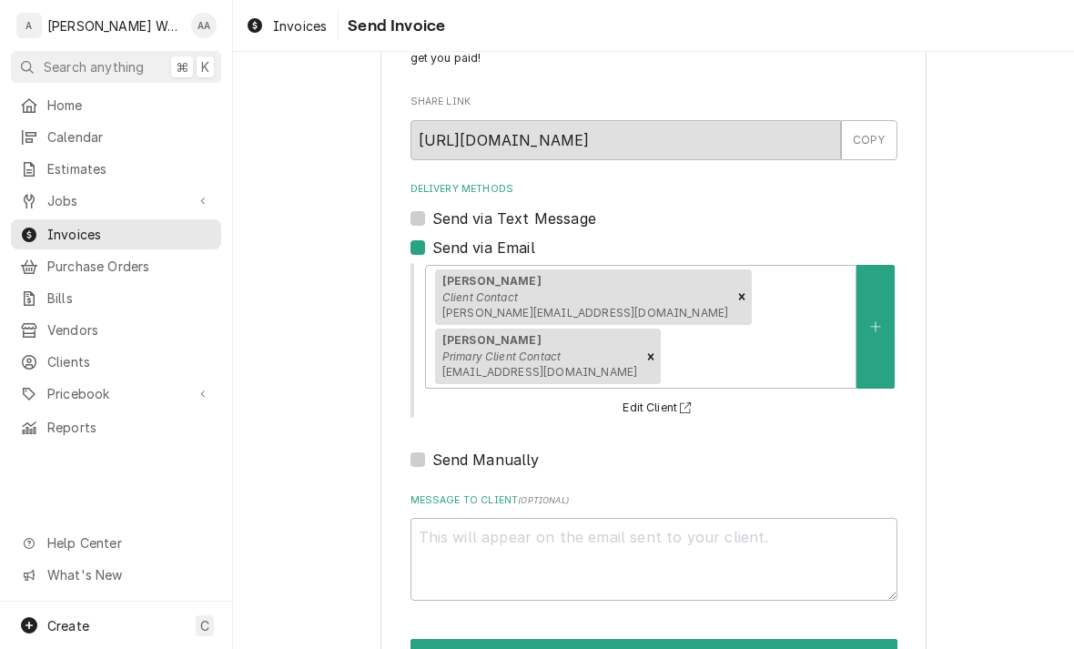
click at [435, 639] on button "Send" at bounding box center [653, 656] width 487 height 34
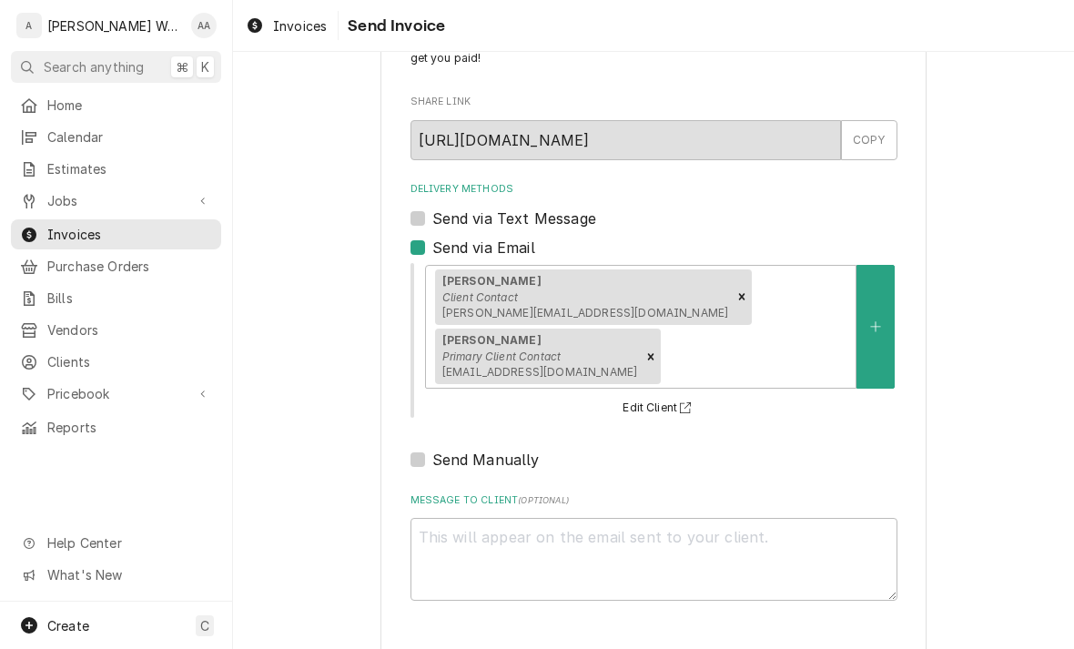
type textarea "x"
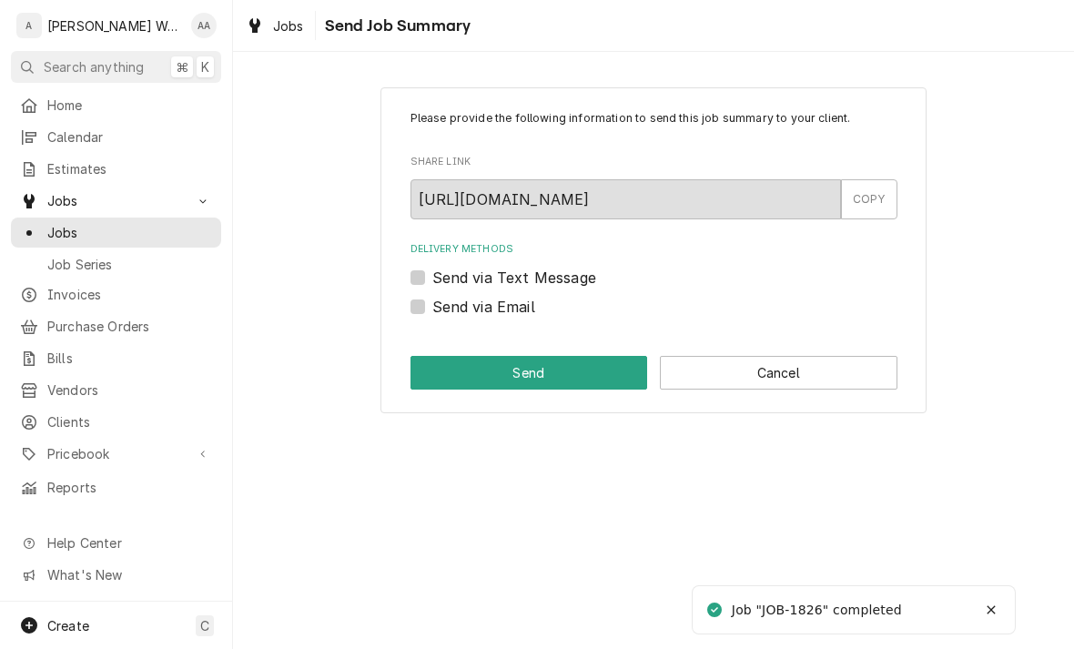
click at [847, 372] on button "Cancel" at bounding box center [779, 373] width 238 height 34
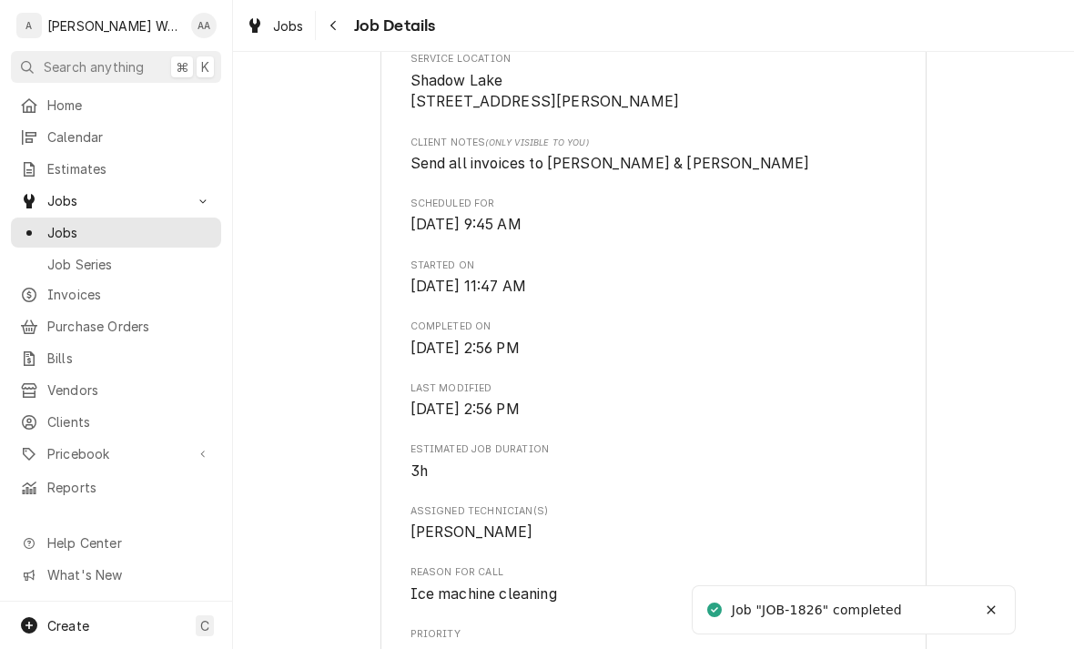
scroll to position [440, 0]
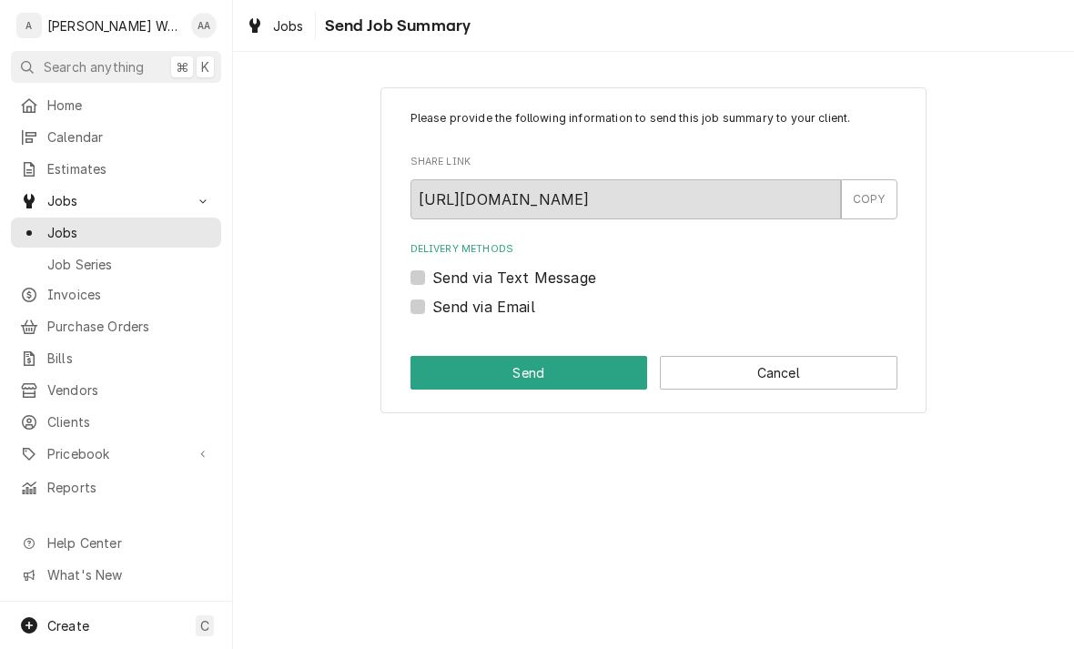
click at [718, 373] on button "Cancel" at bounding box center [779, 373] width 238 height 34
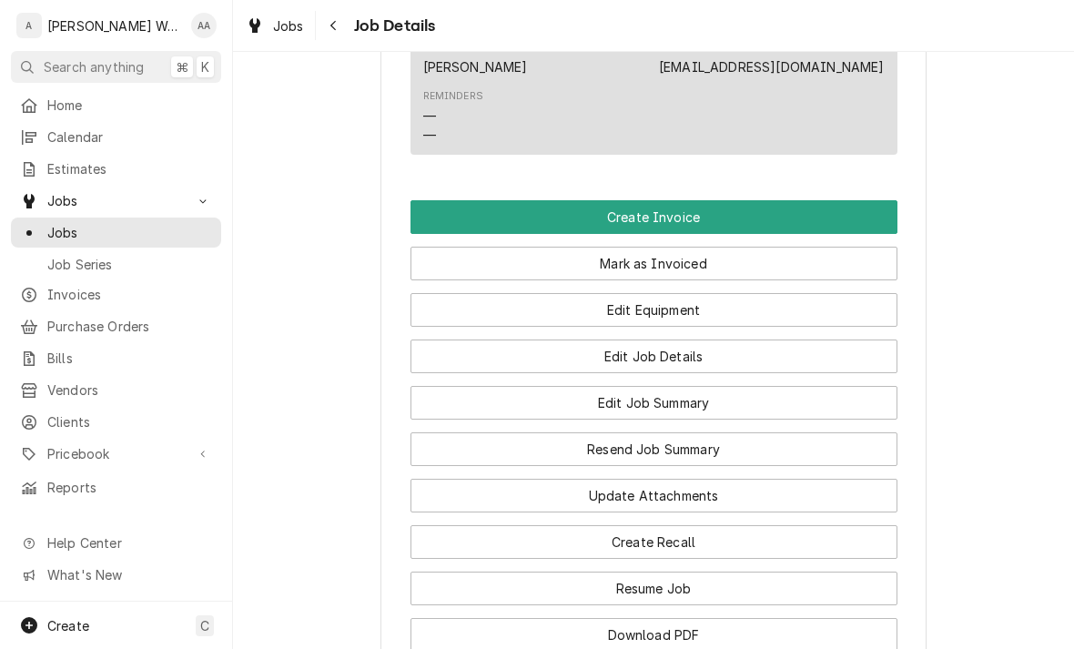
scroll to position [1351, 0]
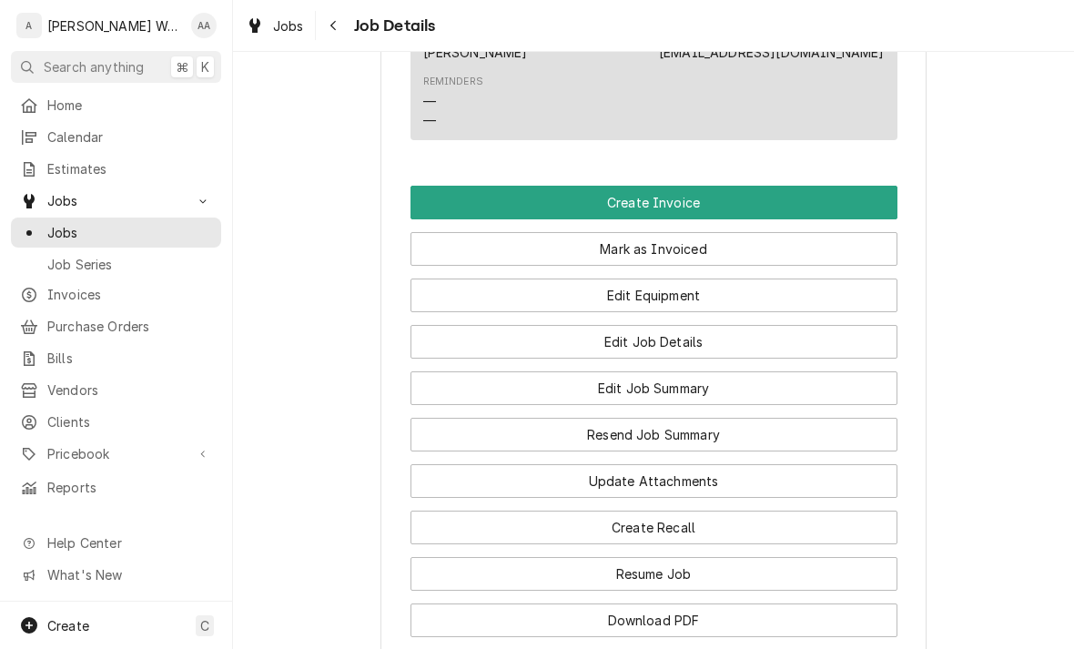
click at [456, 186] on button "Create Invoice" at bounding box center [653, 203] width 487 height 34
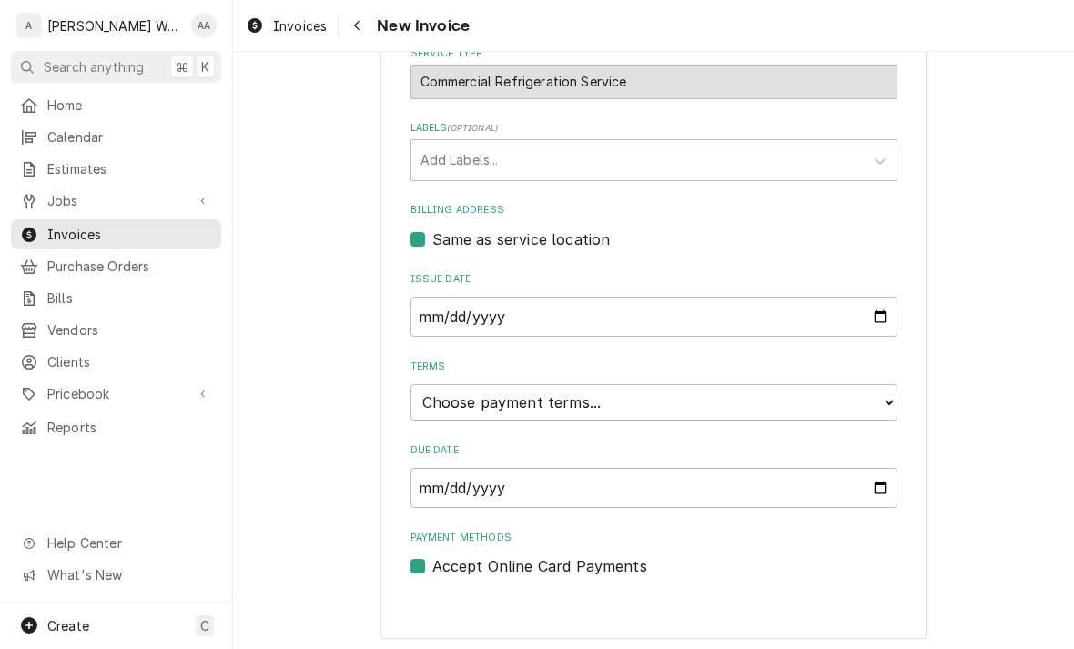
scroll to position [514, 0]
click at [429, 402] on select "Choose payment terms... Same Day Net 7 Net 14 Net 21 Net 30 Net 45 Net 60 Net 90" at bounding box center [653, 403] width 487 height 36
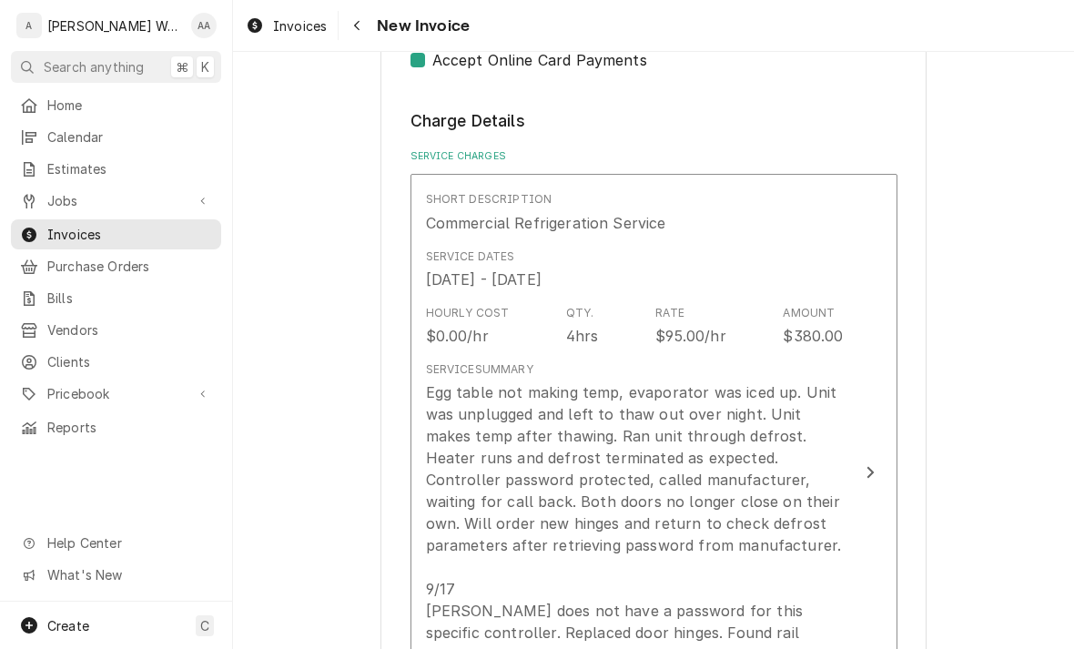
click at [482, 469] on div "Egg table not making temp, evaporator was iced up. Unit was unplugged and left …" at bounding box center [635, 566] width 418 height 371
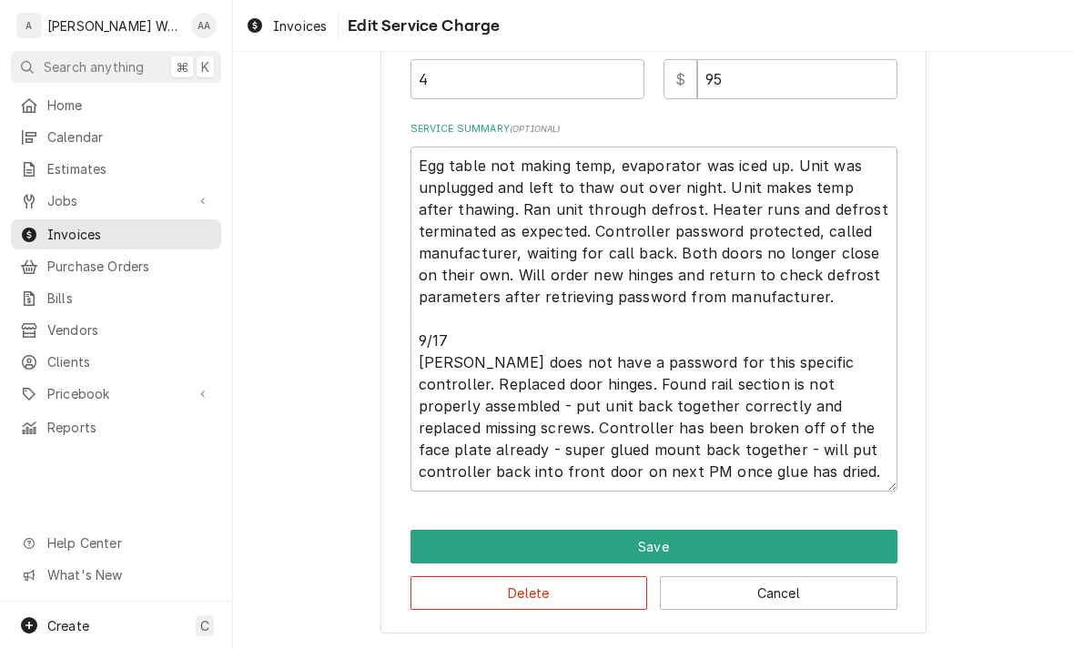
scroll to position [556, 0]
click at [600, 543] on button "Save" at bounding box center [653, 547] width 487 height 34
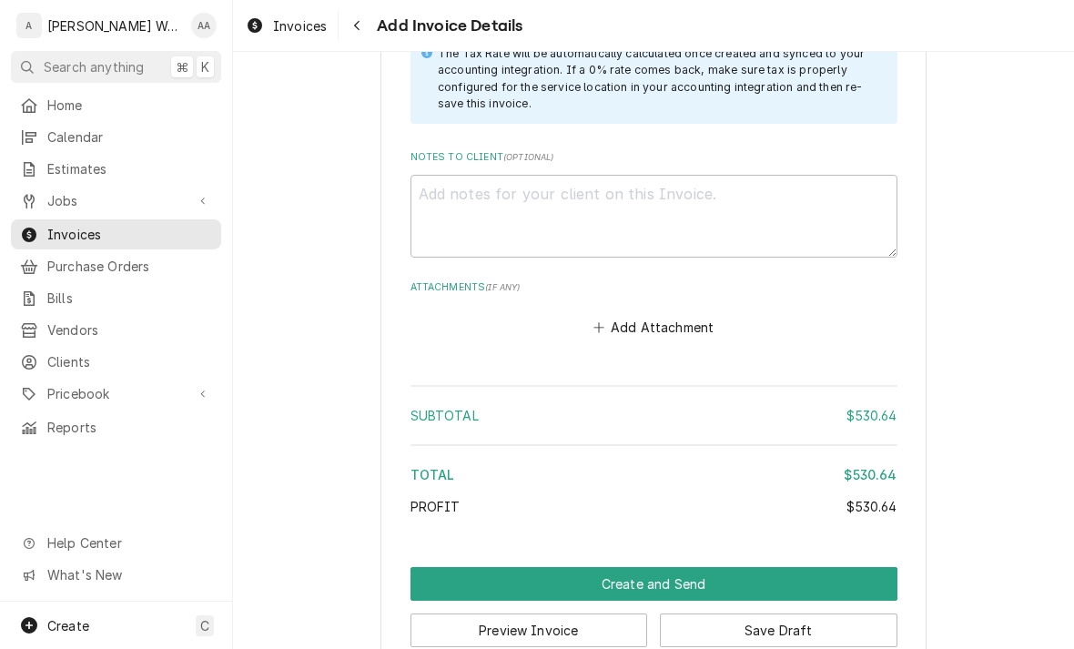
scroll to position [2530, 0]
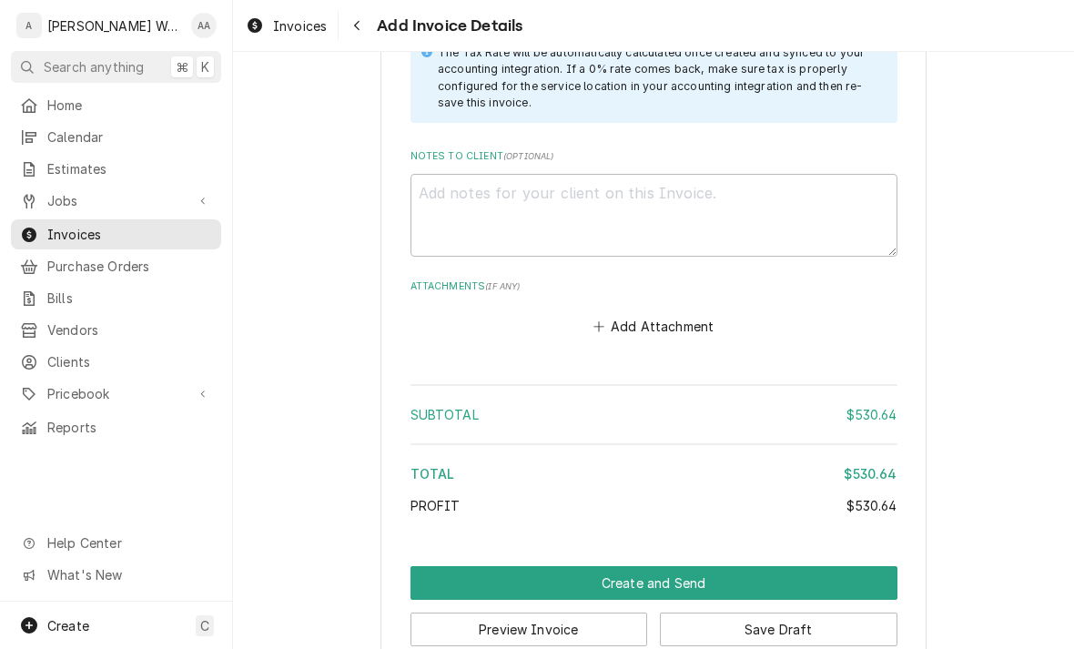
click at [452, 566] on button "Create and Send" at bounding box center [653, 583] width 487 height 34
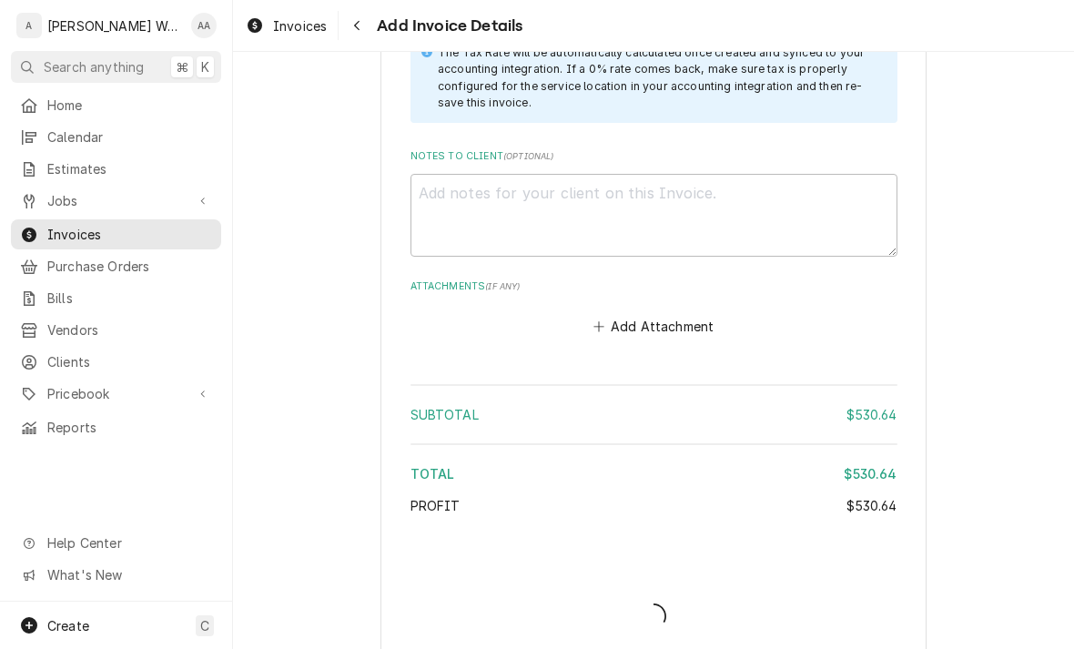
type textarea "x"
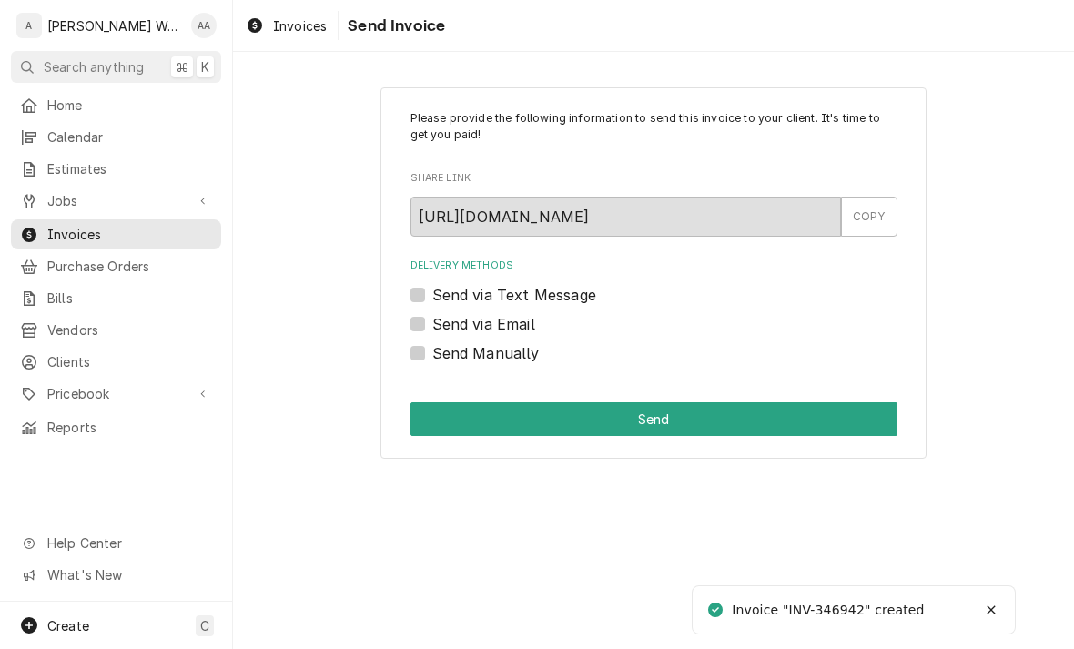
click at [432, 326] on label "Send via Email" at bounding box center [483, 324] width 103 height 22
click at [432, 326] on input "Send via Email" at bounding box center [675, 333] width 487 height 40
checkbox input "true"
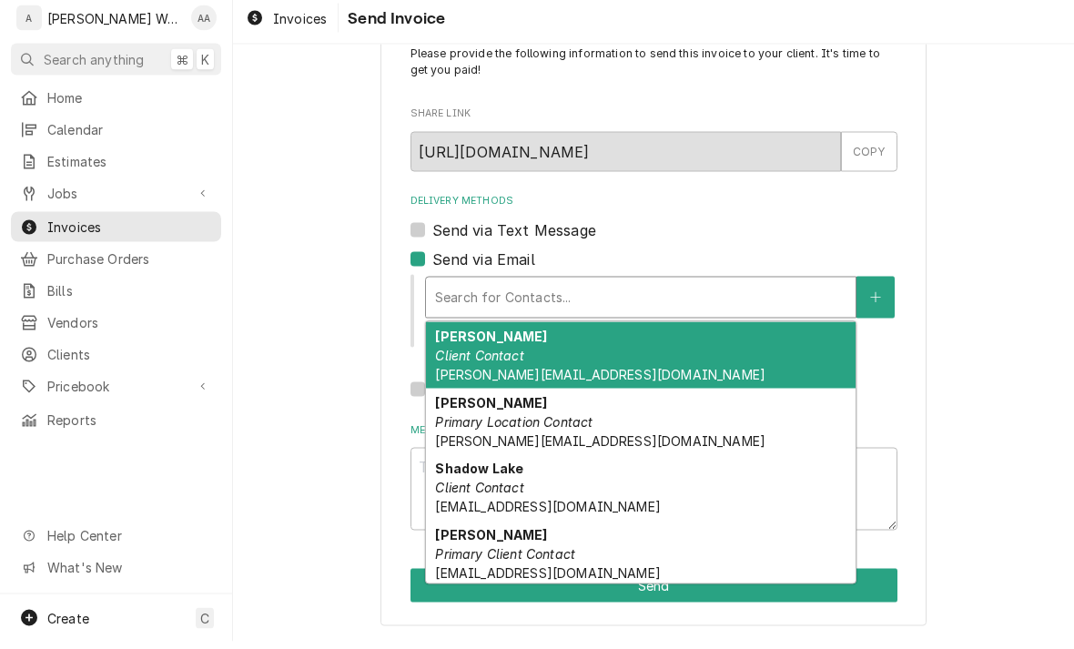
scroll to position [56, 0]
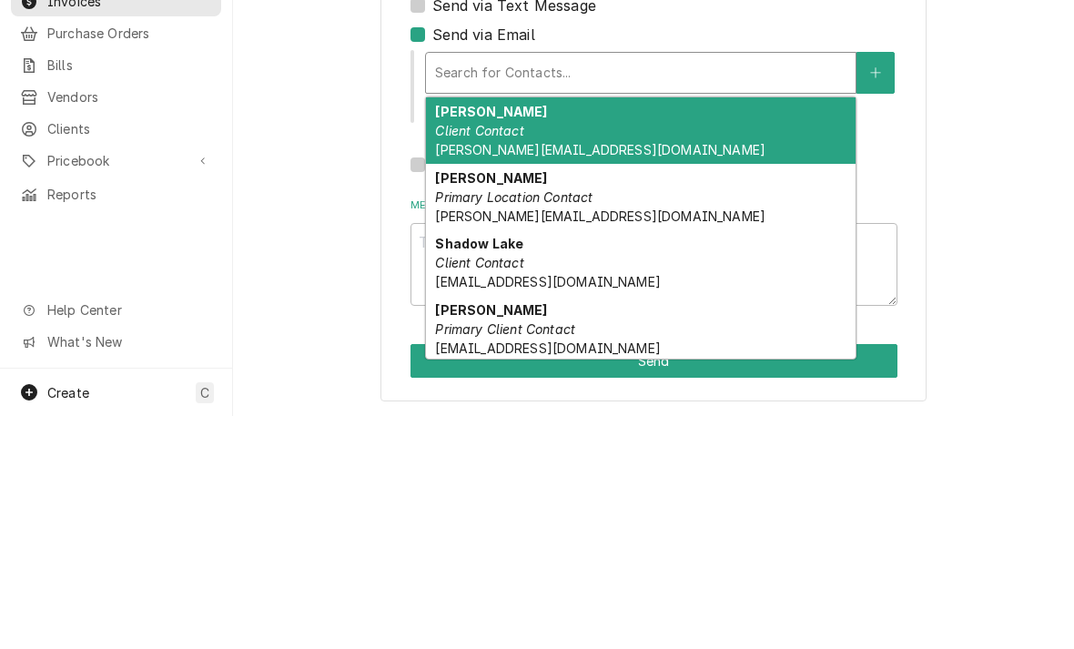
click at [460, 356] on em "Client Contact" at bounding box center [479, 363] width 88 height 15
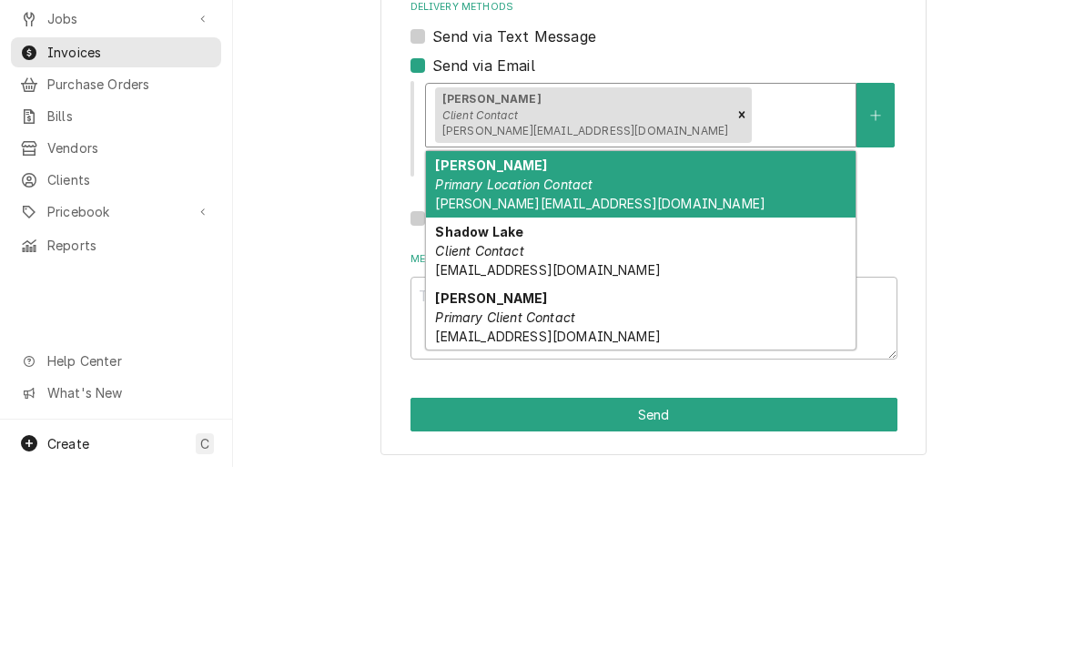
scroll to position [76, 0]
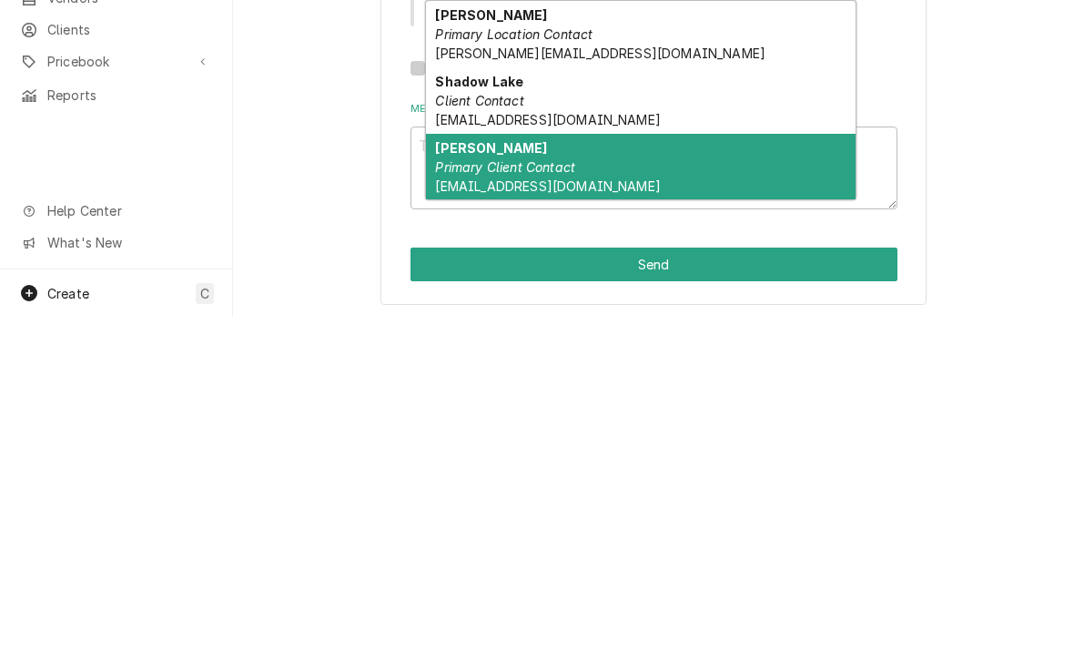
click at [470, 510] on span "zrouzeebookkeeping@gmail.com" at bounding box center [547, 517] width 225 height 15
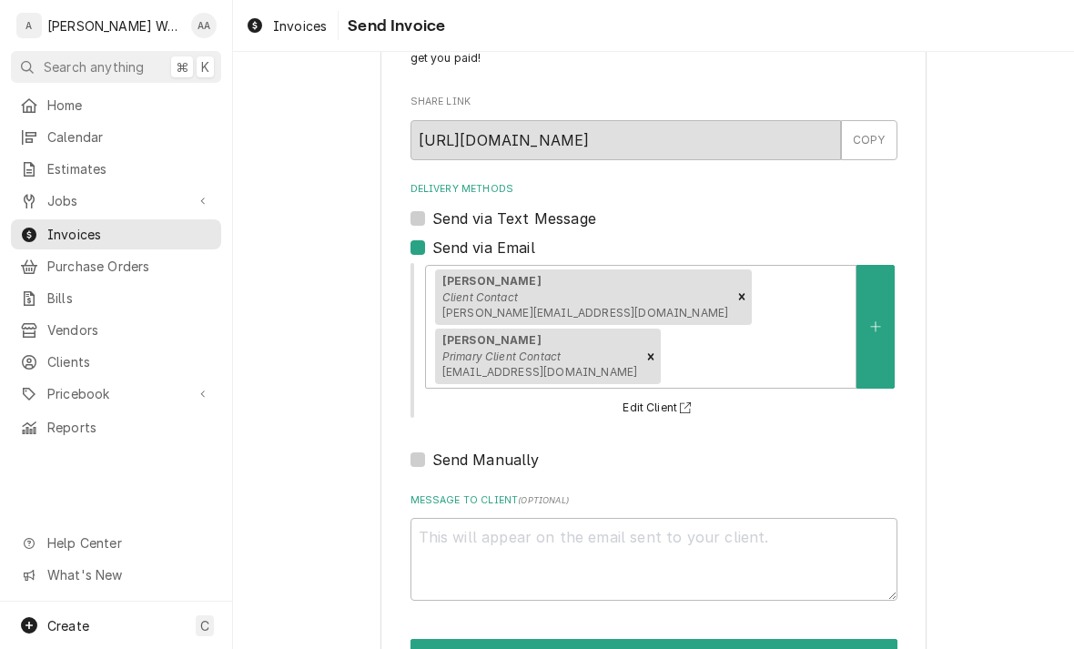
click at [432, 639] on button "Send" at bounding box center [653, 656] width 487 height 34
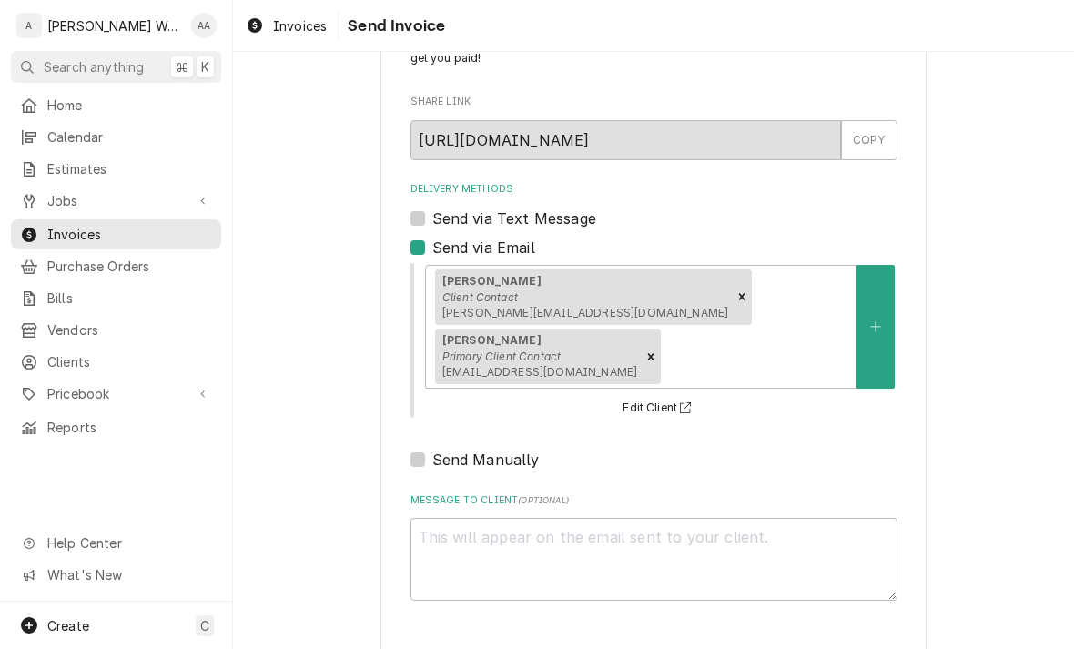
type textarea "x"
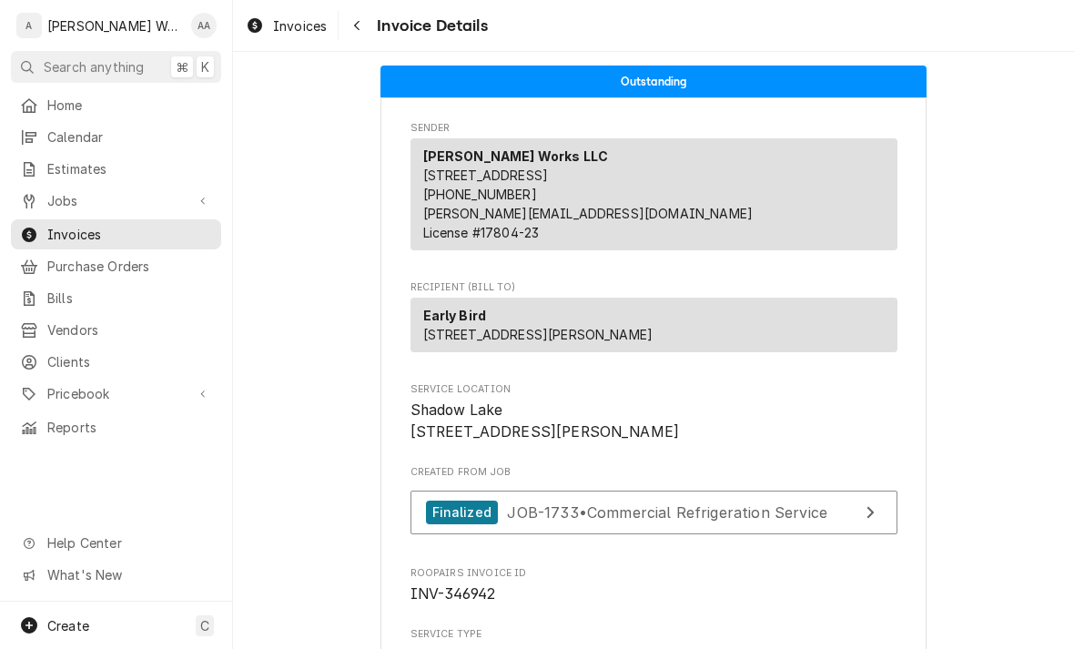
click at [89, 622] on div "Create C" at bounding box center [116, 624] width 232 height 47
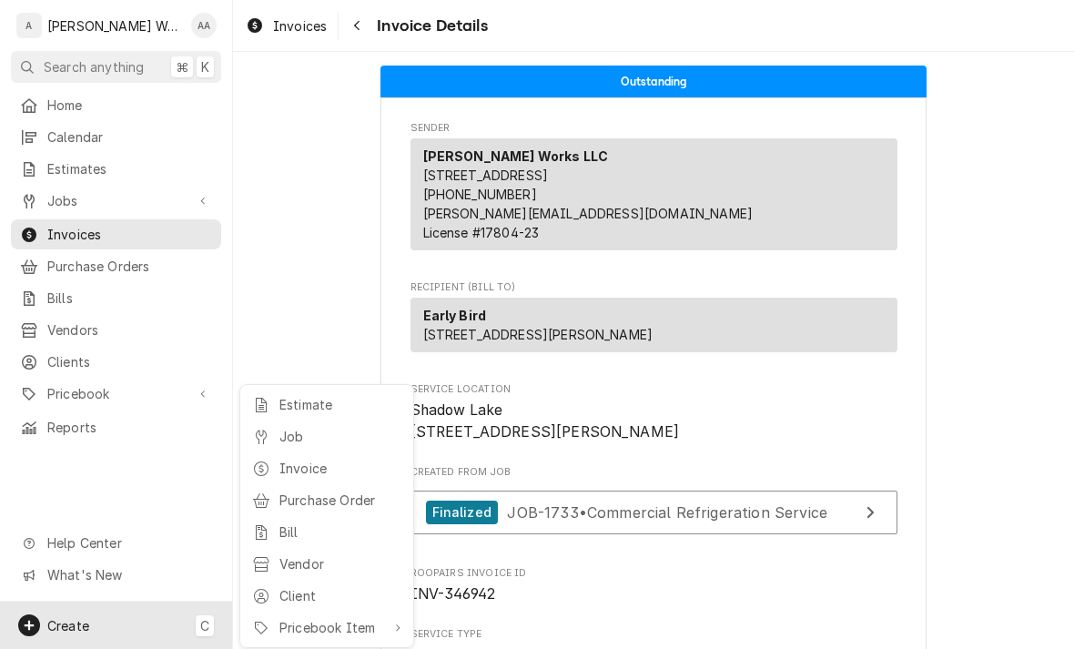
click at [271, 435] on div "Job" at bounding box center [326, 436] width 157 height 23
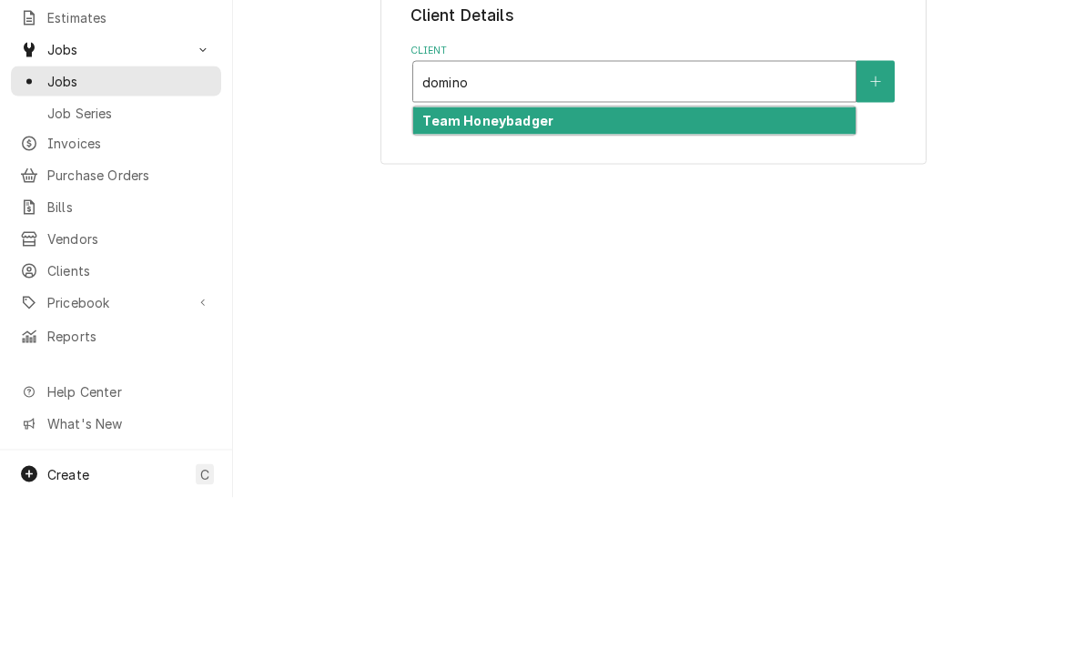
click at [448, 264] on strong "Team Honeybadger" at bounding box center [487, 271] width 131 height 15
type input "domino"
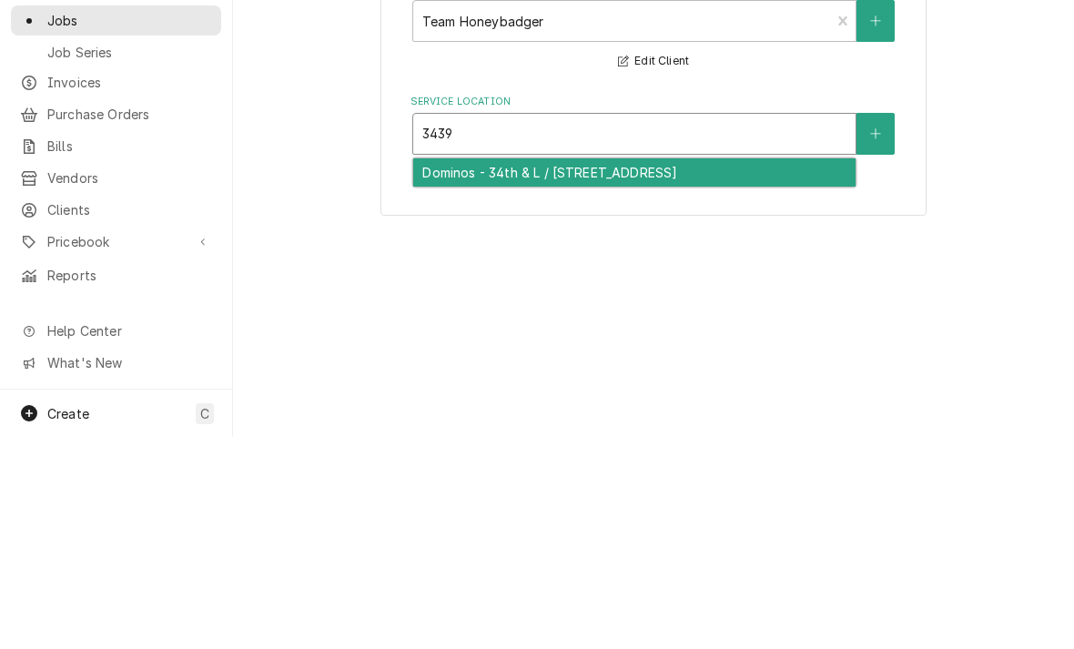
click at [447, 370] on div "Dominos - 34th & L / [STREET_ADDRESS]" at bounding box center [634, 384] width 442 height 28
type input "3439"
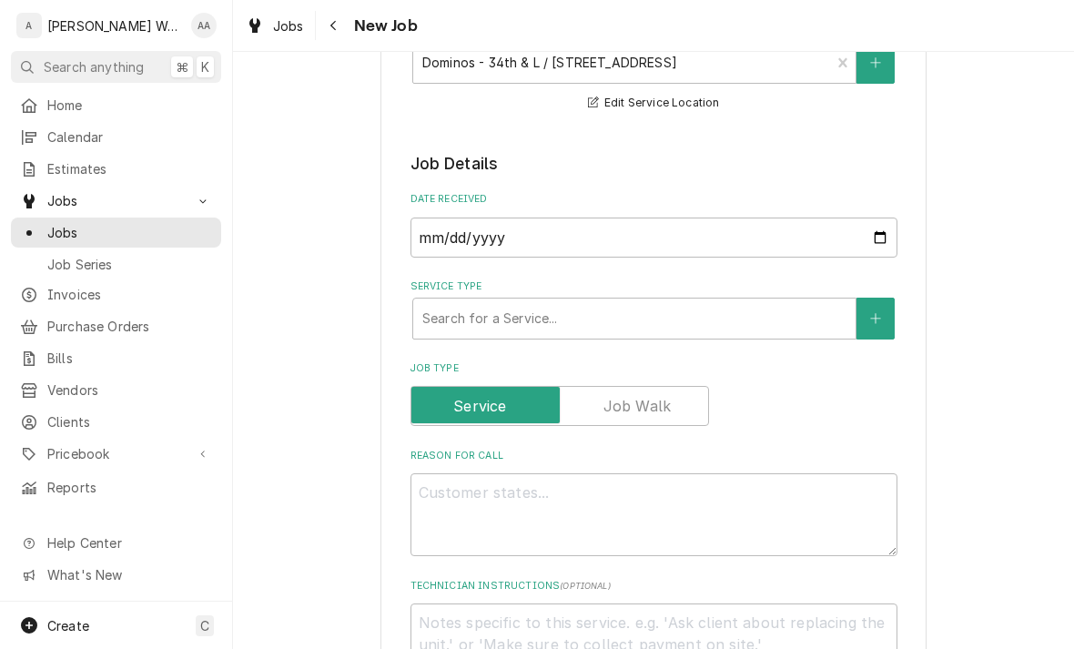
scroll to position [288, 0]
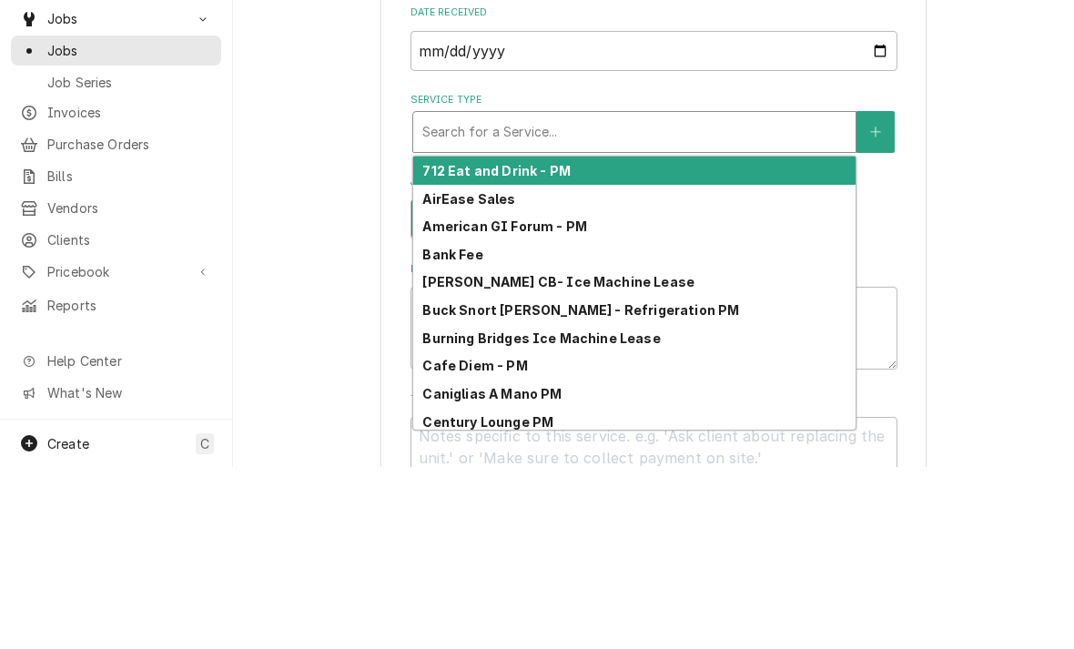
type input "d"
type textarea "x"
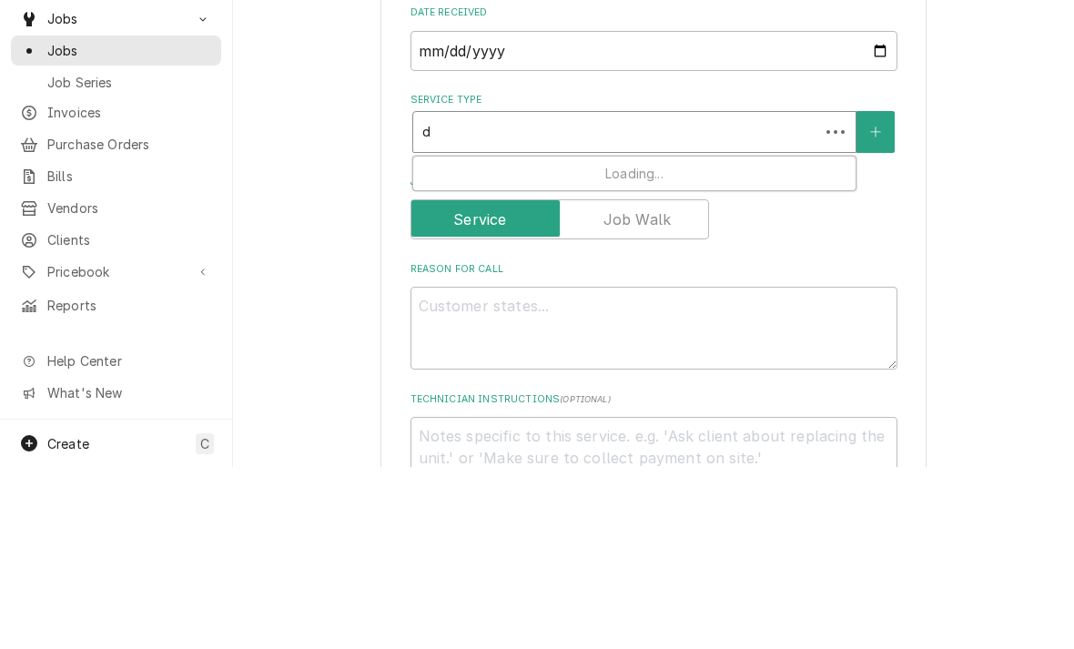
type input "do"
type textarea "x"
type input "dom"
type textarea "x"
type input "domi"
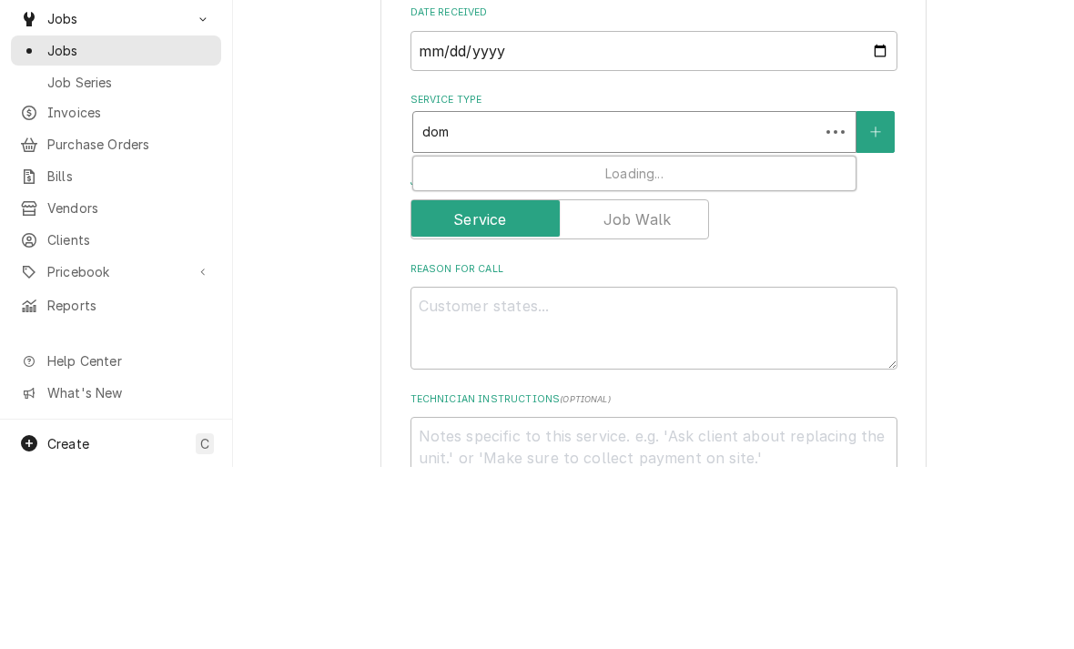
type textarea "x"
type input "domin"
type textarea "x"
type input "domino"
type textarea "x"
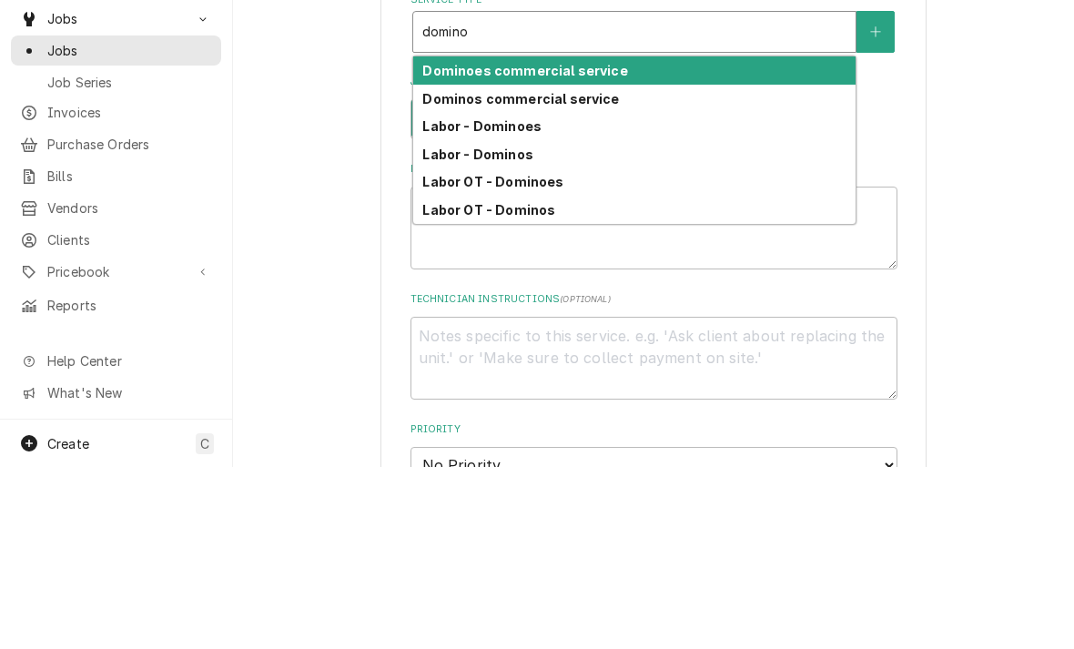
scroll to position [389, 0]
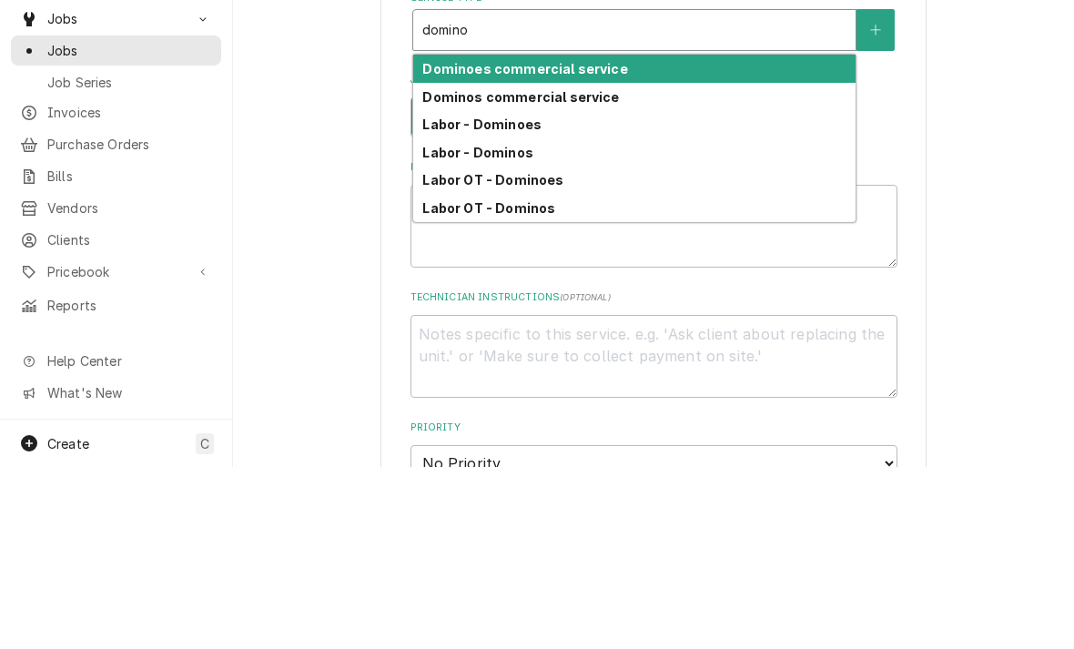
click at [442, 243] on strong "Dominoes commercial service" at bounding box center [524, 250] width 205 height 15
type input "domino"
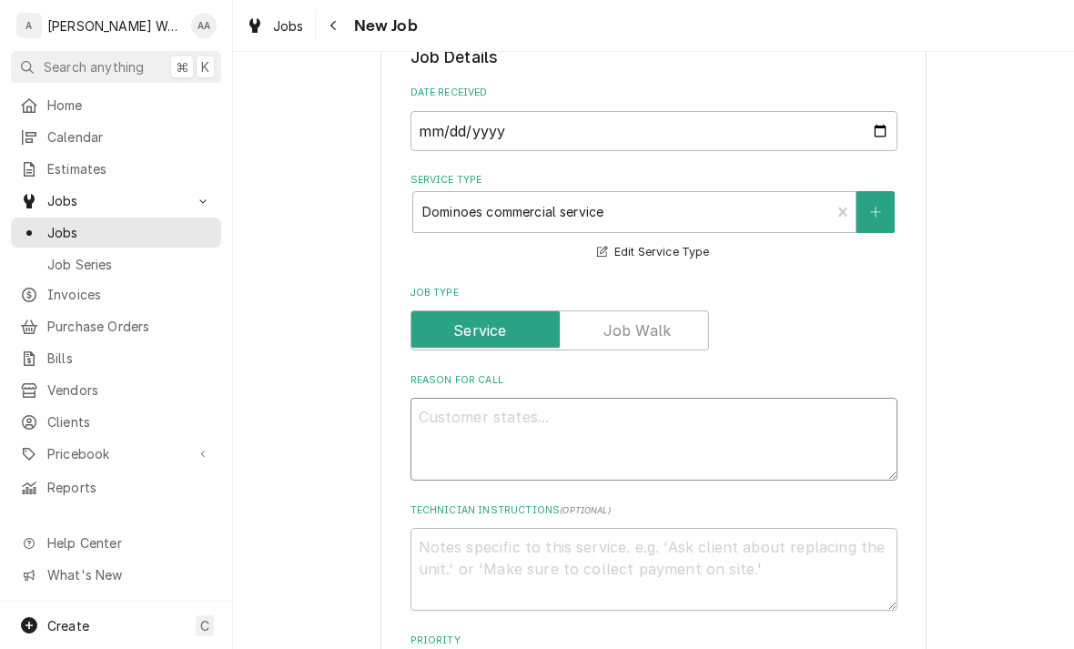
click at [455, 435] on textarea "Reason For Call" at bounding box center [653, 439] width 487 height 83
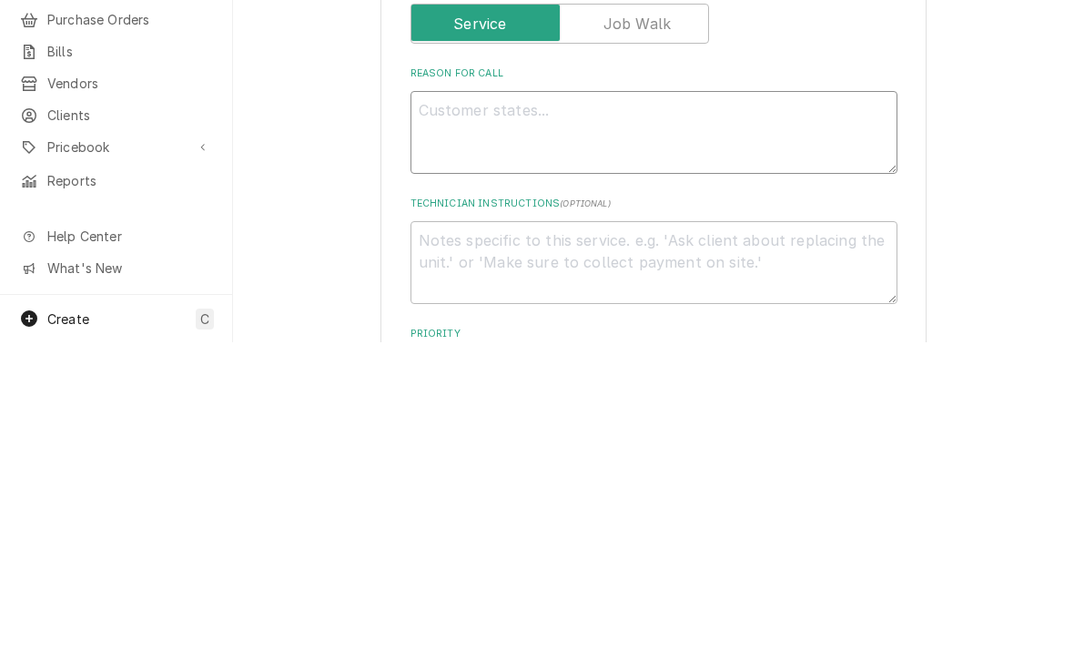
click at [427, 398] on textarea "Reason For Call" at bounding box center [653, 439] width 487 height 83
paste textarea "326130826 Problem Description "MAKELINE / Refrigeration / Makeline "Equip:" ONL…"
type textarea "x"
type textarea "326130826 Problem Description "MAKELINE / Refrigeration / Makeline "Equip:" ONL…"
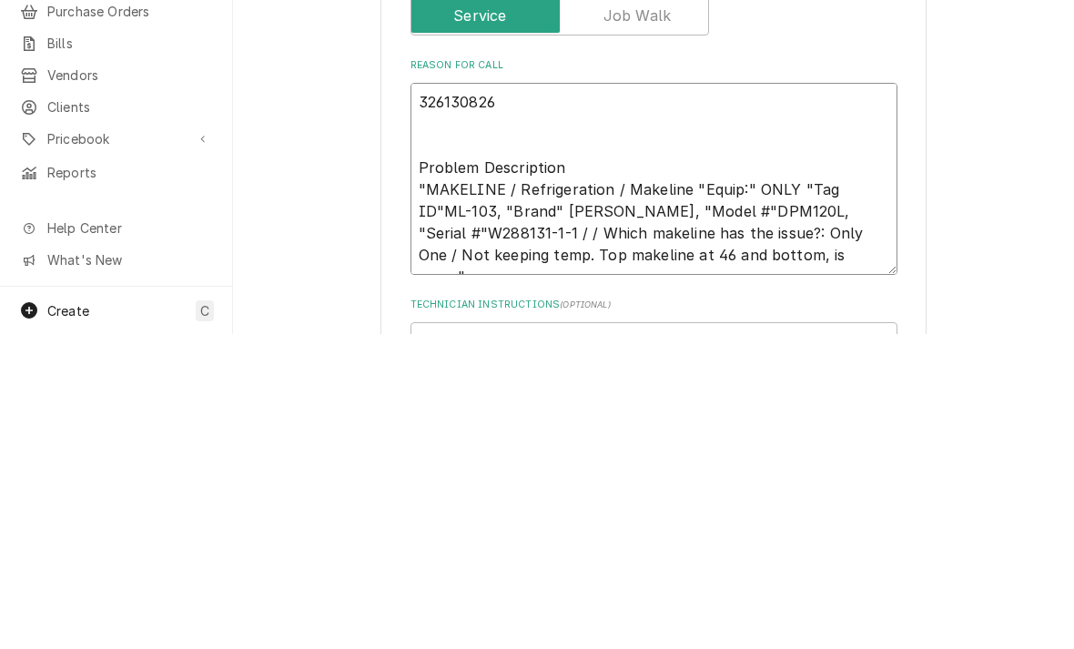
click at [422, 398] on textarea "326130826 Problem Description "MAKELINE / Refrigeration / Makeline "Equip:" ONL…" at bounding box center [653, 494] width 487 height 192
type textarea "x"
type textarea "326130826 Problem Description "MAKELINE / Refrigeration / Makeline "Equip:" ONL…"
type textarea "x"
type textarea "326130826 Problem Description "MAKELINE / Refrigeration / Makeline "Equip:" ONL…"
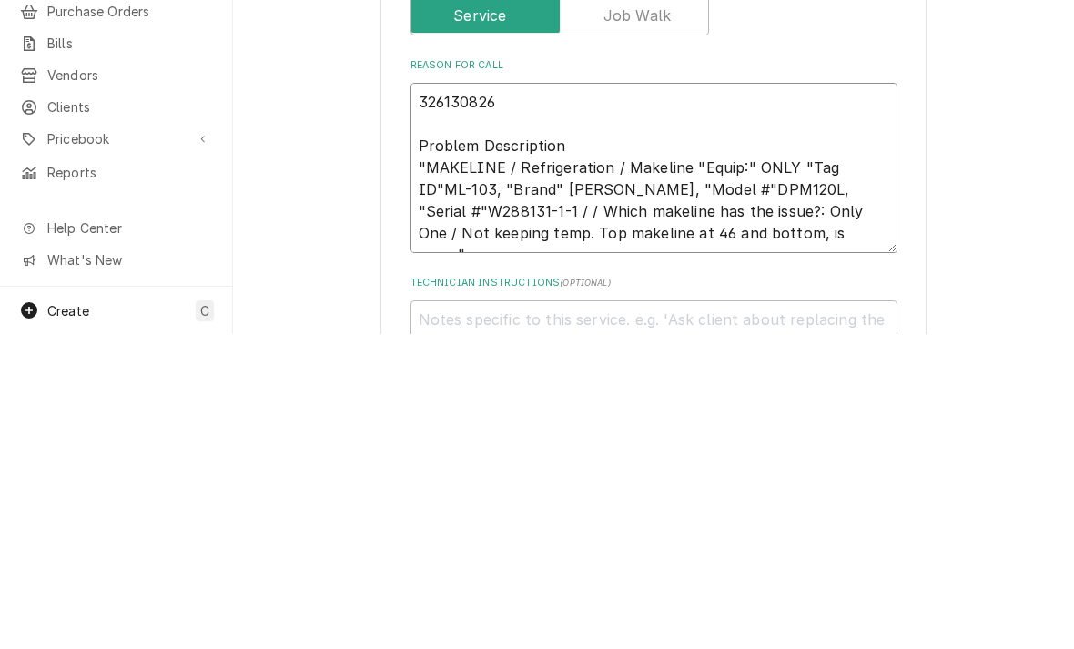
click at [413, 398] on textarea "326130826 Problem Description "MAKELINE / Refrigeration / Makeline "Equip:" ONL…" at bounding box center [653, 483] width 487 height 170
type textarea "x"
type textarea "WO326130826 Problem Description "MAKELINE / Refrigeration / Makeline "Equip:" O…"
type textarea "x"
type textarea "WO#326130826 Problem Description "MAKELINE / Refrigeration / Makeline "Equip:" …"
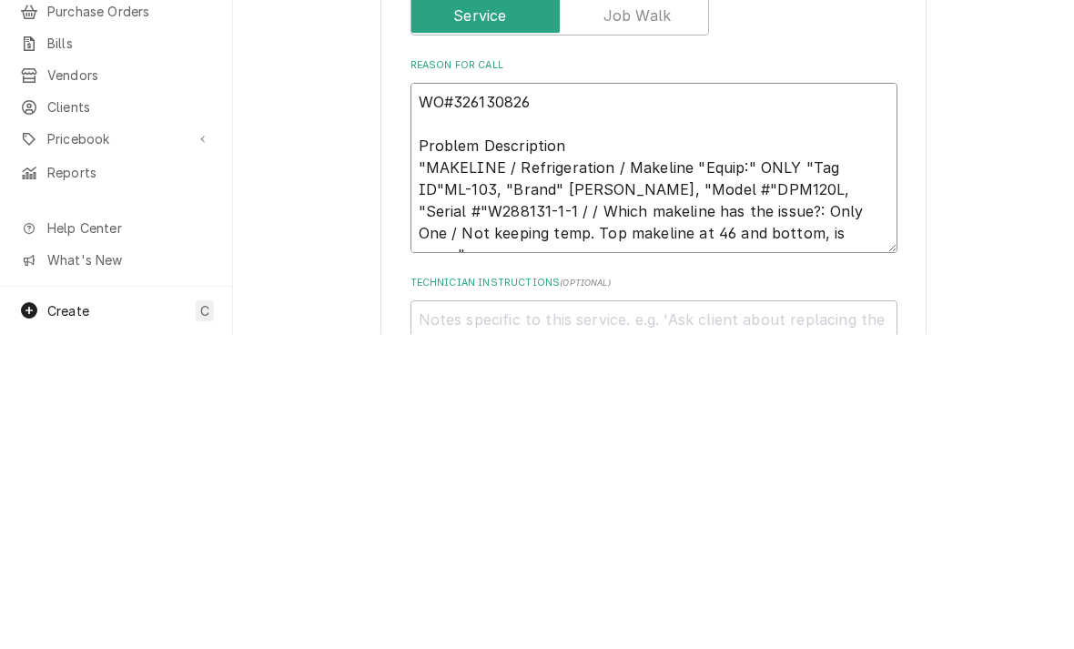
type textarea "x"
type textarea "WO# 326130826 Problem Description "MAKELINE / Refrigeration / Makeline "Equip:"…"
type textarea "x"
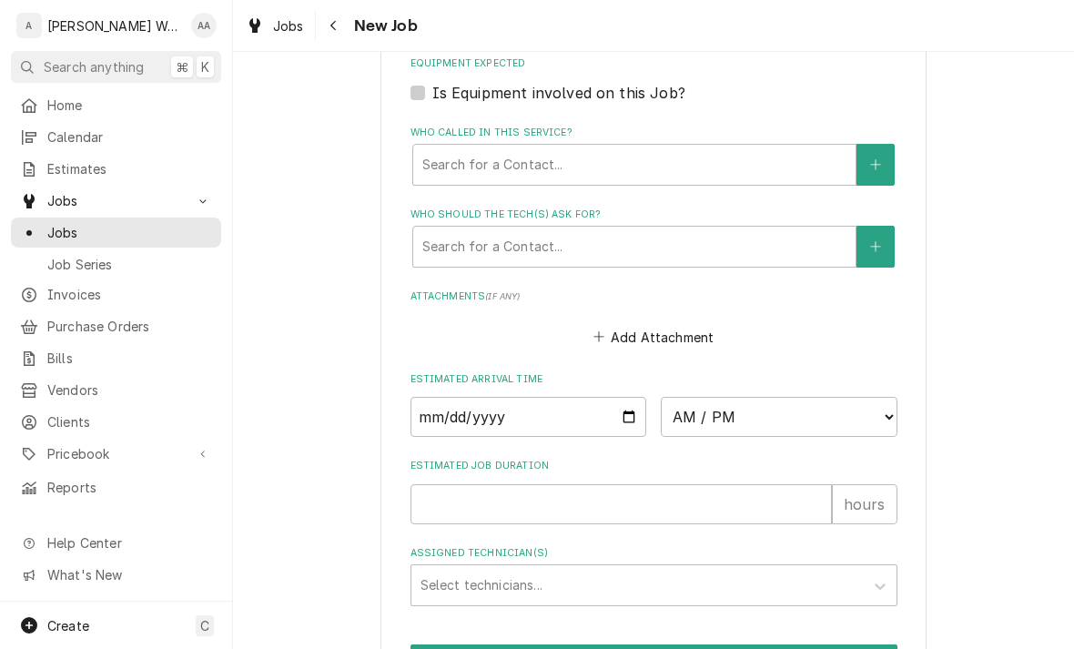
scroll to position [1235, 0]
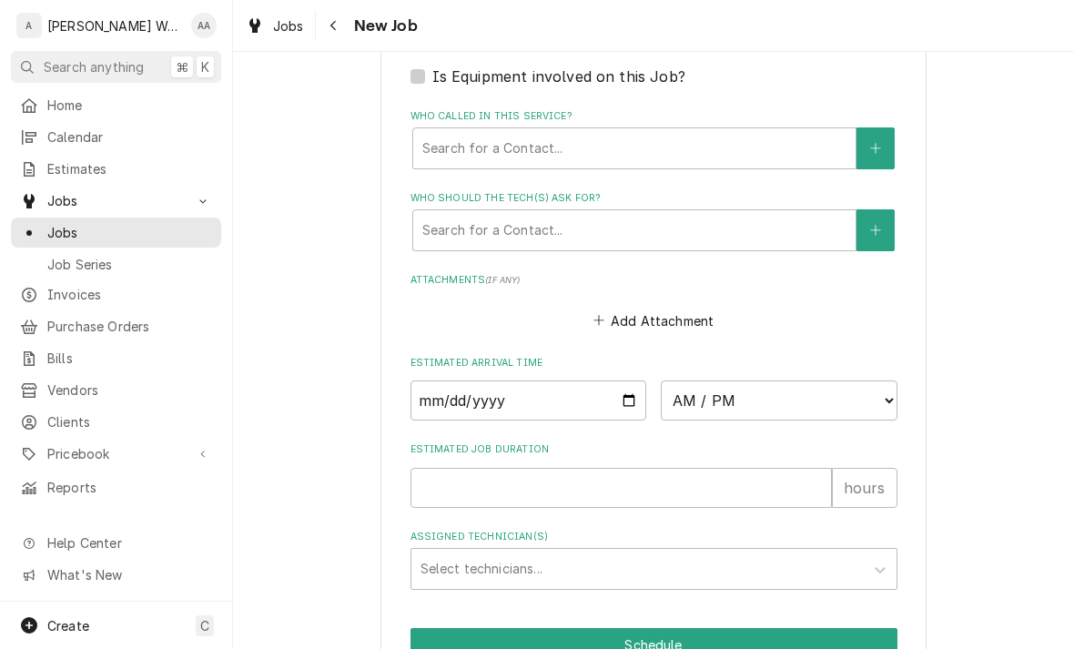
type textarea "WO# 326130826 Problem Description "MAKELINE / Refrigeration / Makeline "Equip:"…"
click at [438, 398] on input "Date" at bounding box center [528, 400] width 237 height 40
type input "2025-09-17"
type textarea "x"
click at [773, 405] on select "AM / PM 6:00 AM 6:15 AM 6:30 AM 6:45 AM 7:00 AM 7:15 AM 7:30 AM 7:45 AM 8:00 AM…" at bounding box center [779, 400] width 237 height 40
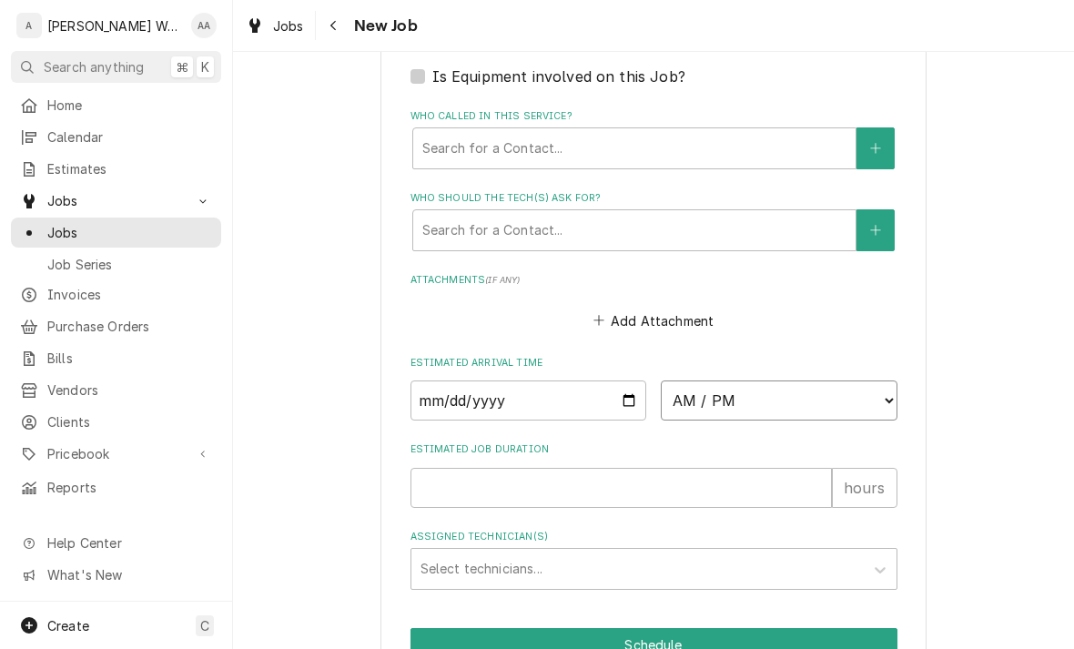
select select "15:00:00"
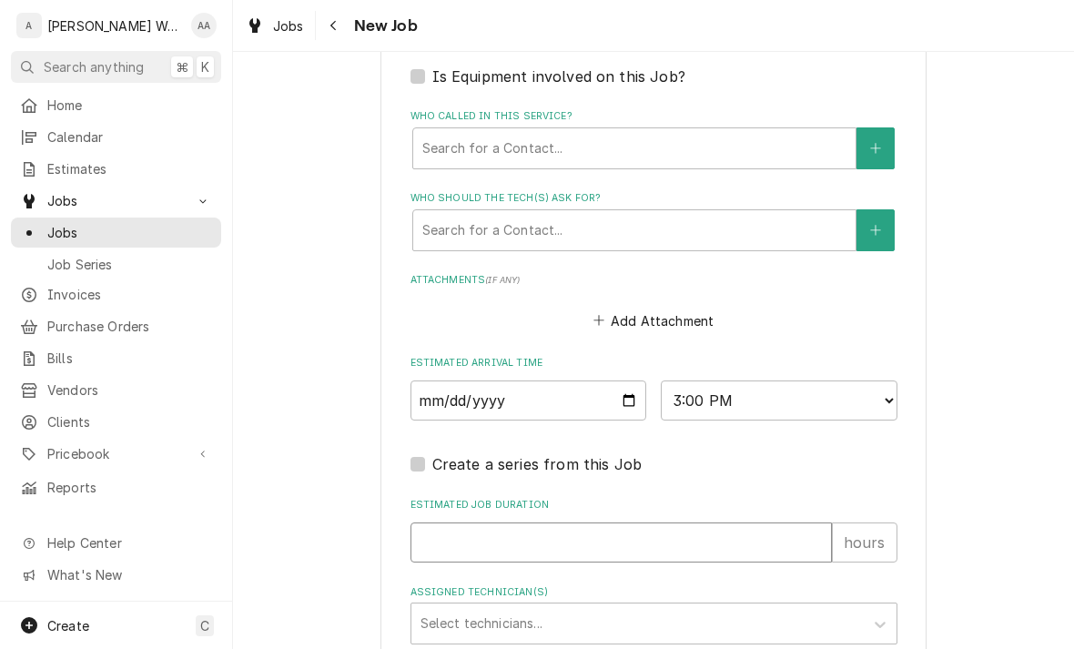
click at [455, 524] on input "Estimated Job Duration" at bounding box center [620, 542] width 421 height 40
type textarea "x"
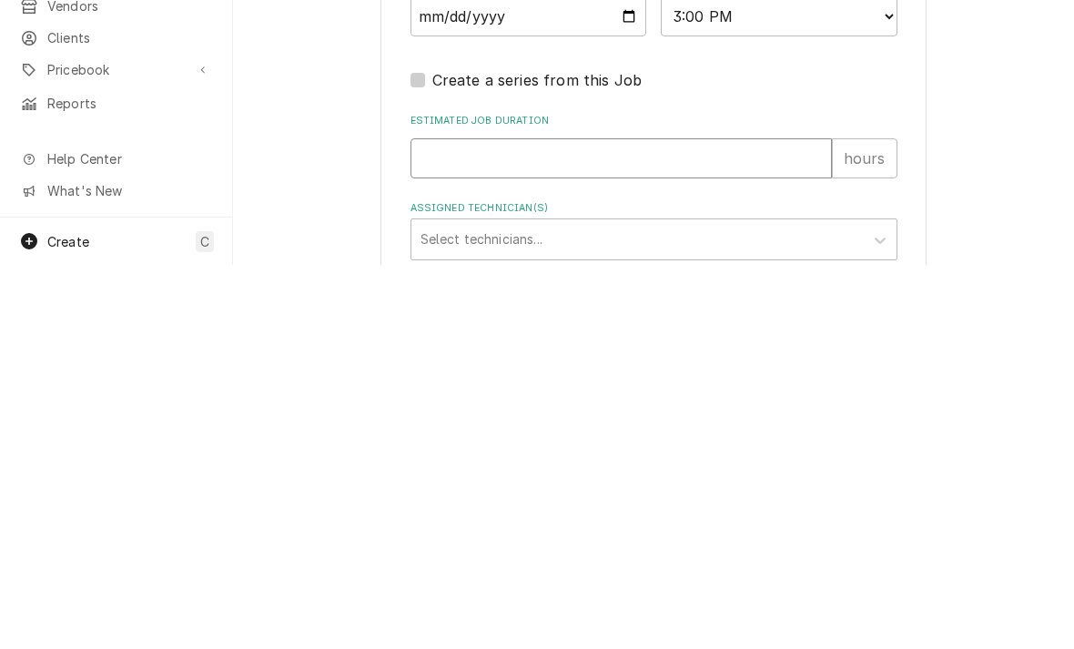
type input "2"
type textarea "x"
type input "2"
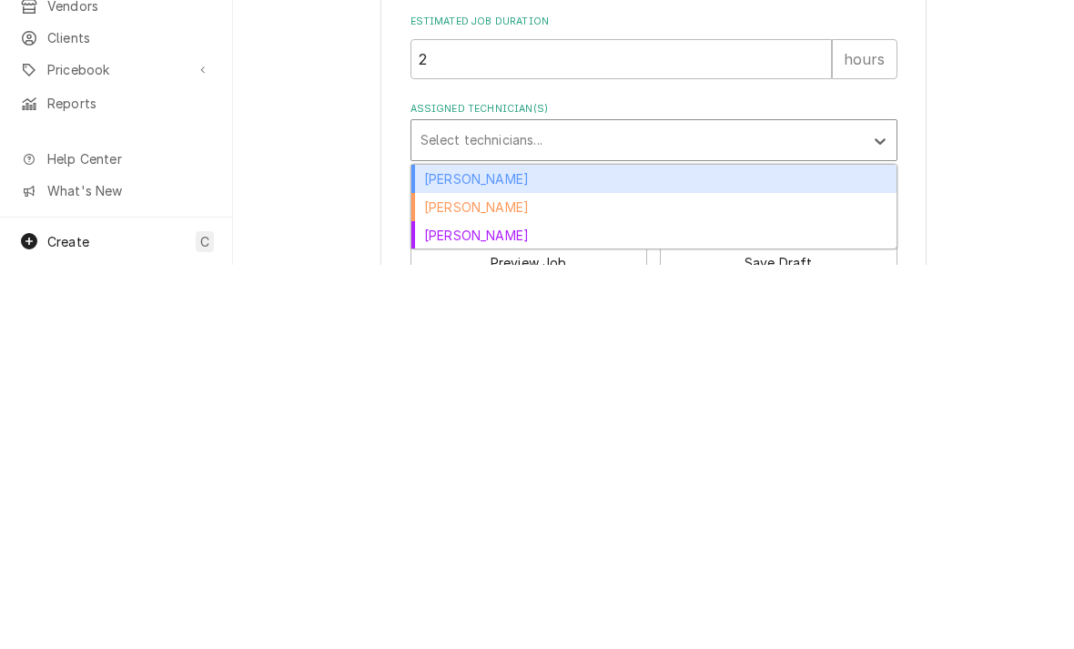
scroll to position [1339, 0]
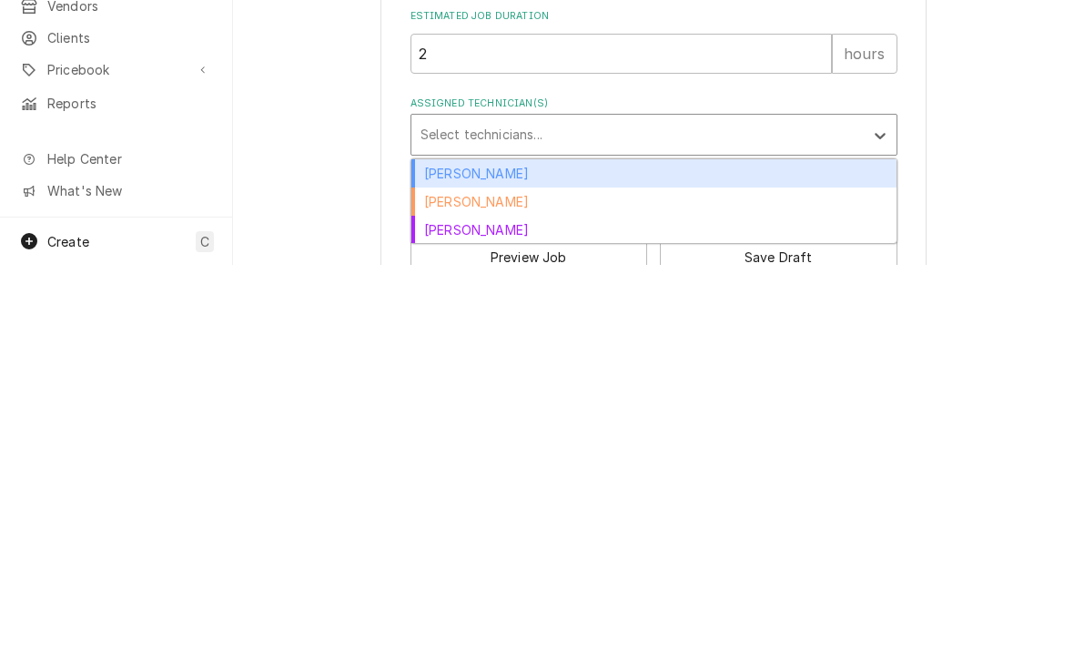
click at [441, 543] on div "[PERSON_NAME]" at bounding box center [653, 557] width 485 height 28
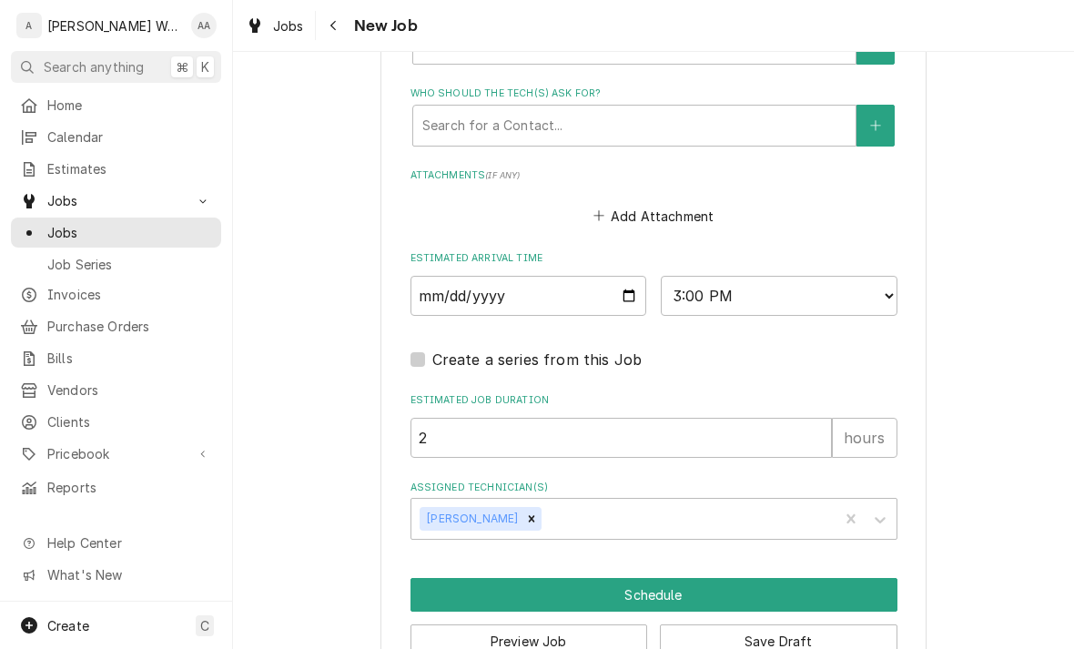
click at [477, 581] on button "Schedule" at bounding box center [653, 595] width 487 height 34
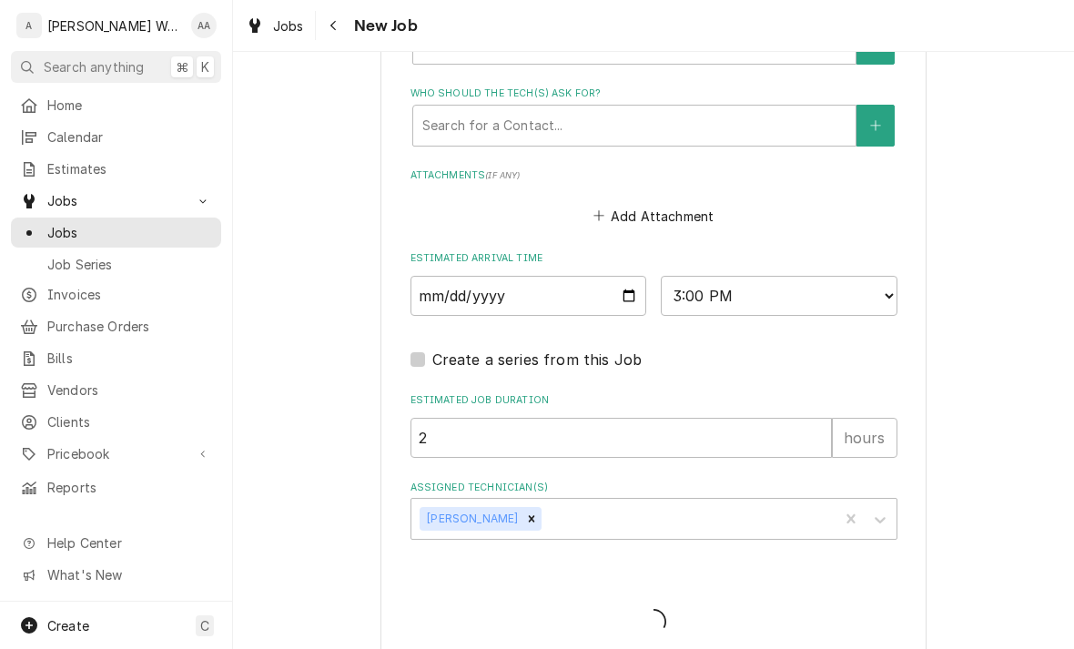
type textarea "x"
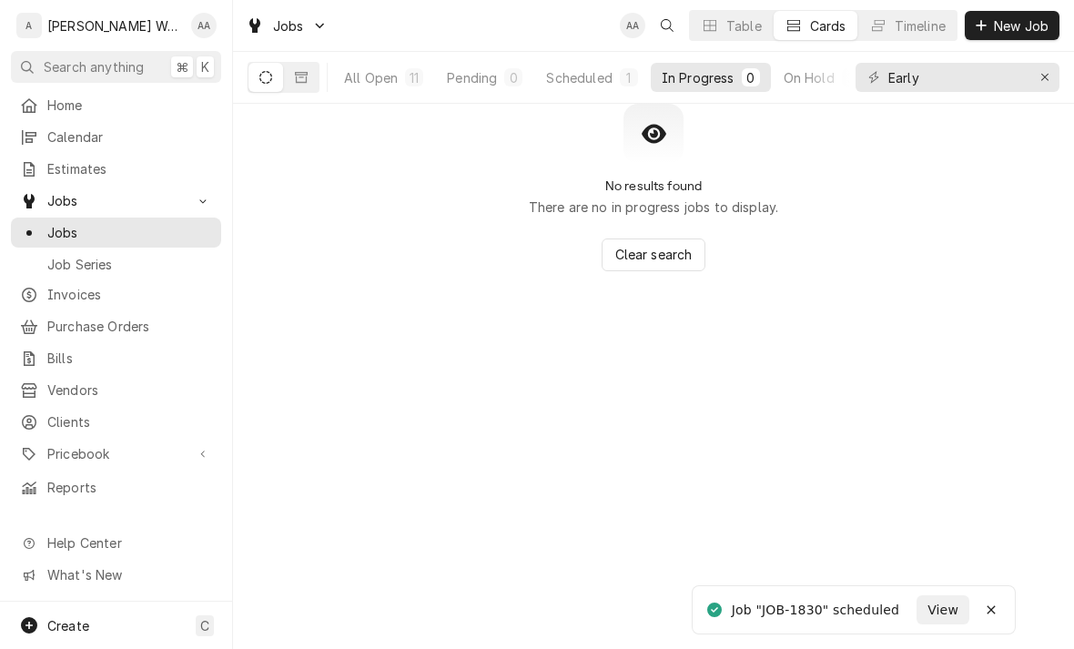
click at [53, 136] on span "Calendar" at bounding box center [129, 136] width 165 height 19
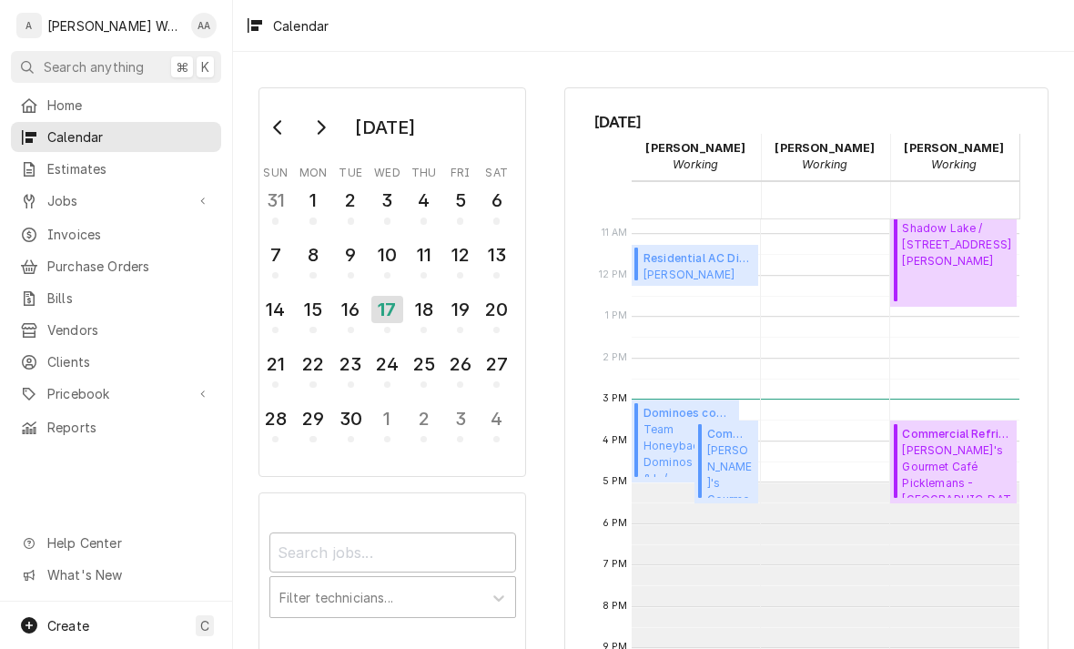
scroll to position [442, 0]
click at [657, 442] on span "Team Honeybadger Dominos - 34th & L / 3439 L St, Omaha, NE 68107" at bounding box center [688, 449] width 90 height 56
click at [55, 384] on span "Pricebook" at bounding box center [115, 393] width 137 height 19
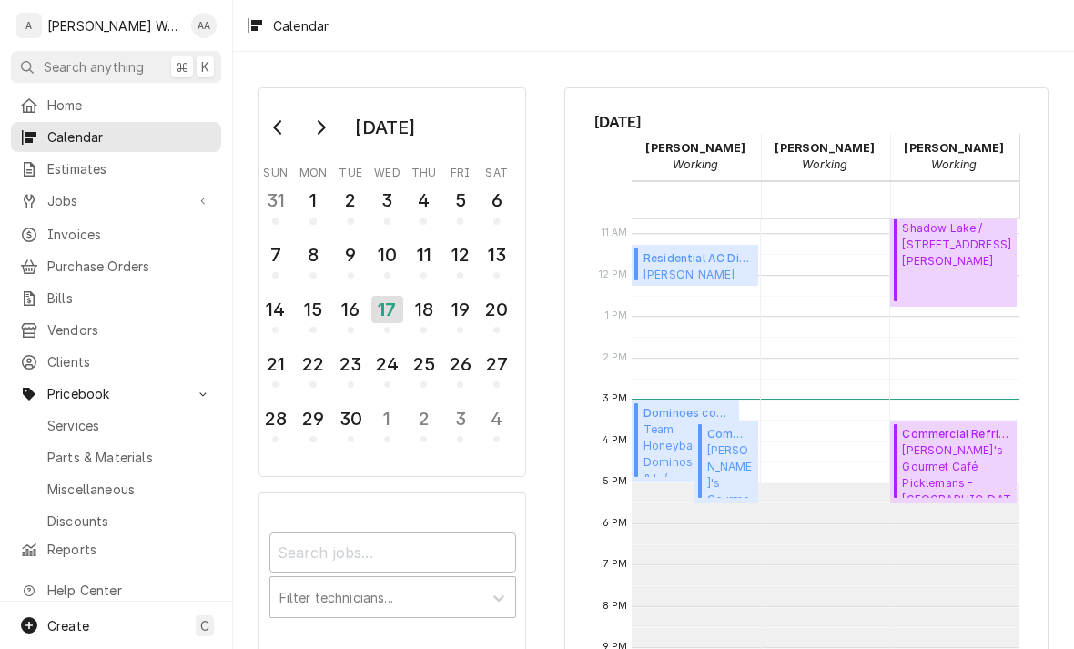
click at [52, 419] on span "Services" at bounding box center [129, 425] width 165 height 19
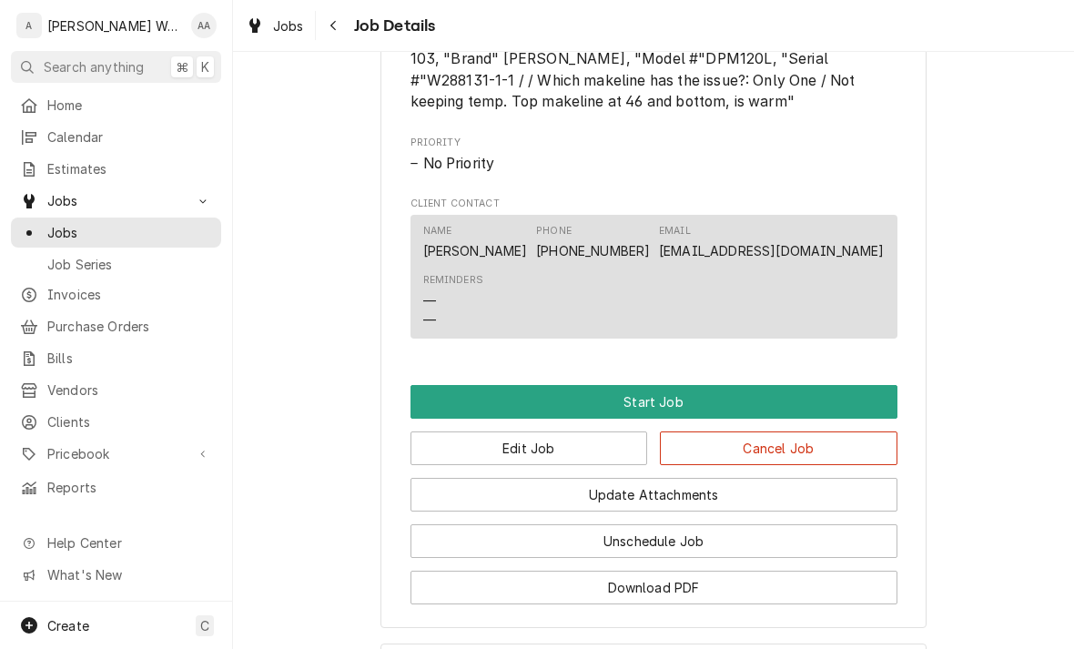
scroll to position [955, 0]
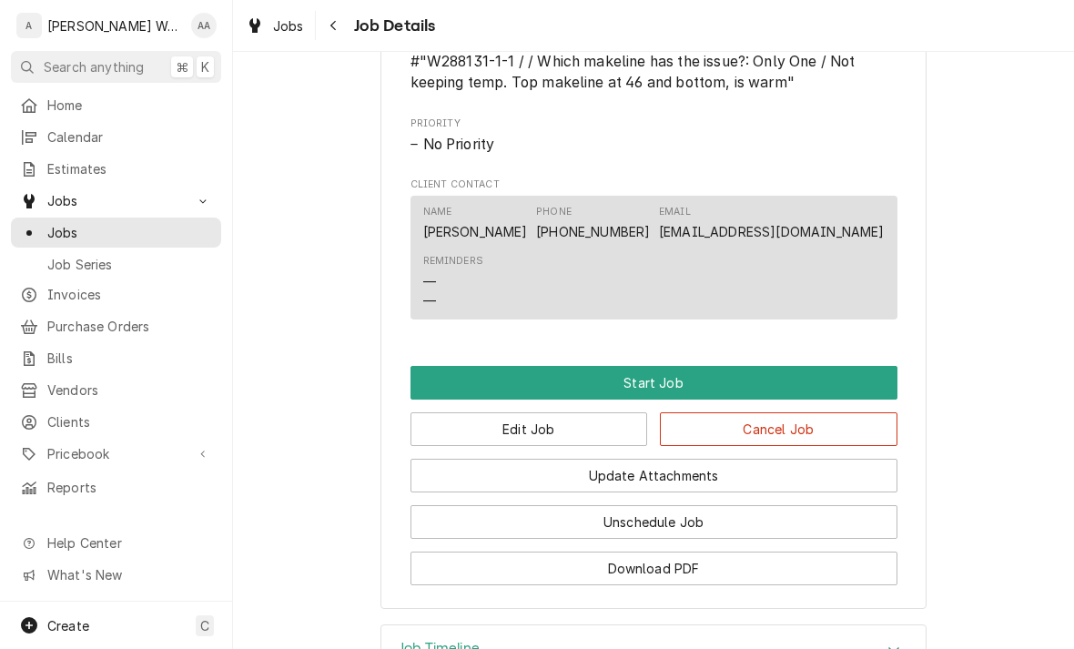
click at [438, 382] on button "Start Job" at bounding box center [653, 383] width 487 height 34
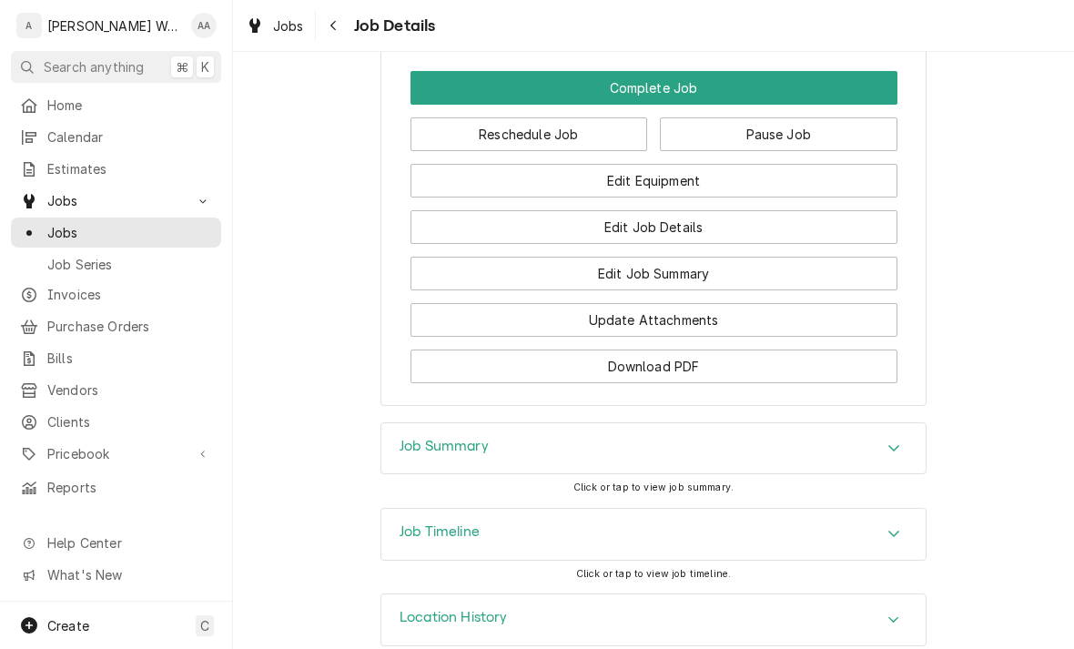
scroll to position [1313, 0]
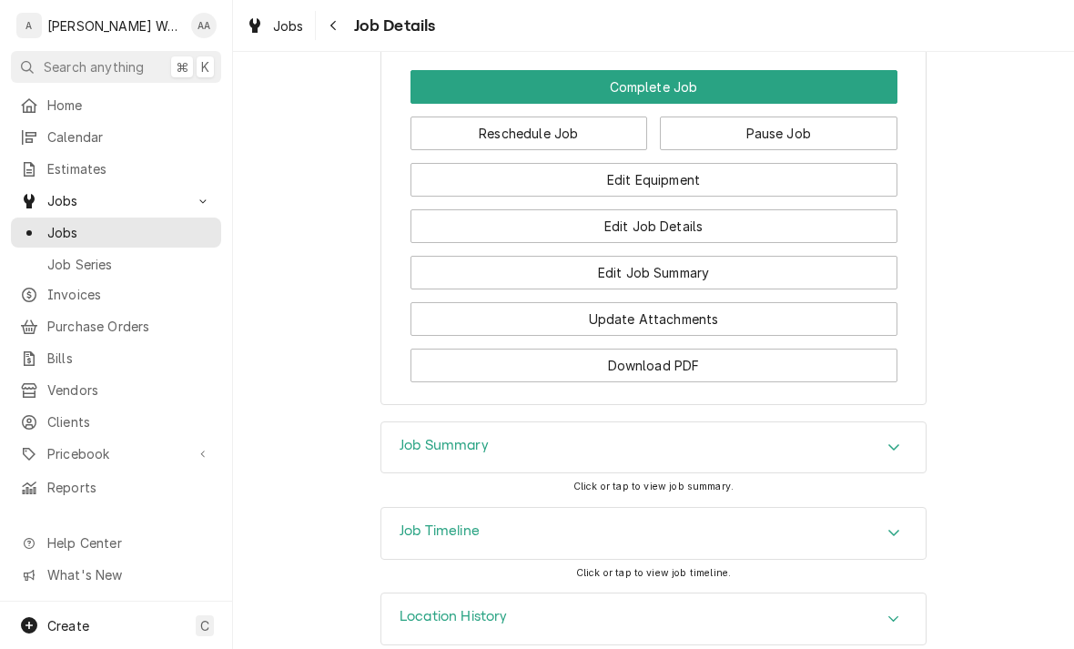
click at [438, 466] on div "Job Summary" at bounding box center [653, 447] width 544 height 51
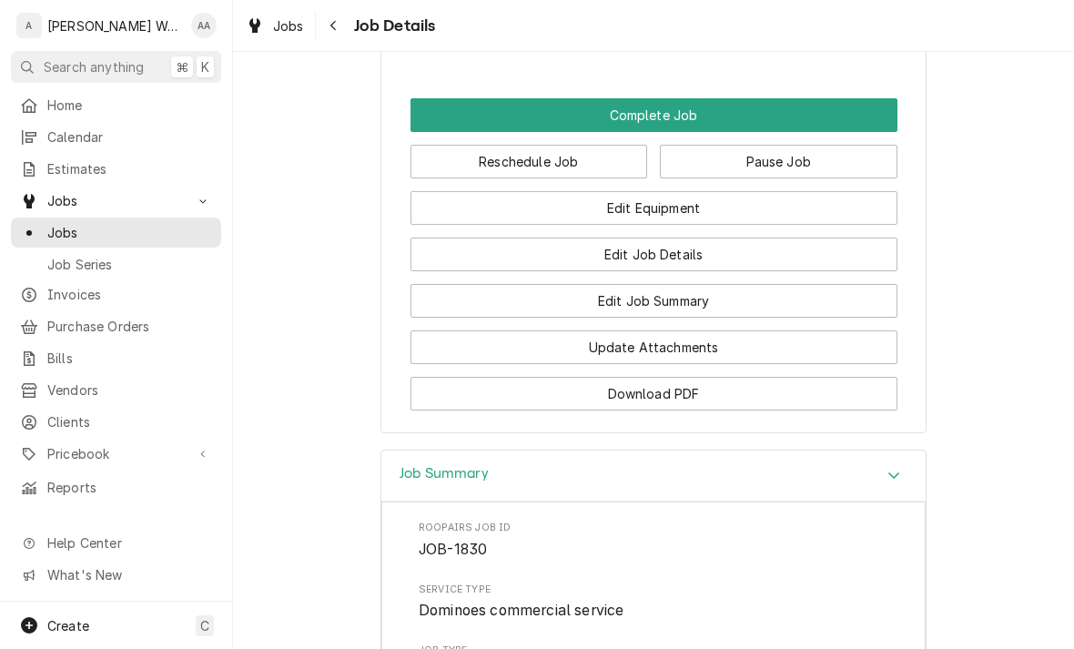
scroll to position [1284, 0]
click at [488, 309] on button "Edit Job Summary" at bounding box center [653, 302] width 487 height 34
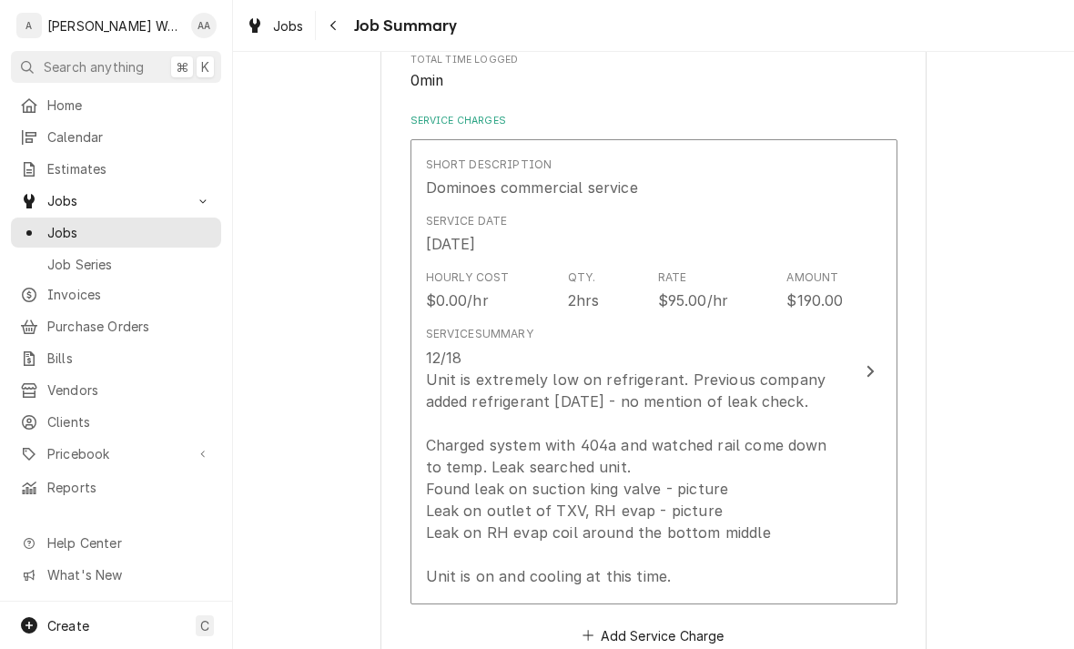
scroll to position [376, 0]
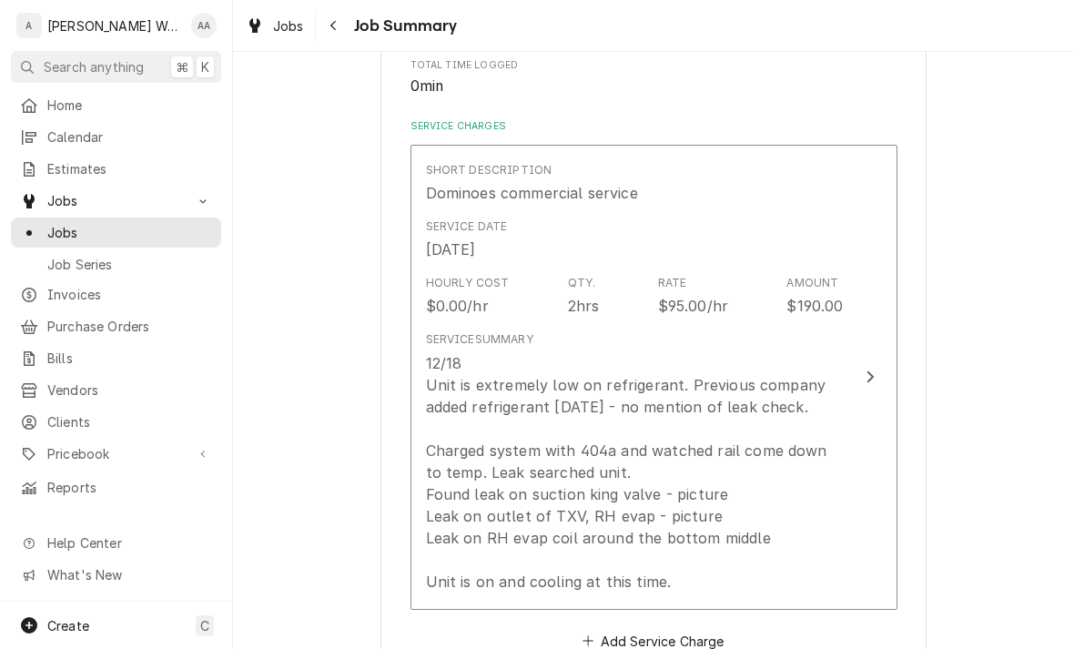
click at [460, 352] on div "12/18 Unit is extremely low on refrigerant. Previous company added refrigerant …" at bounding box center [635, 472] width 418 height 240
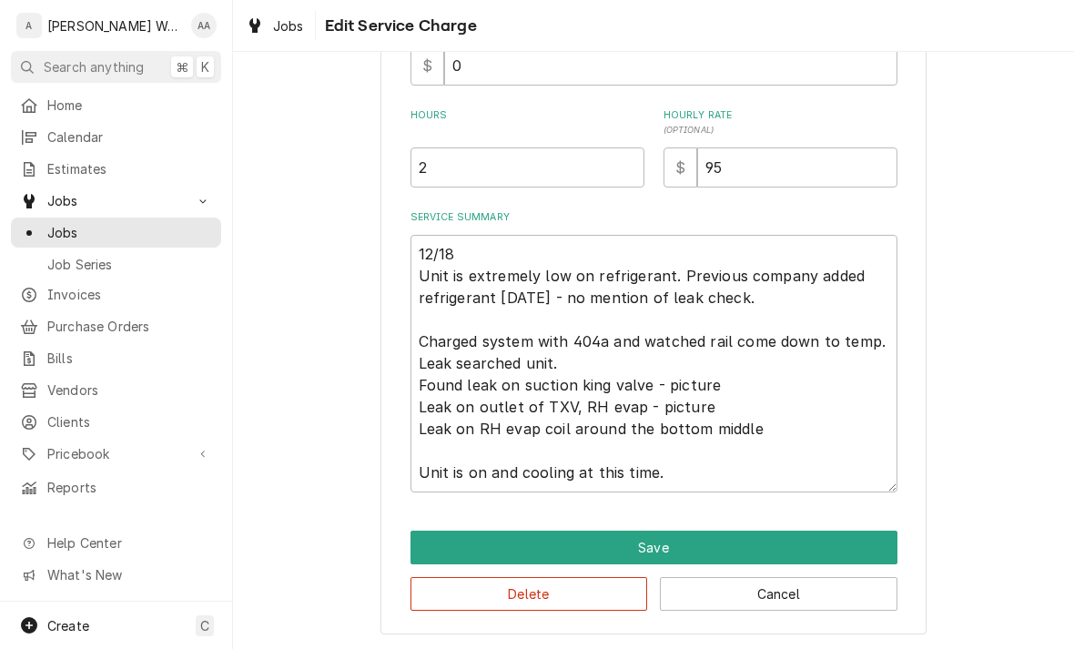
click at [708, 601] on button "Cancel" at bounding box center [779, 594] width 238 height 34
type textarea "x"
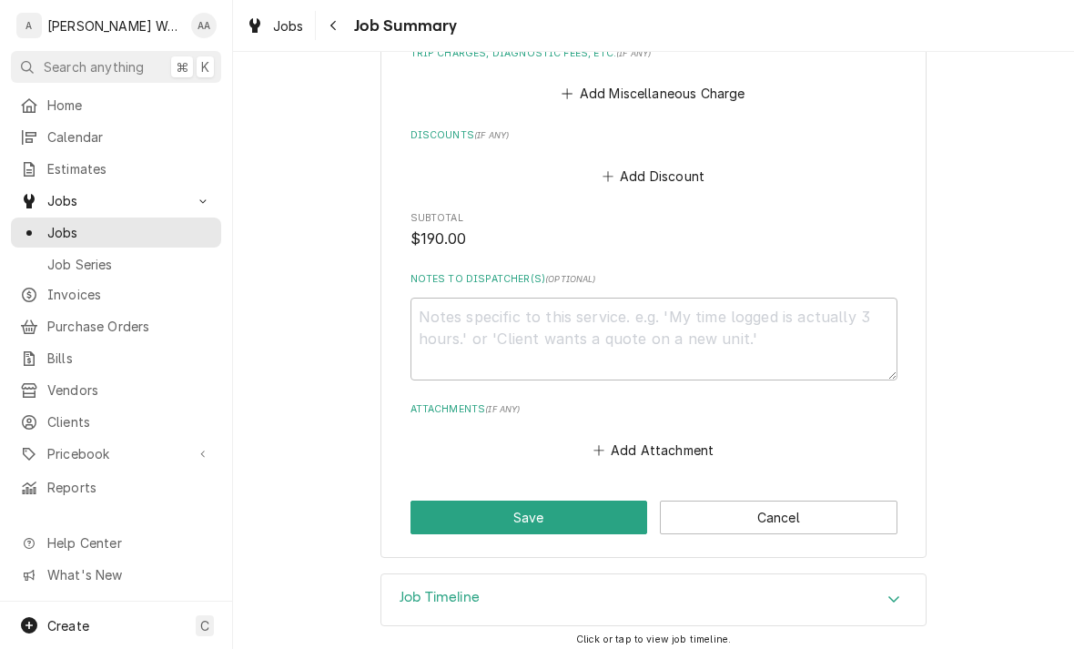
scroll to position [1087, 0]
click at [734, 503] on button "Cancel" at bounding box center [779, 517] width 238 height 34
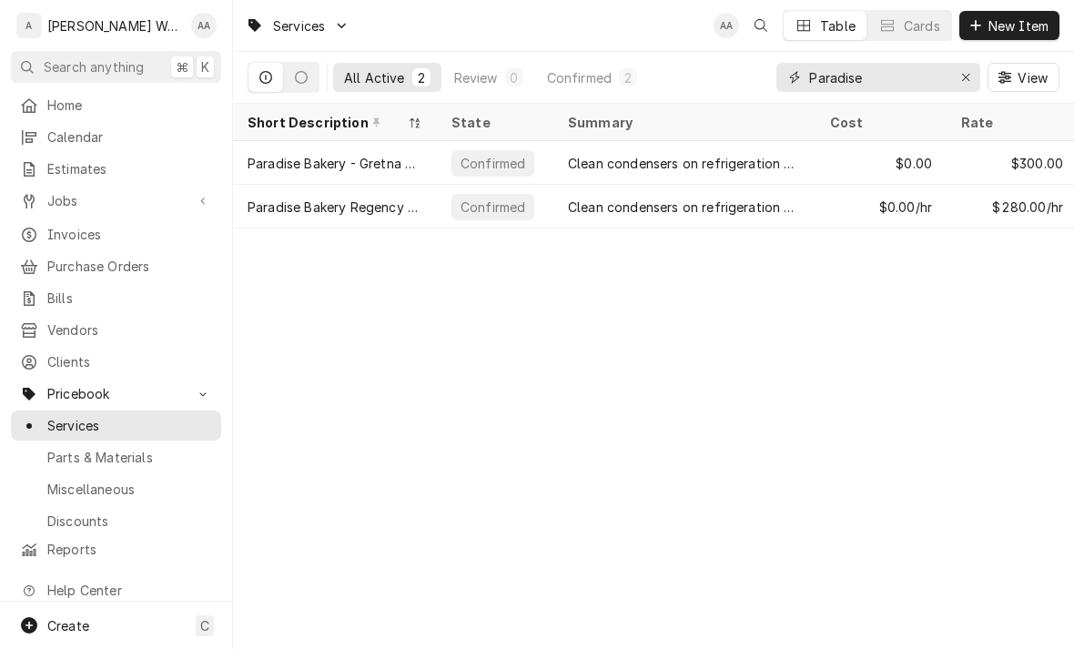
click at [964, 76] on icon "Erase input" at bounding box center [965, 77] width 7 height 7
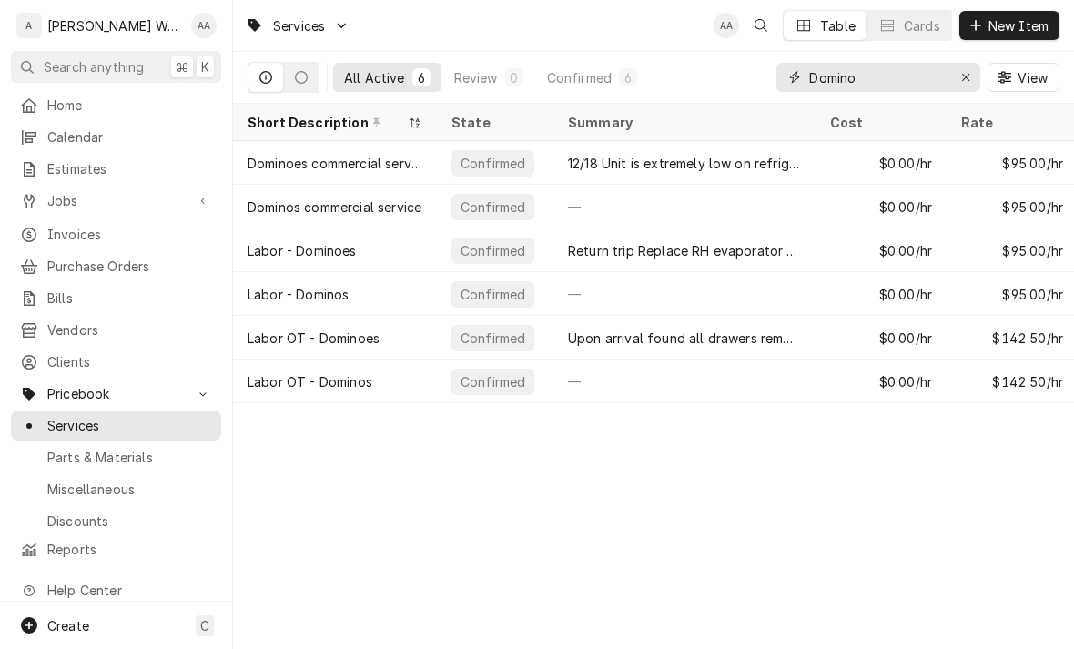
type input "Domino"
click at [302, 166] on div "Dominoes commercial service" at bounding box center [335, 163] width 175 height 19
click at [268, 173] on div "Dominoes commercial service" at bounding box center [335, 163] width 204 height 44
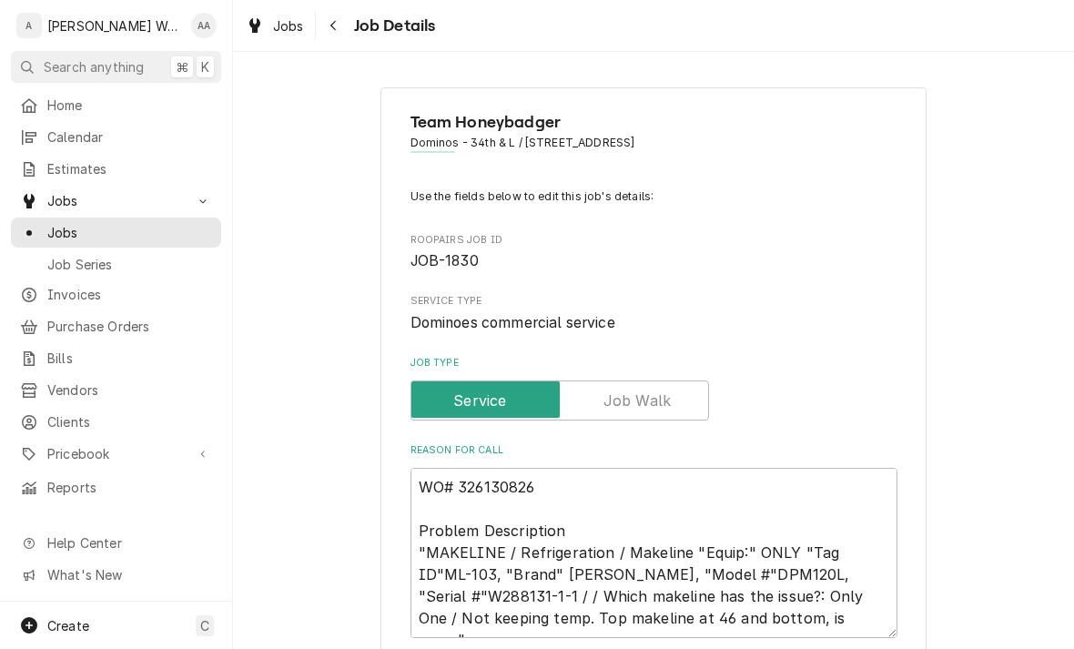
type textarea "x"
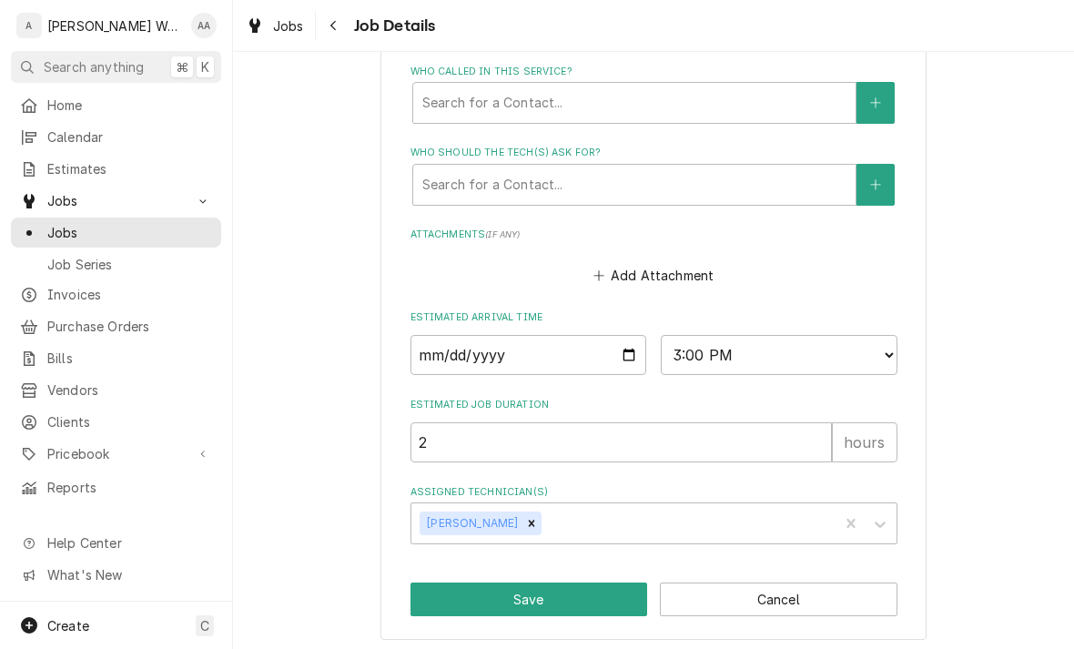
scroll to position [954, 0]
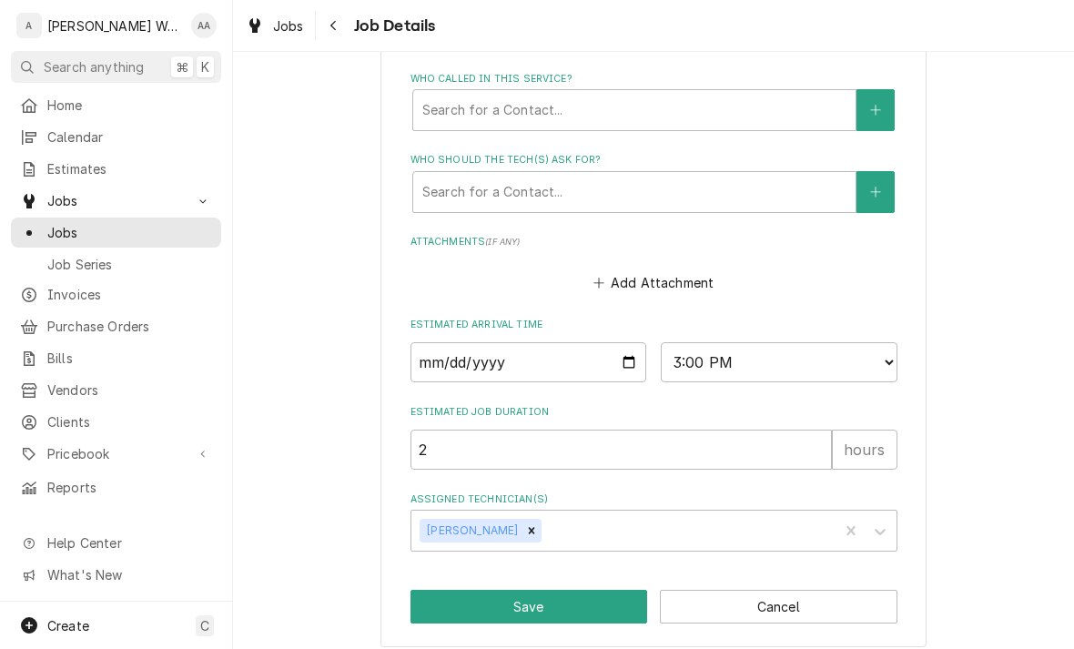
click at [722, 606] on button "Cancel" at bounding box center [779, 607] width 238 height 34
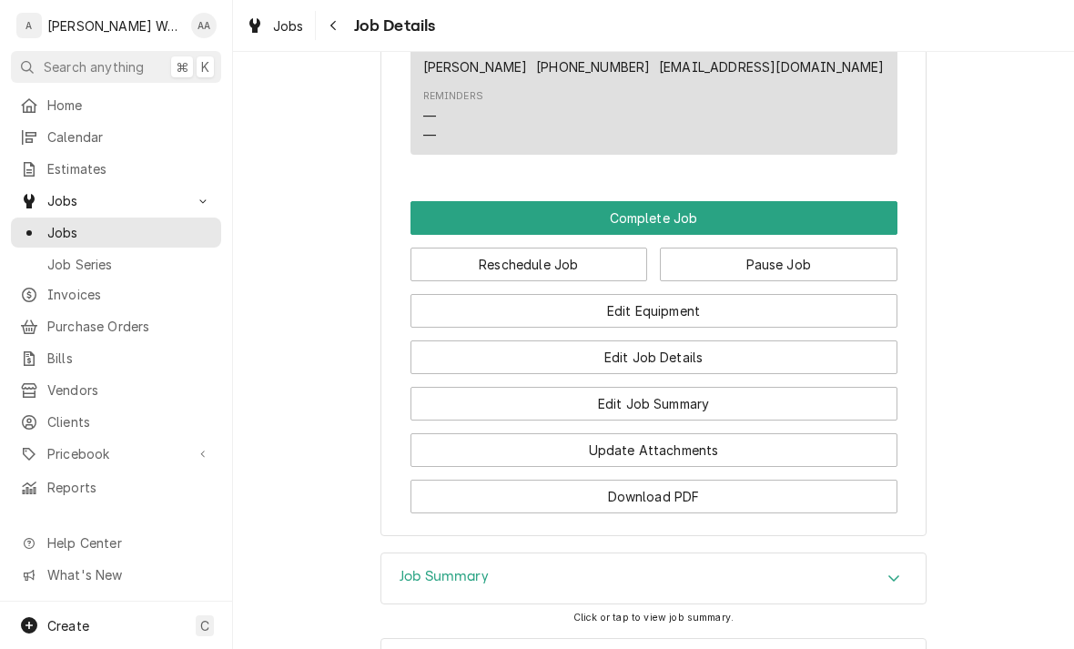
scroll to position [1322, 0]
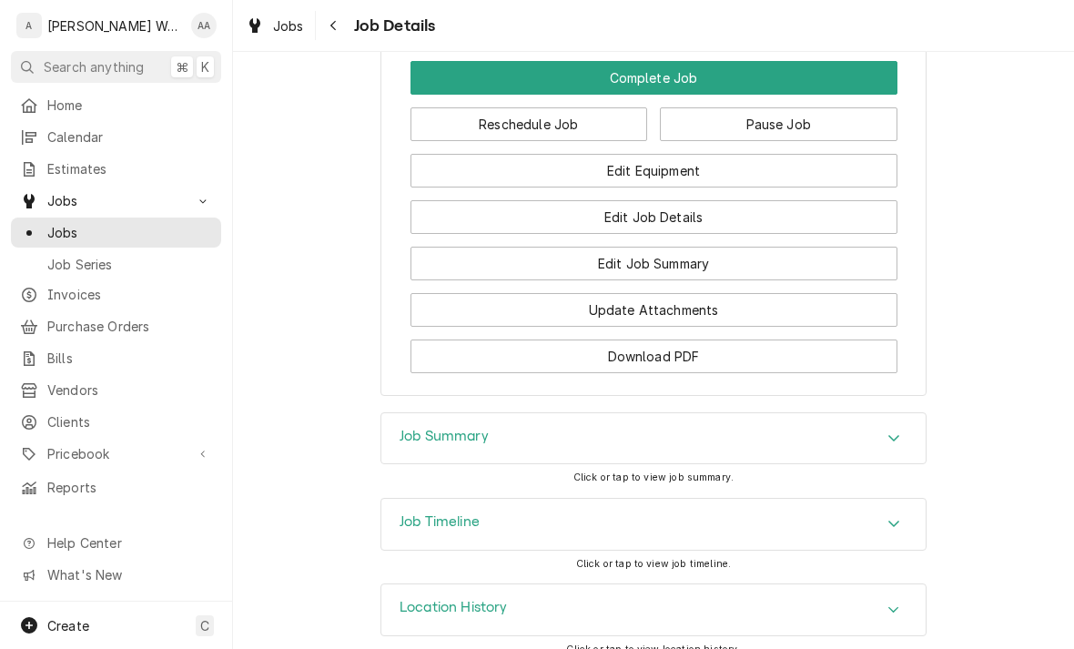
click at [492, 271] on button "Edit Job Summary" at bounding box center [653, 264] width 487 height 34
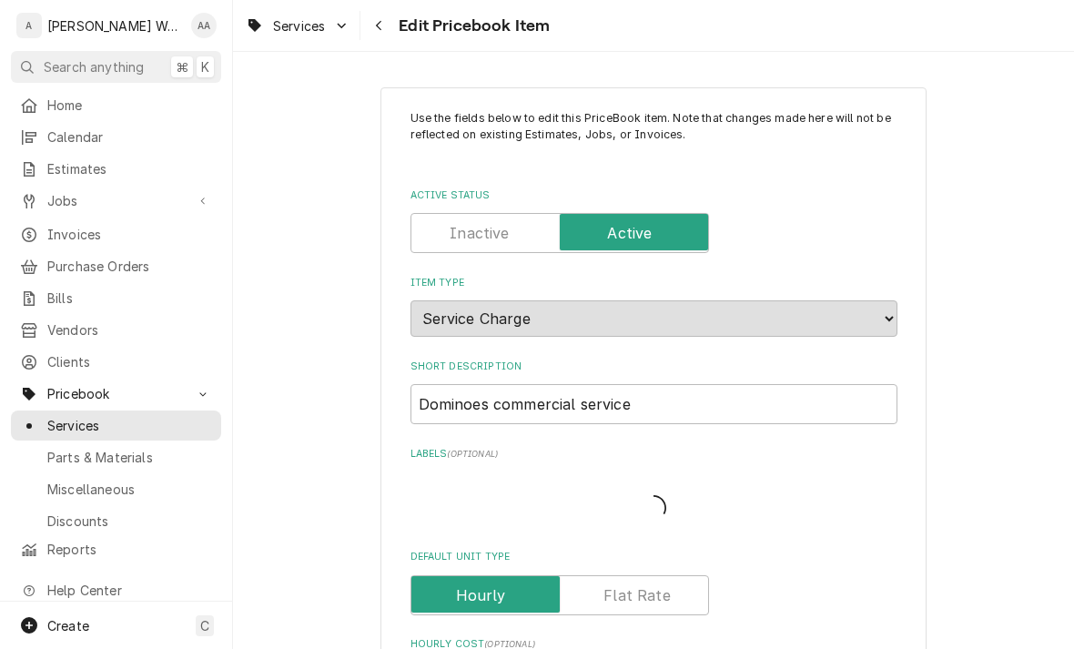
type textarea "x"
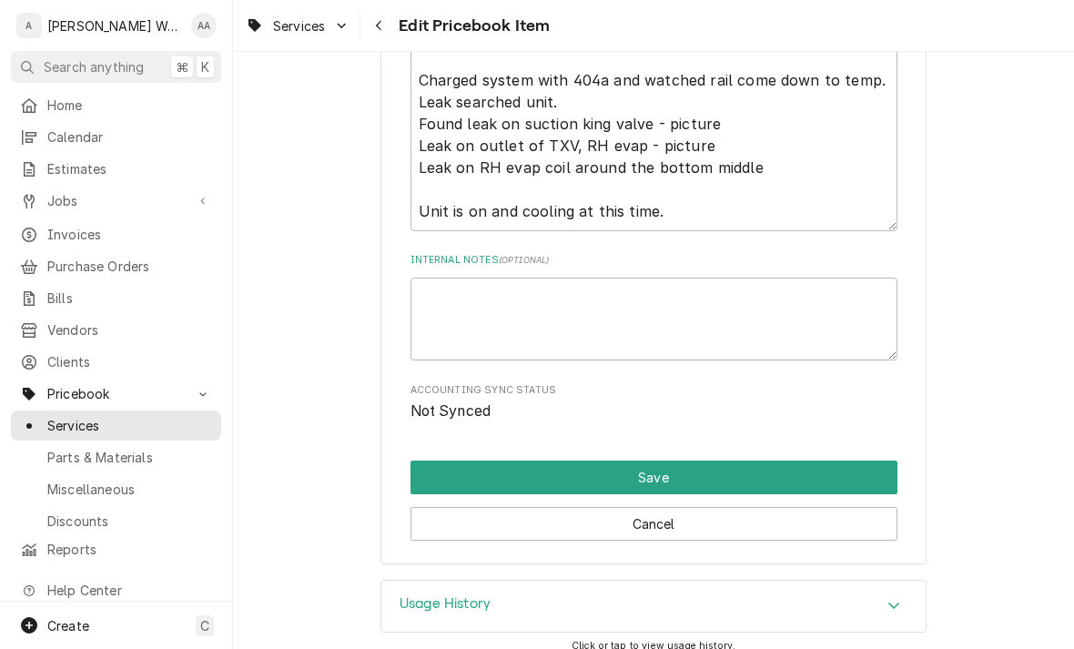
scroll to position [928, 0]
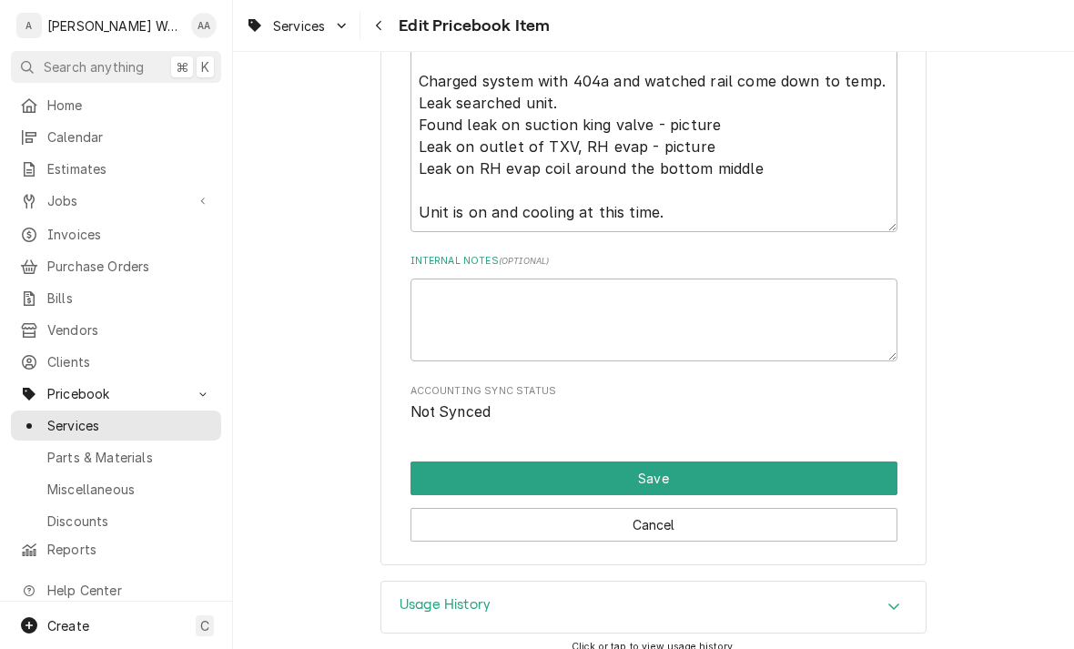
click at [430, 596] on h3 "Usage History" at bounding box center [444, 604] width 91 height 17
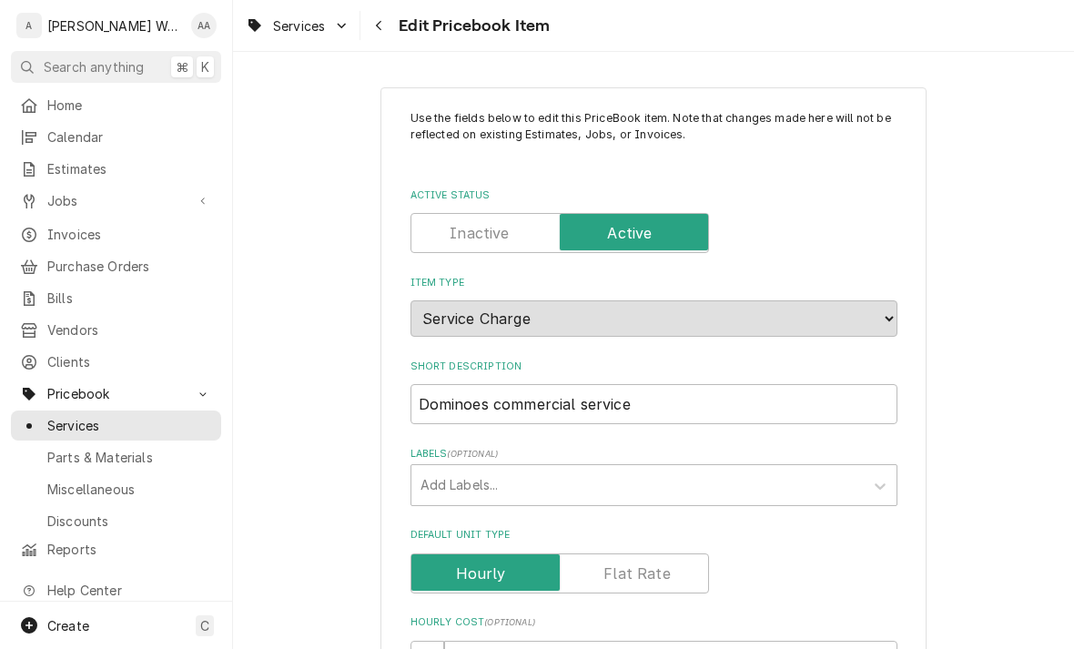
scroll to position [0, 0]
click at [435, 234] on input "Active Status" at bounding box center [560, 233] width 282 height 40
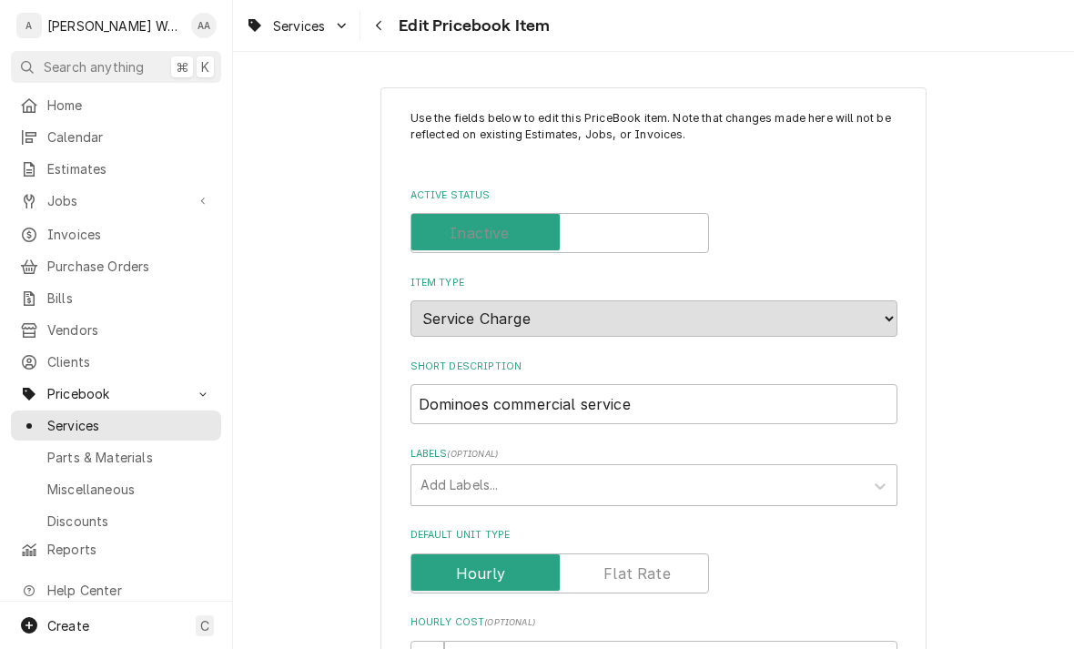
checkbox input "false"
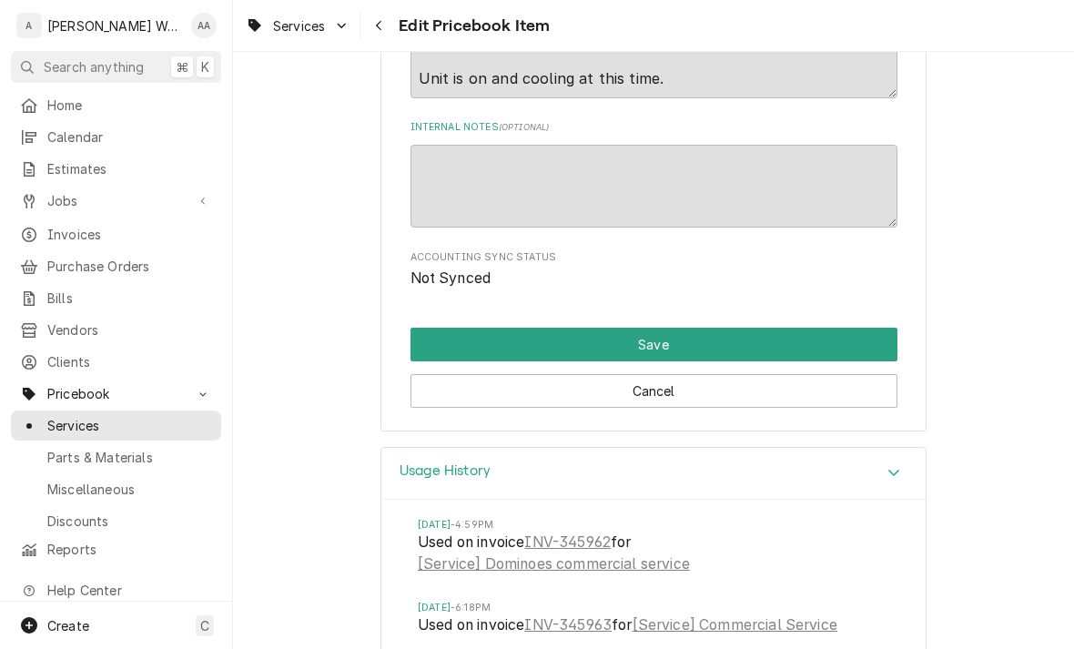
scroll to position [1016, 0]
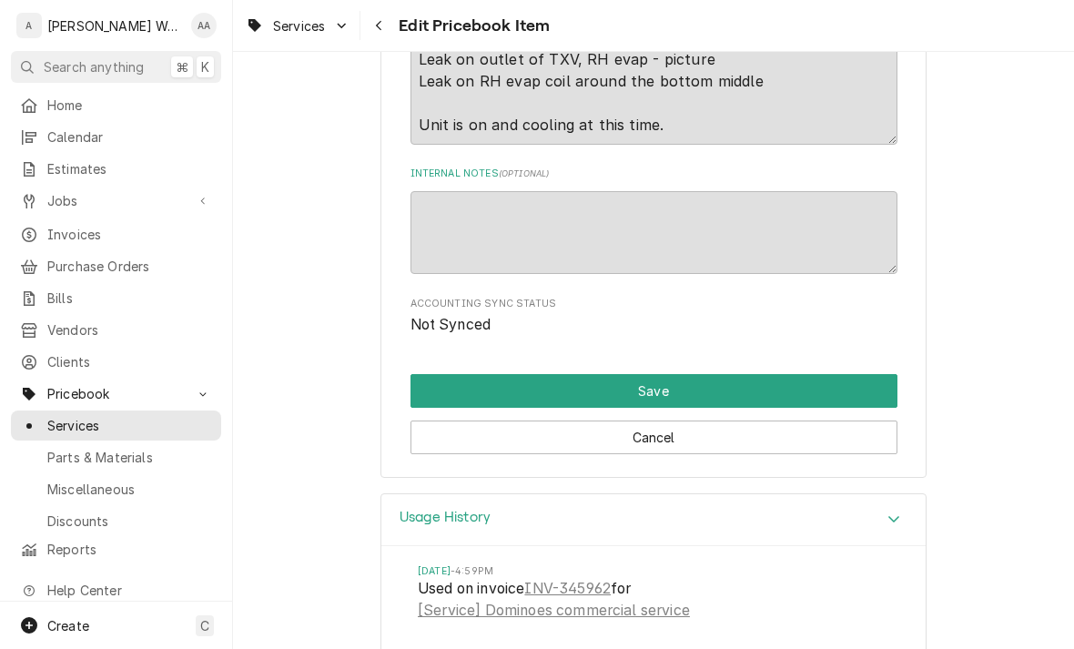
click at [425, 374] on button "Save" at bounding box center [653, 391] width 487 height 34
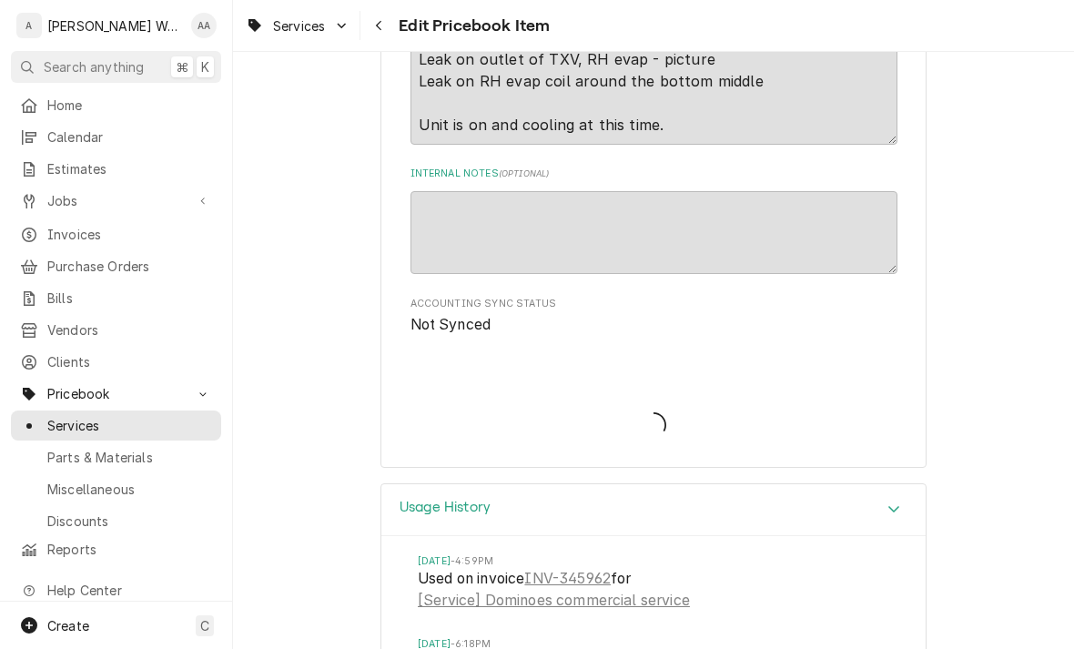
type textarea "x"
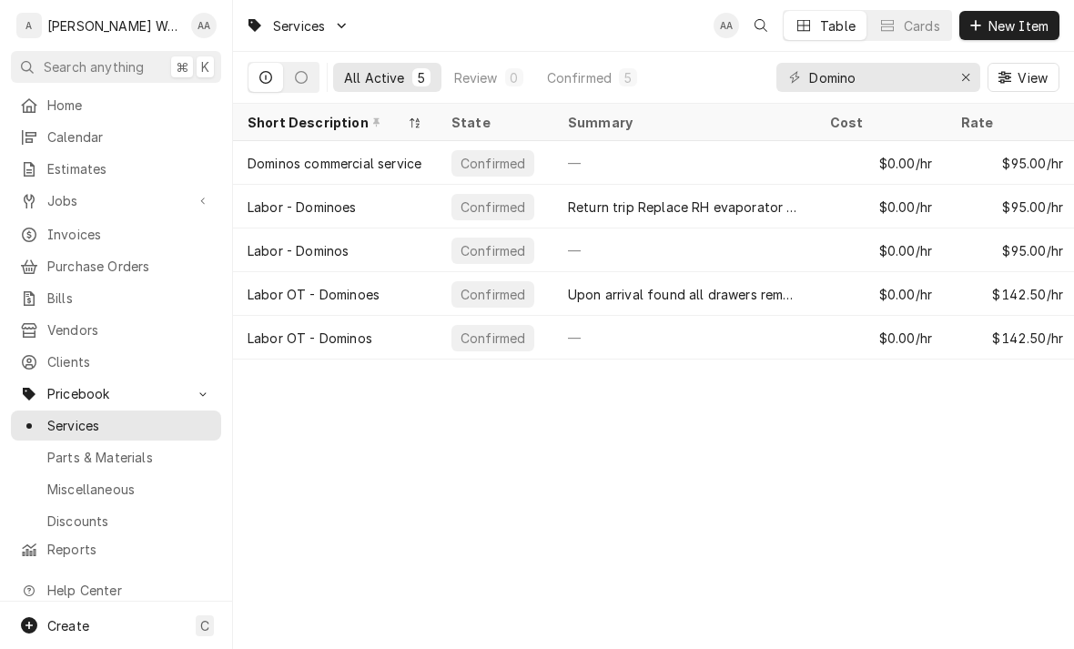
click at [308, 84] on button "Dynamic Content Wrapper" at bounding box center [301, 77] width 35 height 29
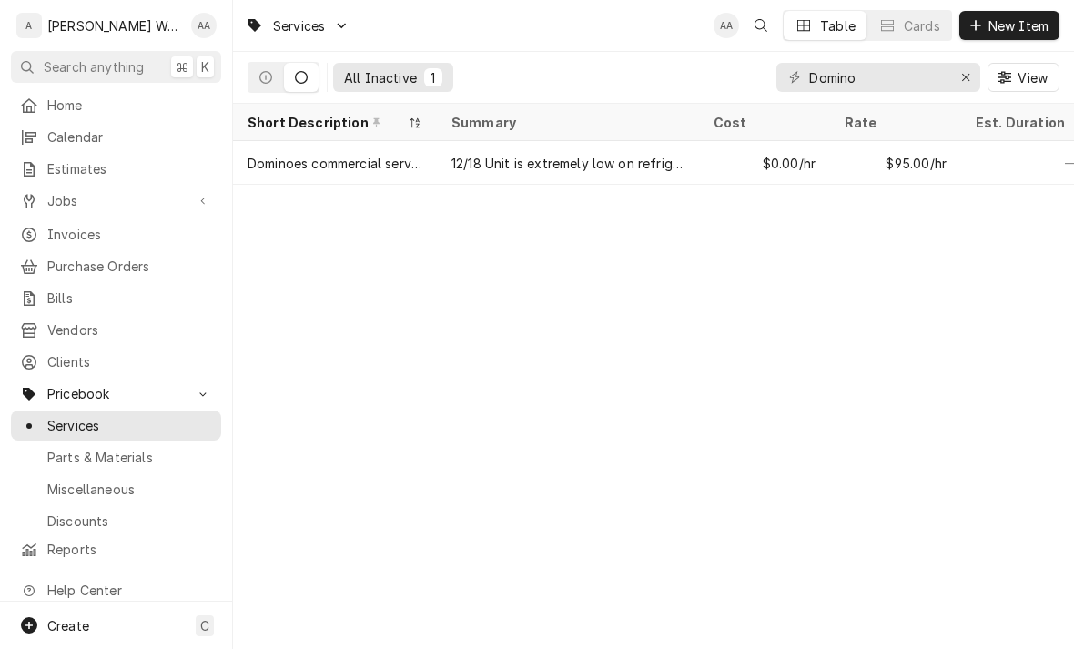
click at [272, 83] on icon "Dynamic Content Wrapper" at bounding box center [265, 77] width 13 height 13
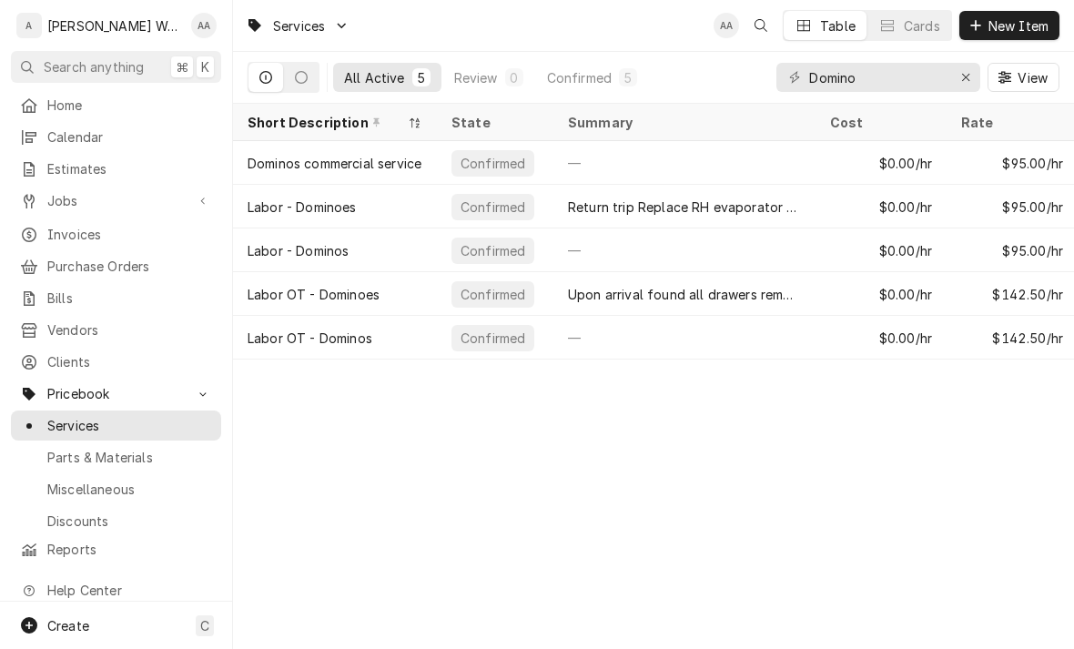
click at [274, 160] on div "Dominos commercial service" at bounding box center [335, 163] width 174 height 19
click at [288, 295] on div "Labor OT - Dominoes" at bounding box center [314, 294] width 132 height 19
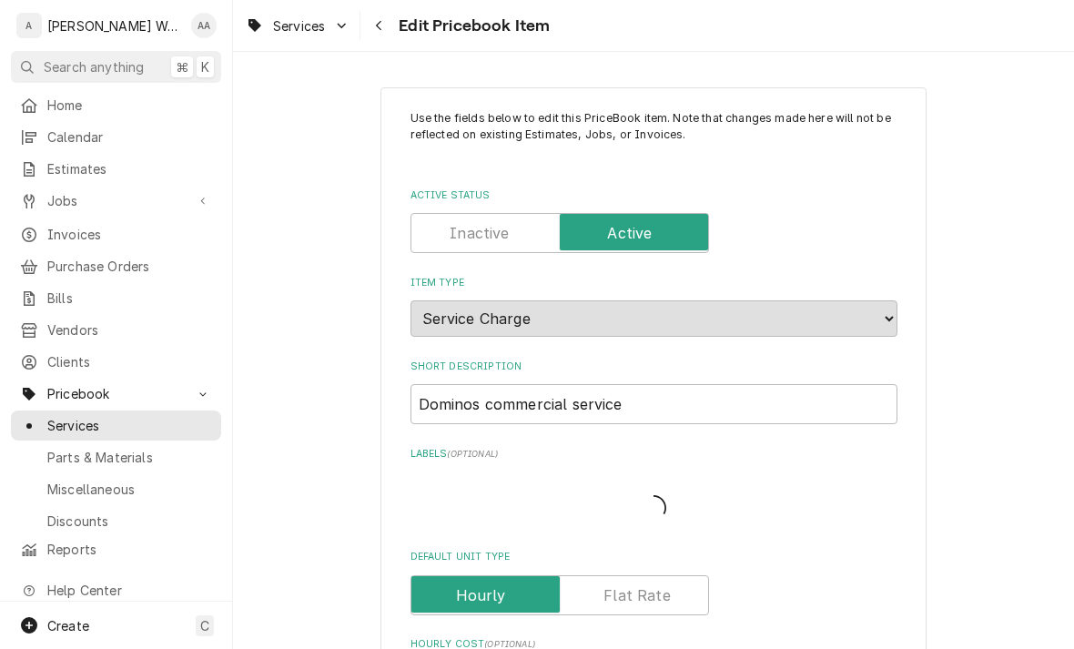
type textarea "x"
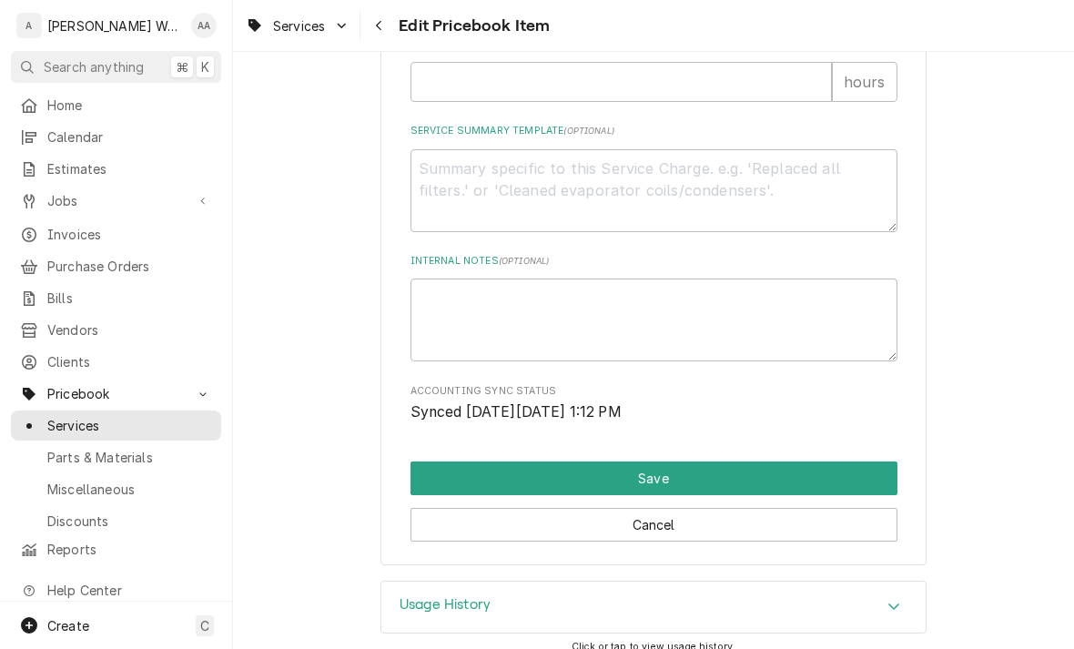
click at [404, 596] on h3 "Usage History" at bounding box center [444, 604] width 91 height 17
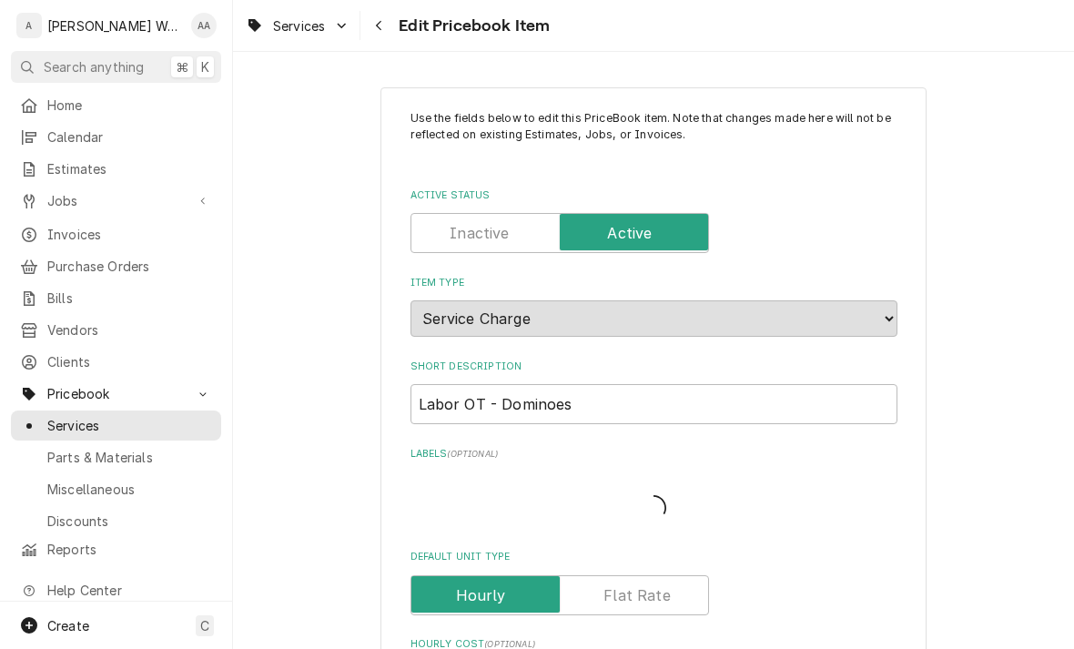
type textarea "x"
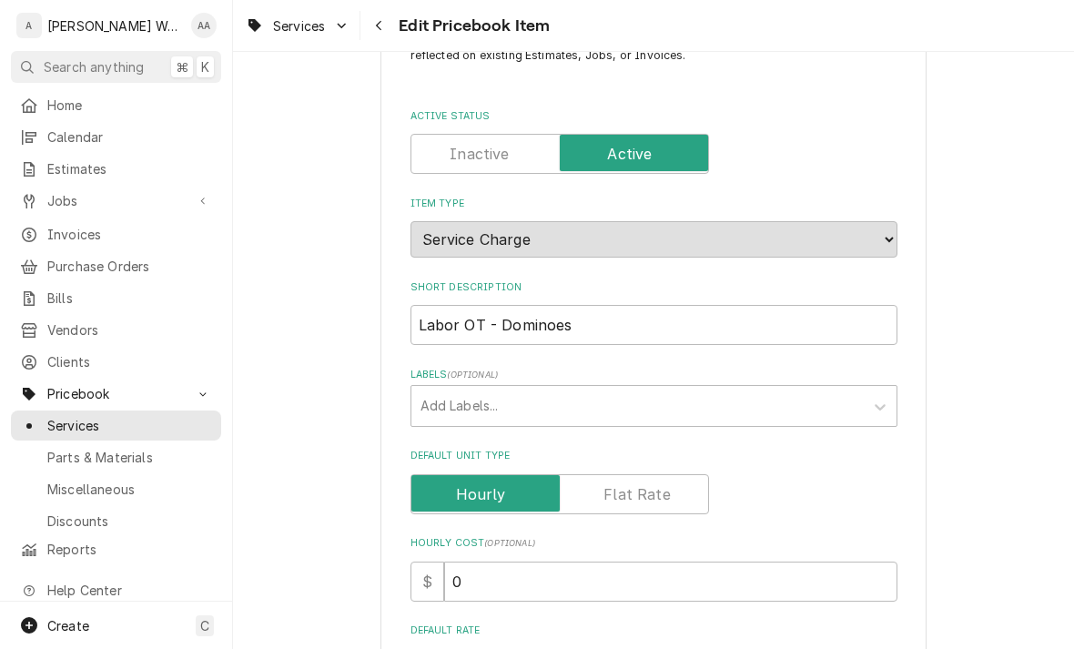
click at [447, 152] on input "Active Status" at bounding box center [560, 154] width 282 height 40
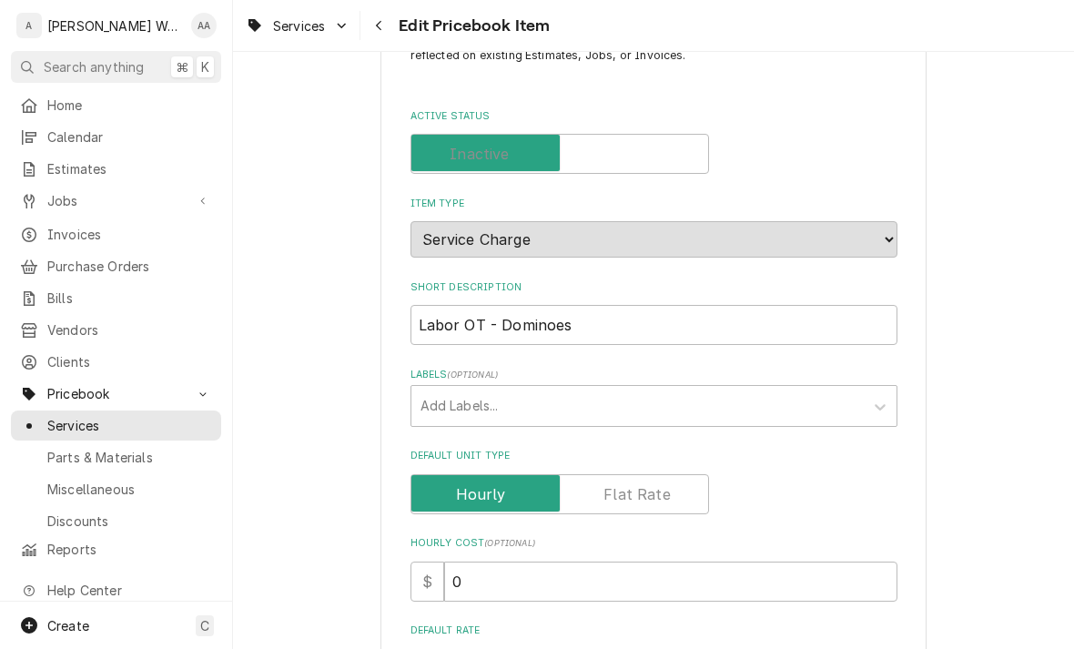
checkbox input "false"
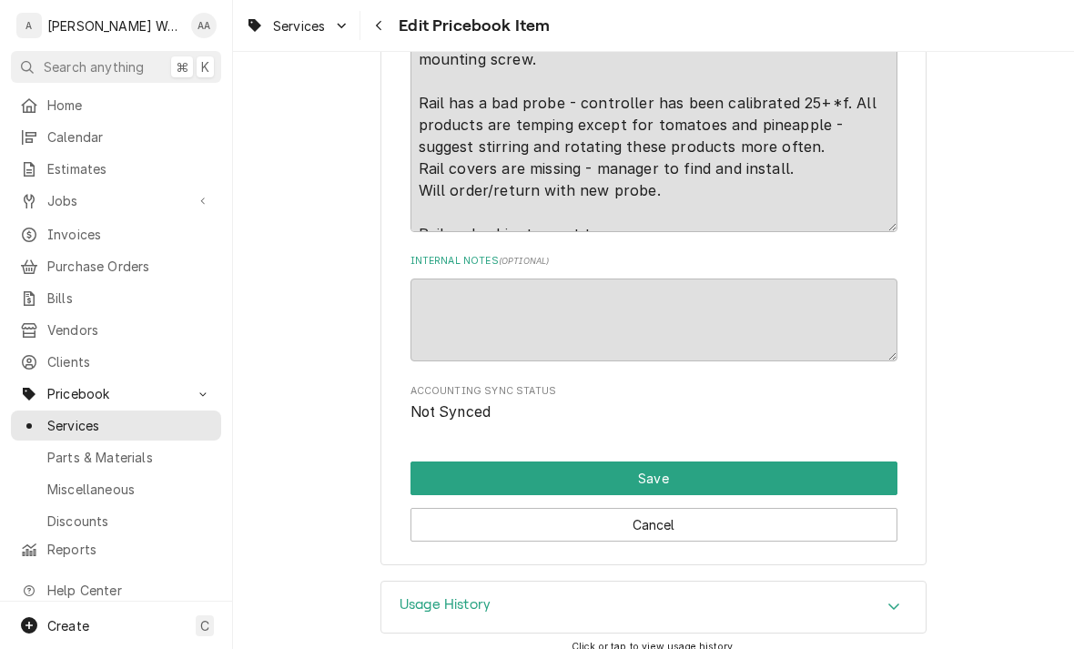
click at [440, 461] on button "Save" at bounding box center [653, 478] width 487 height 34
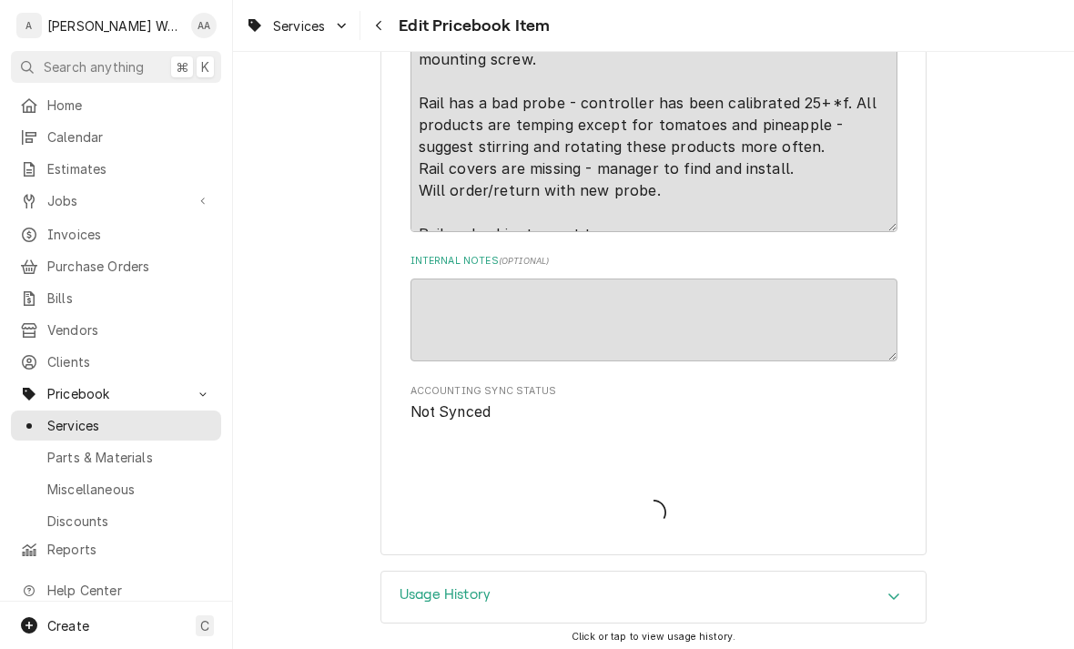
scroll to position [982, 0]
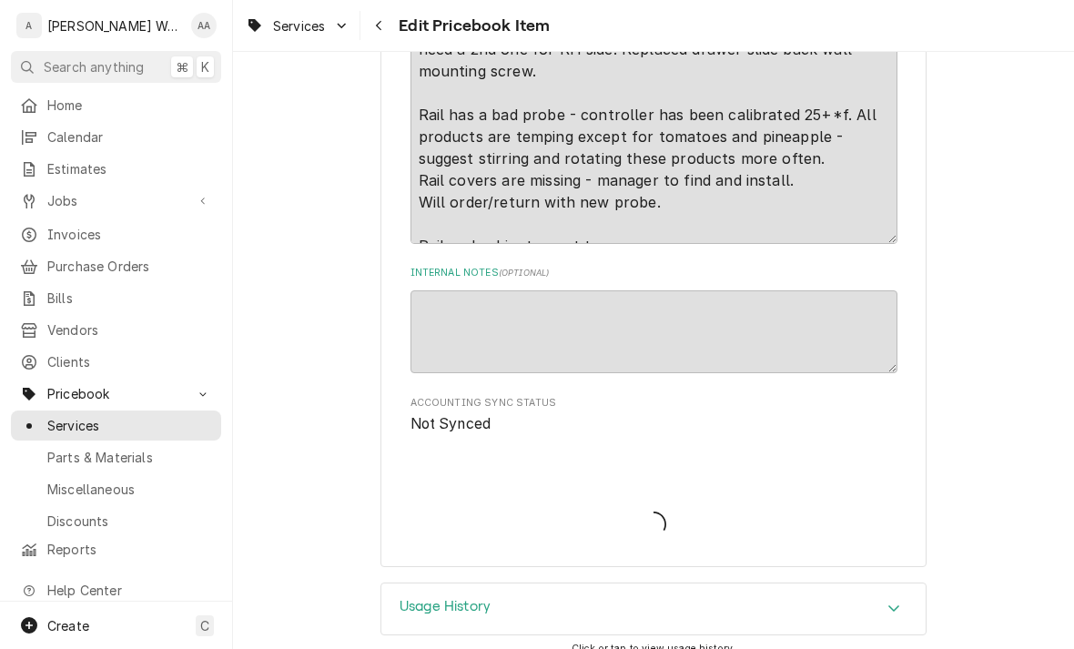
type textarea "x"
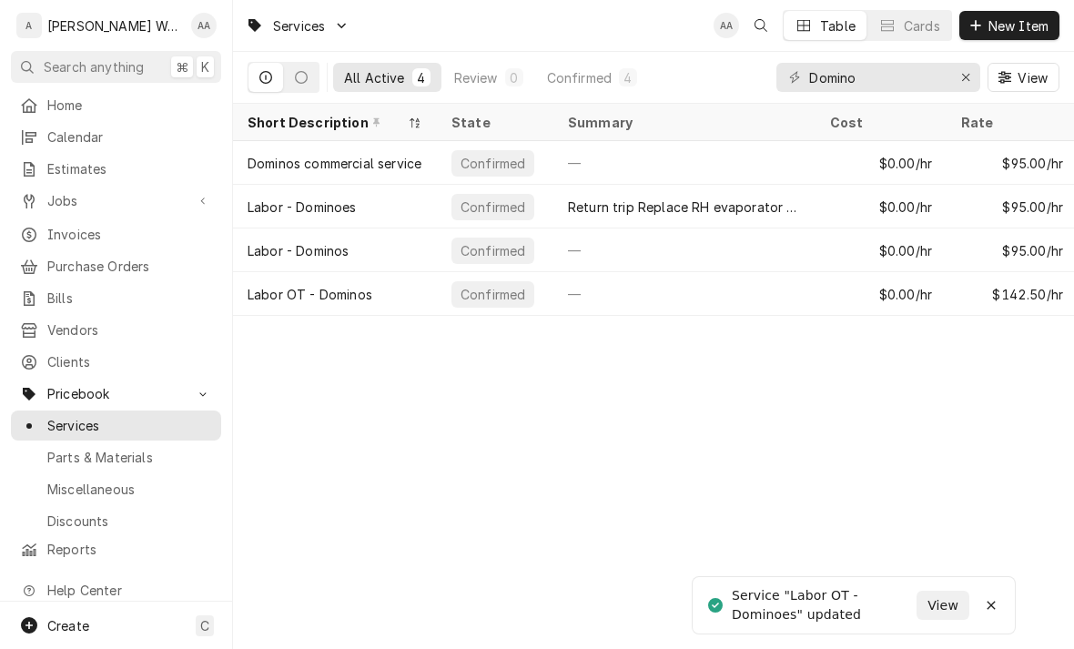
click at [288, 204] on div "Labor - Dominoes" at bounding box center [302, 206] width 109 height 19
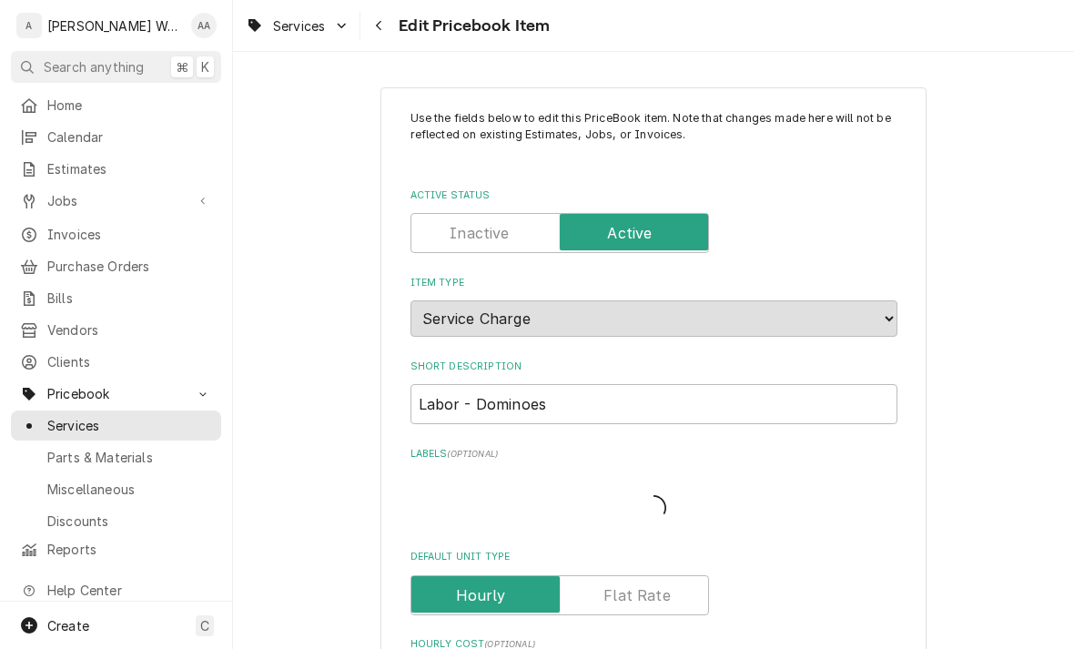
type textarea "x"
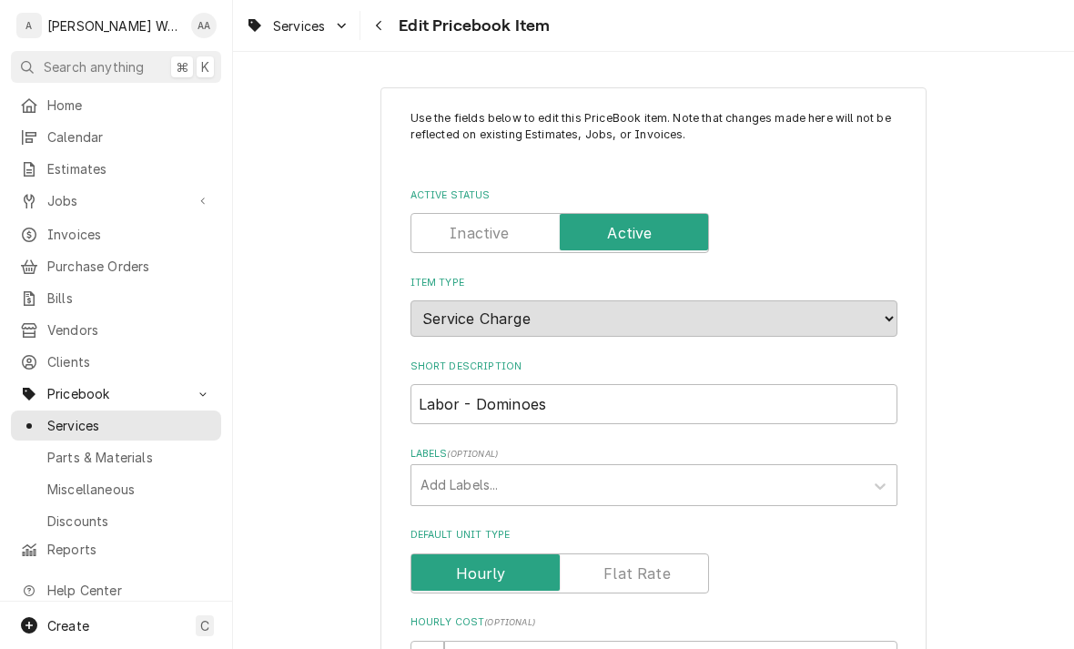
click at [433, 237] on input "Active Status" at bounding box center [560, 233] width 282 height 40
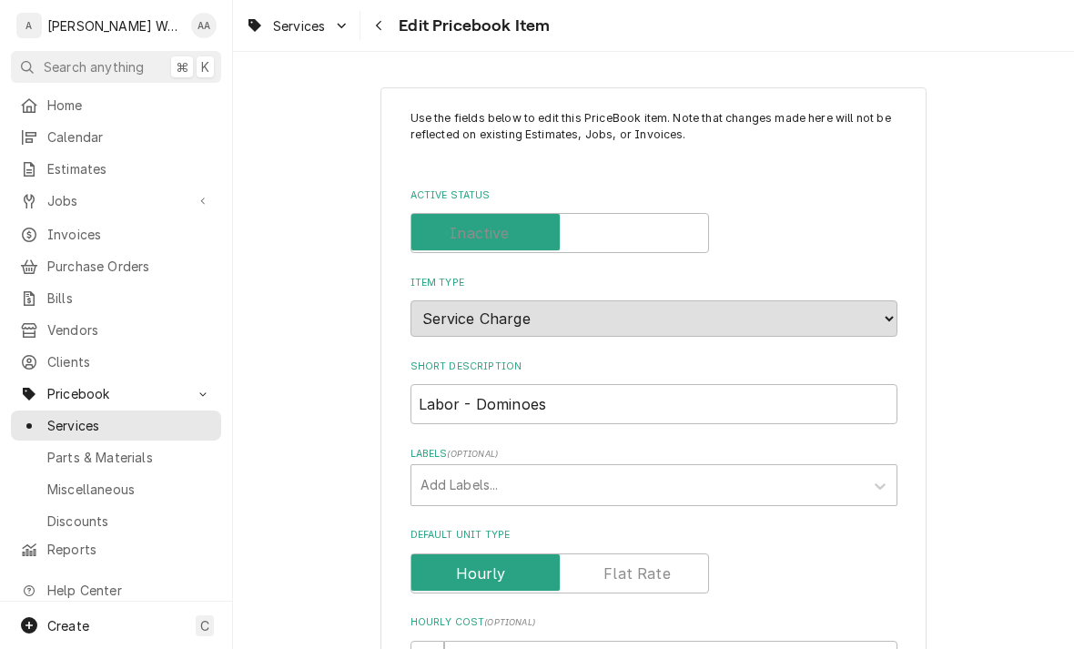
checkbox input "false"
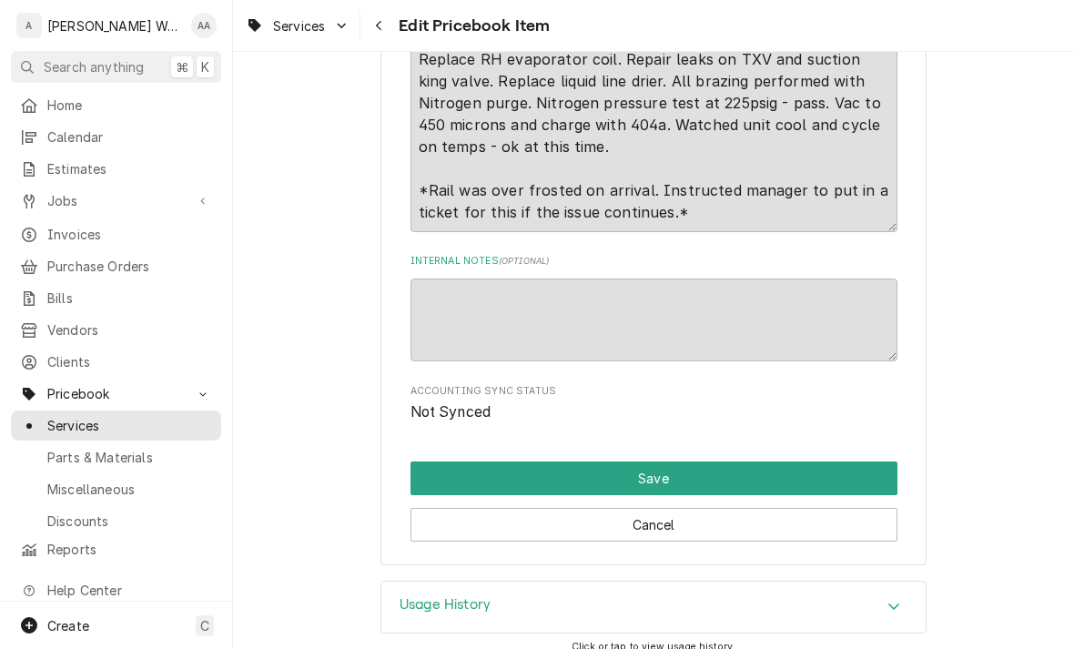
click at [419, 596] on h3 "Usage History" at bounding box center [444, 604] width 91 height 17
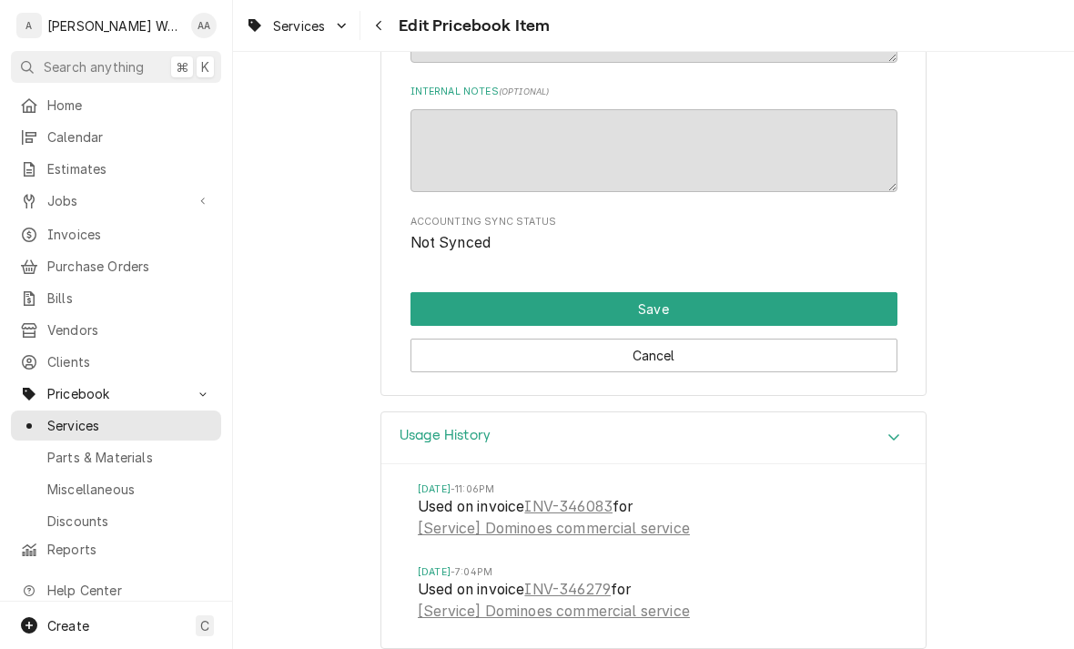
click at [439, 297] on button "Save" at bounding box center [653, 309] width 487 height 34
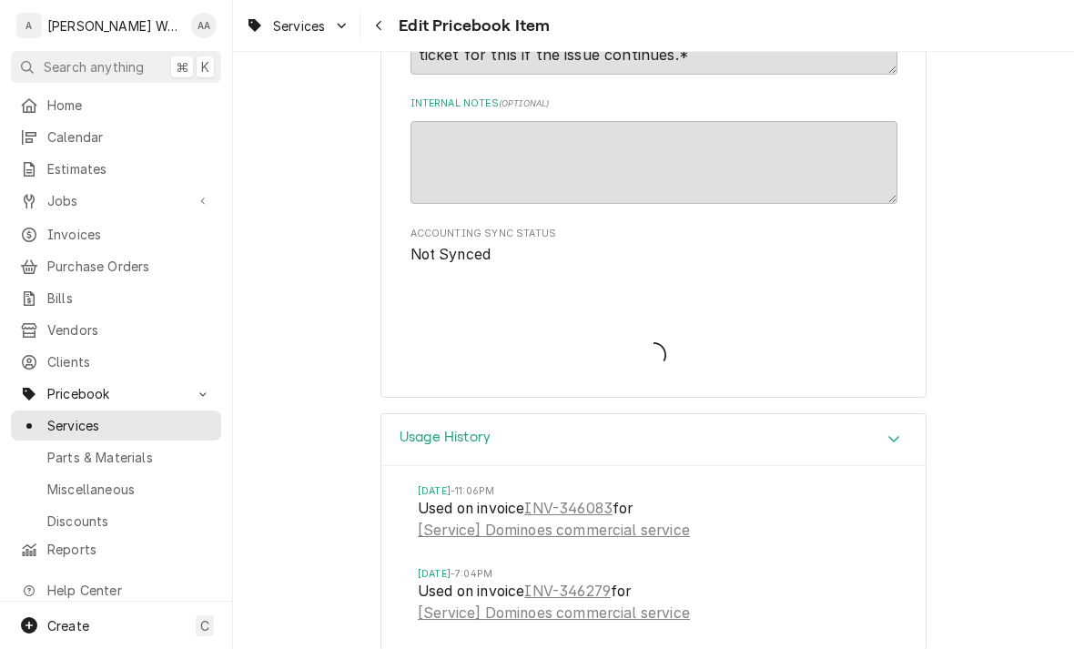
type textarea "x"
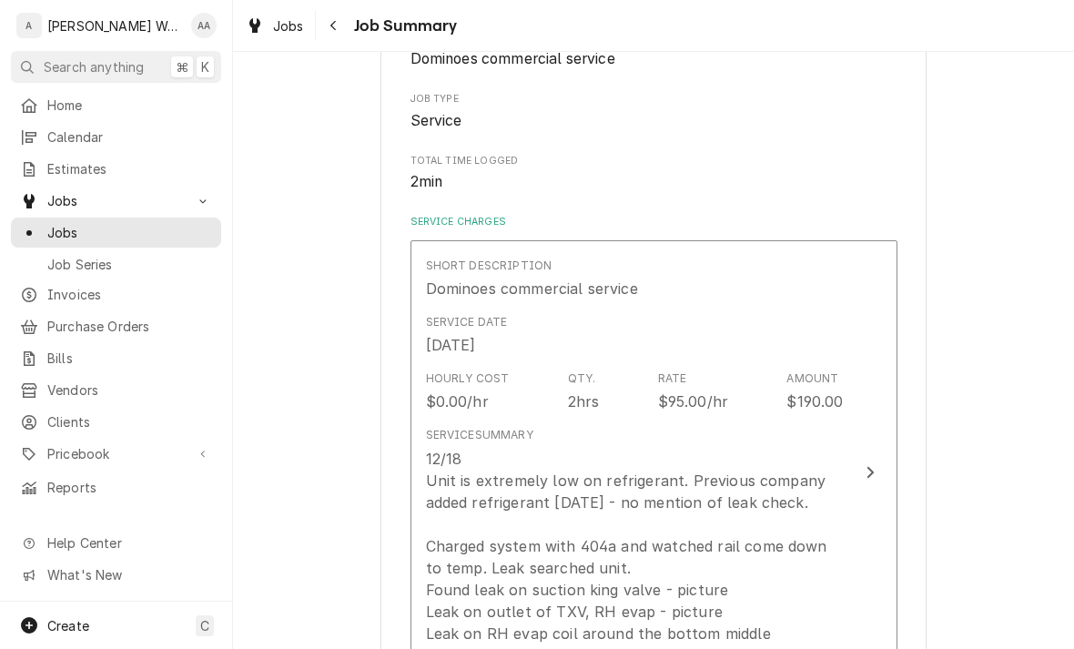
click at [481, 427] on div "Service Summary" at bounding box center [479, 435] width 107 height 16
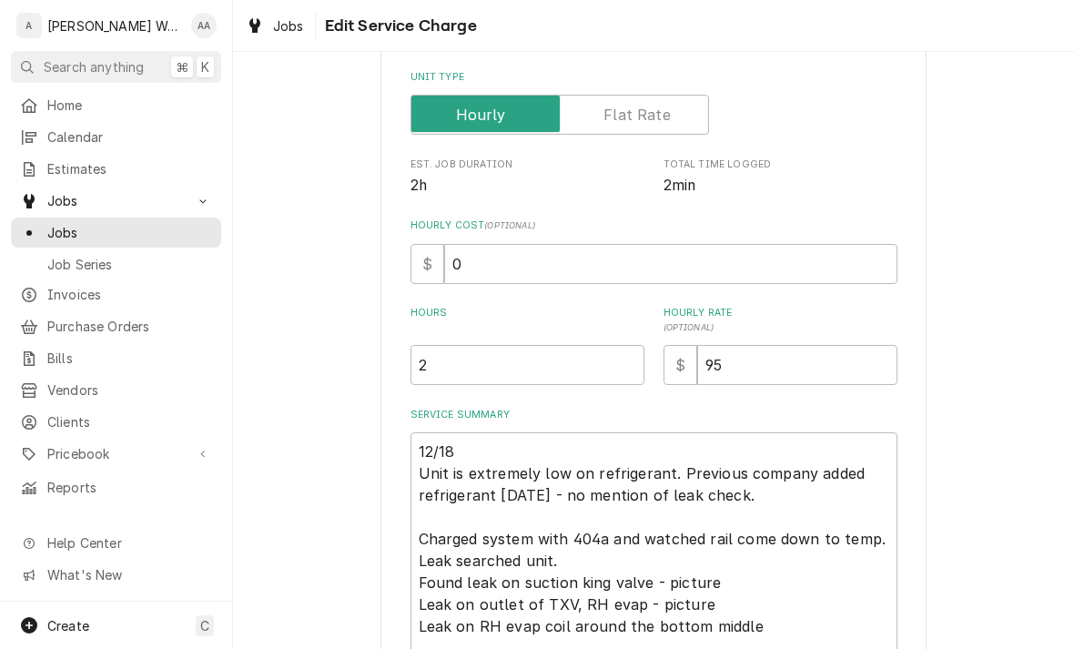
type textarea "x"
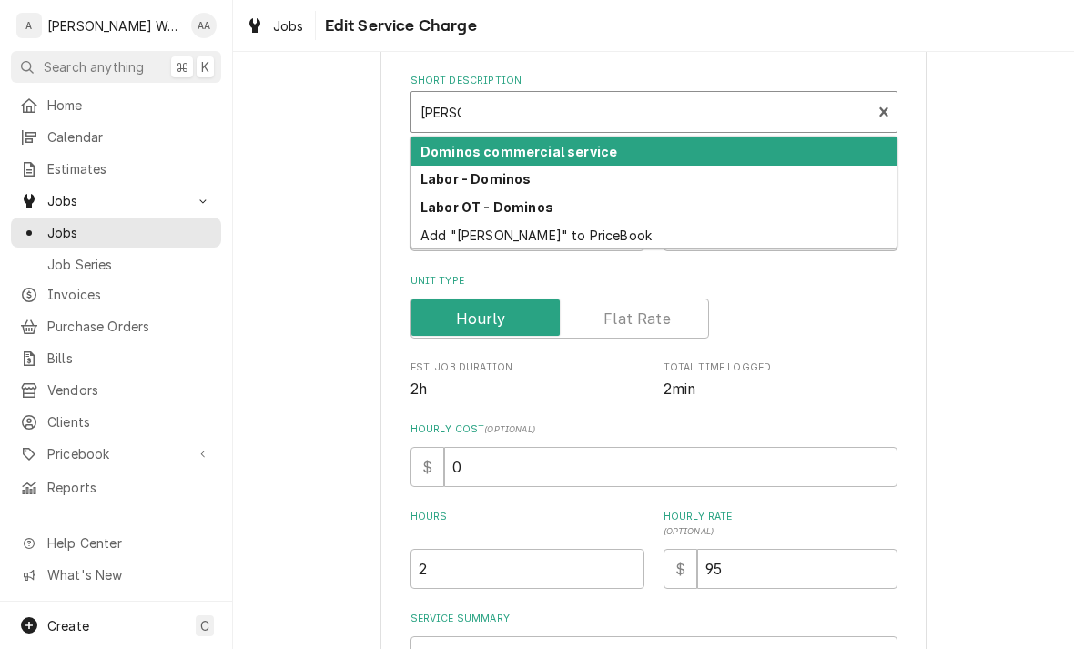
scroll to position [82, 0]
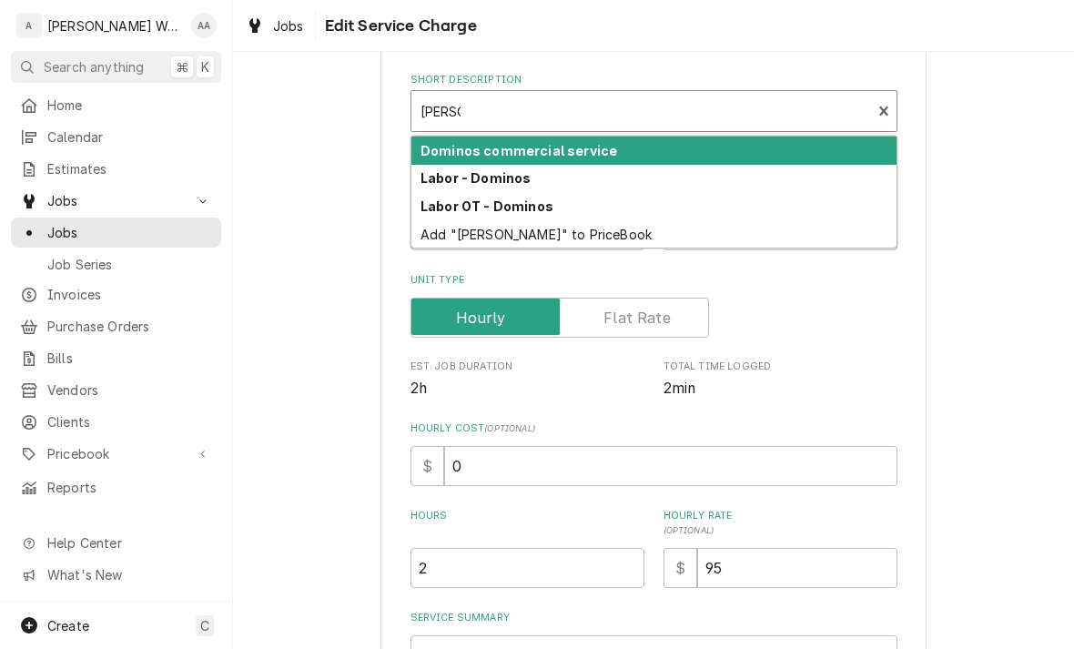
click at [442, 149] on strong "Dominos commercial service" at bounding box center [518, 150] width 197 height 15
type input "domin"
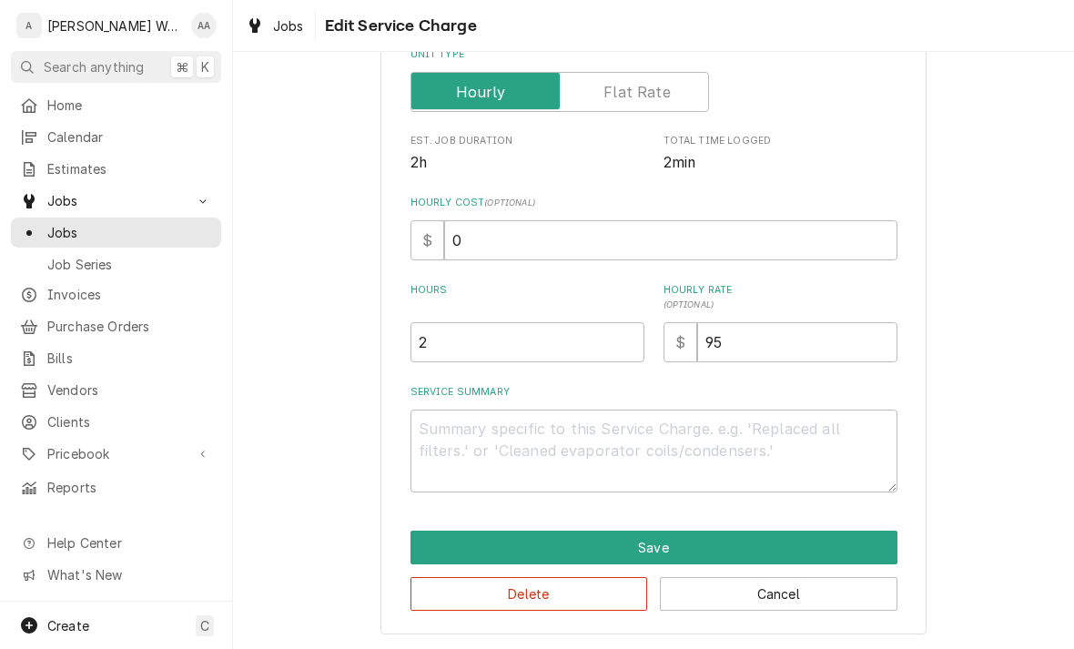
click at [438, 551] on button "Save" at bounding box center [653, 548] width 487 height 34
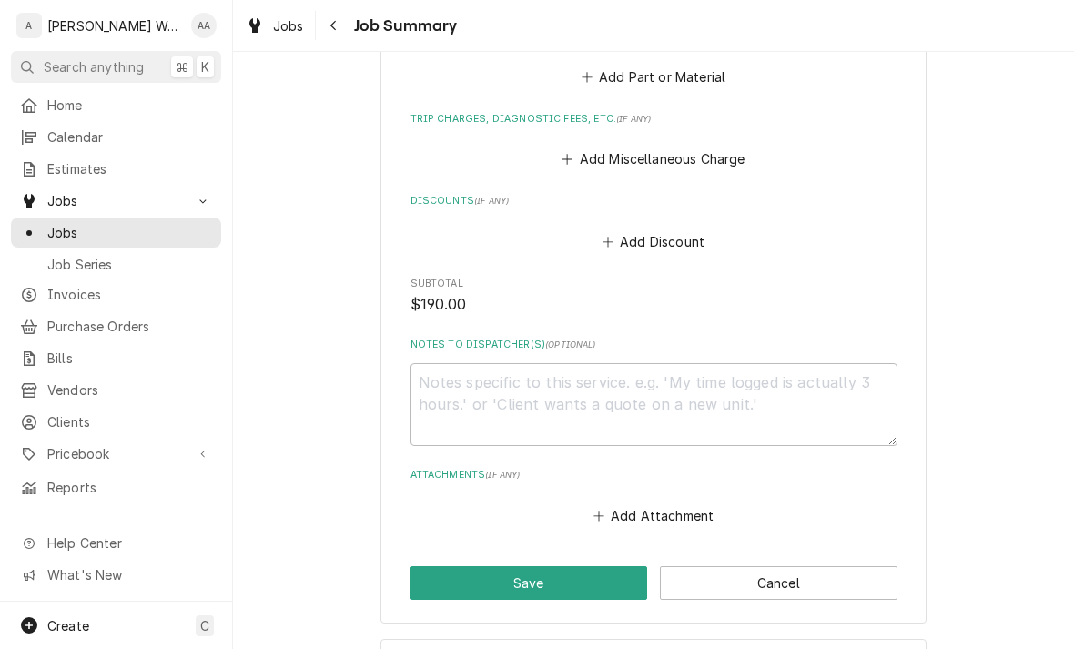
scroll to position [788, 0]
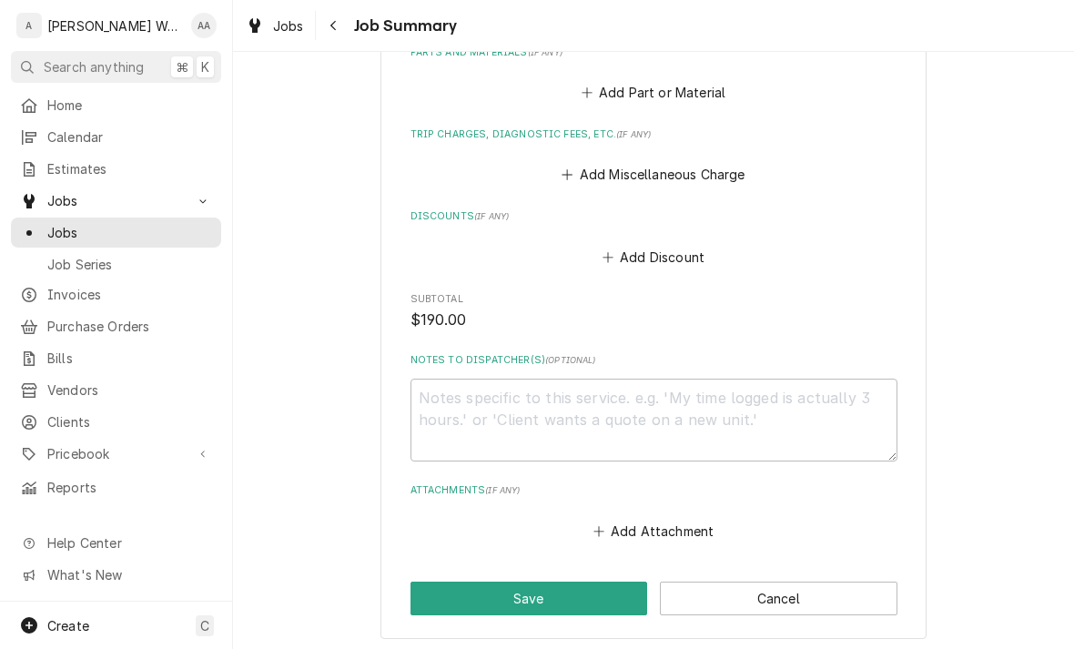
click at [590, 169] on button "Add Miscellaneous Charge" at bounding box center [653, 174] width 189 height 25
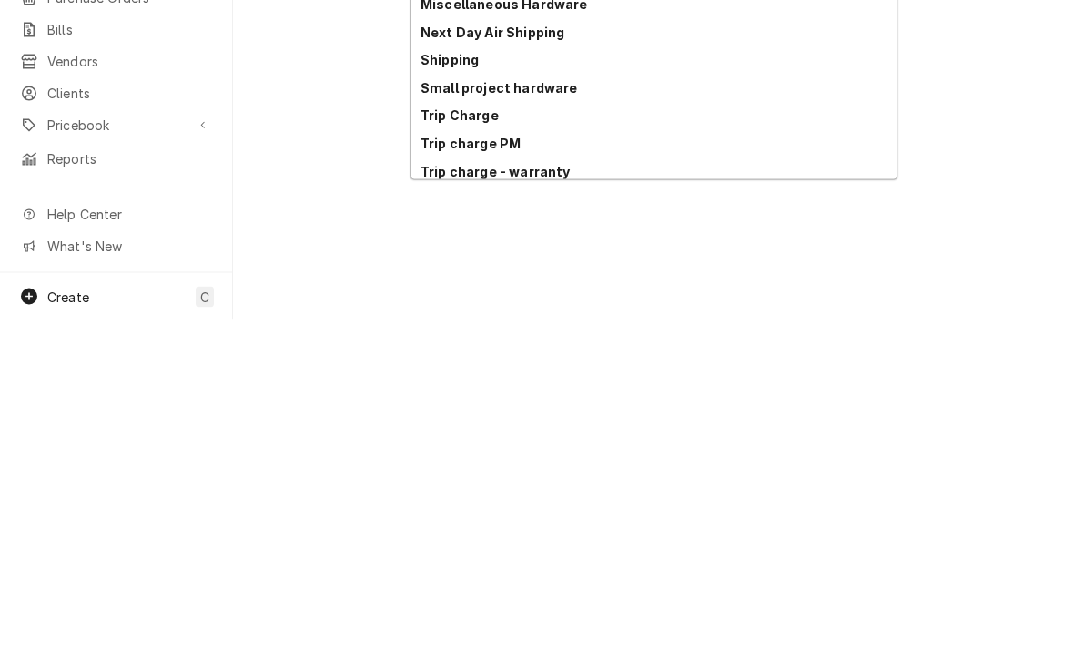
click at [433, 436] on strong "Trip Charge" at bounding box center [459, 443] width 78 height 15
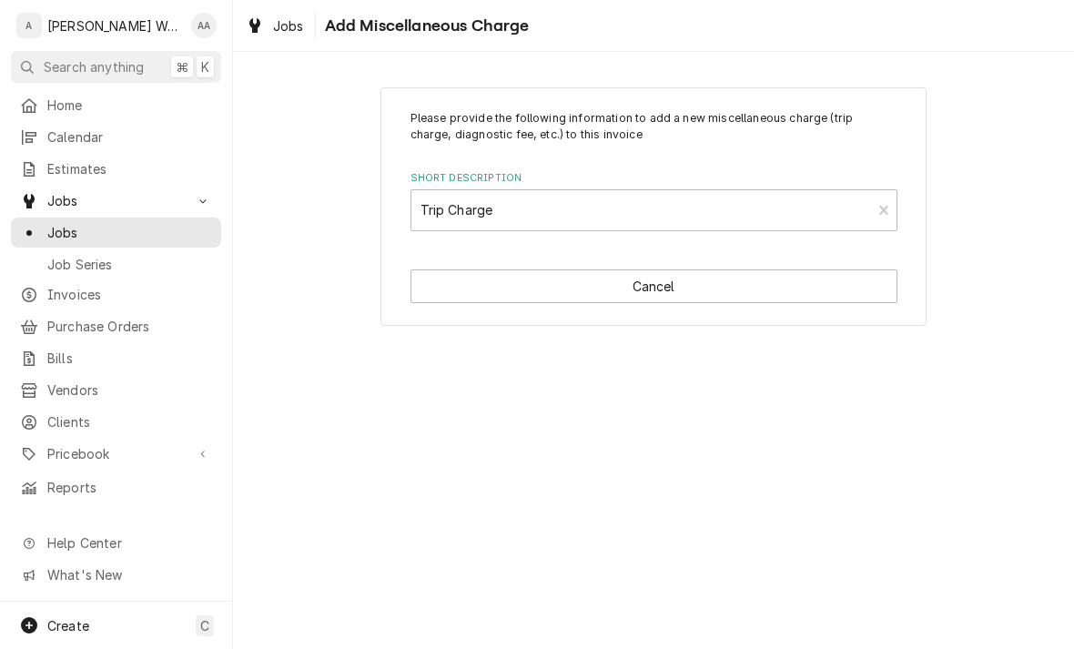
type textarea "x"
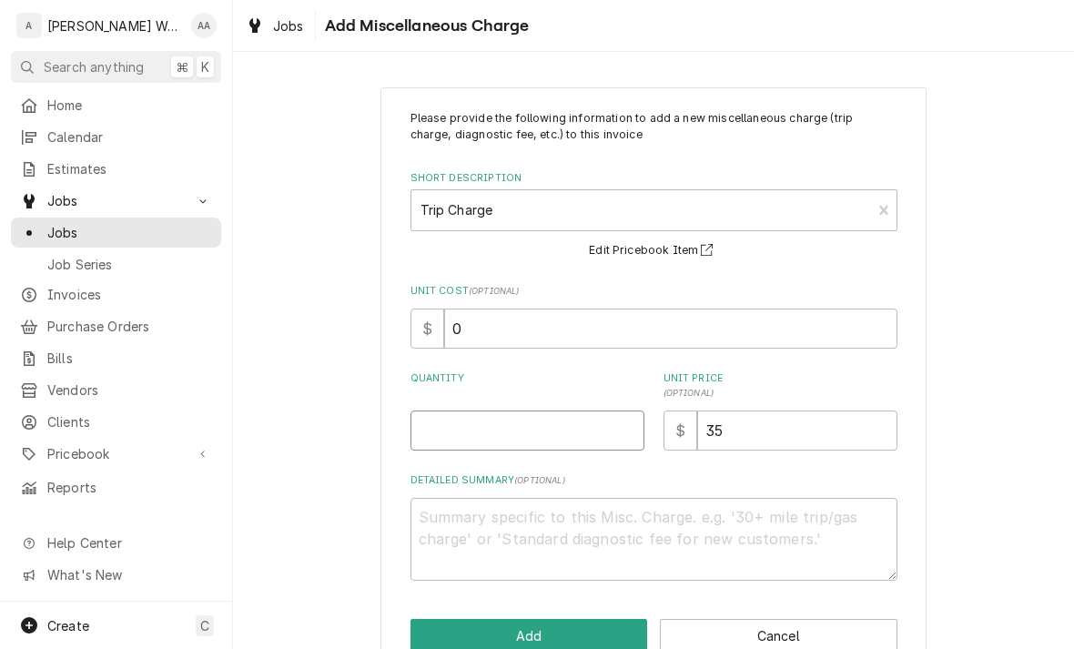
click at [442, 429] on input "Quantity" at bounding box center [527, 430] width 234 height 40
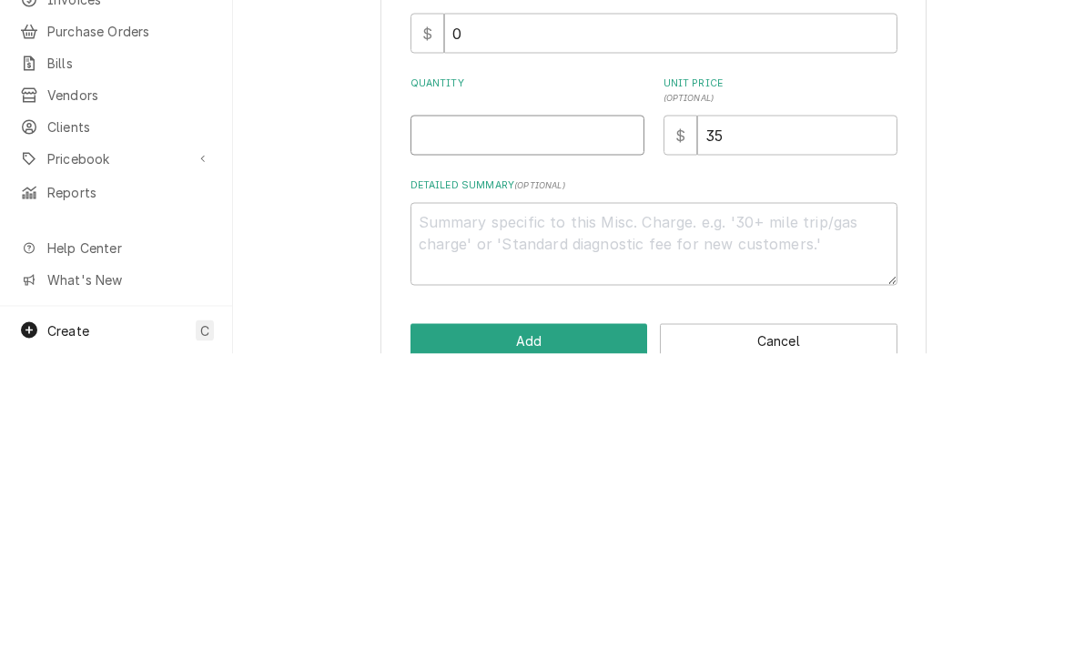
type input "1"
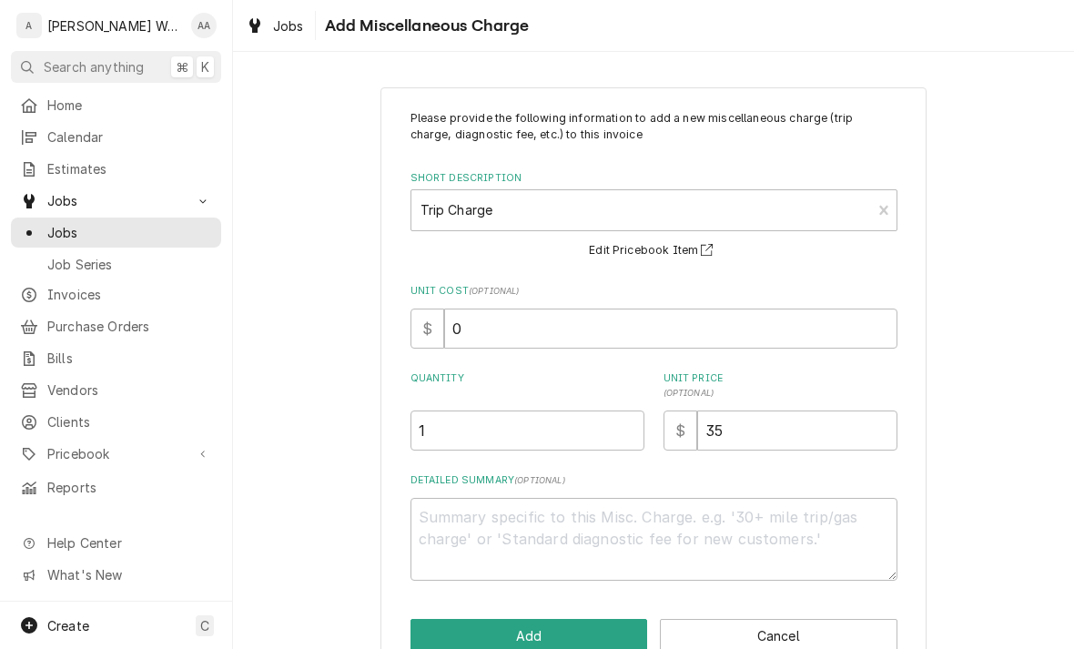
click at [421, 621] on button "Add" at bounding box center [529, 636] width 238 height 34
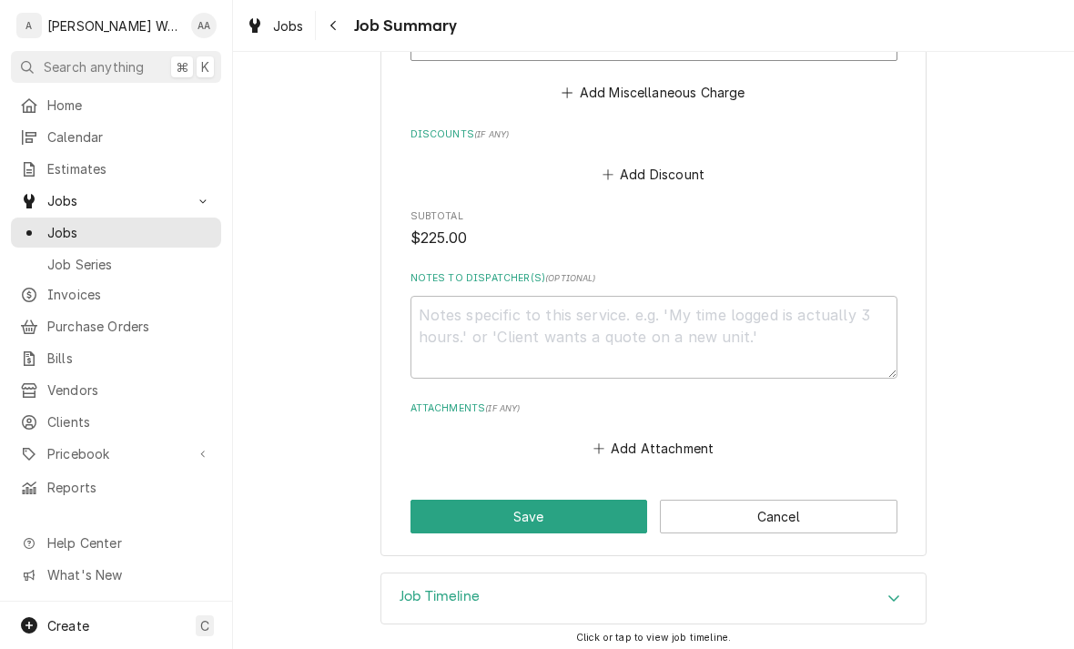
scroll to position [1012, 0]
click at [444, 510] on button "Save" at bounding box center [529, 517] width 238 height 34
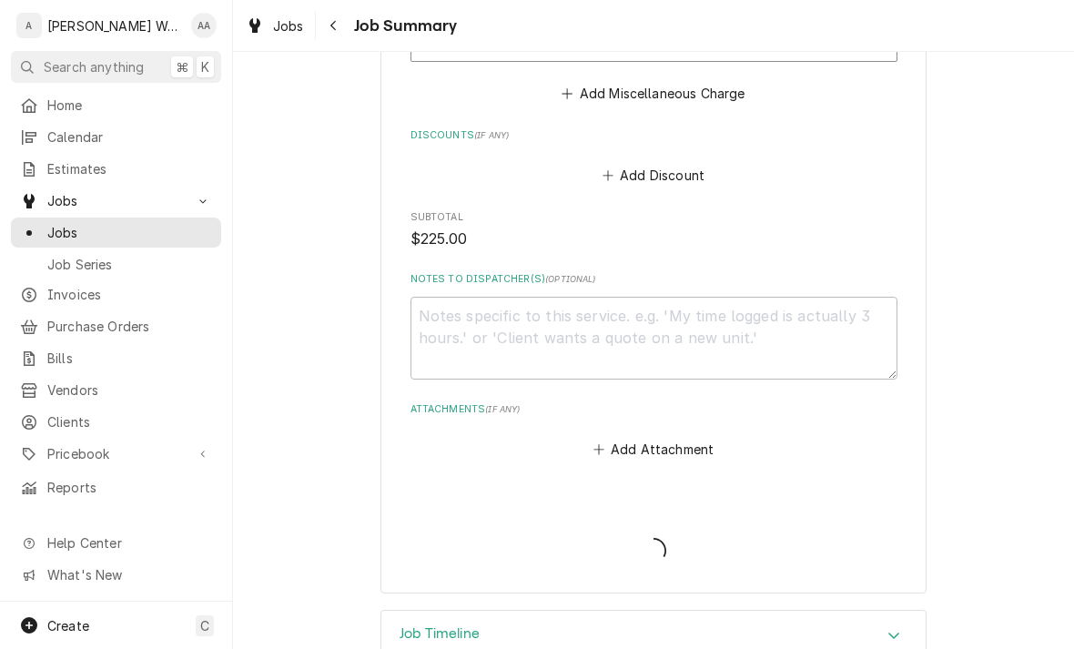
type textarea "x"
